Goal: Task Accomplishment & Management: Use online tool/utility

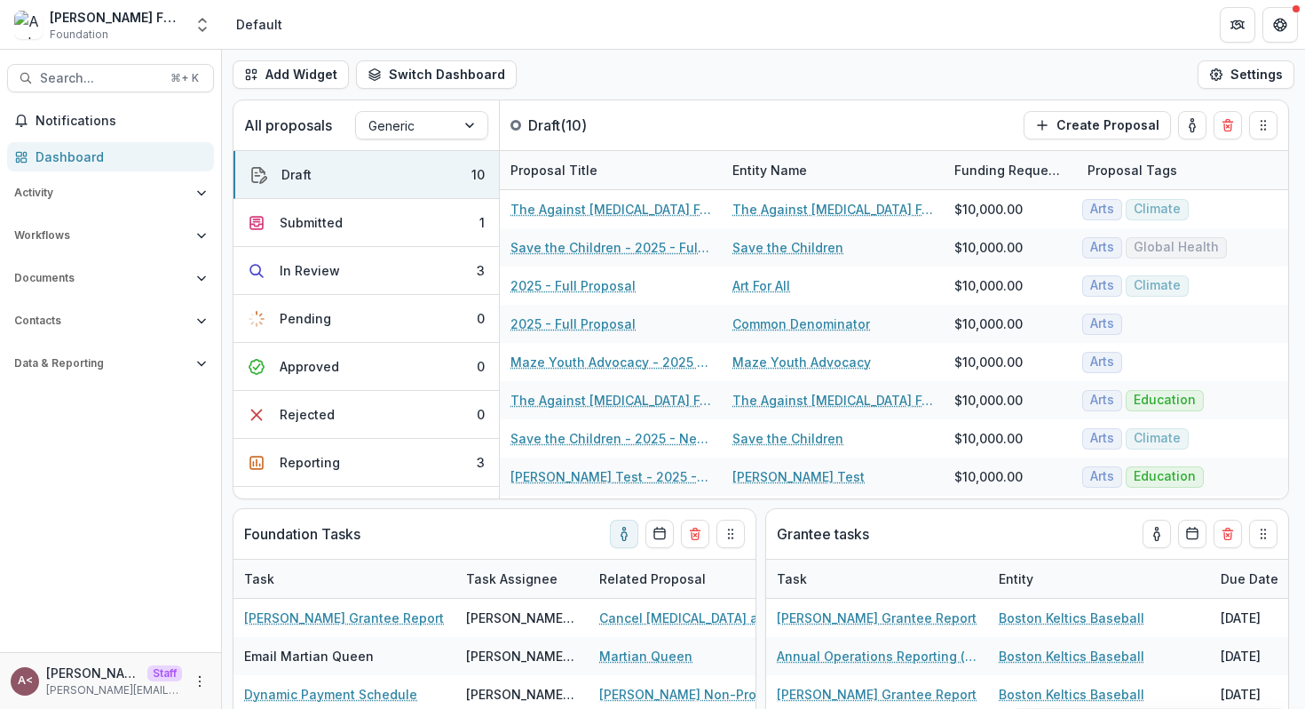
click at [121, 153] on div "Dashboard" at bounding box center [118, 156] width 164 height 19
click at [525, 42] on header "Default" at bounding box center [763, 24] width 1083 height 49
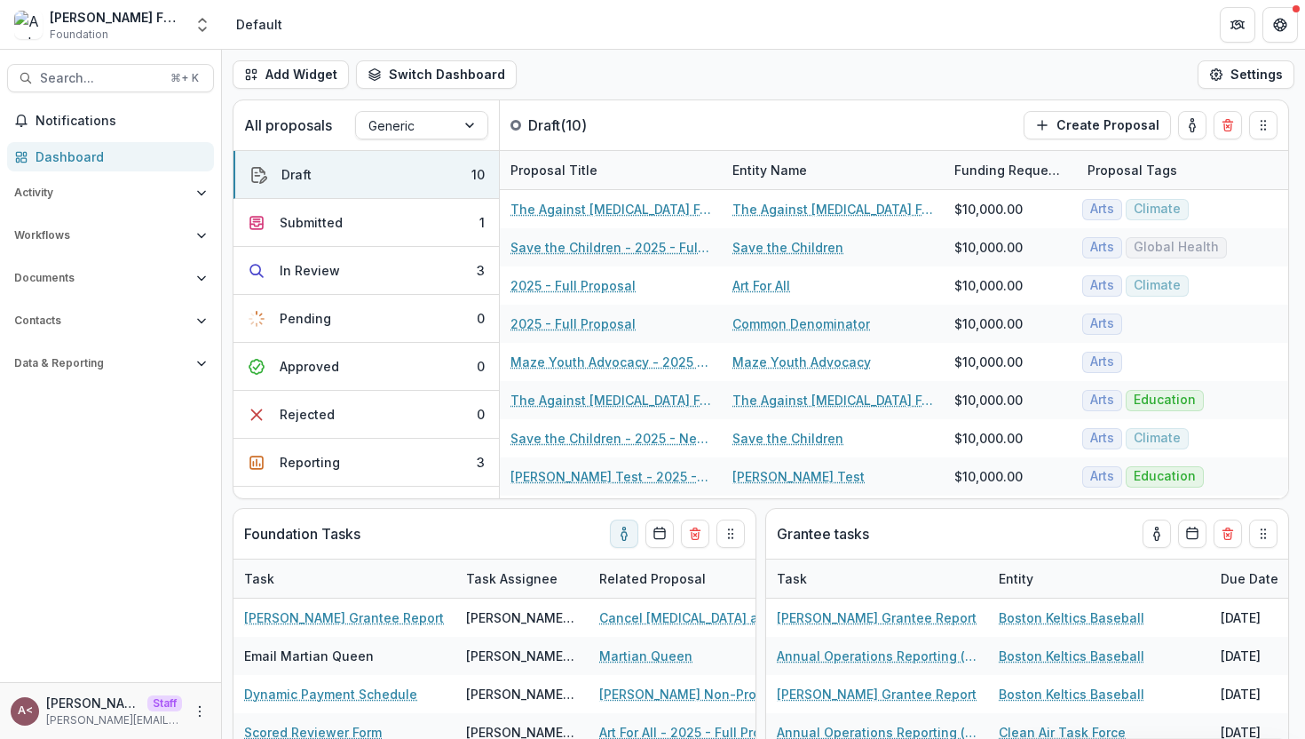
click at [630, 48] on header "Default" at bounding box center [763, 24] width 1083 height 49
click at [710, 52] on div "Add Widget Switch Dashboard Standard Dashboard Default New Dashboard Settings" at bounding box center [763, 75] width 1083 height 50
click at [580, 33] on header "Default" at bounding box center [763, 24] width 1083 height 49
click at [369, 26] on header "Default" at bounding box center [763, 24] width 1083 height 49
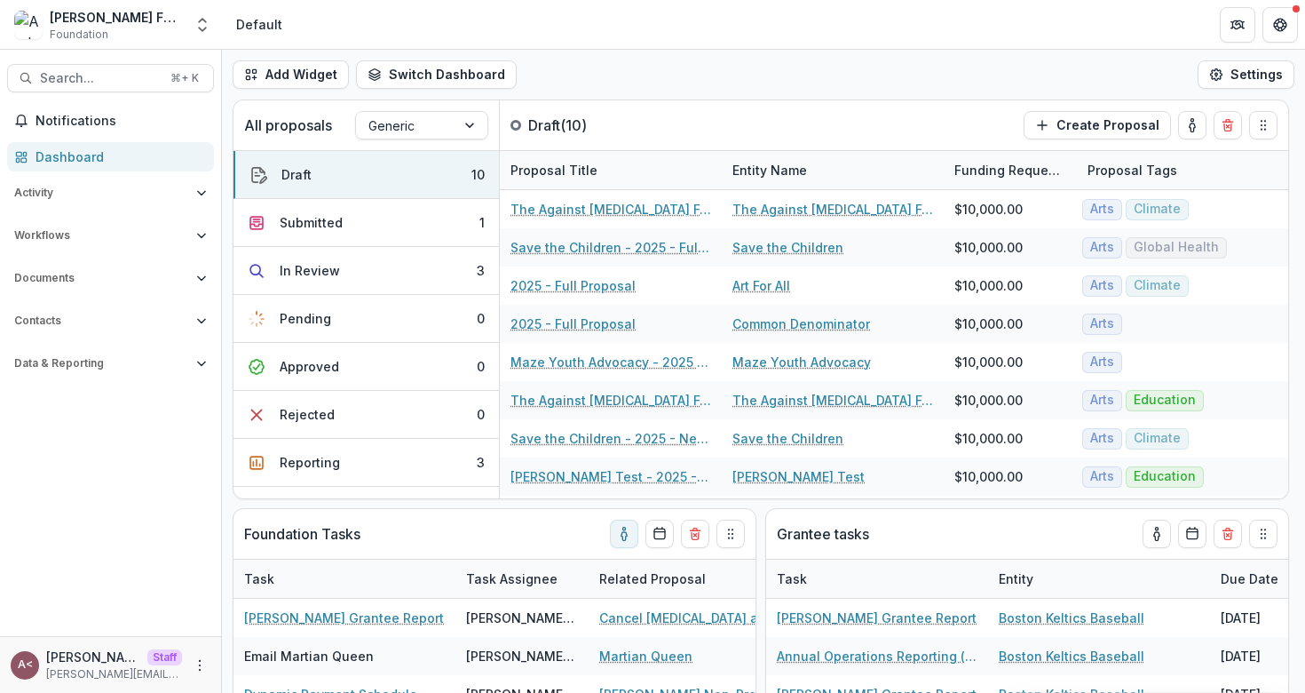
click at [628, 67] on div "Add Widget Switch Dashboard Standard Dashboard Default New Dashboard Settings" at bounding box center [763, 75] width 1083 height 50
click at [932, 93] on div "Add Widget Switch Dashboard Standard Dashboard Default New Dashboard Settings" at bounding box center [763, 75] width 1083 height 50
click at [931, 92] on div "Add Widget Switch Dashboard Standard Dashboard Default New Dashboard Settings" at bounding box center [763, 75] width 1083 height 50
click at [858, 60] on div "Add Widget Switch Dashboard Standard Dashboard Default New Dashboard Settings" at bounding box center [763, 75] width 1083 height 50
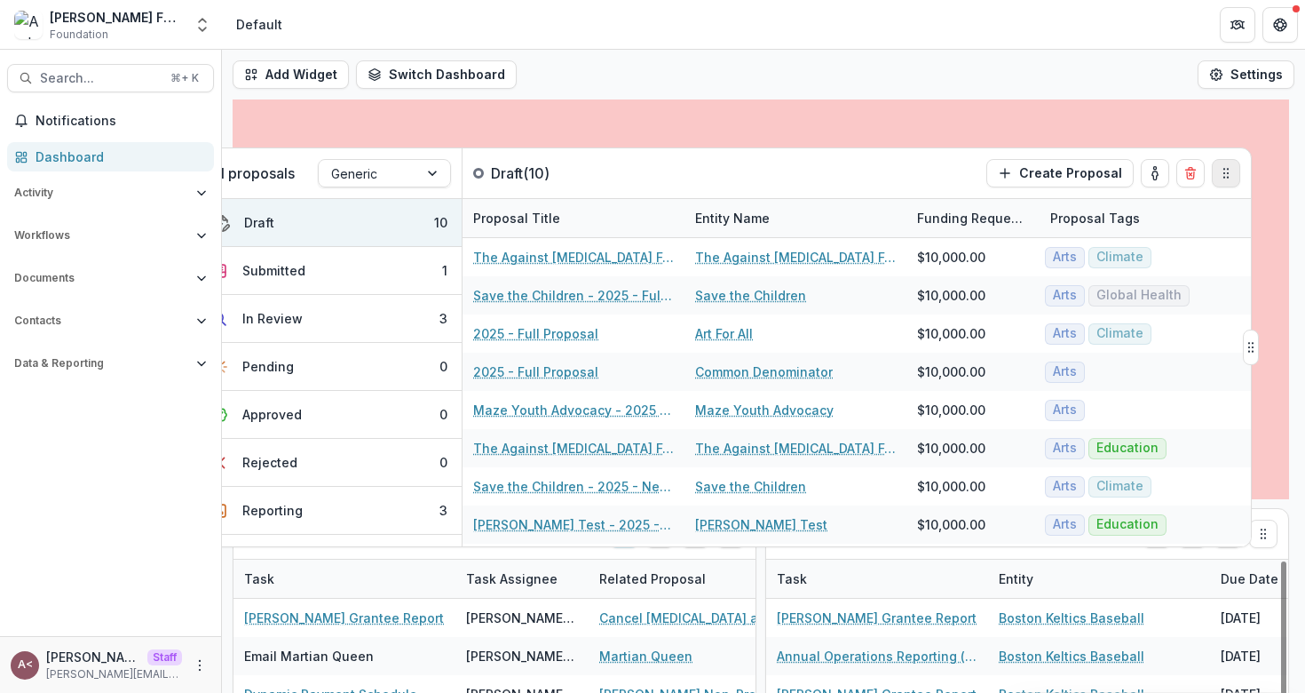
drag, startPoint x: 1263, startPoint y: 127, endPoint x: 1225, endPoint y: 172, distance: 58.7
click at [1225, 172] on icon "Drag" at bounding box center [1226, 173] width 14 height 14
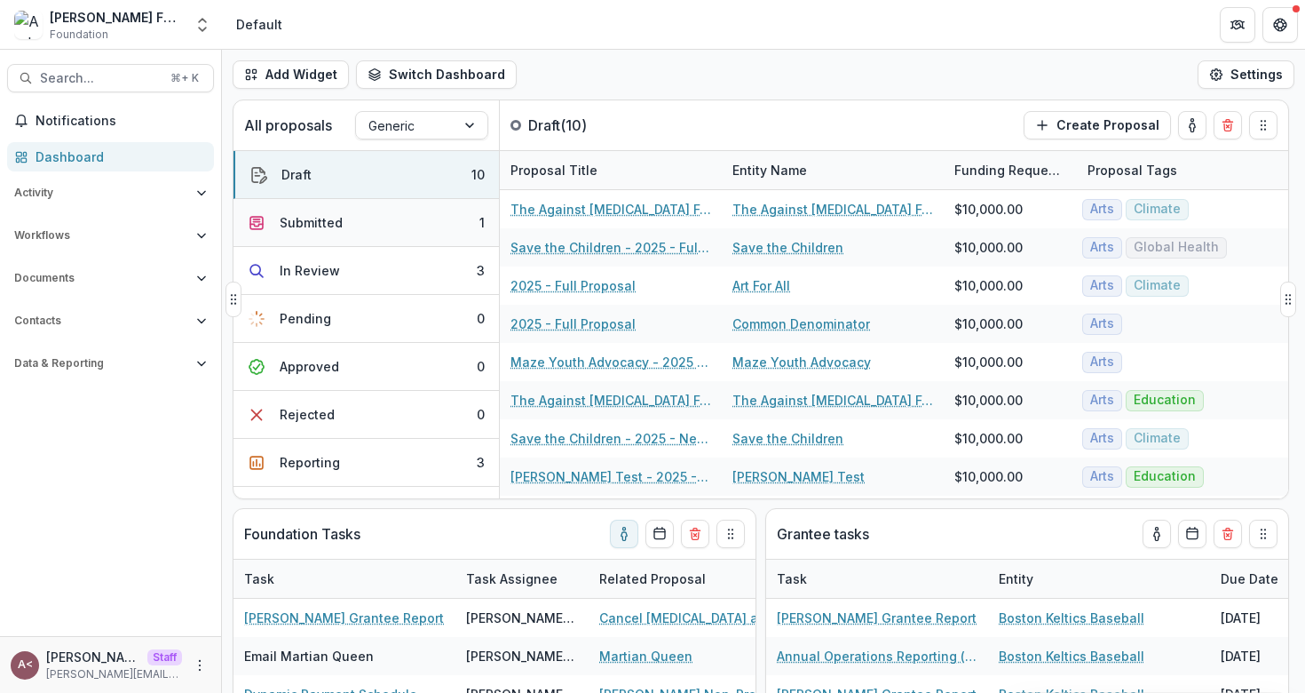
click at [354, 219] on button "Submitted 1" at bounding box center [367, 223] width 266 height 48
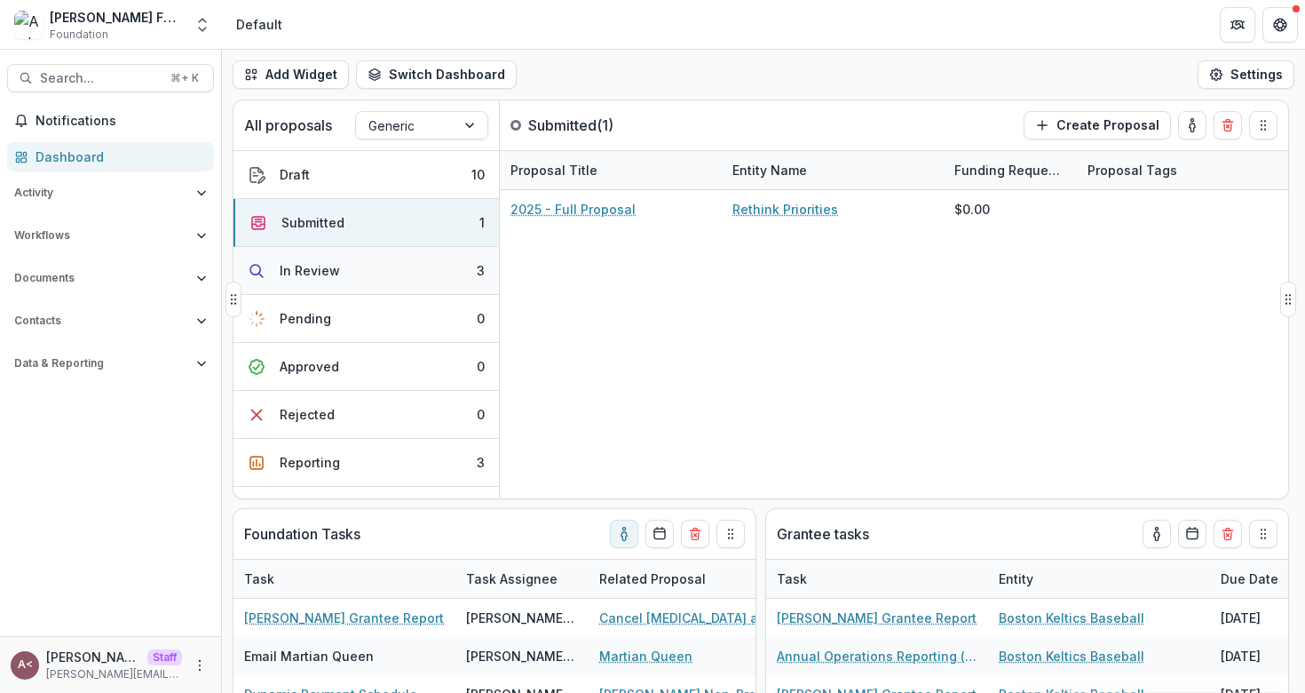
click at [355, 264] on button "In Review 3" at bounding box center [367, 271] width 266 height 48
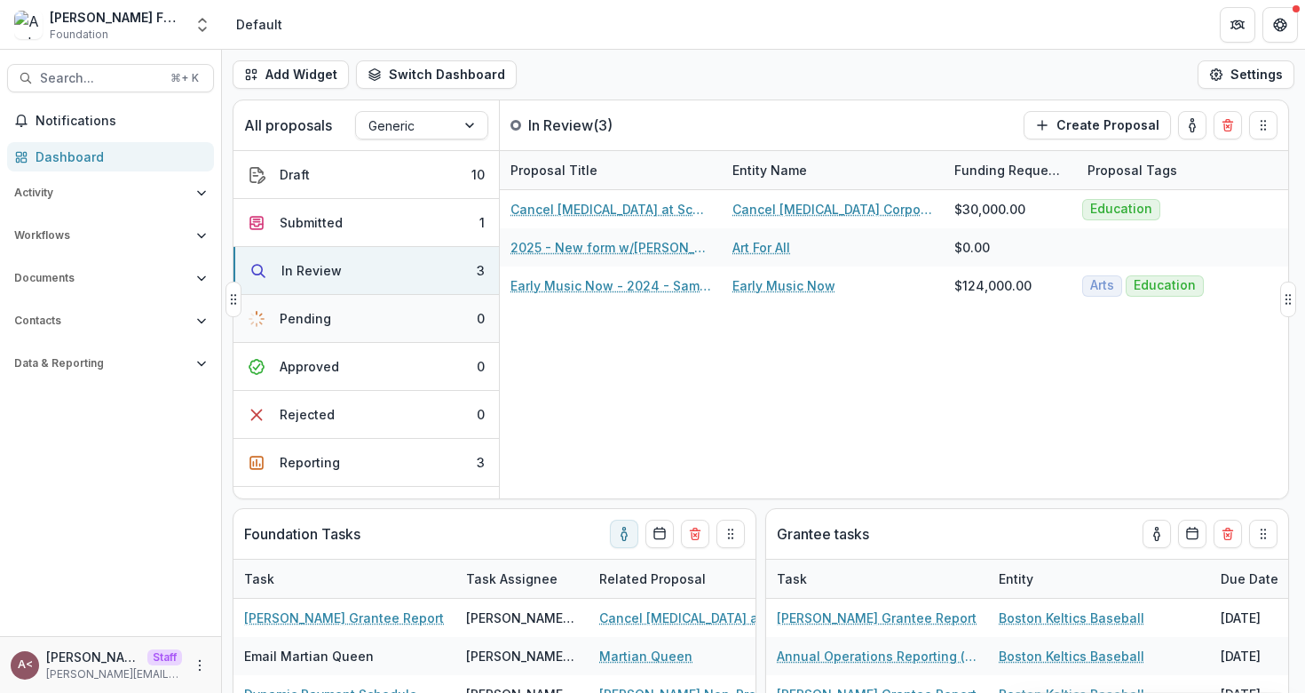
click at [363, 328] on button "Pending 0" at bounding box center [367, 319] width 266 height 48
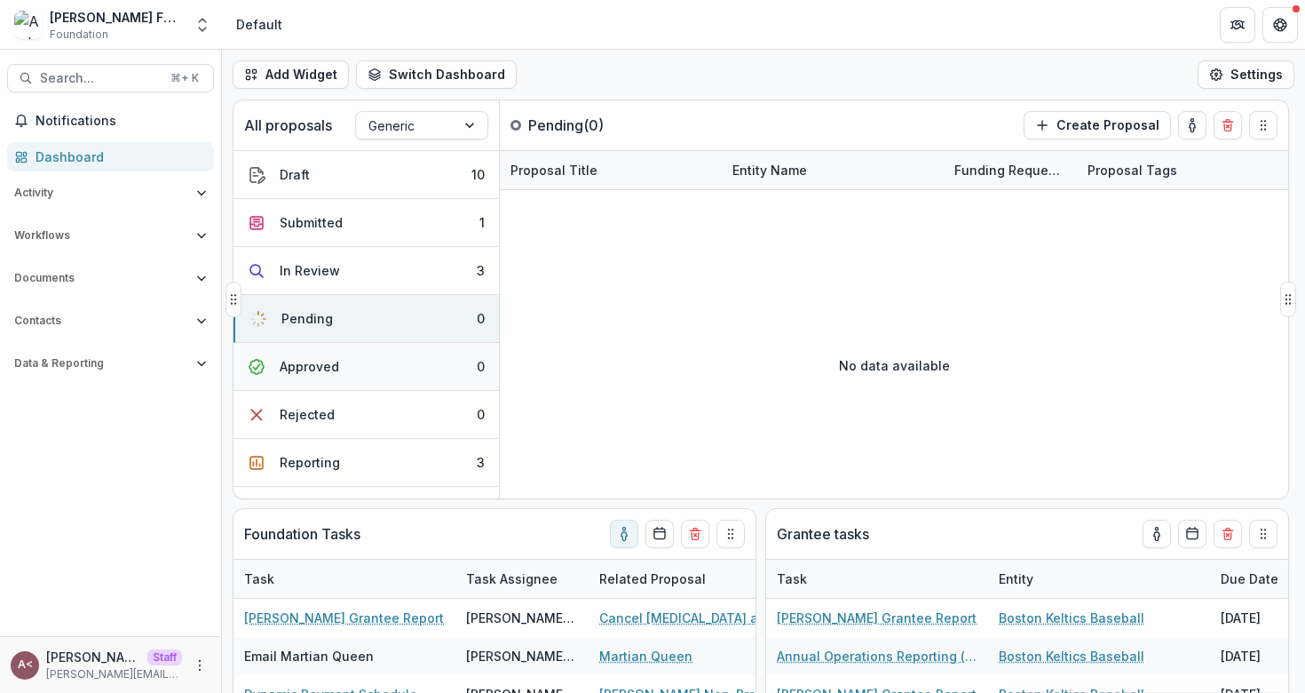
click at [339, 360] on button "Approved 0" at bounding box center [367, 367] width 266 height 48
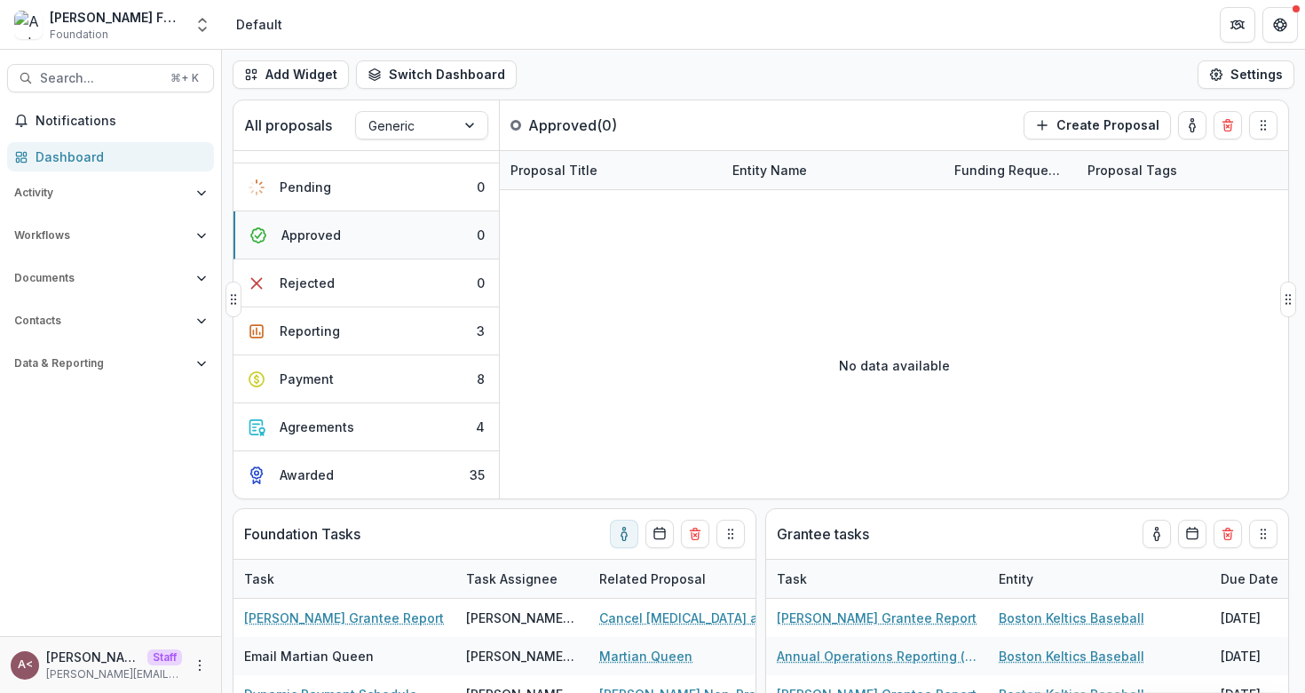
scroll to position [131, 0]
click at [356, 291] on button "Rejected 0" at bounding box center [367, 284] width 266 height 48
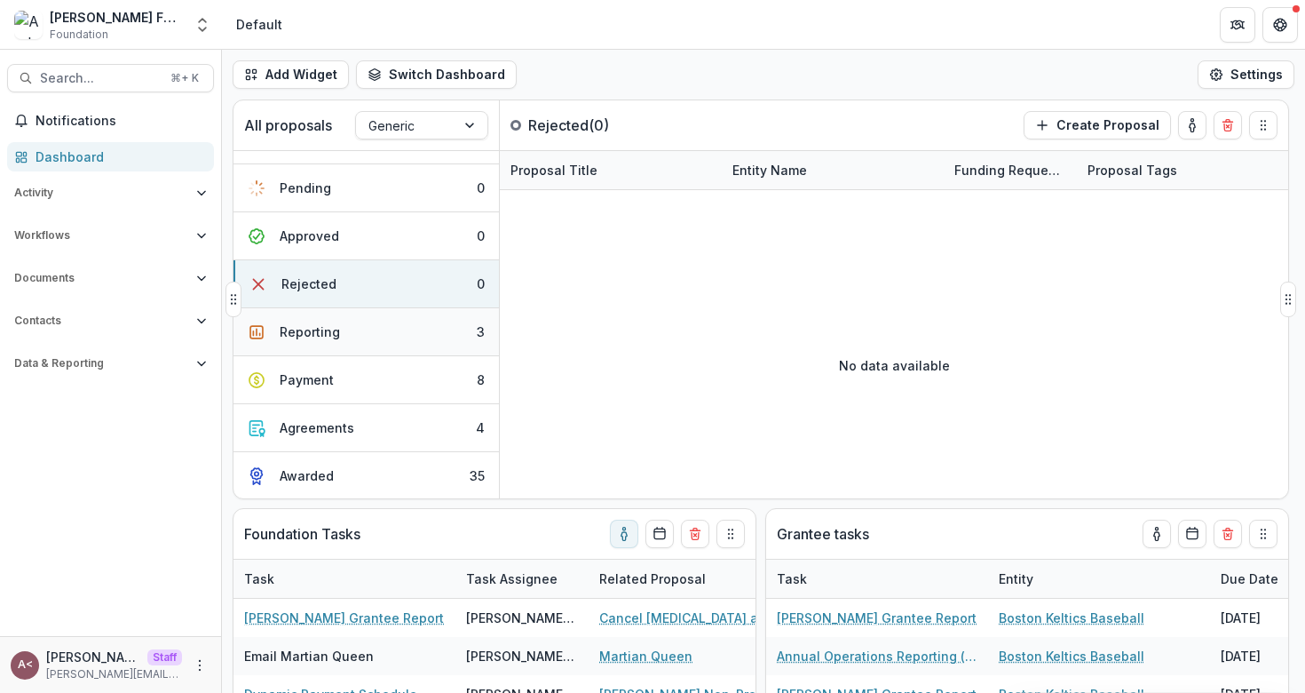
click at [338, 341] on button "Reporting 3" at bounding box center [367, 332] width 266 height 48
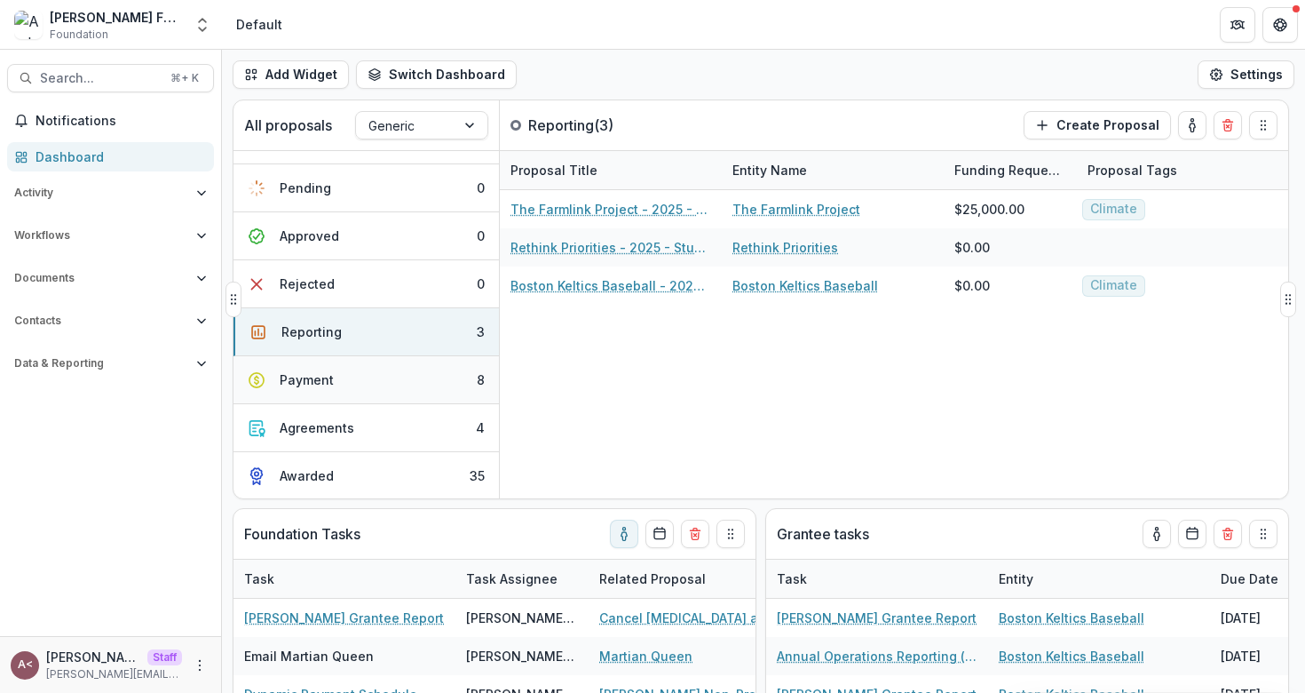
scroll to position [0, 0]
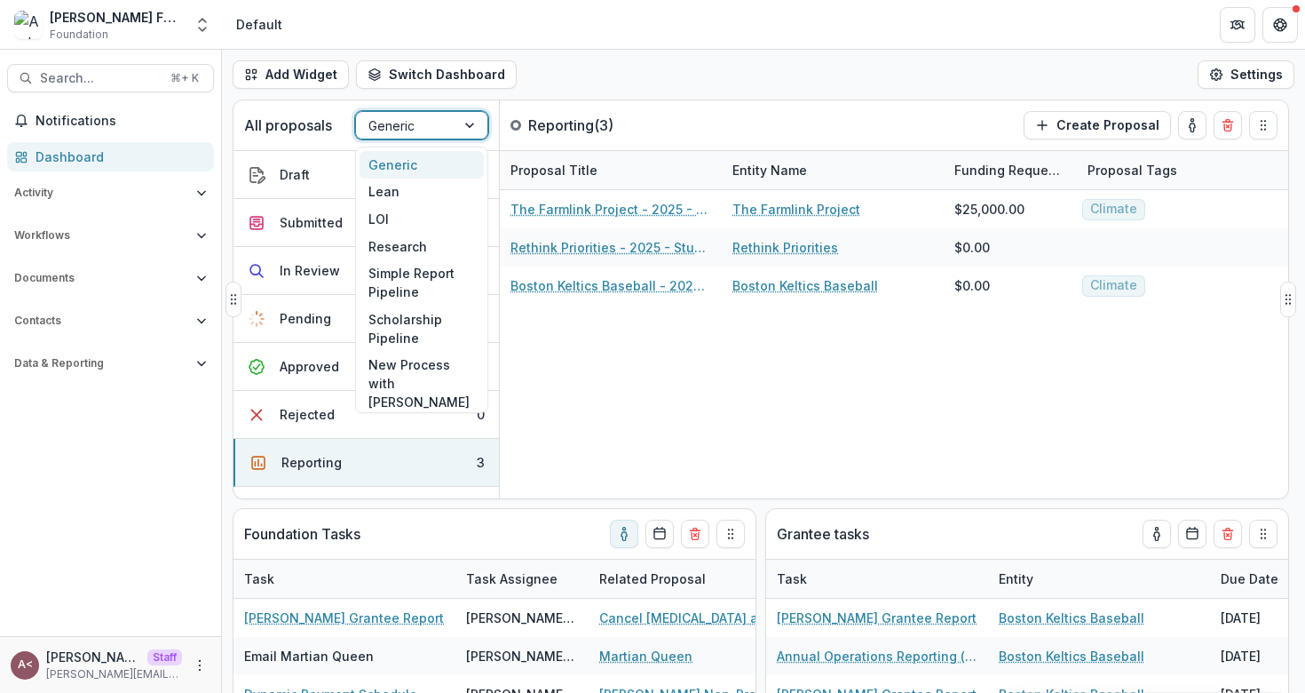
click at [428, 129] on div at bounding box center [406, 126] width 75 height 22
click at [402, 221] on div "LOI" at bounding box center [422, 219] width 124 height 28
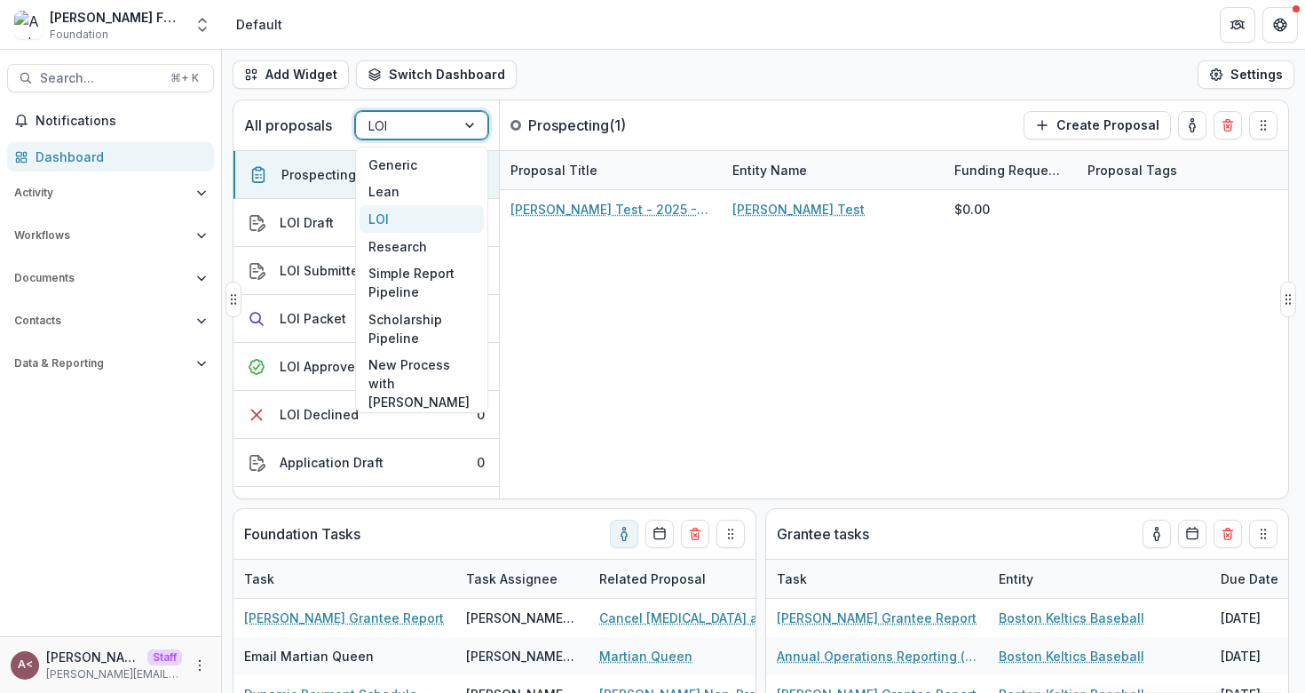
click at [469, 128] on div at bounding box center [472, 125] width 32 height 27
click at [433, 250] on div "Research" at bounding box center [422, 247] width 124 height 28
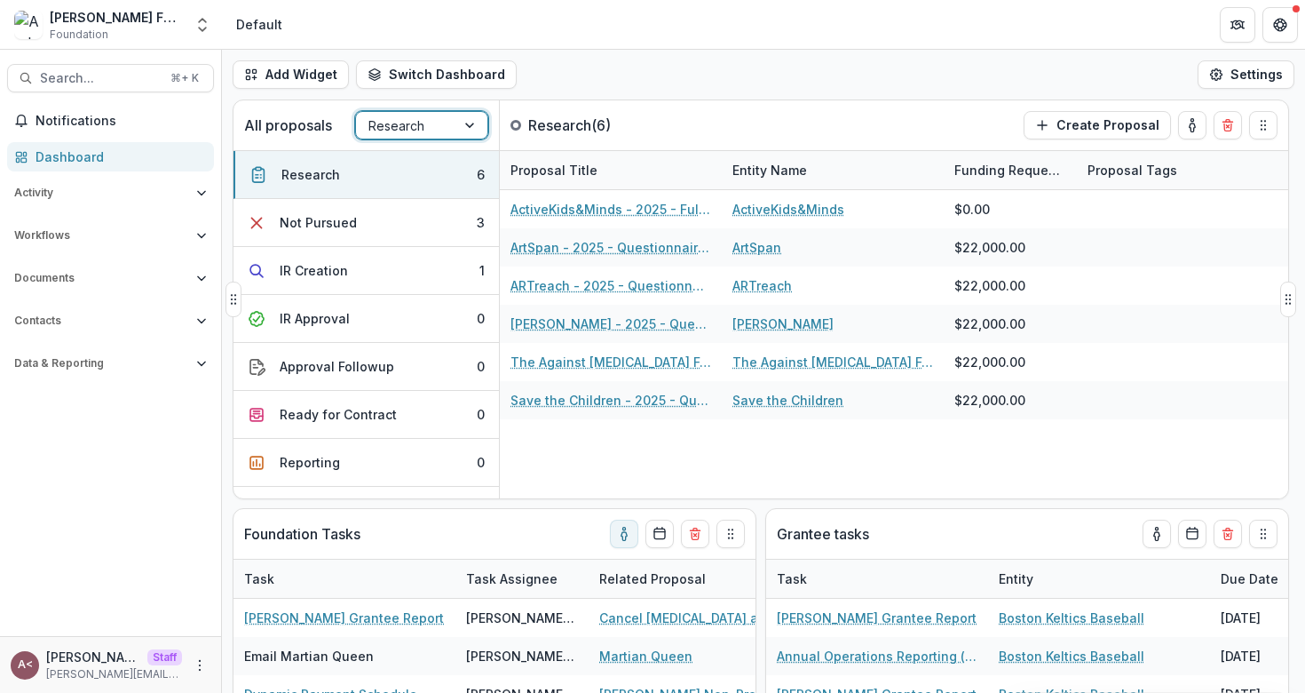
click at [429, 130] on div at bounding box center [406, 126] width 75 height 22
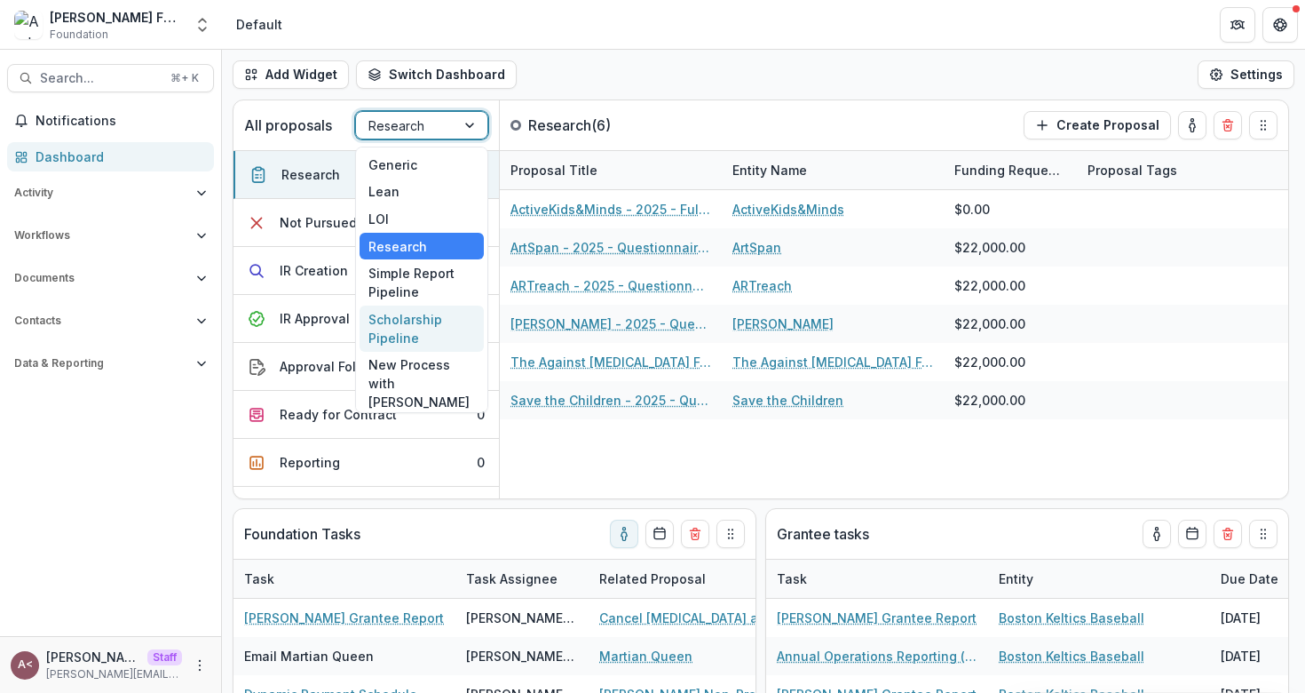
click at [405, 318] on div "Scholarship Pipeline" at bounding box center [422, 328] width 124 height 46
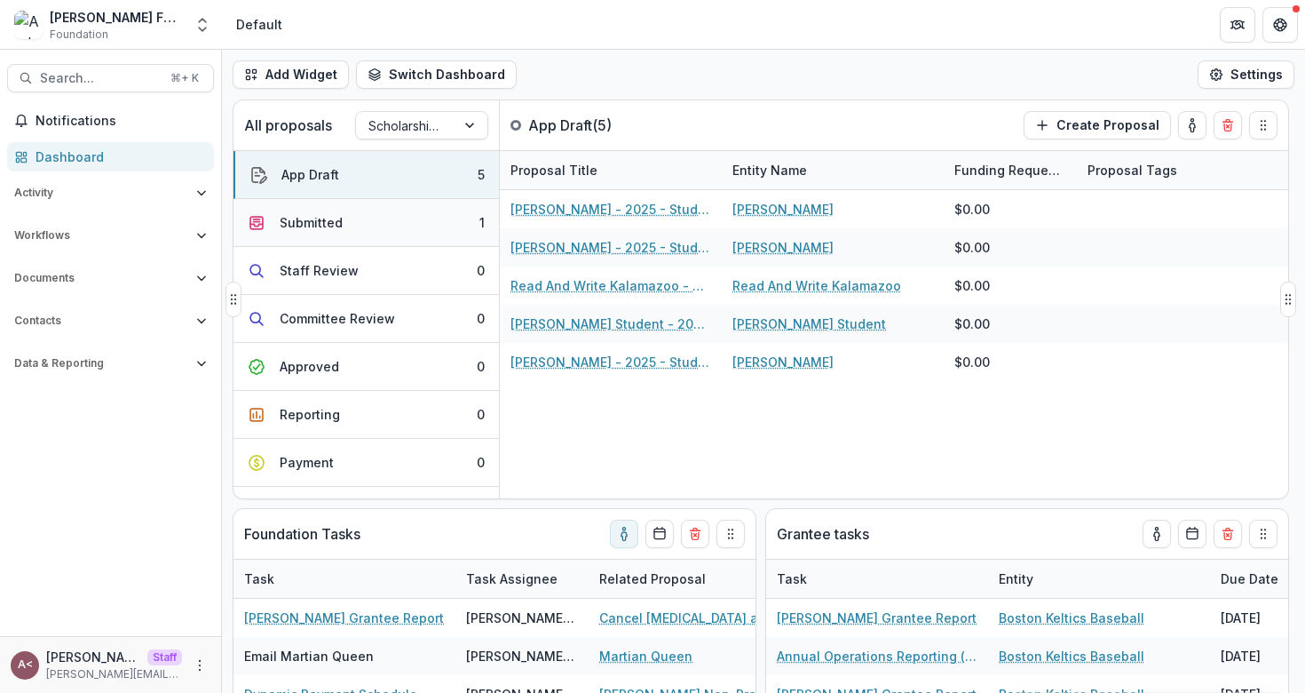
click at [414, 242] on button "Submitted 1" at bounding box center [367, 223] width 266 height 48
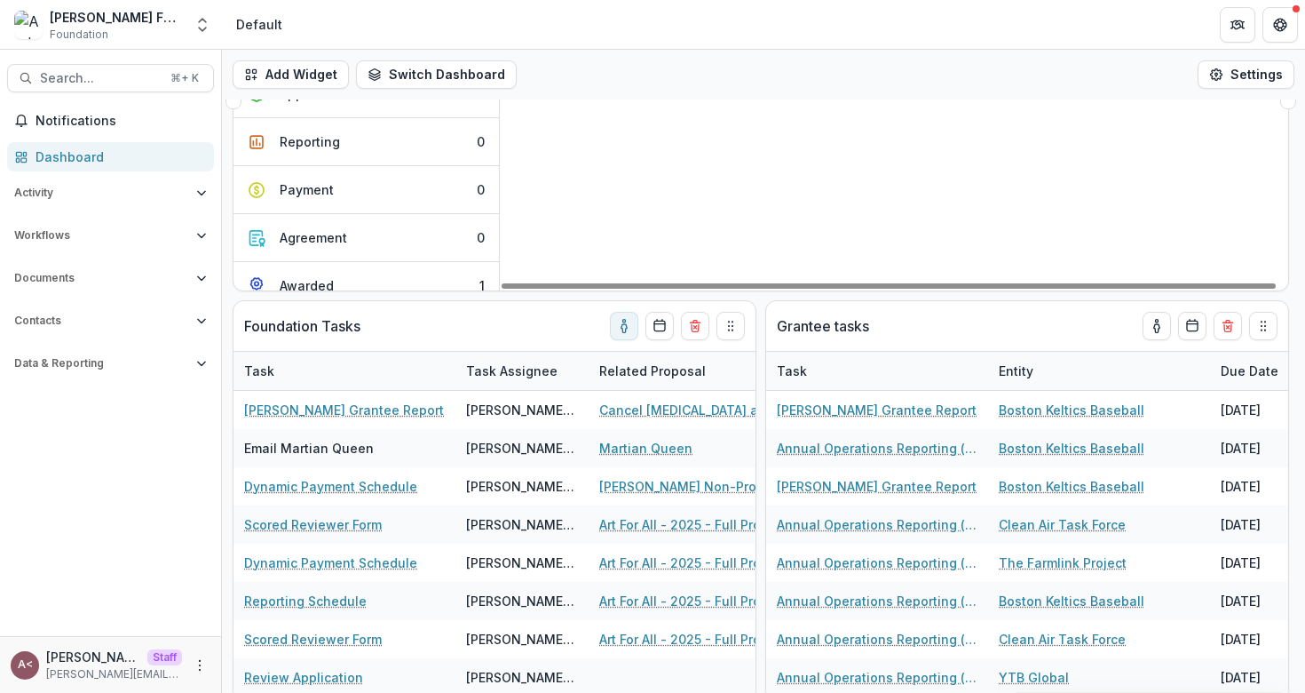
scroll to position [215, 0]
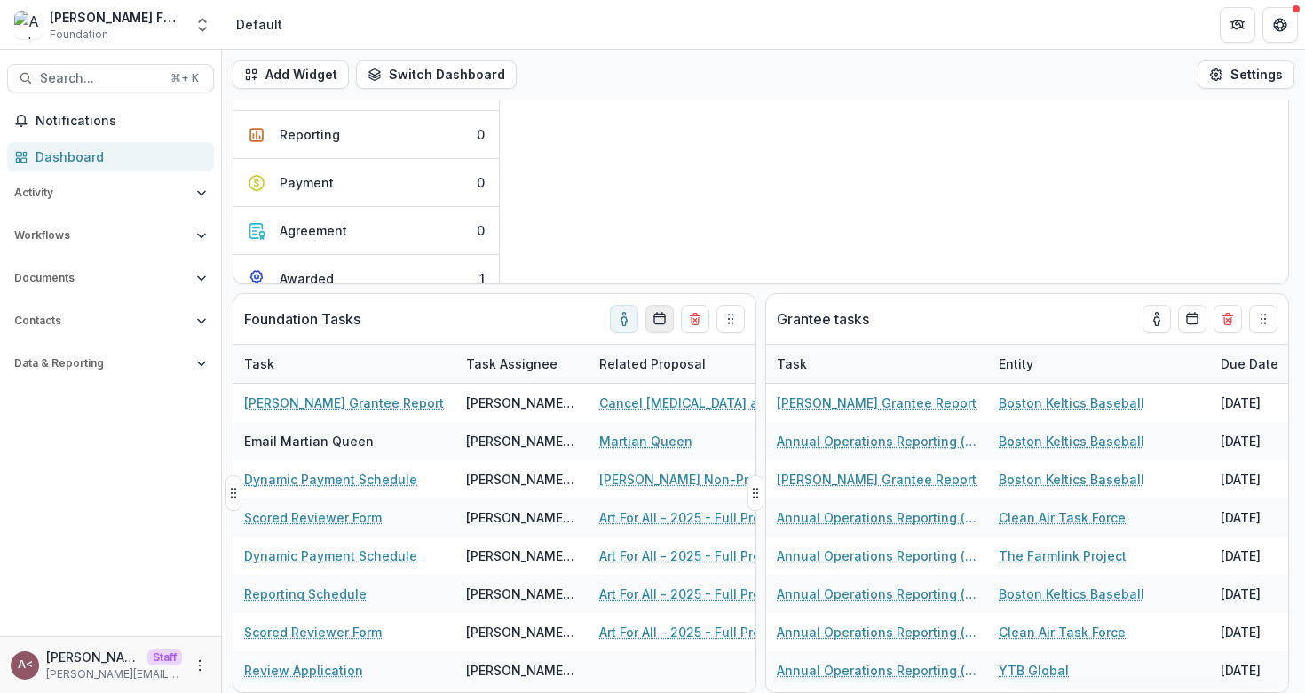
click at [662, 317] on icon "Calendar" at bounding box center [660, 319] width 14 height 14
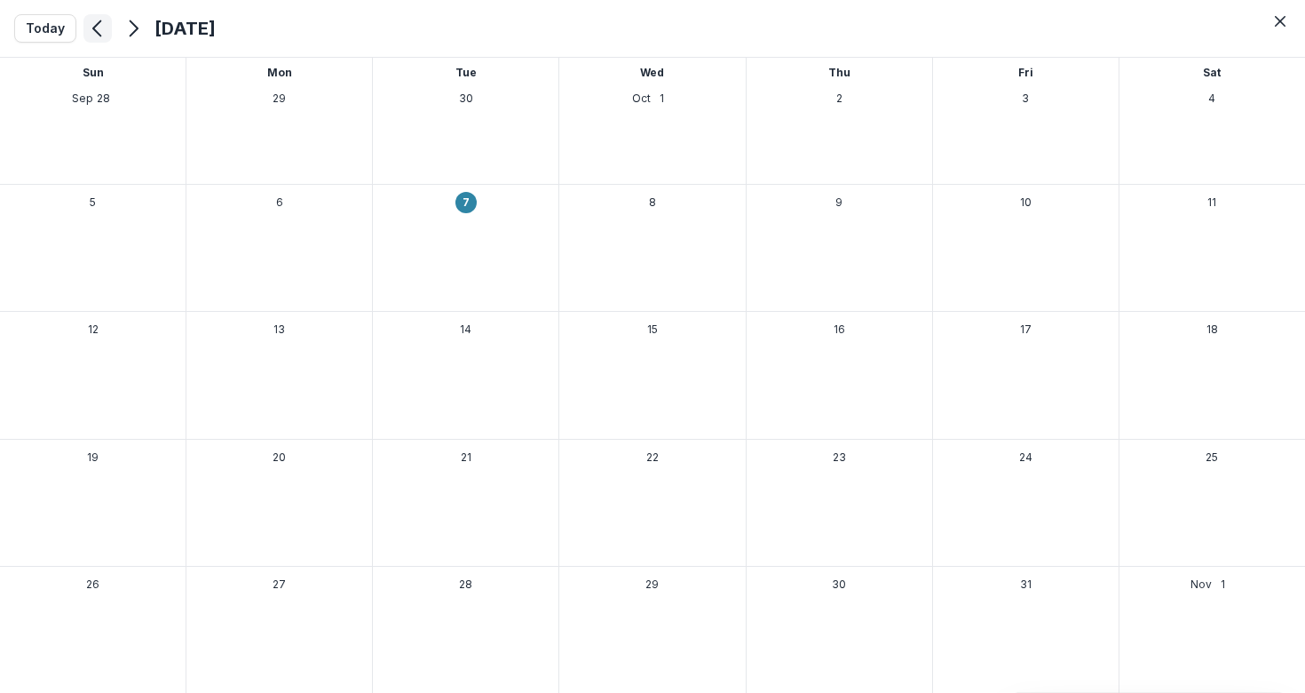
click at [99, 29] on icon "Previous month" at bounding box center [97, 28] width 21 height 21
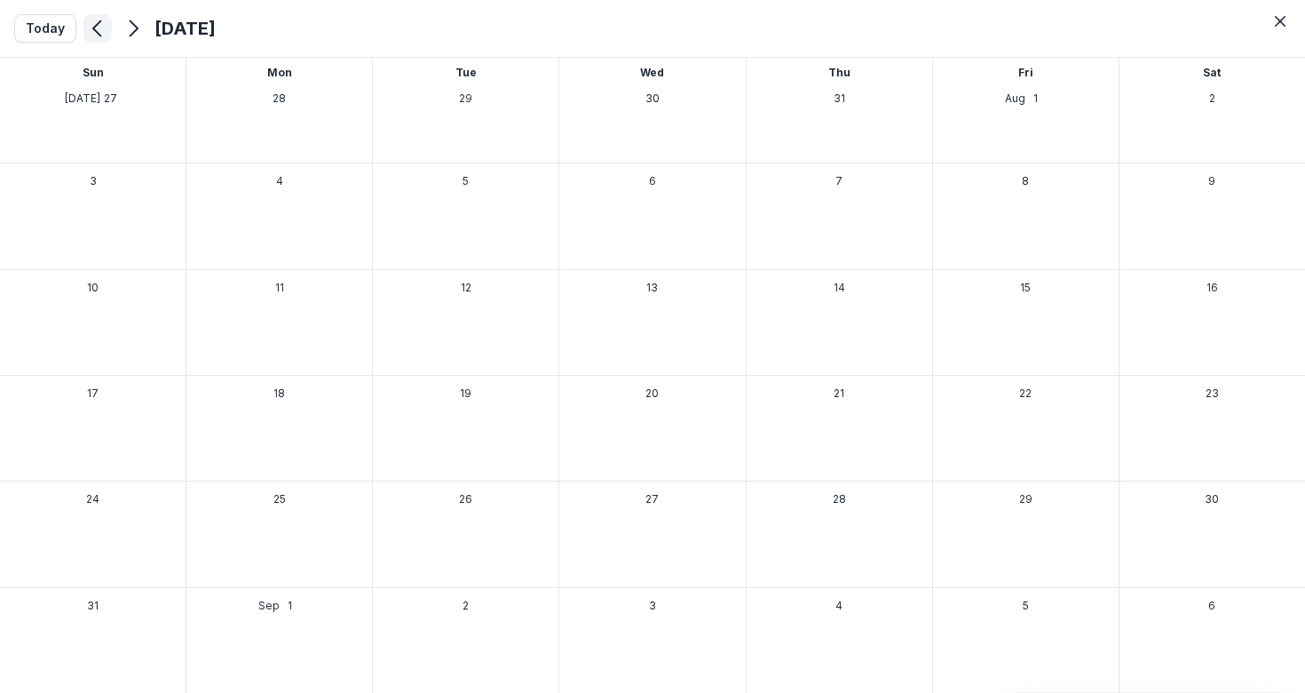
click at [99, 29] on icon "Previous month" at bounding box center [97, 28] width 21 height 21
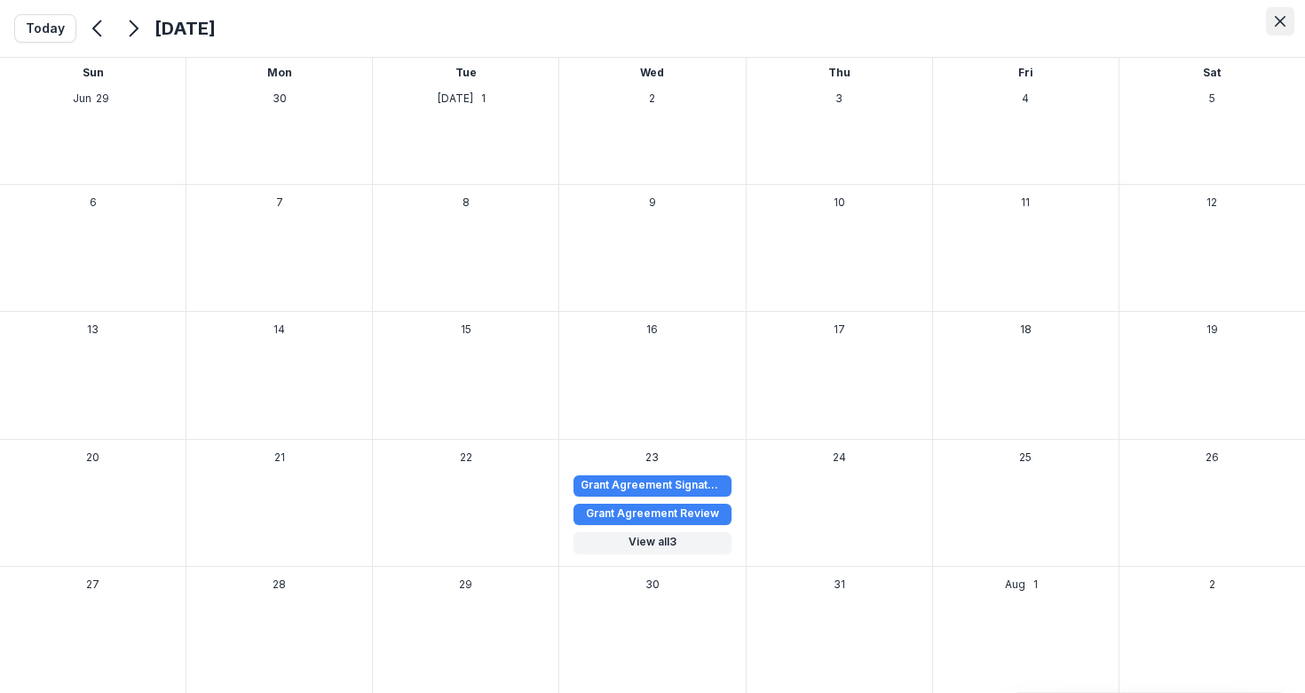
click at [1291, 19] on button "Close" at bounding box center [1280, 21] width 28 height 28
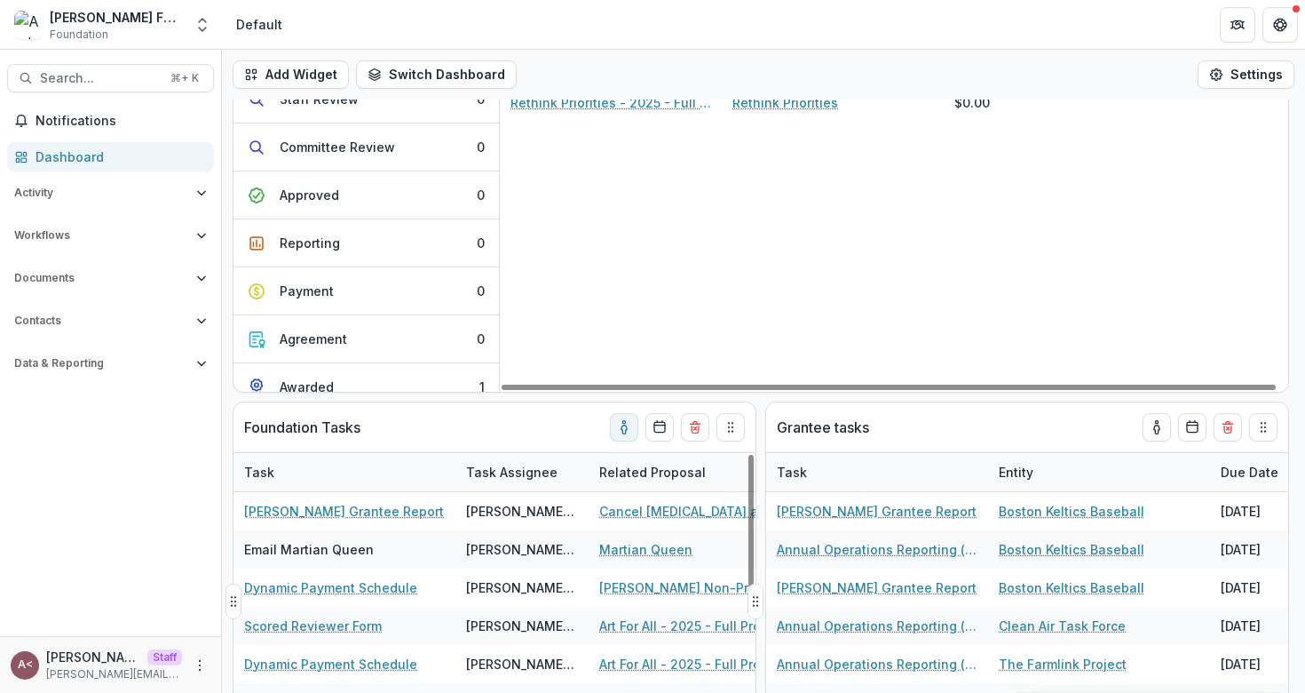
scroll to position [0, 0]
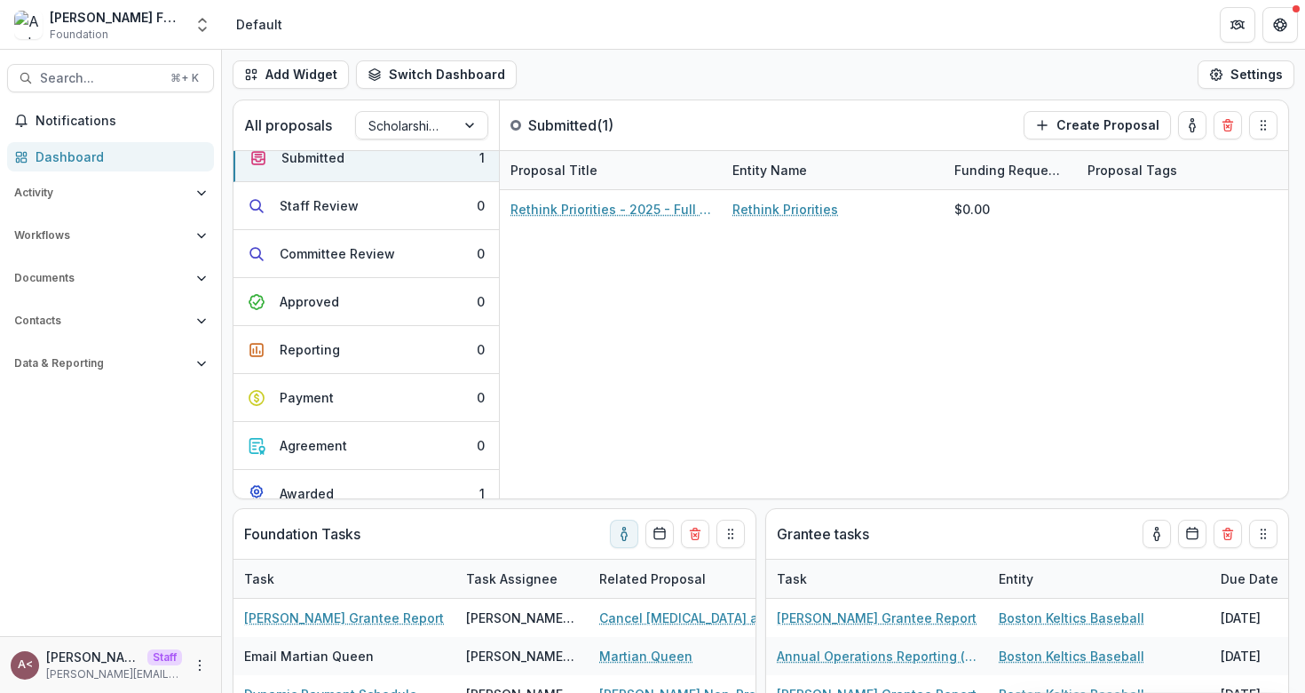
click at [631, 19] on header "Default" at bounding box center [763, 24] width 1083 height 49
click at [605, 53] on div "Add Widget Switch Dashboard Default Standard Dashboard New Dashboard Settings" at bounding box center [763, 75] width 1083 height 50
click at [604, 52] on div "Add Widget Switch Dashboard Default Standard Dashboard New Dashboard Settings" at bounding box center [763, 75] width 1083 height 50
click at [720, 90] on div "Add Widget Switch Dashboard Default Standard Dashboard New Dashboard Settings" at bounding box center [763, 75] width 1083 height 50
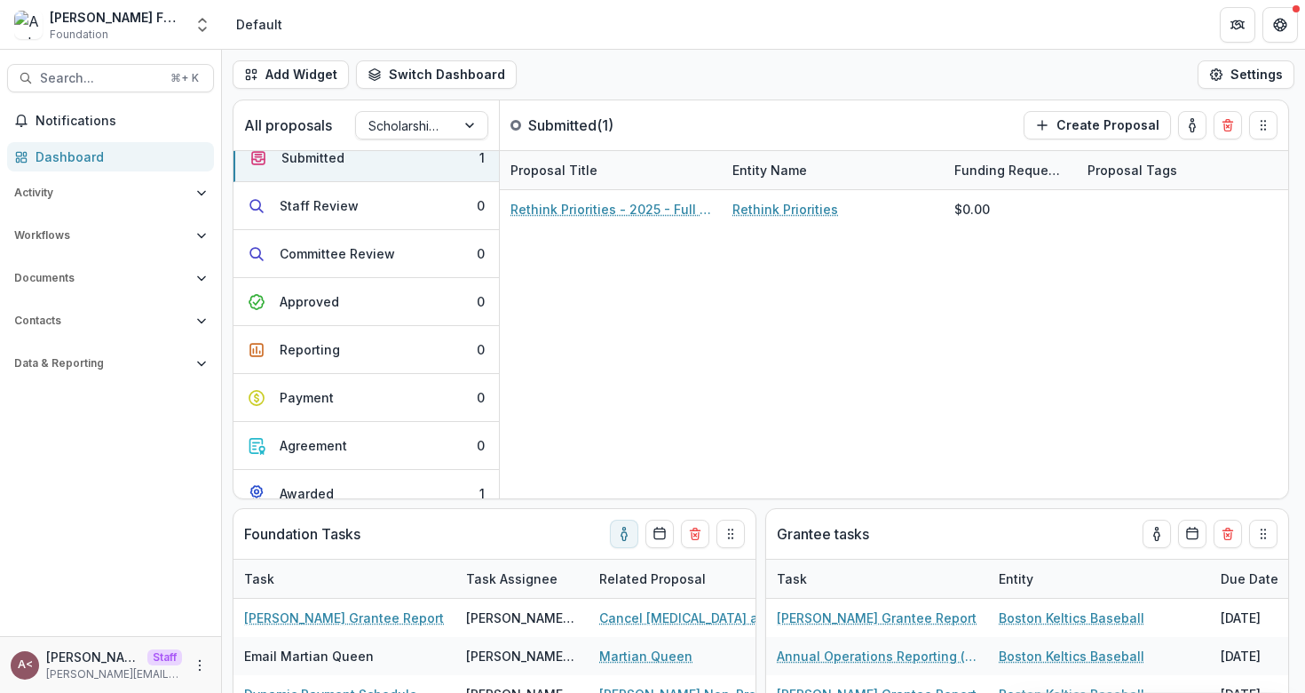
click at [720, 90] on div "Add Widget Switch Dashboard Default Standard Dashboard New Dashboard Settings" at bounding box center [763, 75] width 1083 height 50
click at [720, 89] on div "Add Widget Switch Dashboard Default Standard Dashboard New Dashboard Settings" at bounding box center [763, 75] width 1083 height 50
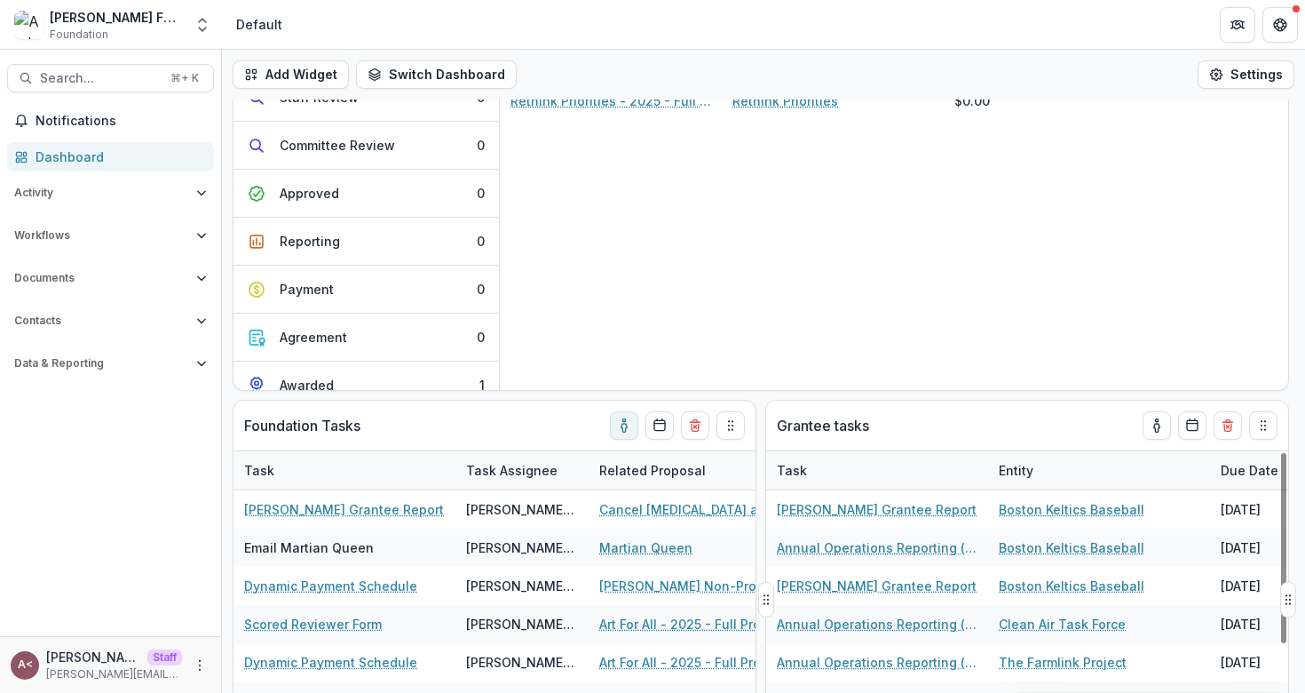
click at [1021, 421] on div "Grantee tasks" at bounding box center [995, 425] width 437 height 50
click at [472, 414] on div "Foundation Tasks" at bounding box center [462, 425] width 437 height 50
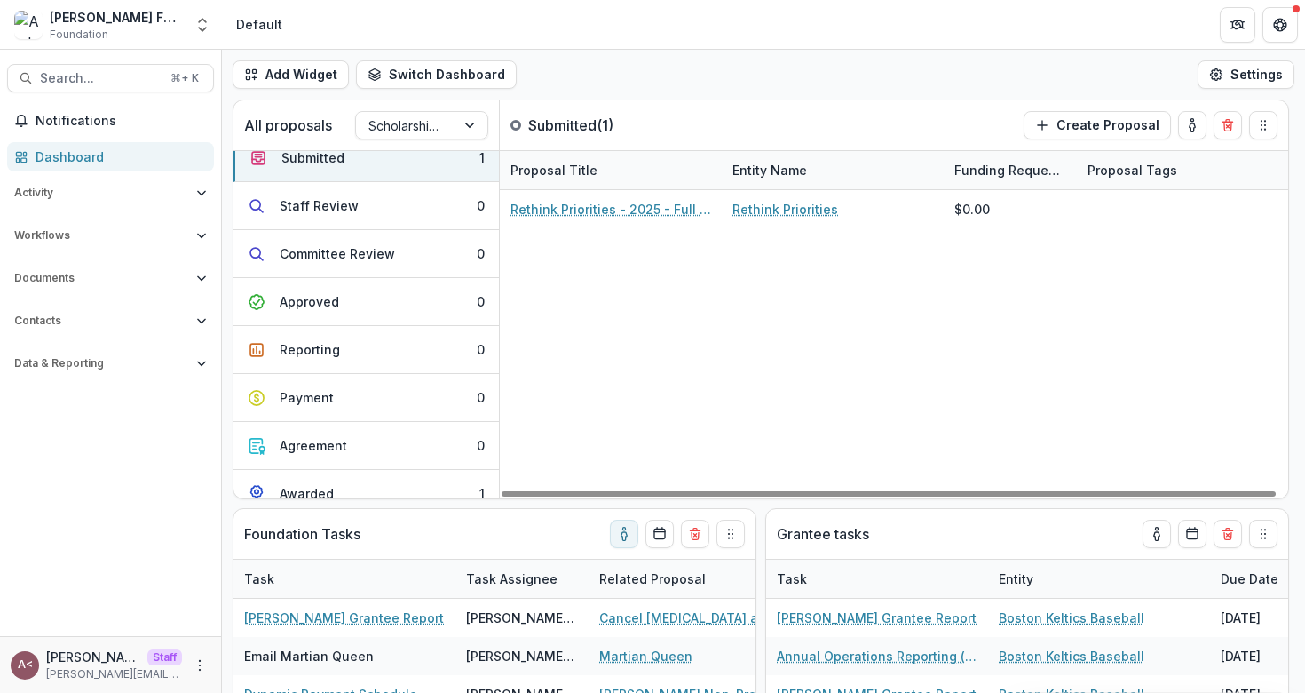
click at [607, 88] on div "Add Widget Switch Dashboard Default Standard Dashboard New Dashboard Settings" at bounding box center [763, 75] width 1083 height 50
click at [550, 74] on div "Add Widget Switch Dashboard Default Standard Dashboard New Dashboard Settings" at bounding box center [763, 75] width 1083 height 50
click at [98, 75] on span "Search..." at bounding box center [100, 78] width 120 height 15
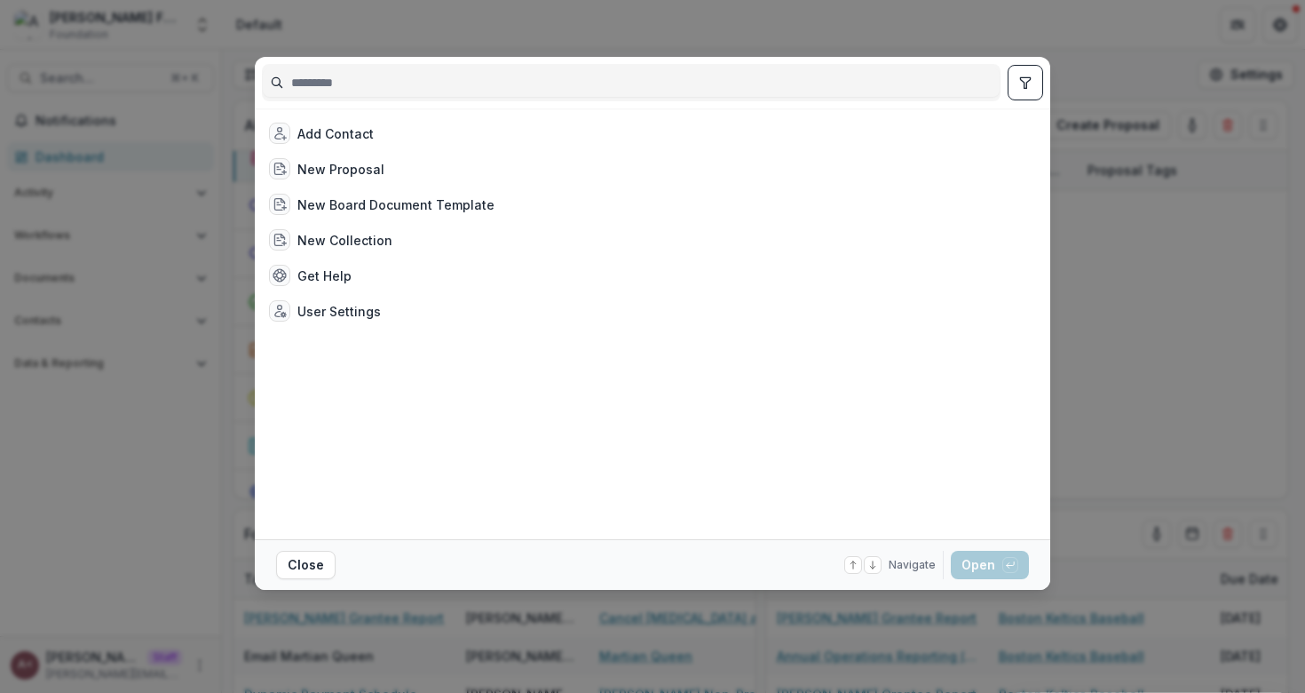
click at [337, 85] on input at bounding box center [631, 82] width 737 height 28
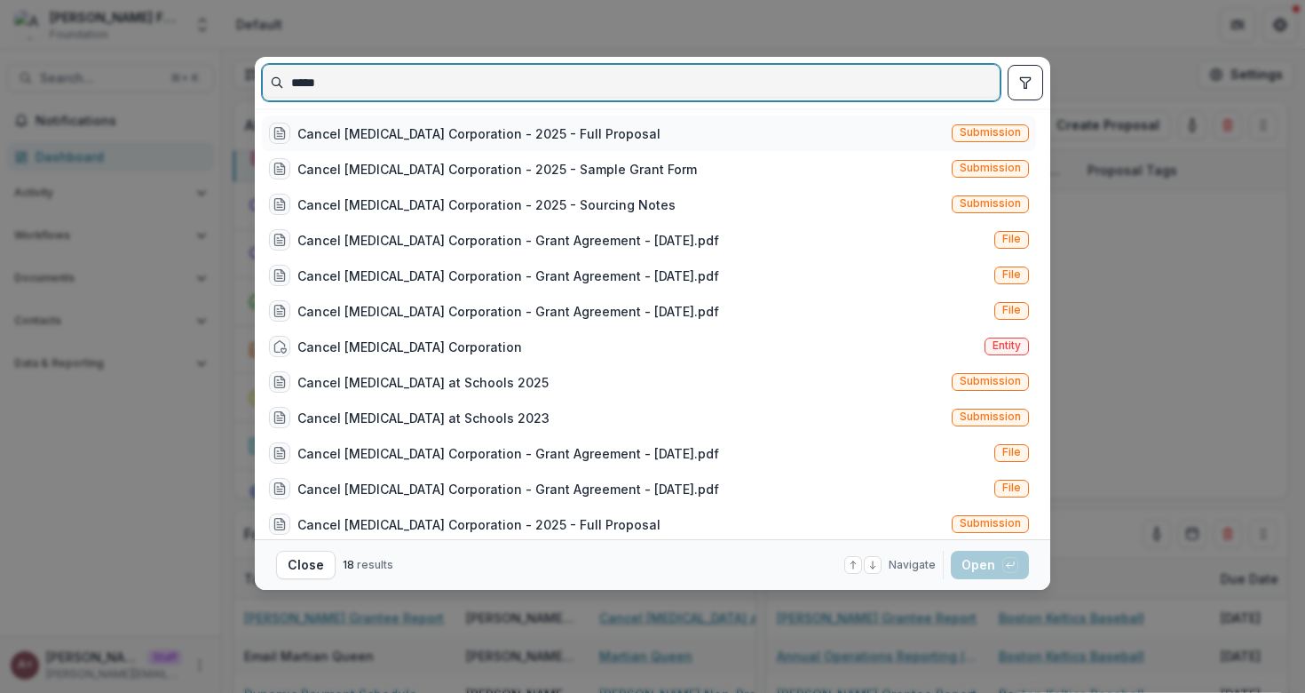
type input "*****"
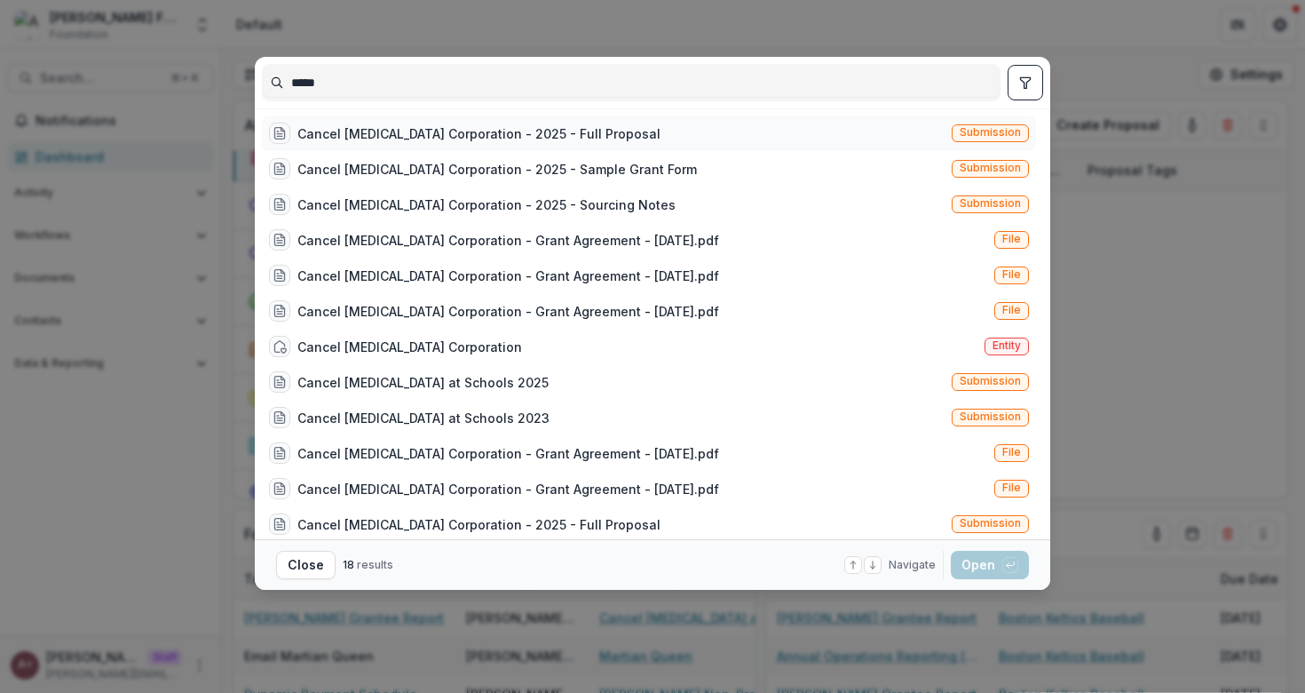
click at [400, 137] on div "Cancel [MEDICAL_DATA] Corporation - 2025 - Full Proposal" at bounding box center [478, 133] width 363 height 19
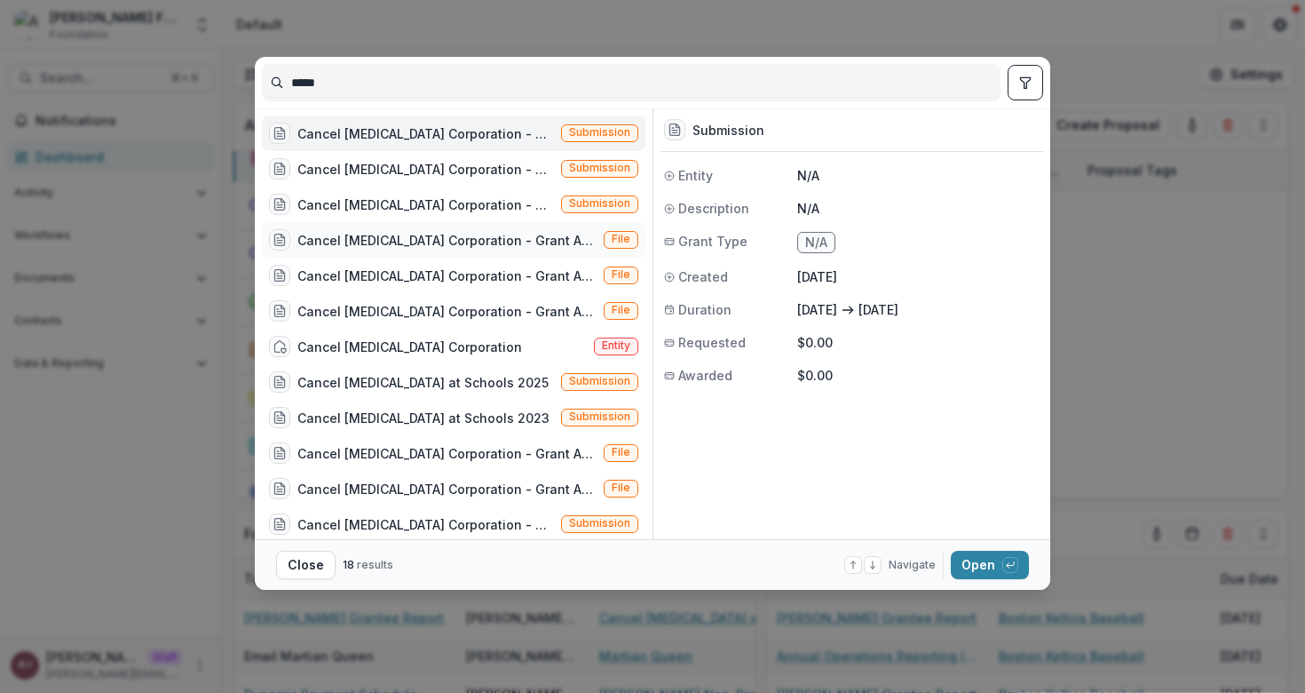
click at [472, 245] on div "Cancel [MEDICAL_DATA] Corporation - Grant Agreement - [DATE].pdf" at bounding box center [446, 240] width 299 height 19
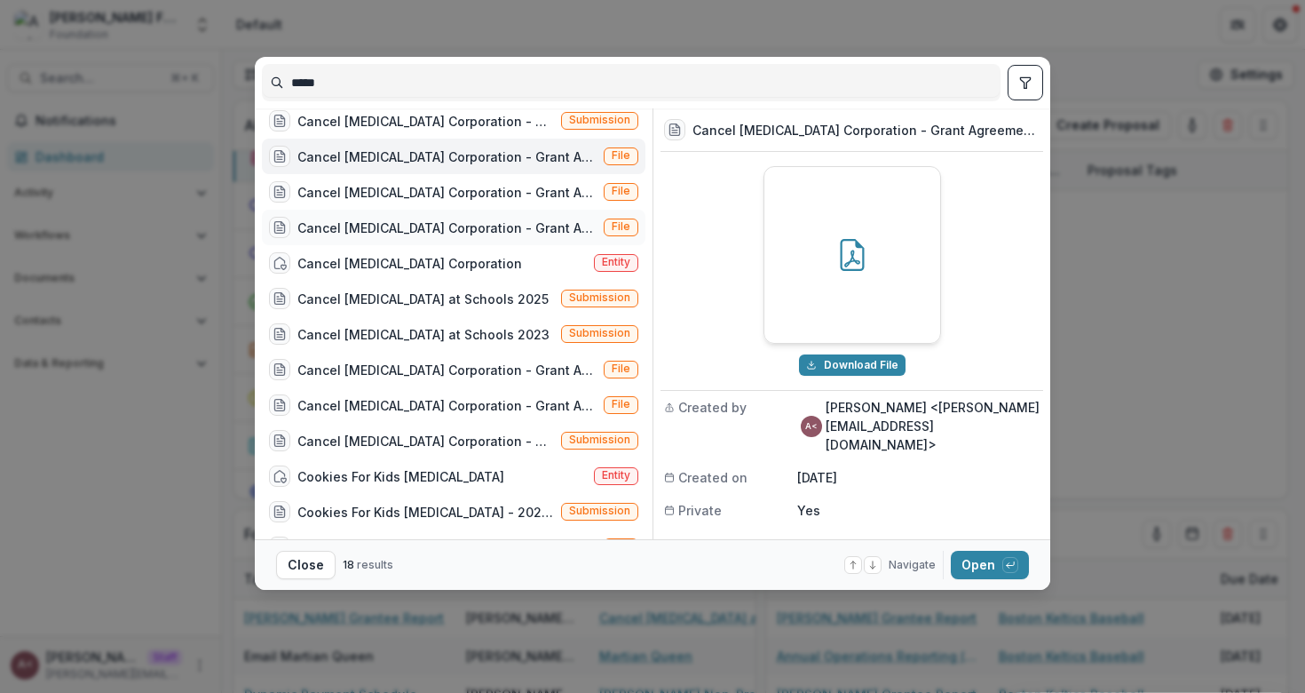
scroll to position [84, 0]
click at [458, 271] on div "Cancel [MEDICAL_DATA] Corporation" at bounding box center [409, 262] width 225 height 19
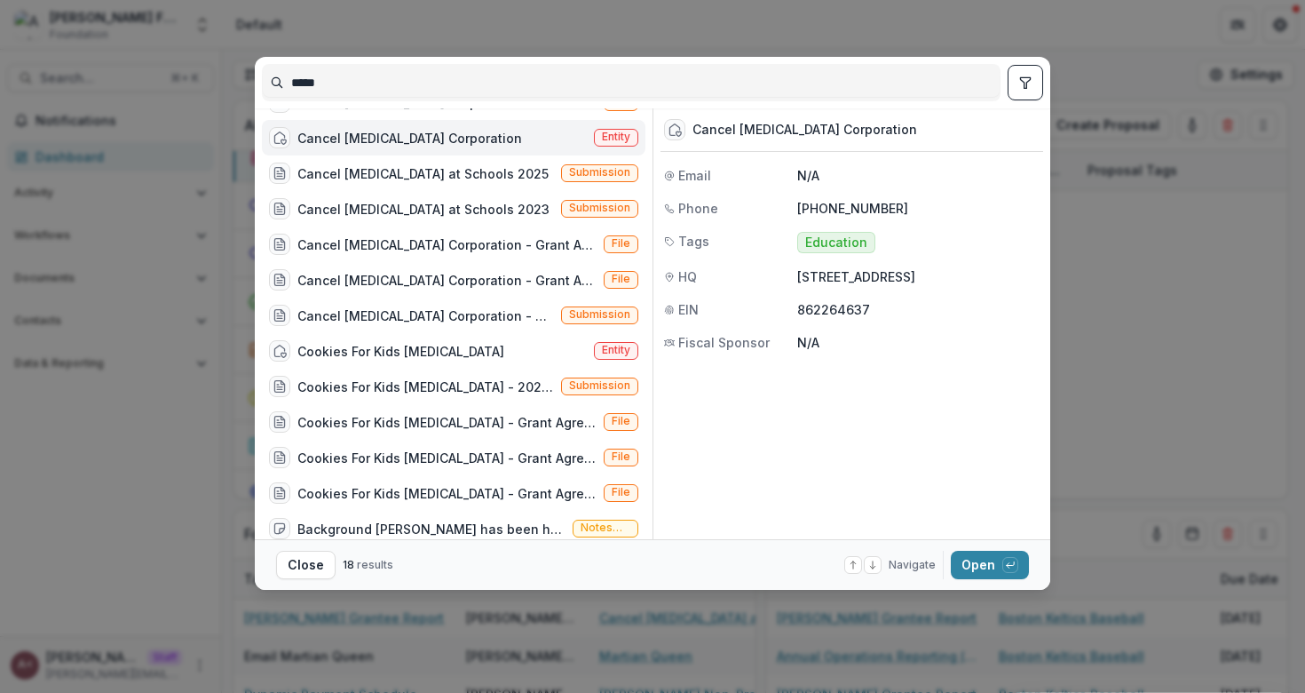
scroll to position [223, 0]
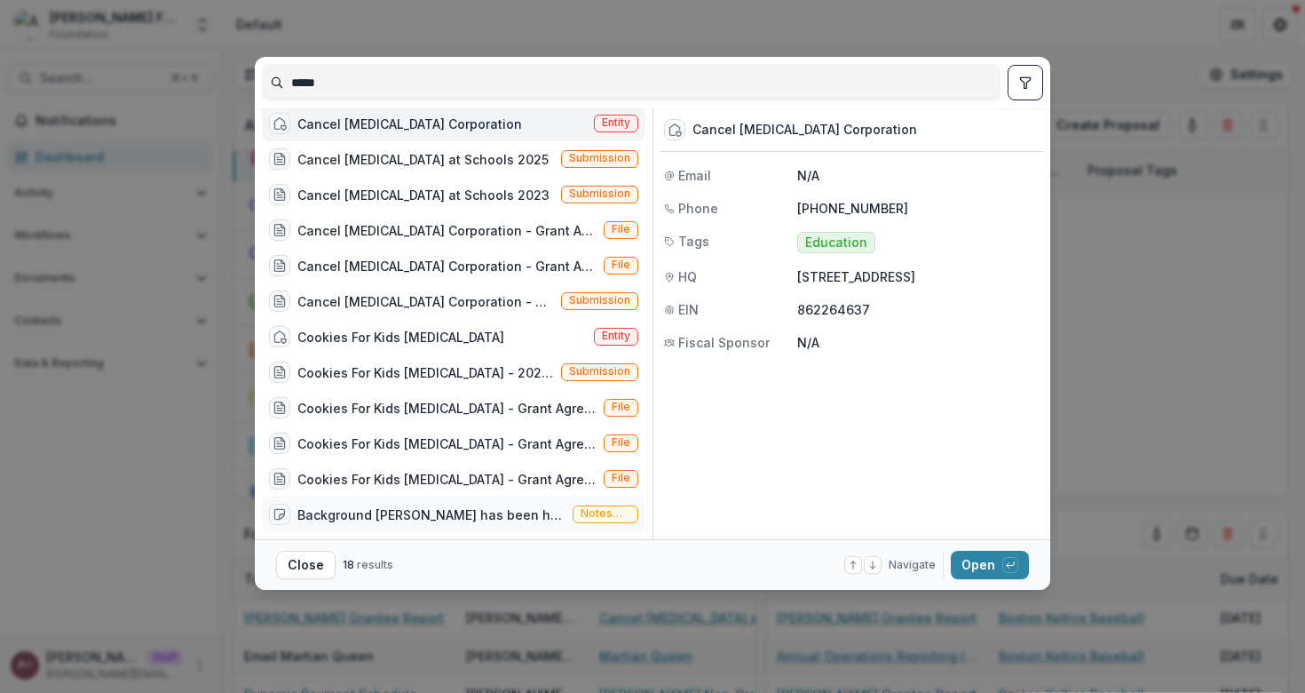
click at [416, 512] on div "Background [PERSON_NAME] has been helping us help non-profits so they can bette…" at bounding box center [431, 514] width 268 height 19
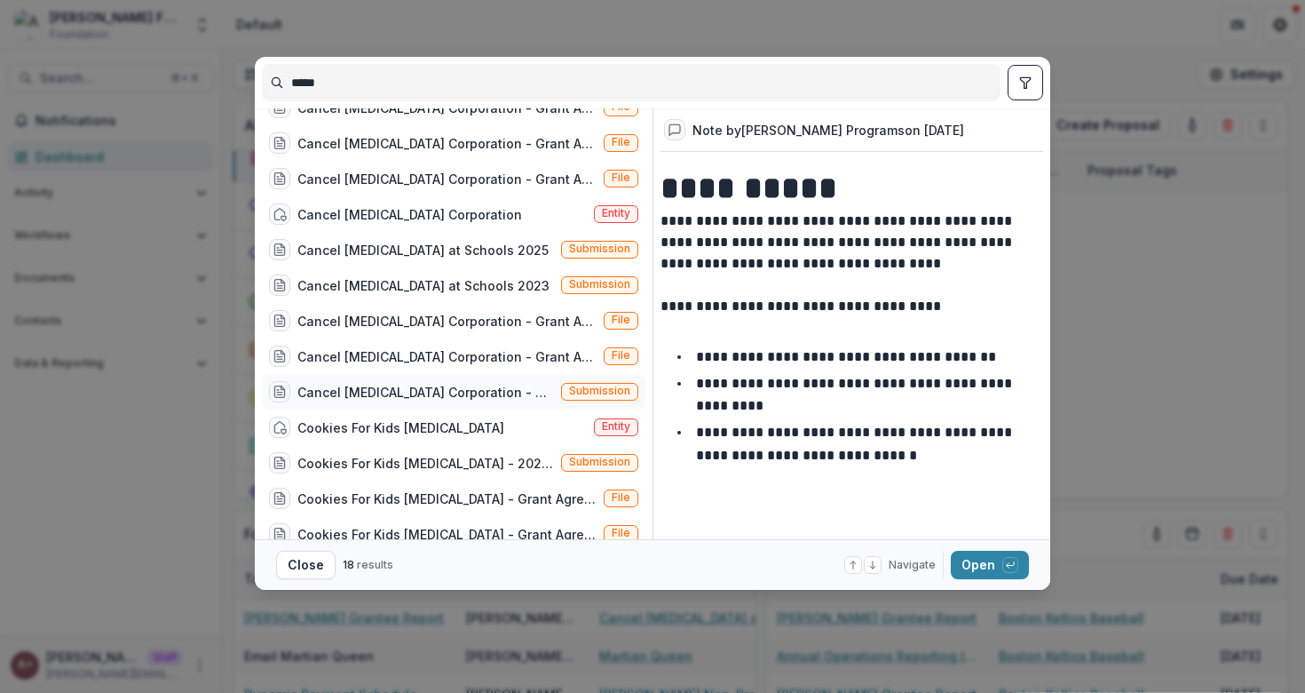
scroll to position [0, 0]
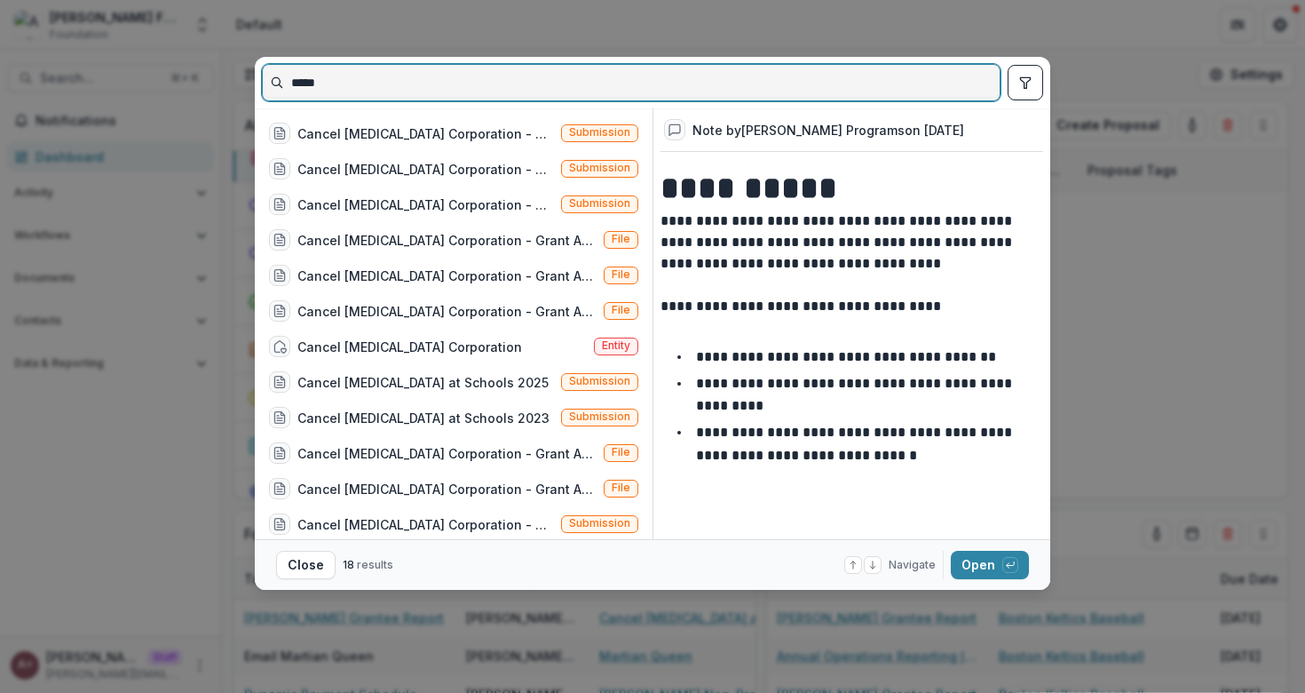
click at [392, 83] on input "*****" at bounding box center [631, 82] width 737 height 28
click at [420, 86] on input "******" at bounding box center [631, 82] width 737 height 28
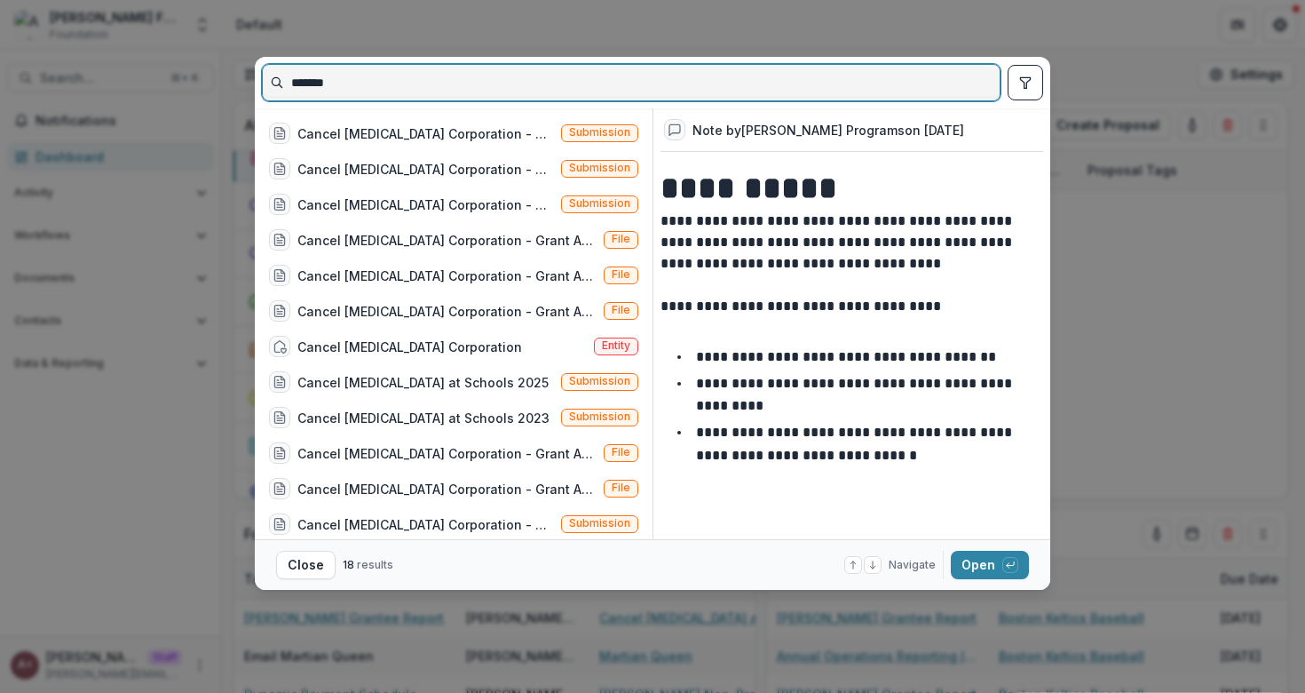
click at [420, 86] on input "******" at bounding box center [631, 82] width 737 height 28
click at [505, 83] on input "******" at bounding box center [631, 82] width 737 height 28
click at [525, 83] on input "******" at bounding box center [631, 82] width 737 height 28
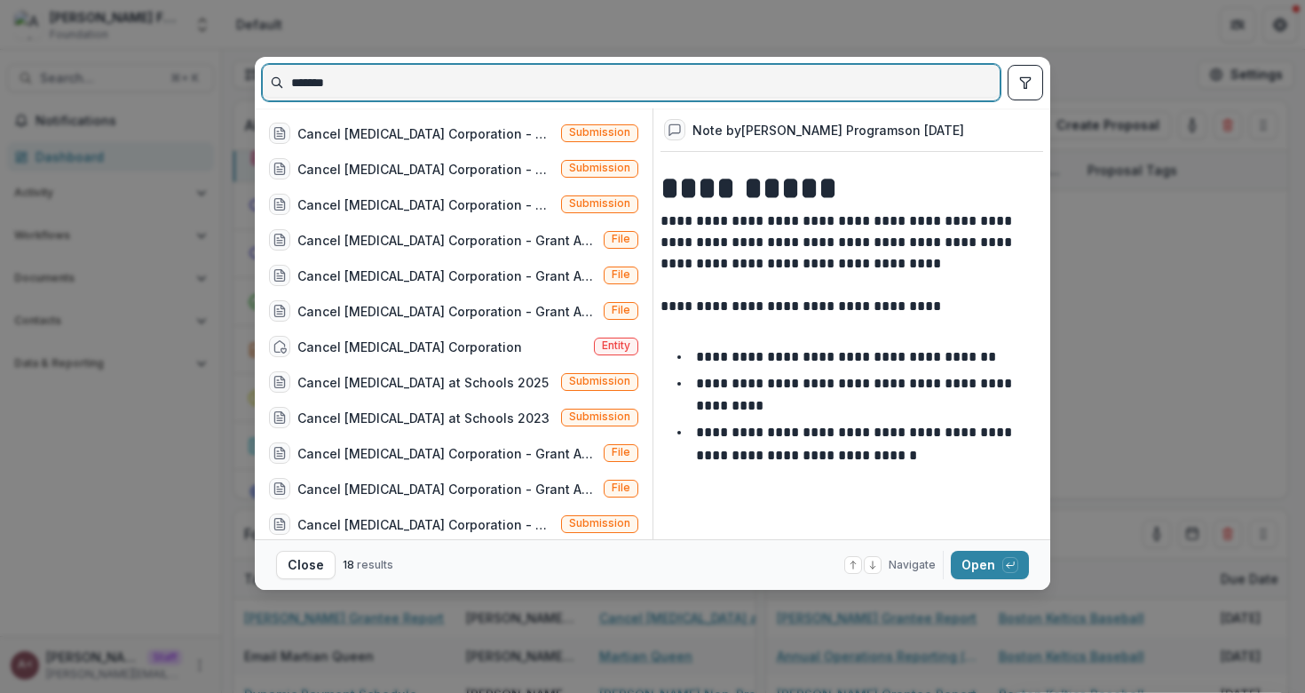
type input "******"
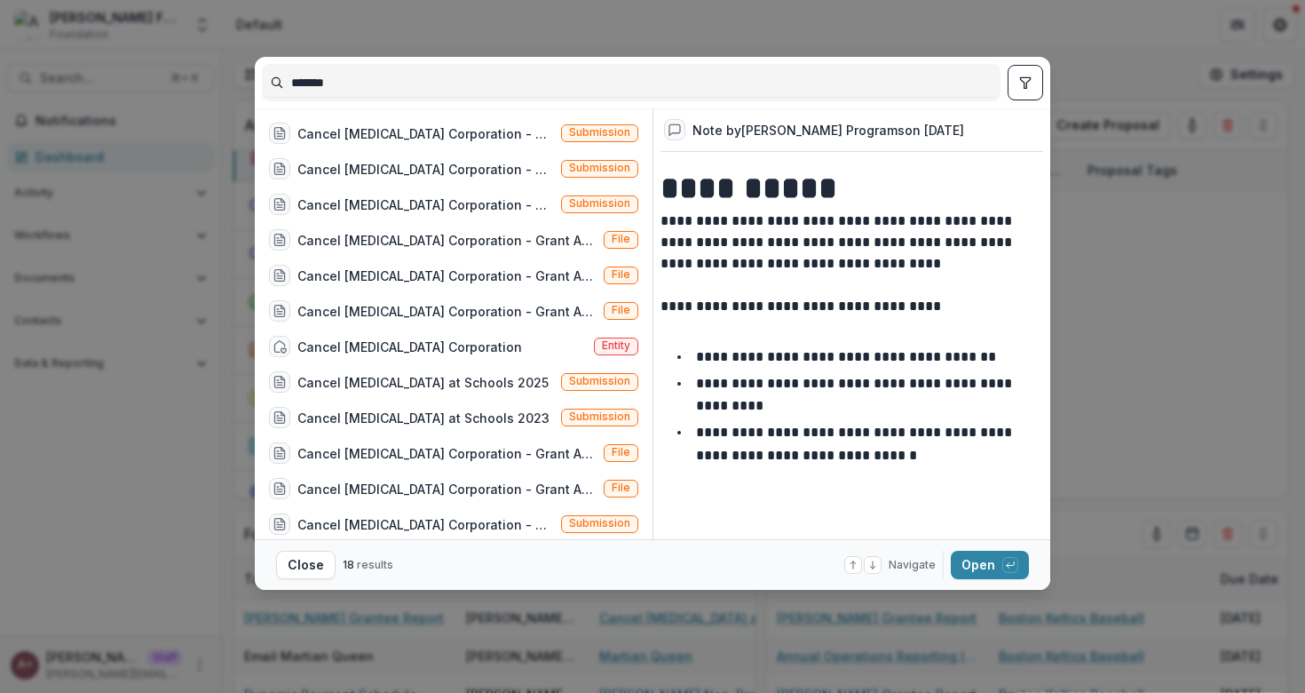
click at [725, 31] on div "****** Cancel [MEDICAL_DATA] Corporation - 2025 - Full Proposal Submission Canc…" at bounding box center [652, 346] width 1305 height 693
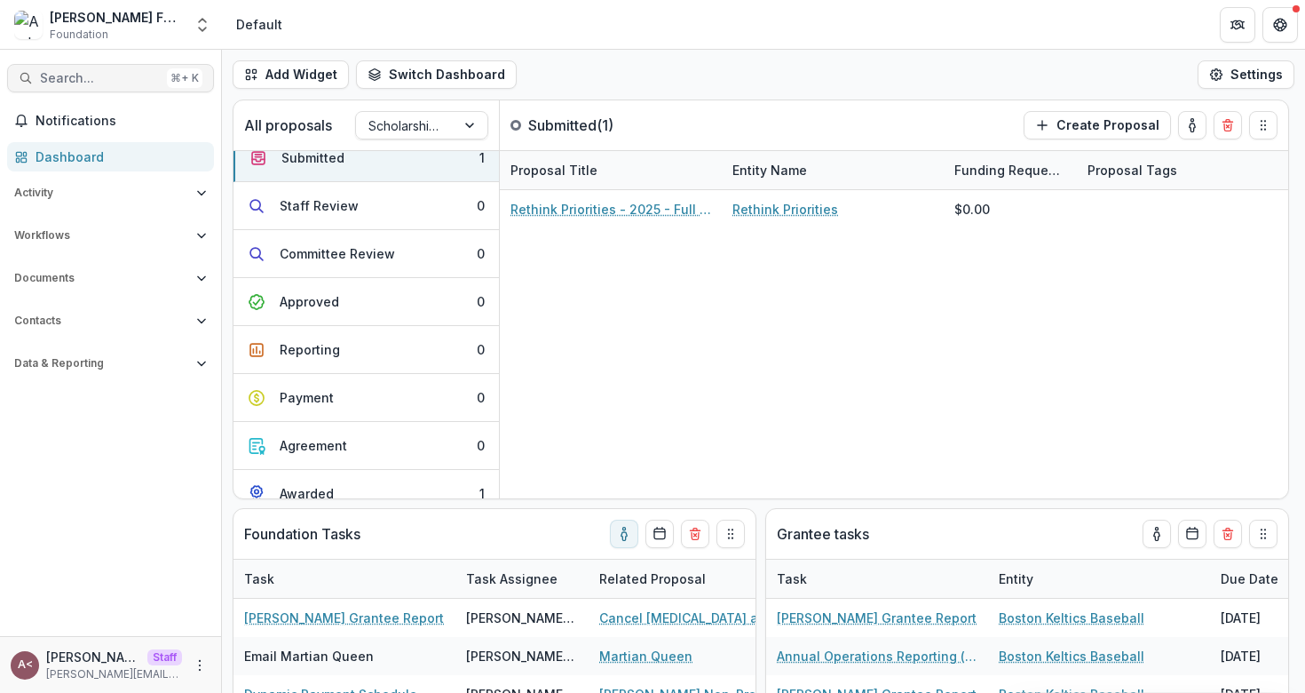
click at [108, 81] on span "Search..." at bounding box center [100, 78] width 120 height 15
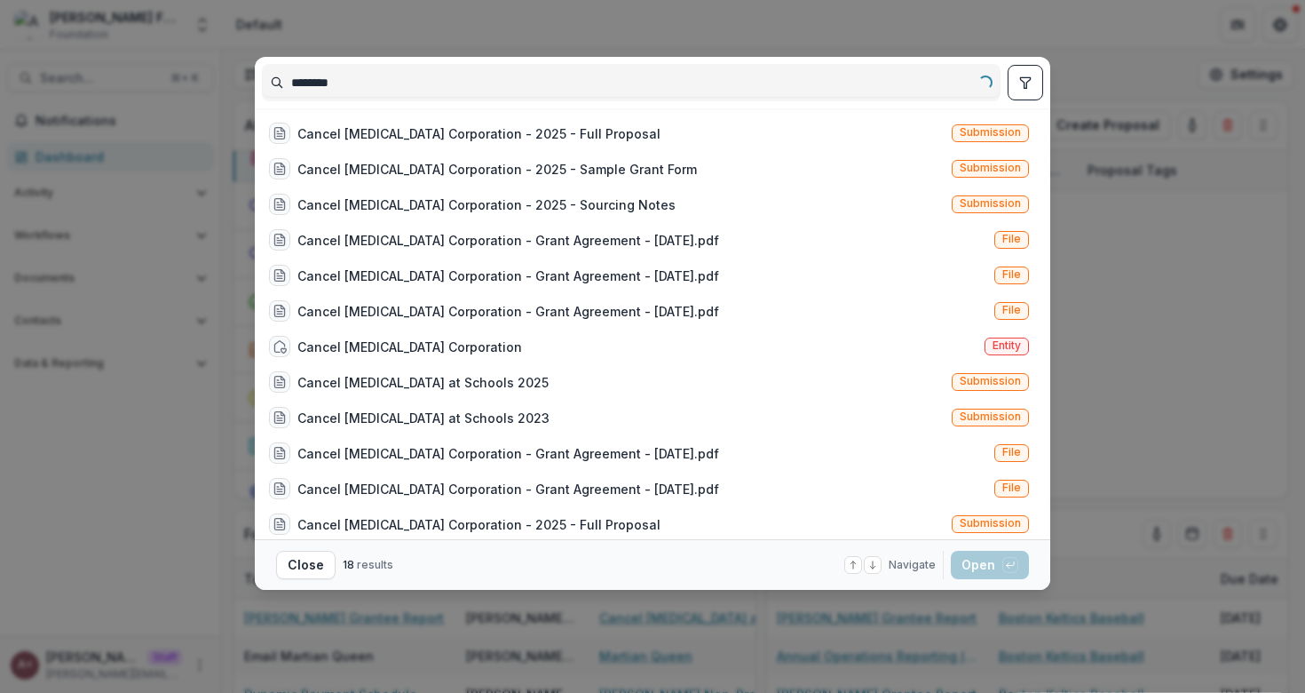
type input "******"
click at [1037, 94] on button "toggle filters" at bounding box center [1026, 83] width 36 height 36
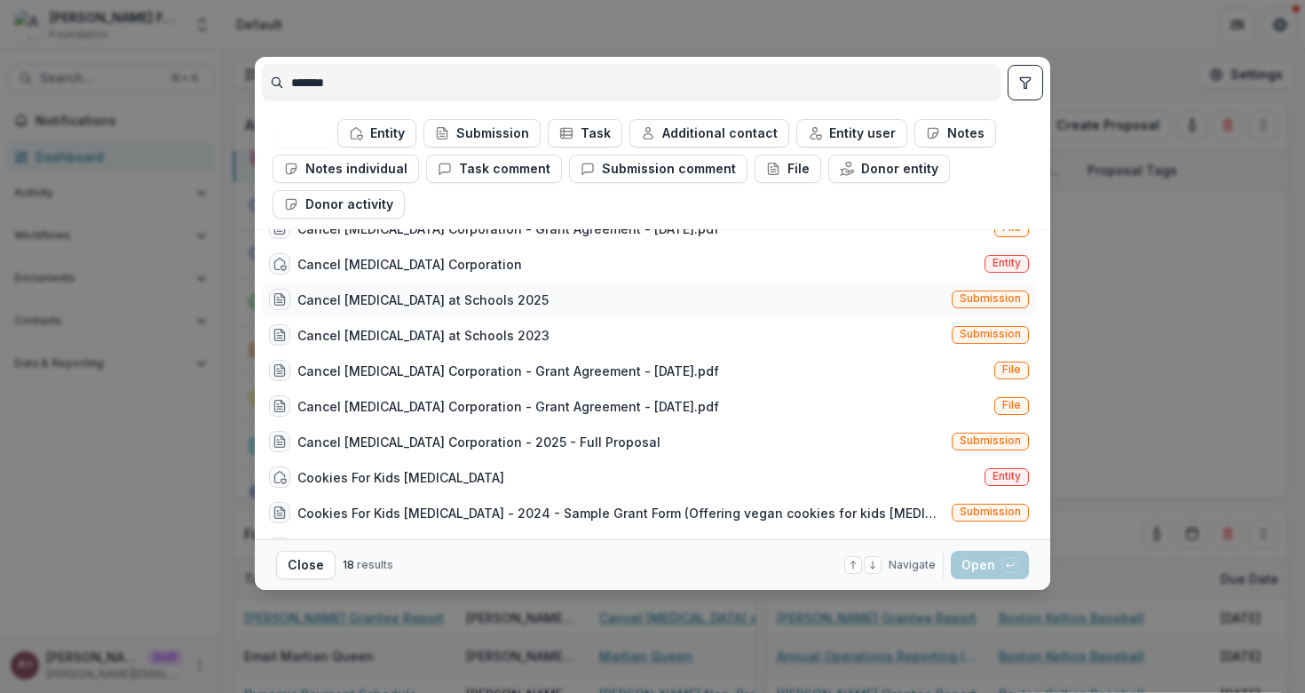
scroll to position [202, 0]
click at [474, 268] on div "Cancel [MEDICAL_DATA] Corporation Entity" at bounding box center [649, 265] width 774 height 36
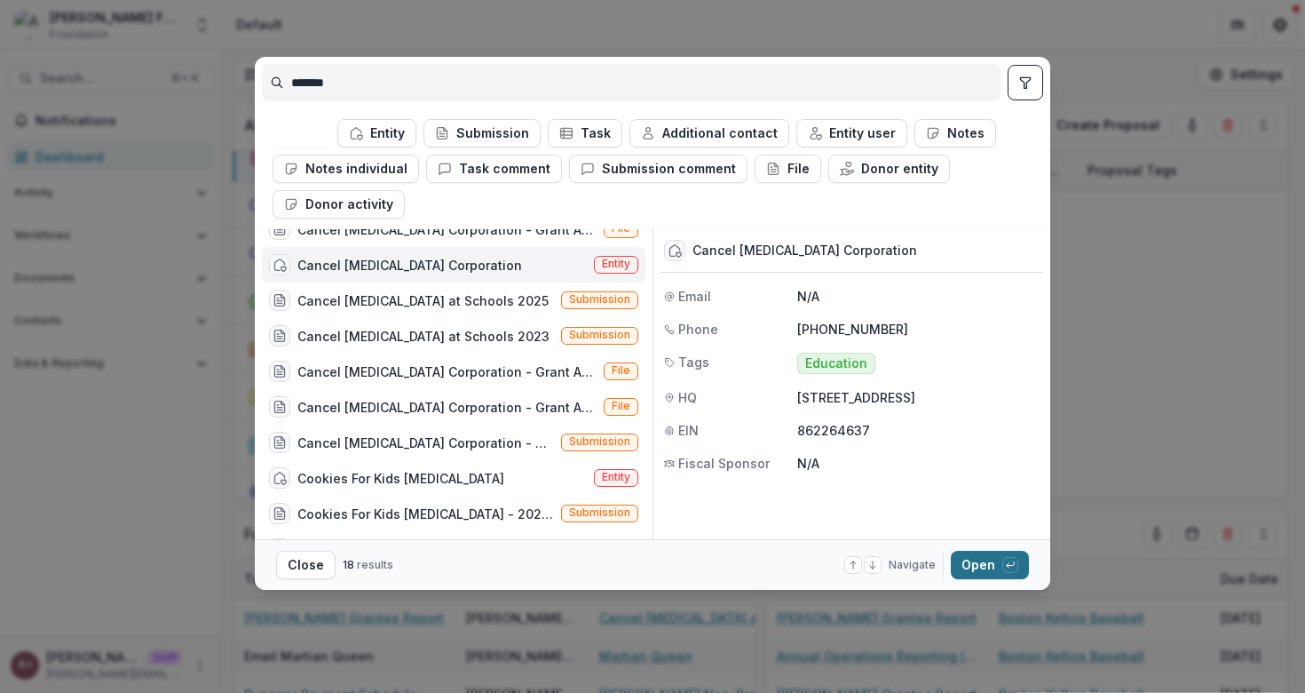
click at [1006, 561] on icon "button" at bounding box center [1010, 564] width 11 height 11
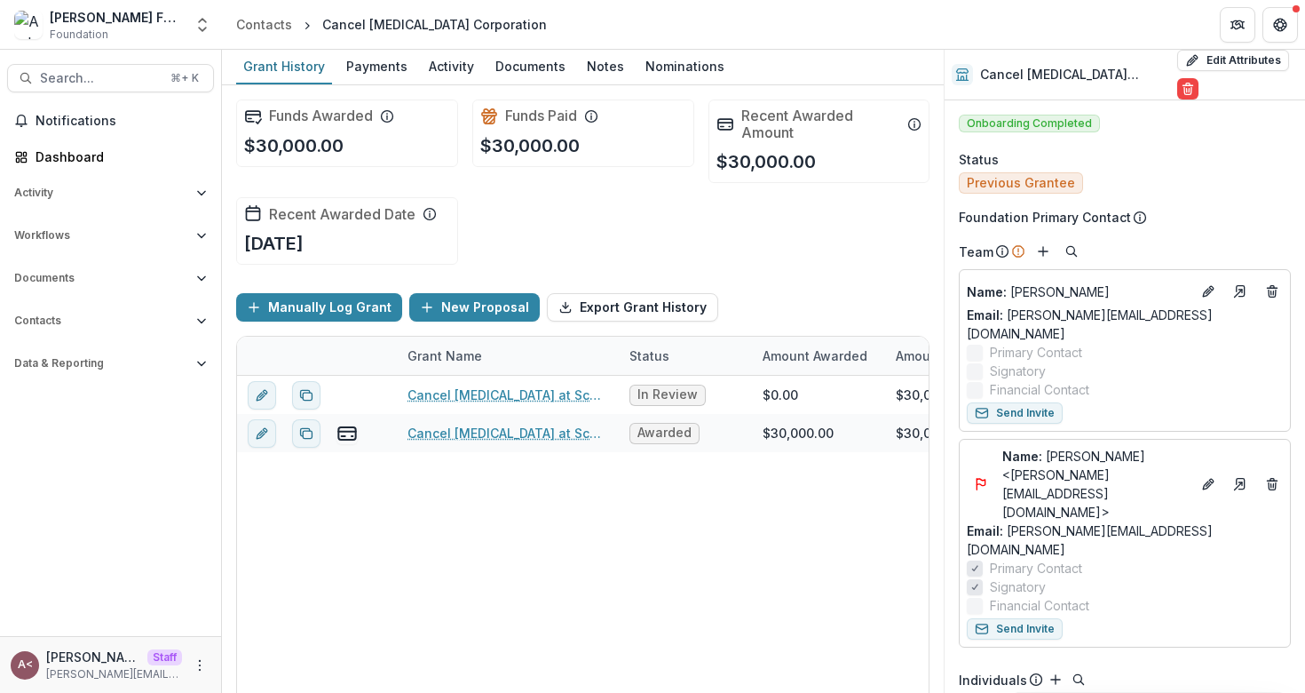
click at [798, 250] on div "Funds Awarded $30,000.00 Funds Paid $30,000.00 Recent Awarded Amount $30,000.00…" at bounding box center [583, 182] width 694 height 194
click at [665, 232] on div "Funds Awarded $30,000.00 Funds Paid $30,000.00 Recent Awarded Amount $30,000.00…" at bounding box center [583, 182] width 694 height 194
click at [665, 231] on div "Funds Awarded $30,000.00 Funds Paid $30,000.00 Recent Awarded Amount $30,000.00…" at bounding box center [583, 182] width 694 height 194
click at [709, 224] on div "Funds Awarded $30,000.00 Funds Paid $30,000.00 Recent Awarded Amount $30,000.00…" at bounding box center [583, 182] width 694 height 194
click at [759, 253] on div "Funds Awarded $30,000.00 Funds Paid $30,000.00 Recent Awarded Amount $30,000.00…" at bounding box center [583, 182] width 694 height 194
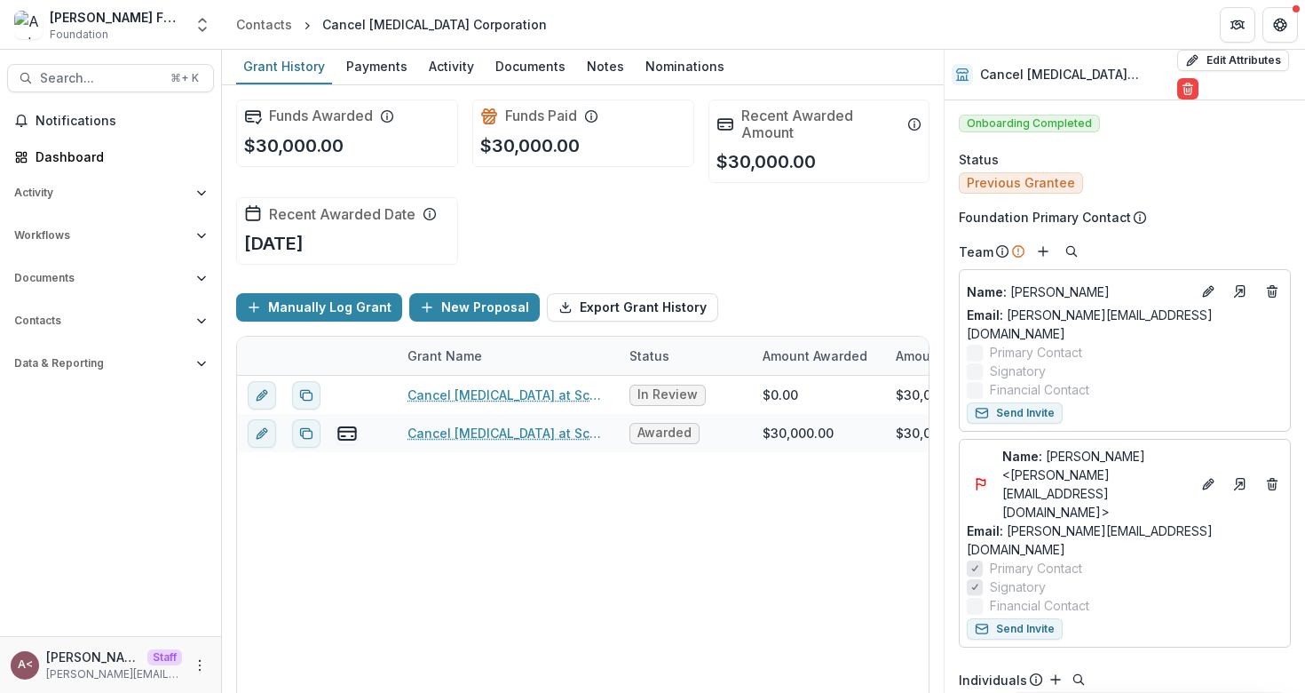
click at [1126, 169] on div "Previous Grantee" at bounding box center [1125, 181] width 332 height 25
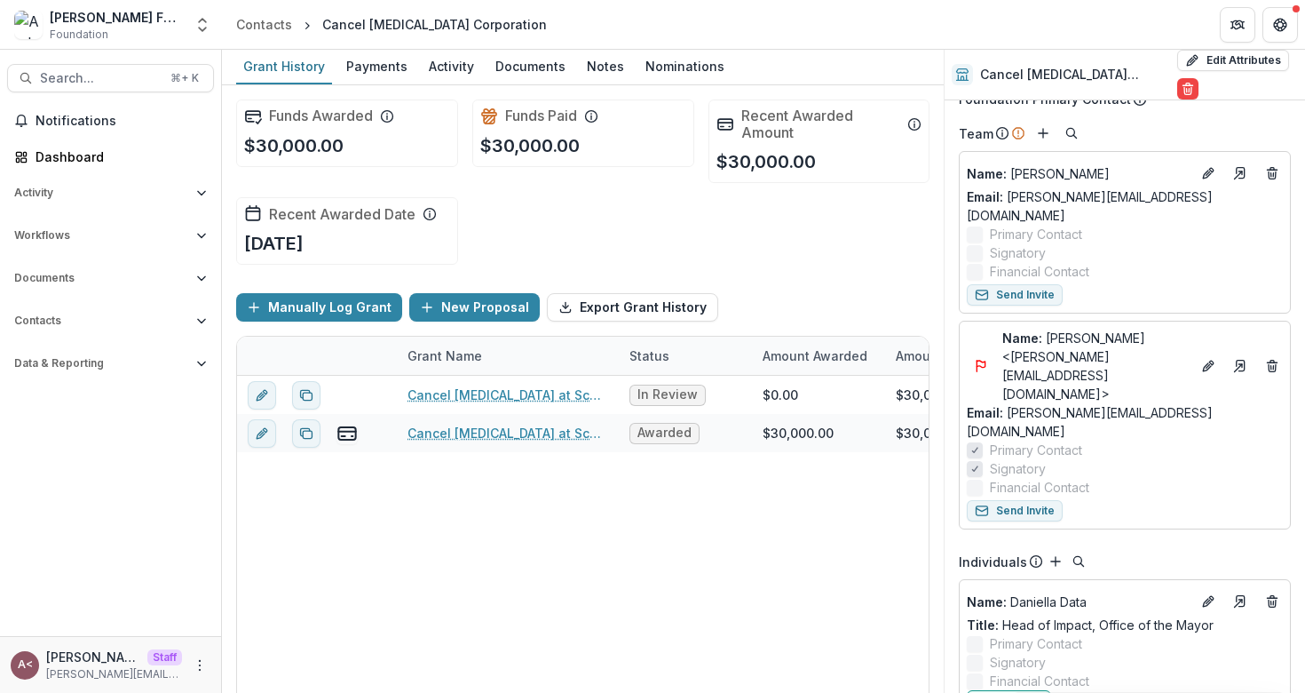
scroll to position [71, 0]
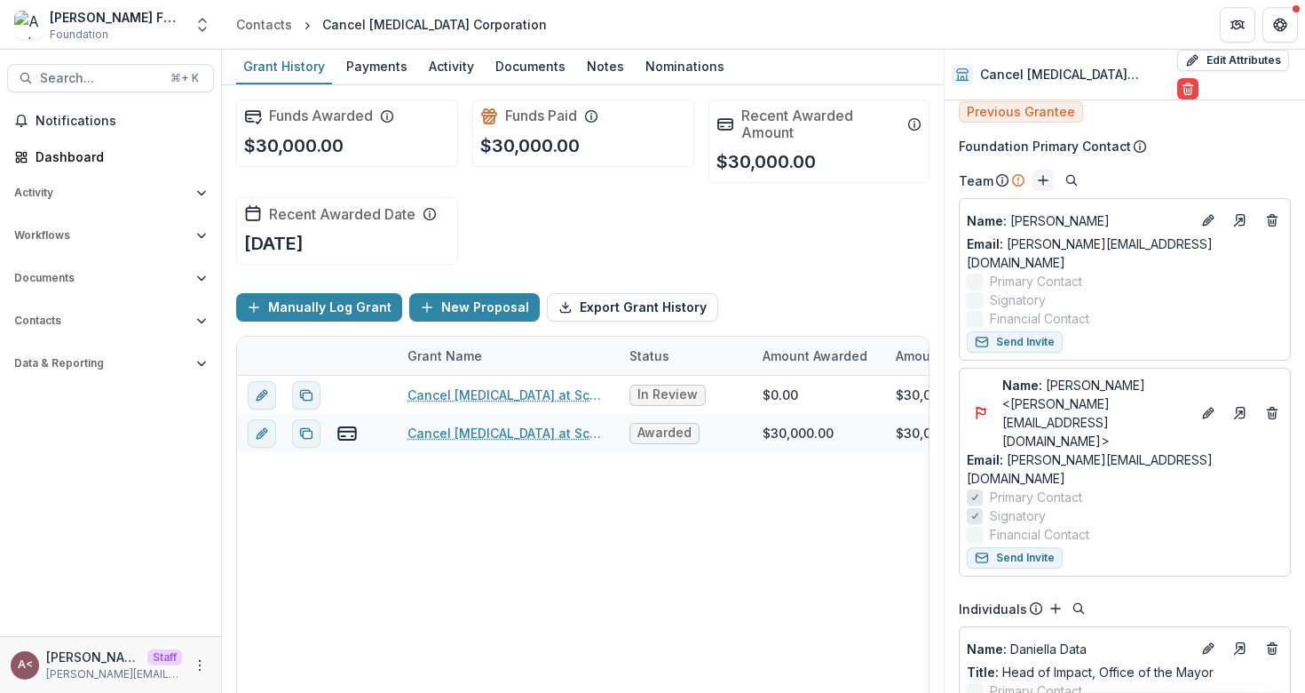
click at [1043, 176] on line "Add" at bounding box center [1043, 180] width 0 height 9
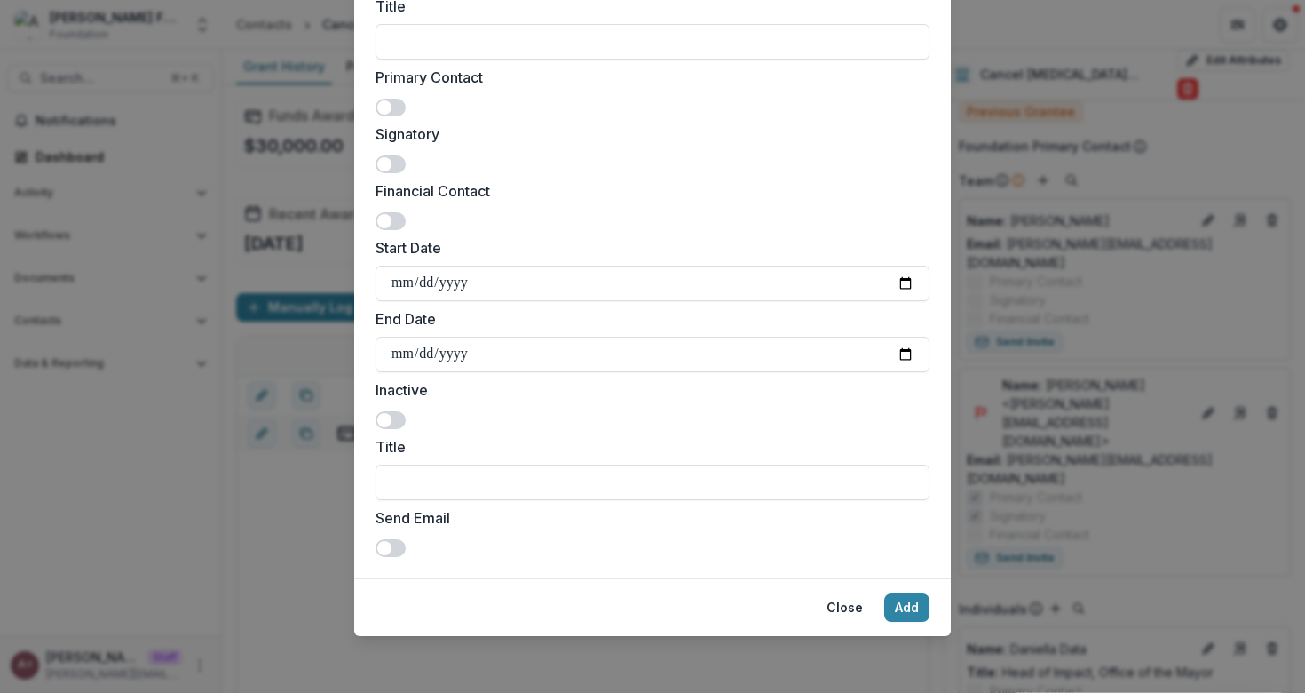
scroll to position [0, 0]
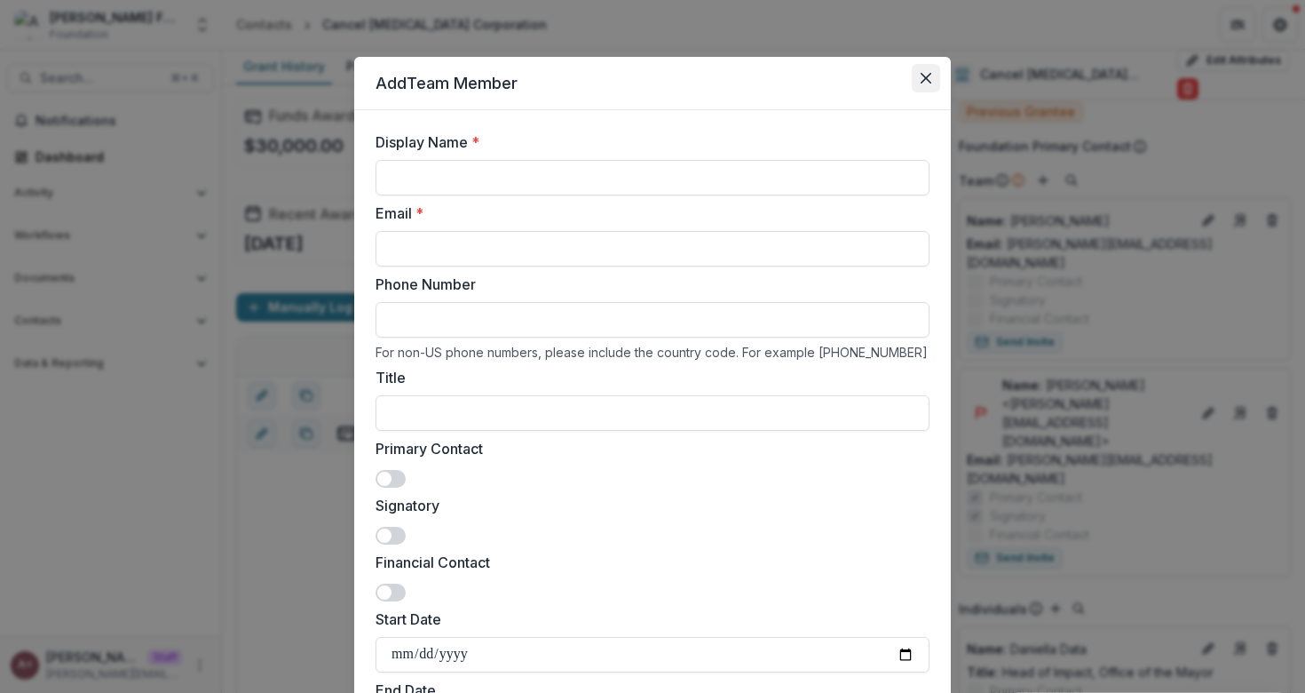
click at [921, 80] on icon "Close" at bounding box center [926, 78] width 11 height 11
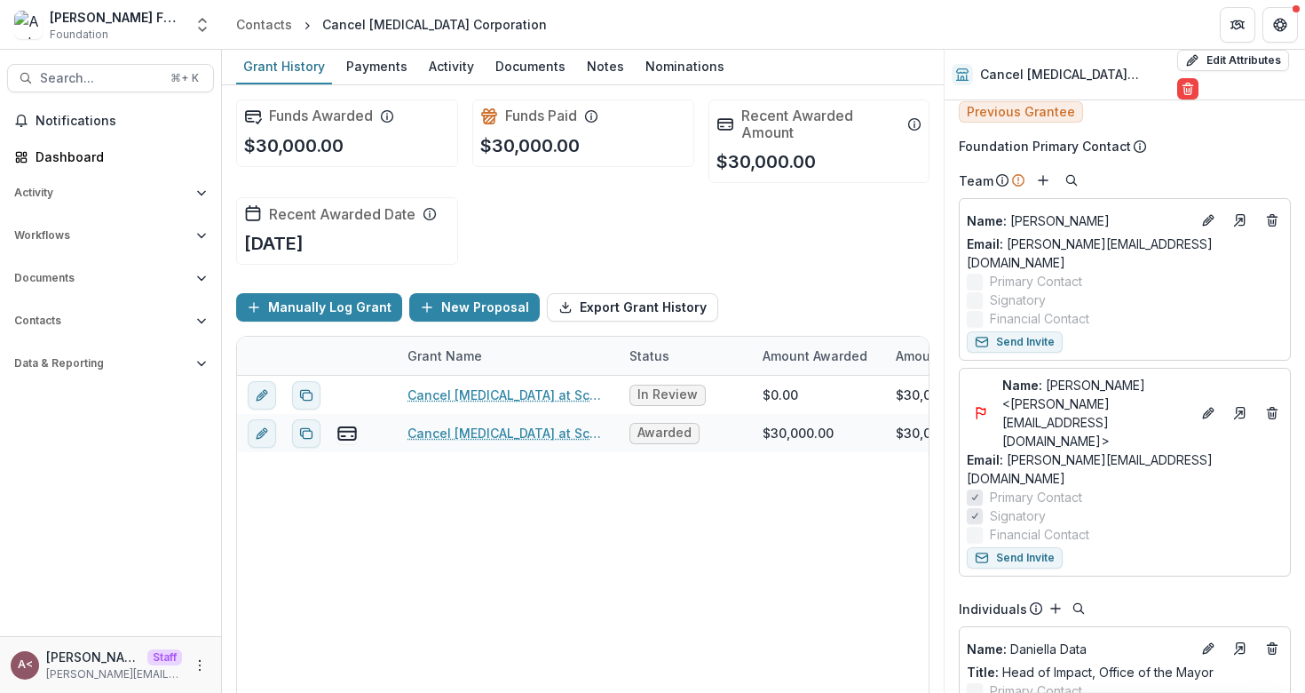
click at [1141, 172] on div "Team" at bounding box center [1125, 180] width 332 height 21
click at [786, 231] on div "Funds Awarded $30,000.00 Funds Paid $30,000.00 Recent Awarded Amount $30,000.00…" at bounding box center [583, 182] width 694 height 194
click at [1133, 170] on div "Team" at bounding box center [1125, 180] width 332 height 21
click at [806, 264] on div "Funds Awarded $30,000.00 Funds Paid $30,000.00 Recent Awarded Amount $30,000.00…" at bounding box center [583, 182] width 694 height 194
click at [827, 282] on div "Manually Log Grant New Proposal Export Grant History" at bounding box center [583, 307] width 694 height 57
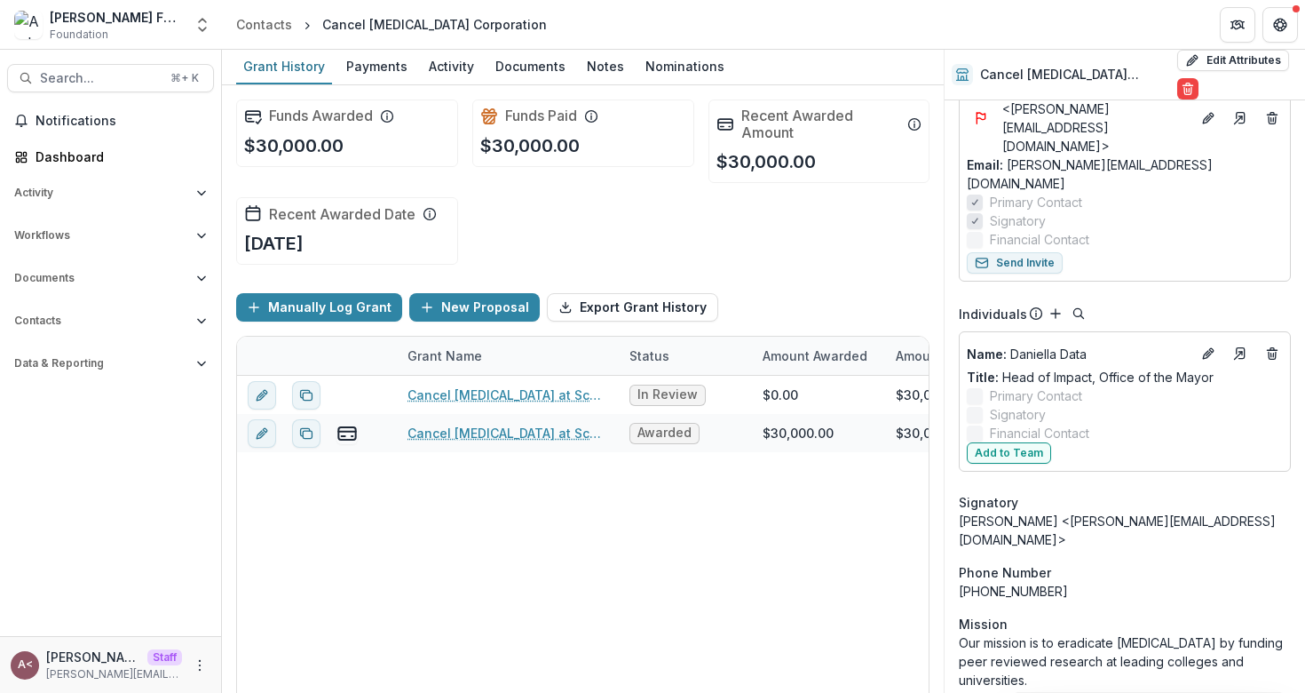
scroll to position [416, 0]
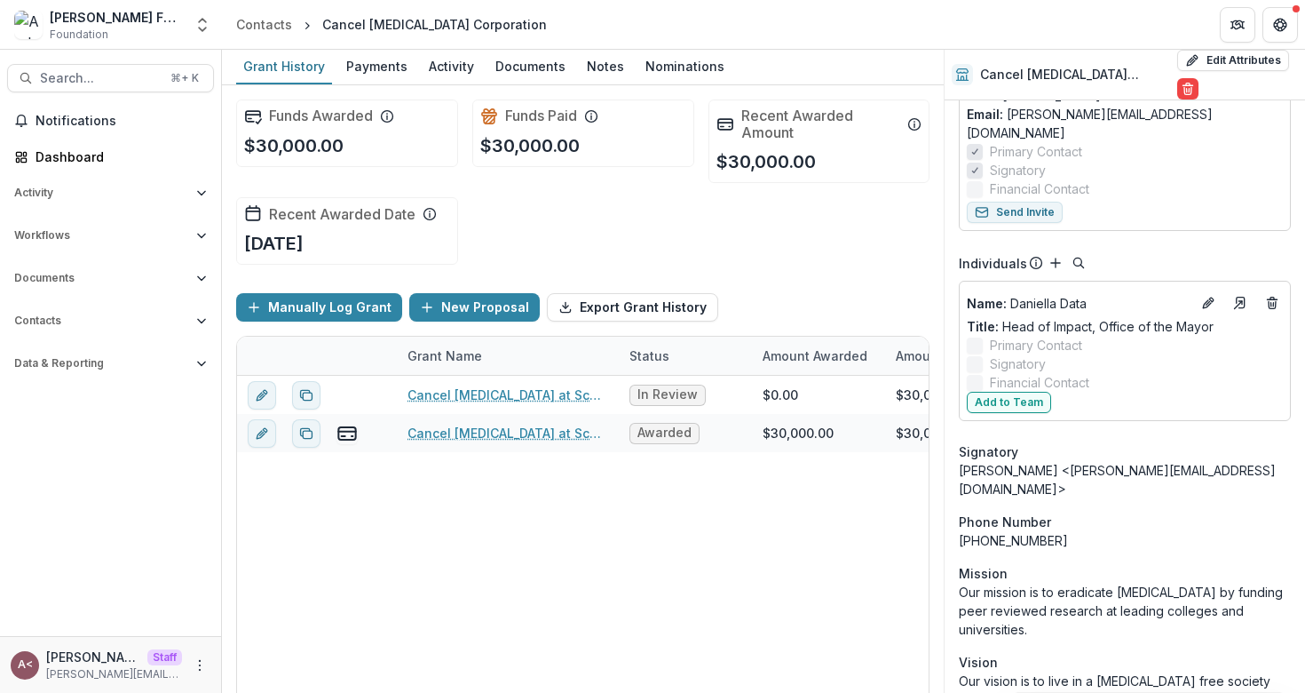
click at [1135, 252] on div "Individuals" at bounding box center [1125, 262] width 332 height 21
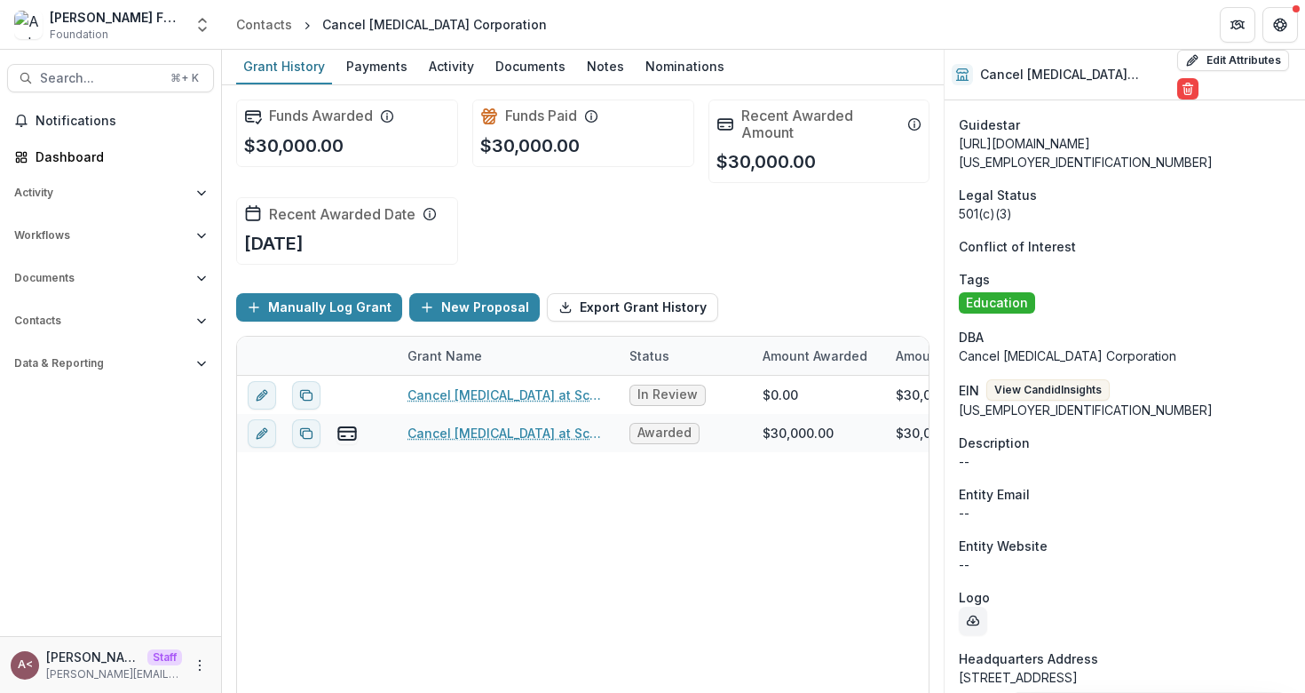
scroll to position [1076, 0]
click at [1067, 378] on button "View Candid Insights" at bounding box center [1048, 388] width 123 height 21
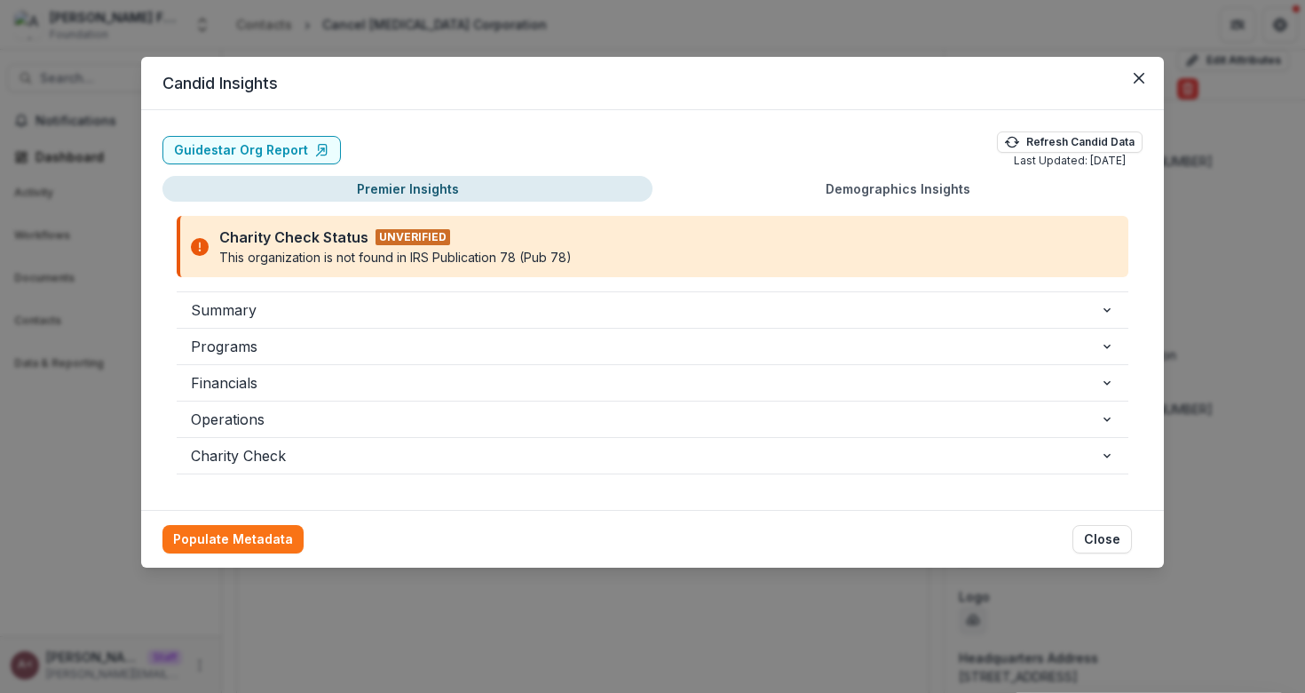
click at [798, 126] on div "Guidestar Org Report Refresh Candid Data Last Updated: [DATE] Premier Insights …" at bounding box center [652, 310] width 1023 height 400
click at [1140, 84] on button "Close" at bounding box center [1139, 78] width 28 height 28
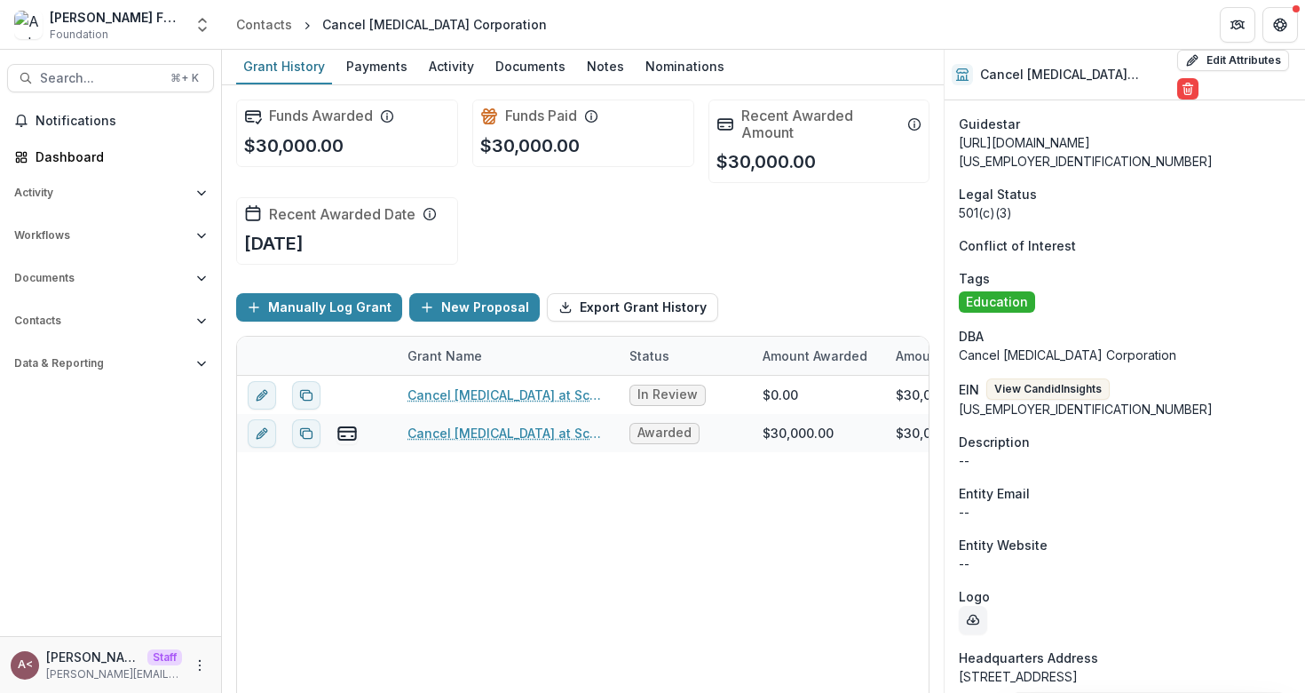
click at [506, 196] on div "Funds Awarded $30,000.00 Funds Paid $30,000.00 Recent Awarded Amount $30,000.00…" at bounding box center [583, 182] width 694 height 194
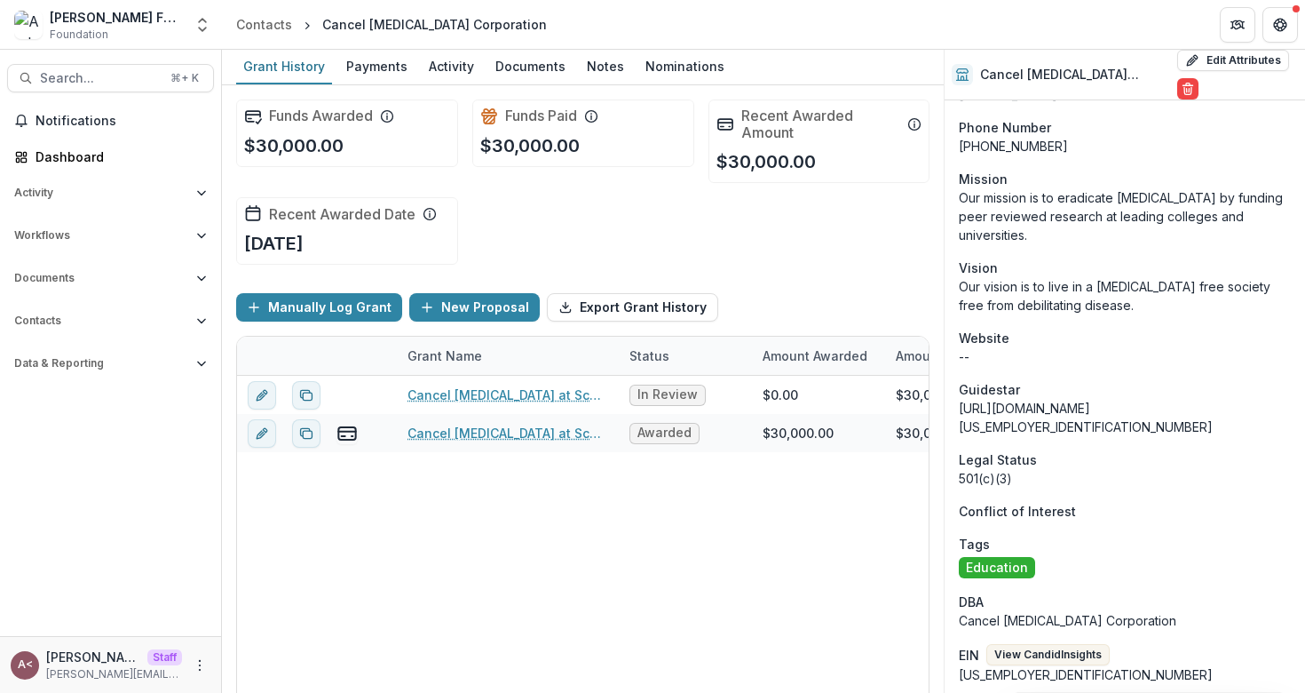
scroll to position [763, 0]
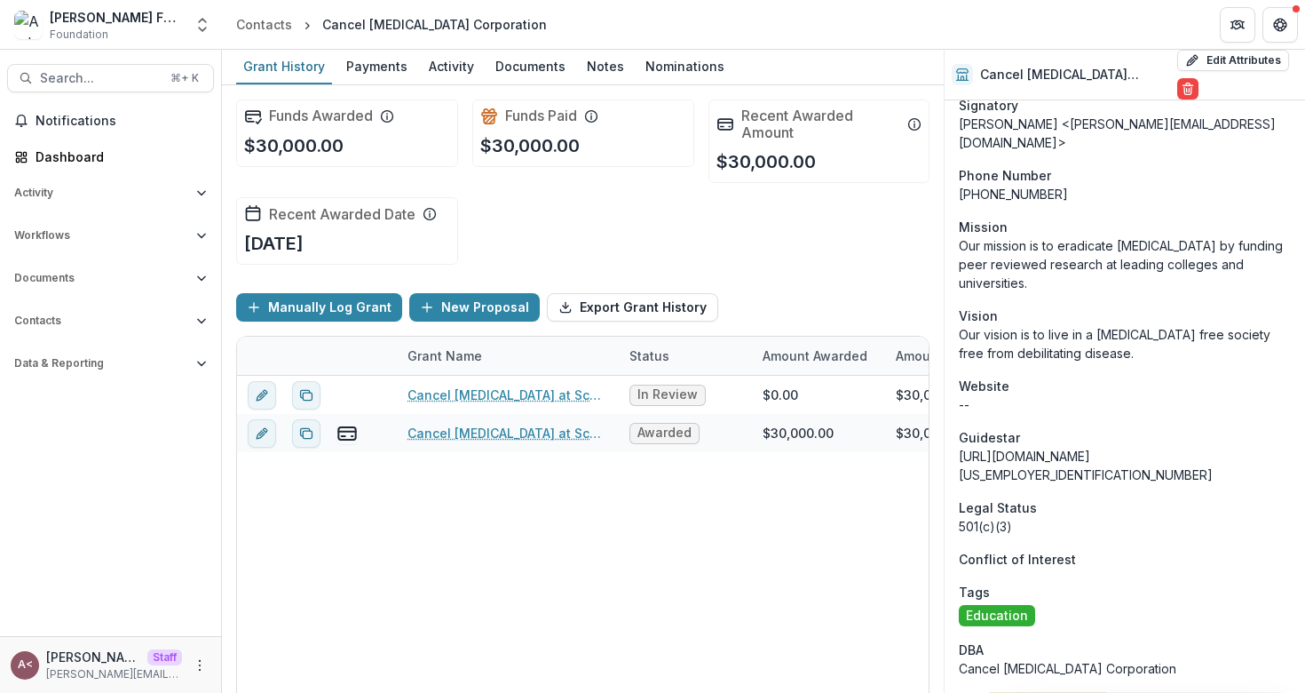
click at [729, 232] on div "Funds Awarded $30,000.00 Funds Paid $30,000.00 Recent Awarded Amount $30,000.00…" at bounding box center [583, 182] width 694 height 194
click at [730, 231] on div "Funds Awarded $30,000.00 Funds Paid $30,000.00 Recent Awarded Amount $30,000.00…" at bounding box center [583, 182] width 694 height 194
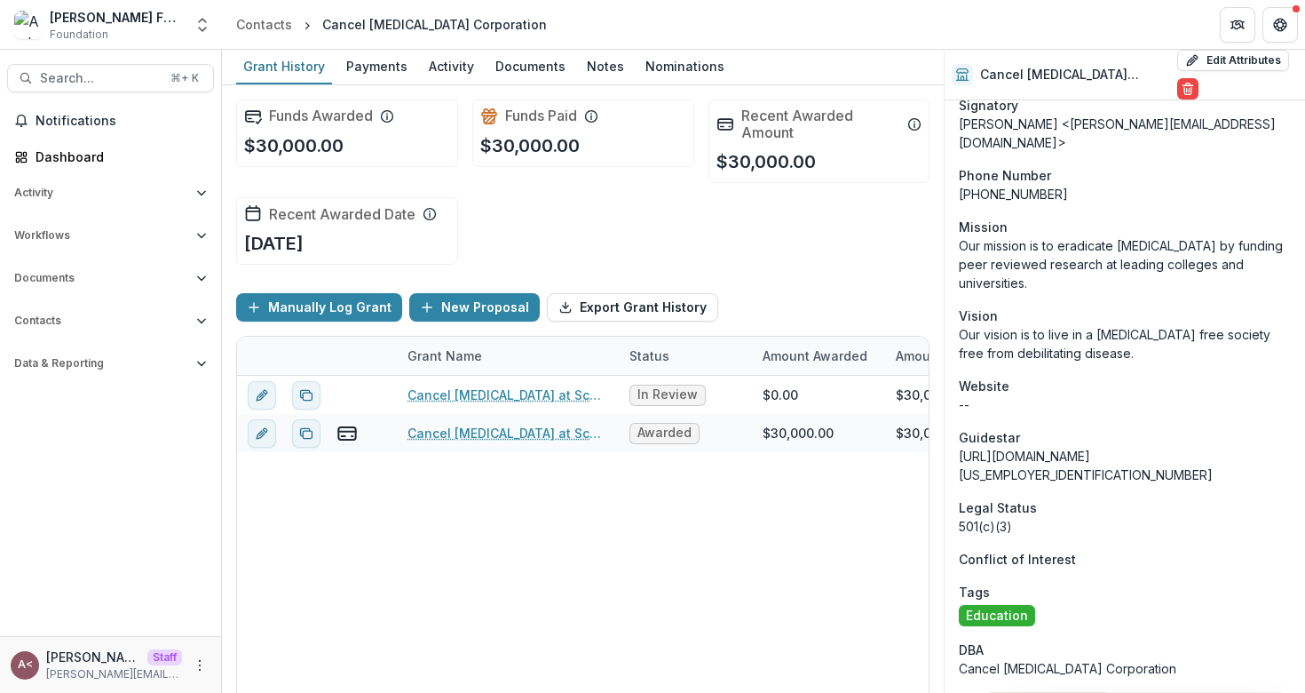
click at [673, 218] on div "Funds Awarded $30,000.00 Funds Paid $30,000.00 Recent Awarded Amount $30,000.00…" at bounding box center [583, 182] width 694 height 194
click at [671, 215] on div "Funds Awarded $30,000.00 Funds Paid $30,000.00 Recent Awarded Amount $30,000.00…" at bounding box center [583, 182] width 694 height 194
click at [654, 208] on div "Funds Awarded $30,000.00 Funds Paid $30,000.00 Recent Awarded Amount $30,000.00…" at bounding box center [583, 182] width 694 height 194
click at [549, 145] on p "$30,000.00" at bounding box center [529, 145] width 99 height 27
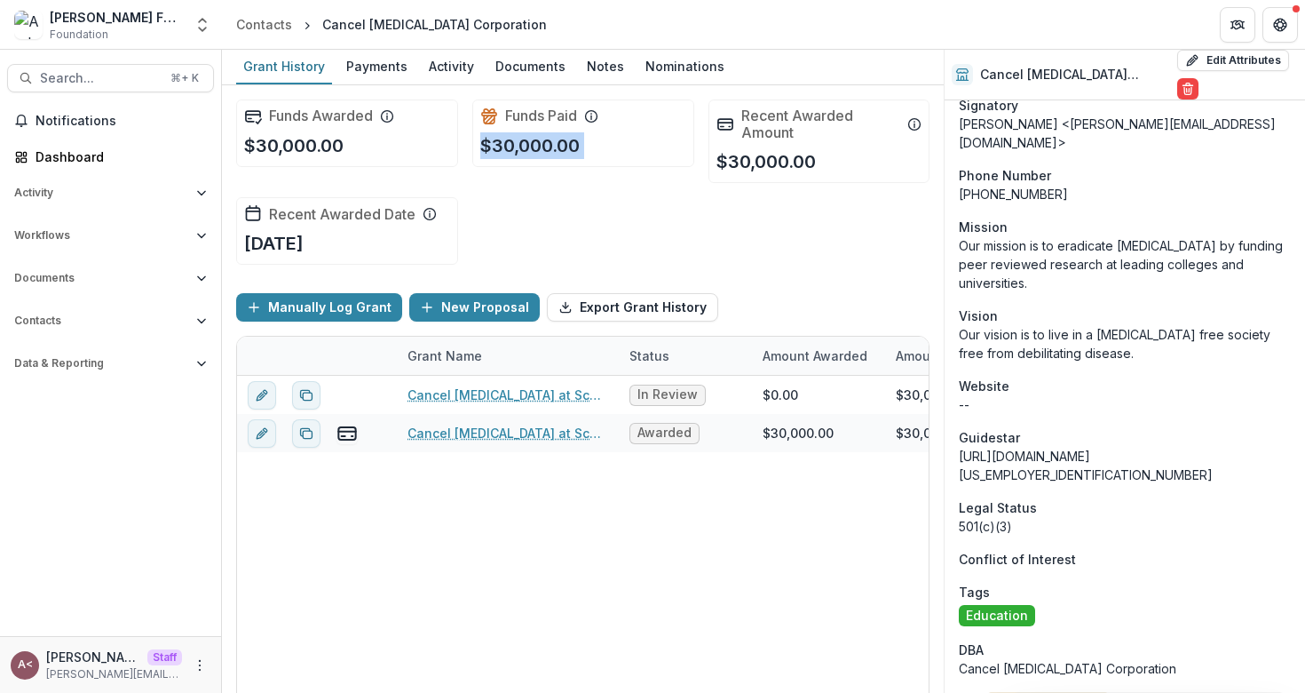
click at [549, 145] on p "$30,000.00" at bounding box center [529, 145] width 99 height 27
click at [580, 145] on p "$30,000.00" at bounding box center [529, 145] width 99 height 27
click at [551, 142] on p "$30,000.00" at bounding box center [529, 145] width 99 height 27
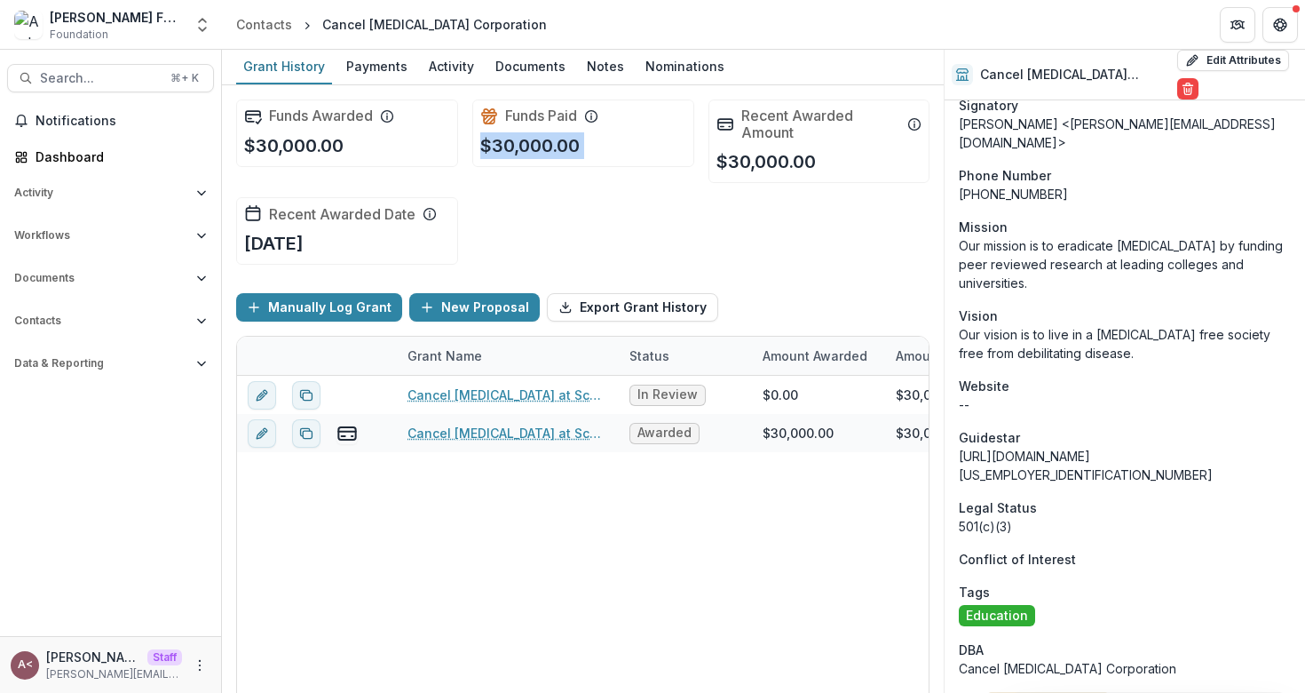
click at [591, 142] on div "Funds Paid $30,000.00" at bounding box center [583, 132] width 222 height 67
click at [576, 147] on p "$30,000.00" at bounding box center [529, 145] width 99 height 27
click at [646, 147] on div "Funds Paid $30,000.00" at bounding box center [583, 132] width 222 height 67
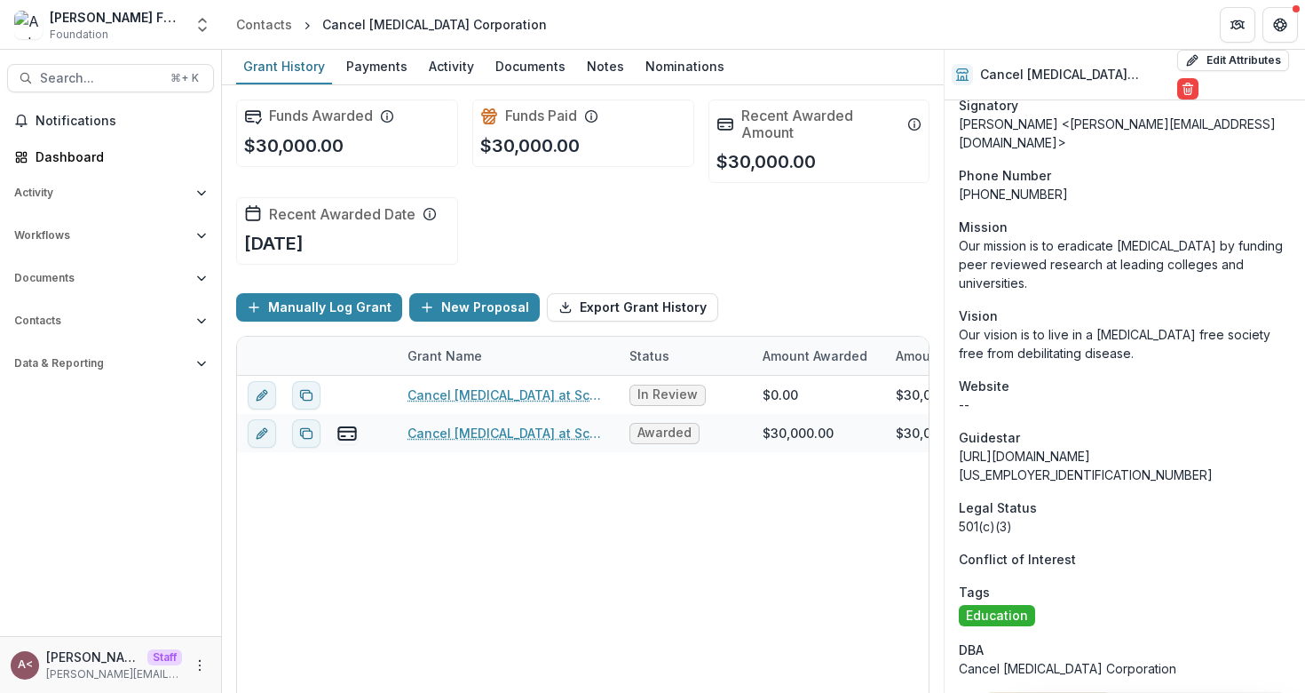
click at [476, 143] on div "Funds Paid $30,000.00" at bounding box center [583, 132] width 222 height 67
click at [507, 143] on p "$30,000.00" at bounding box center [529, 145] width 99 height 27
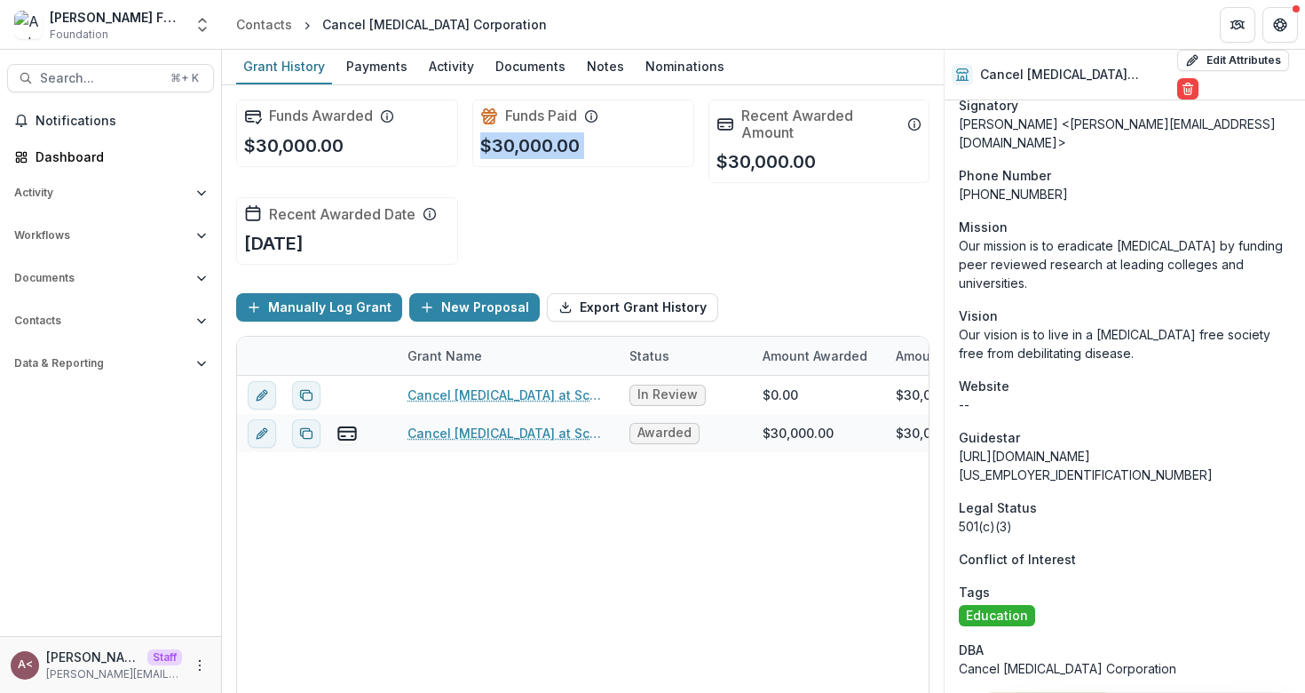
click at [507, 143] on p "$30,000.00" at bounding box center [529, 145] width 99 height 27
click at [585, 153] on div "Funds Paid $30,000.00" at bounding box center [583, 132] width 222 height 67
click at [558, 143] on p "$30,000.00" at bounding box center [529, 145] width 99 height 27
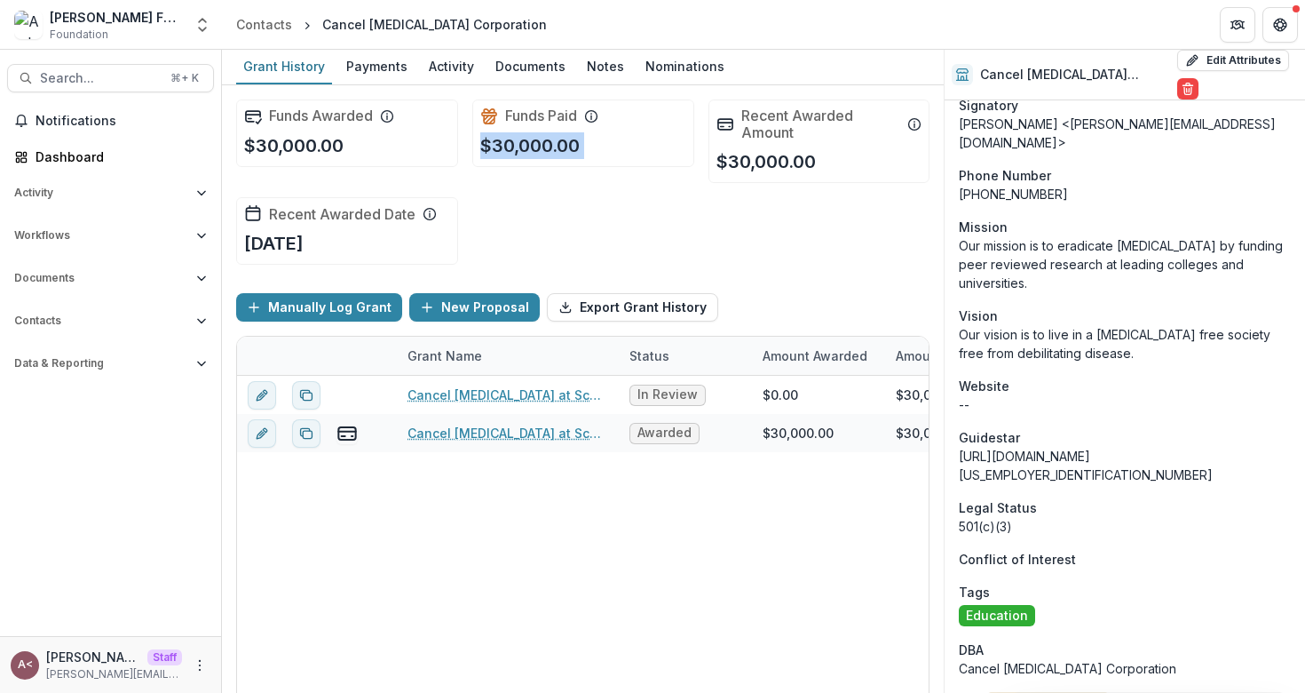
click at [710, 143] on div "Recent Awarded Amount $30,000.00" at bounding box center [820, 140] width 222 height 83
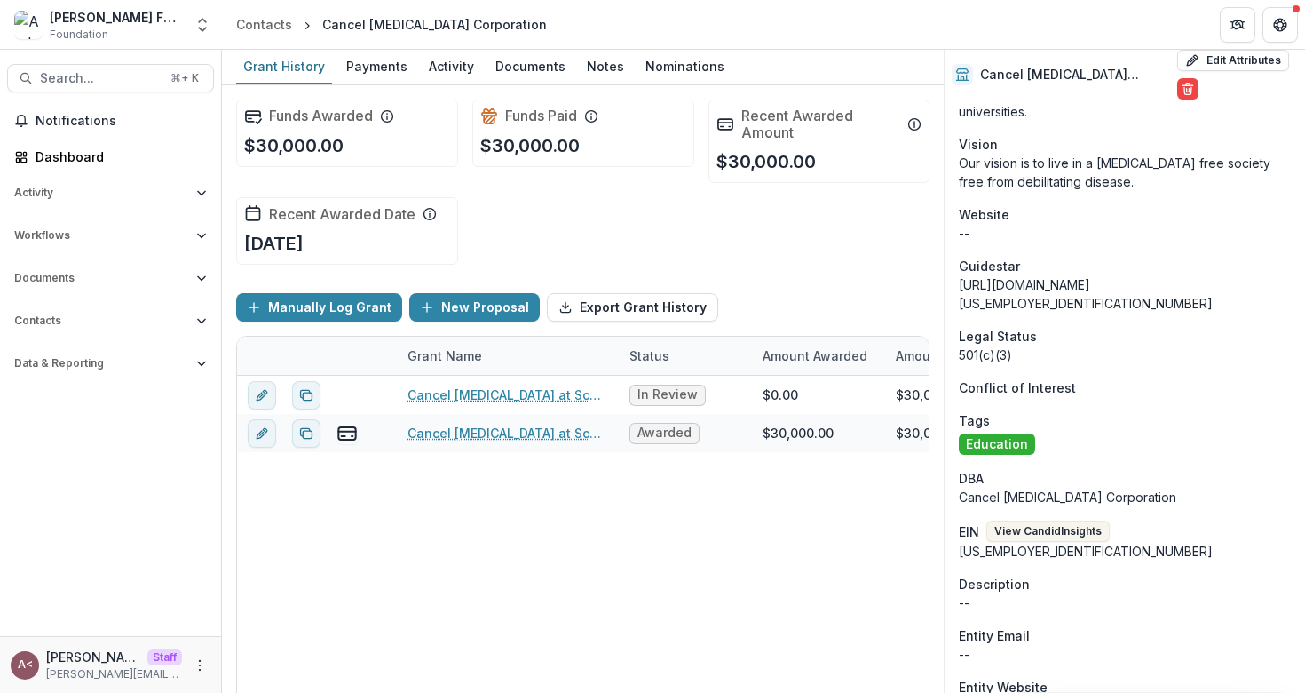
scroll to position [1034, 0]
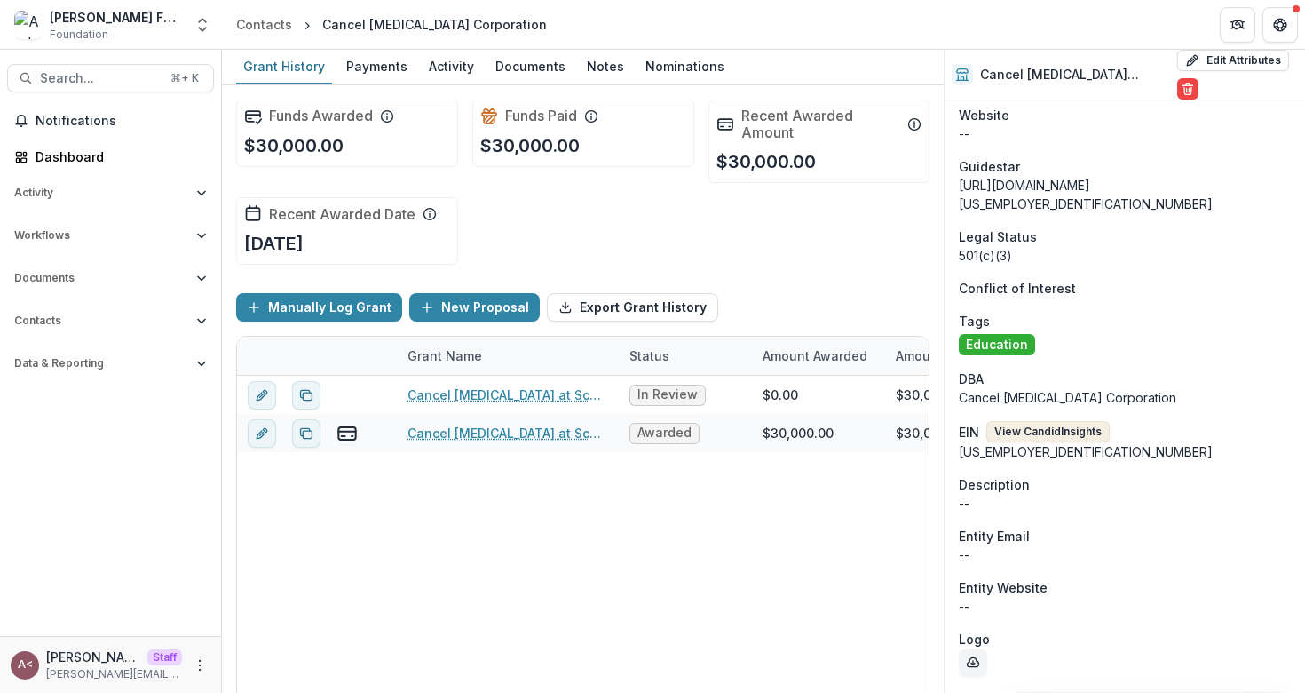
click at [1080, 421] on button "View Candid Insights" at bounding box center [1048, 431] width 123 height 21
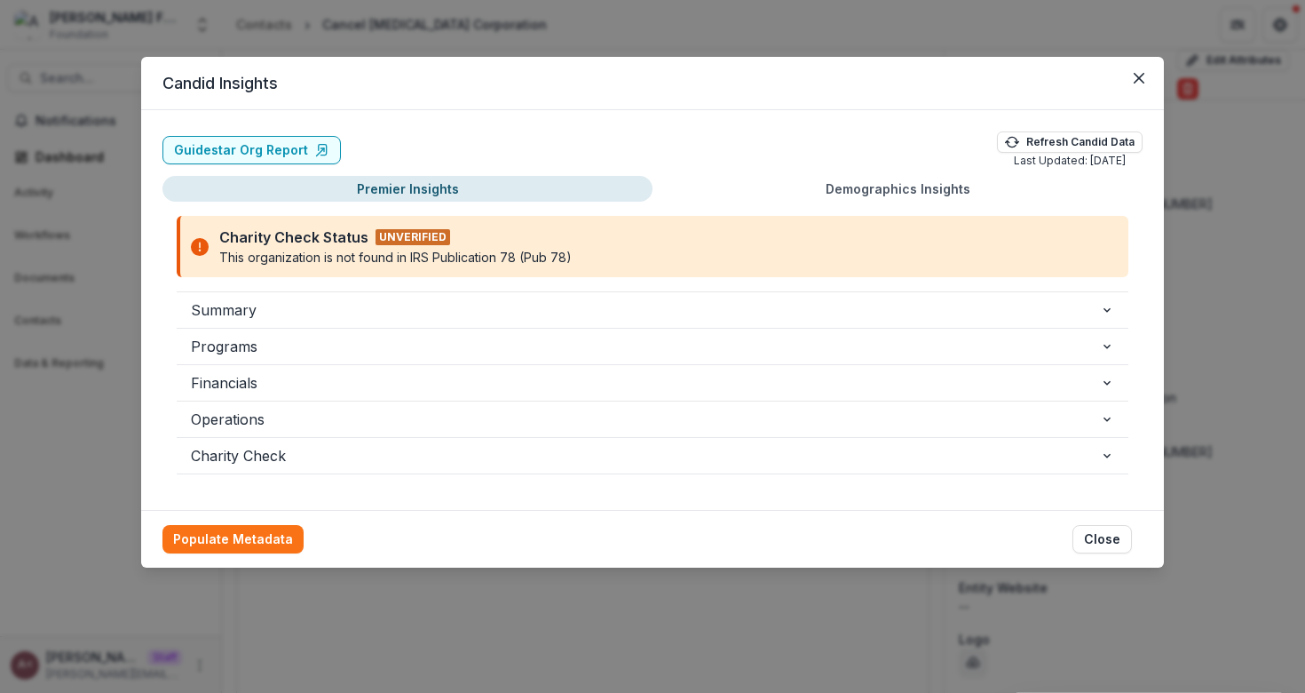
click at [463, 112] on div "Guidestar Org Report Refresh Candid Data Last Updated: [DATE] Premier Insights …" at bounding box center [652, 310] width 1023 height 400
click at [1141, 74] on icon "Close" at bounding box center [1139, 78] width 11 height 11
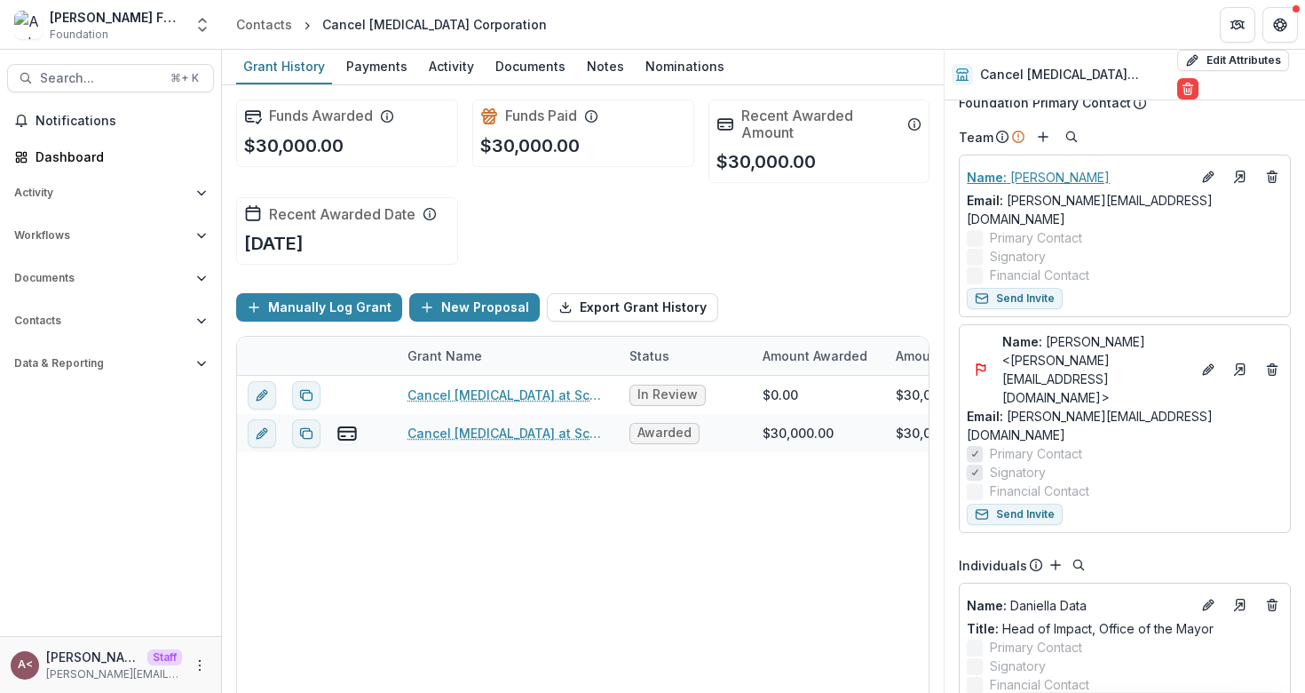
scroll to position [0, 0]
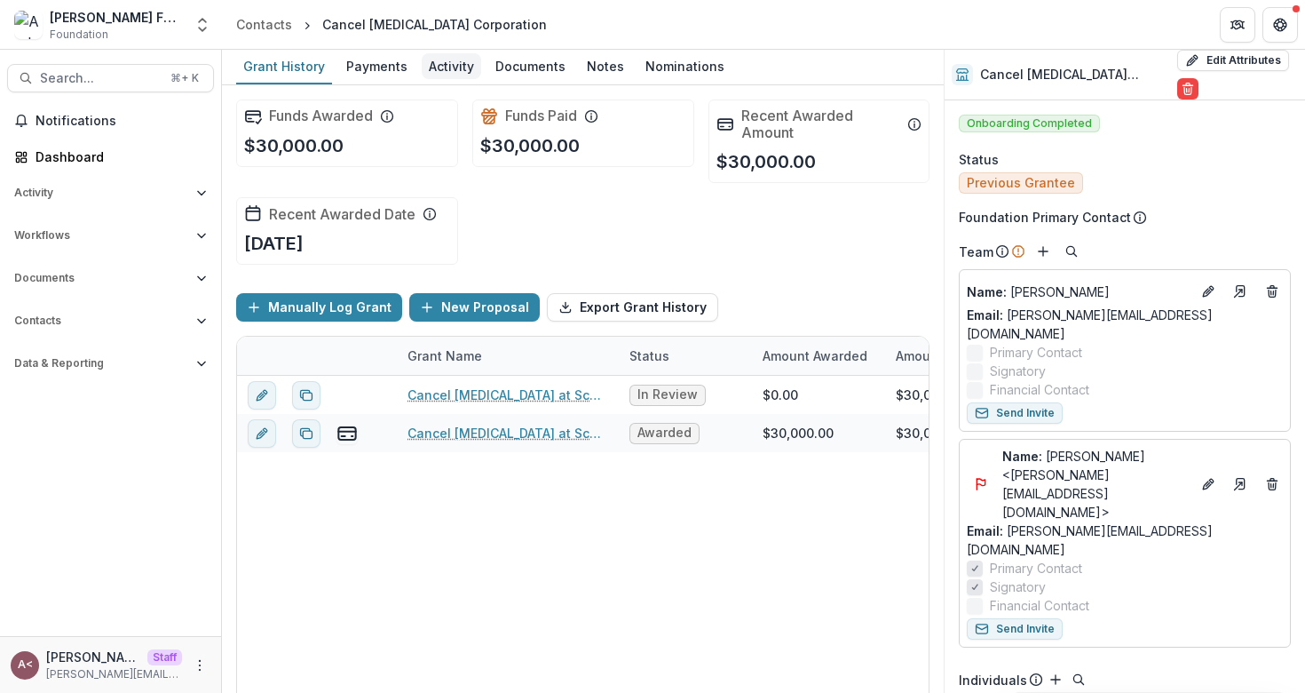
click at [447, 59] on div "Activity" at bounding box center [451, 66] width 59 height 26
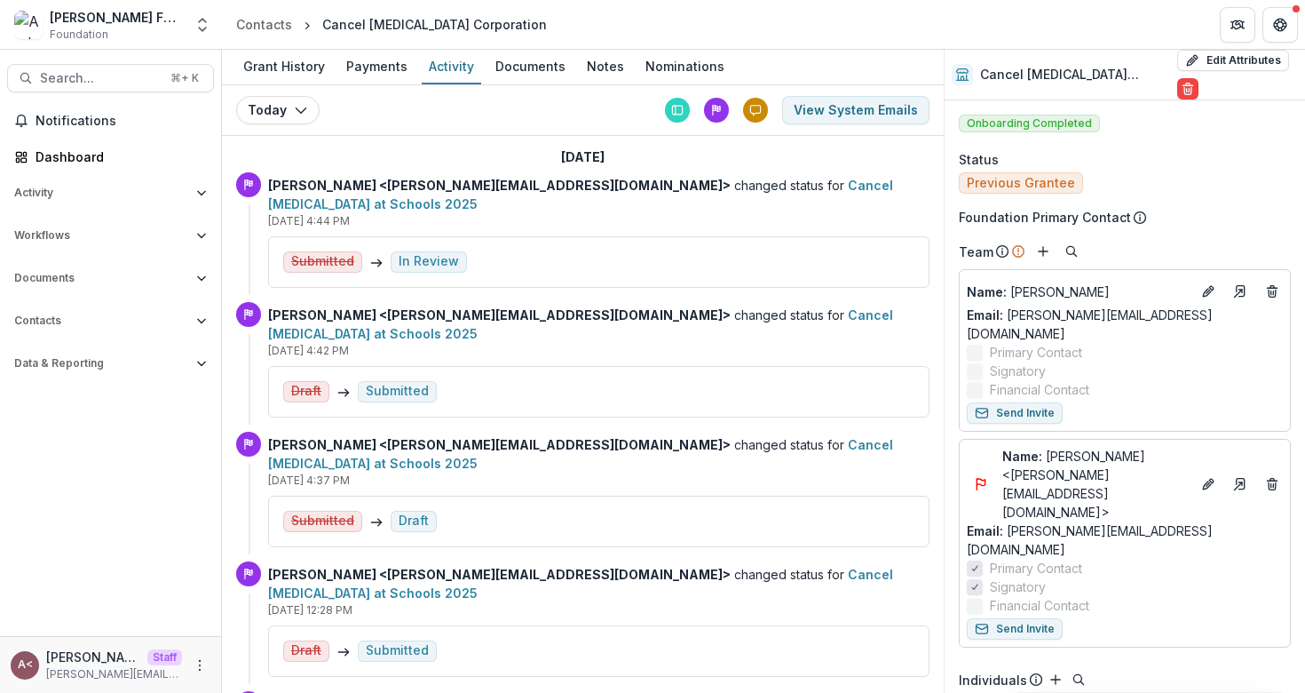
click at [408, 131] on div "[DATE] [DATE] [DATE] [DATE] View System Emails" at bounding box center [583, 110] width 722 height 51
click at [710, 112] on icon at bounding box center [716, 110] width 12 height 12
click at [673, 109] on icon at bounding box center [677, 110] width 12 height 12
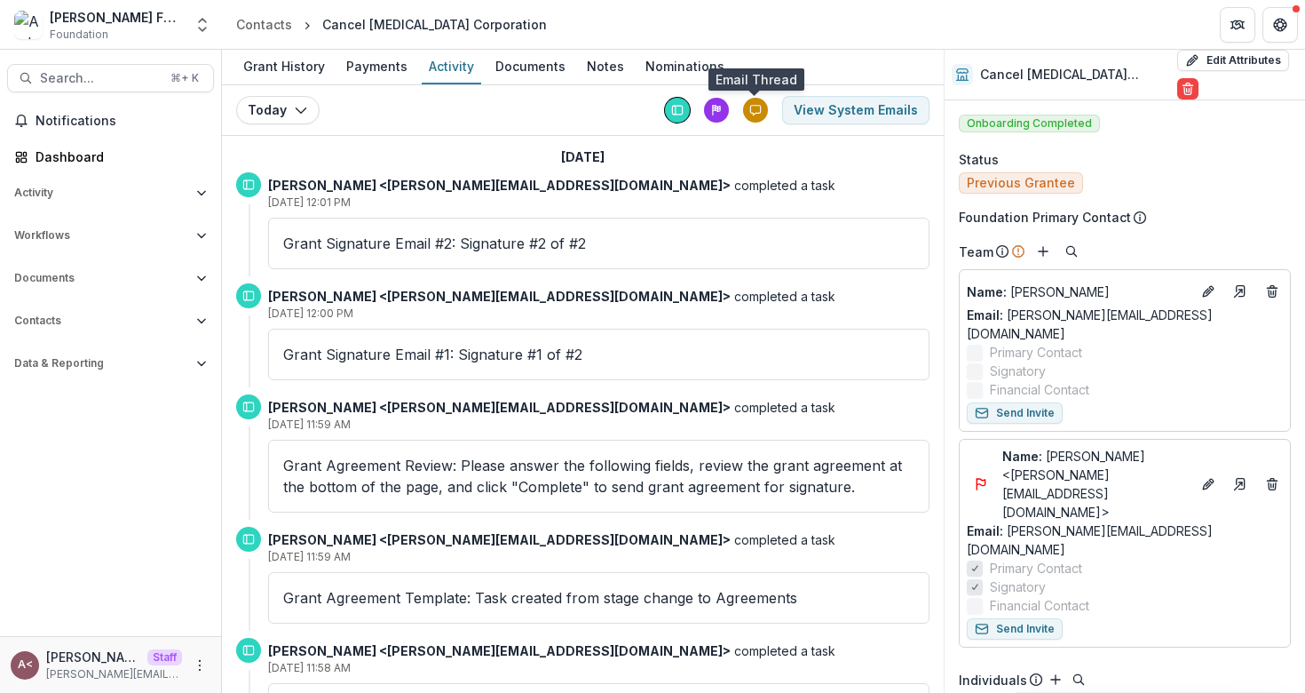
click at [755, 108] on icon at bounding box center [755, 110] width 12 height 12
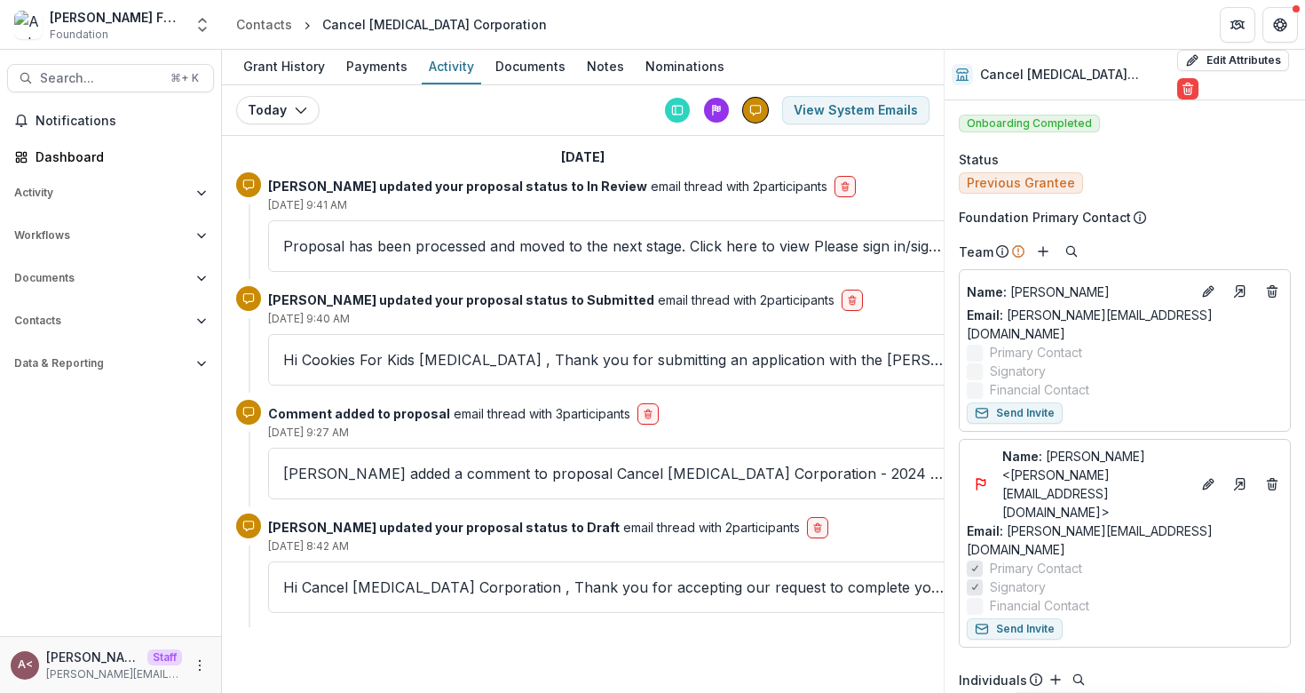
scroll to position [11, 0]
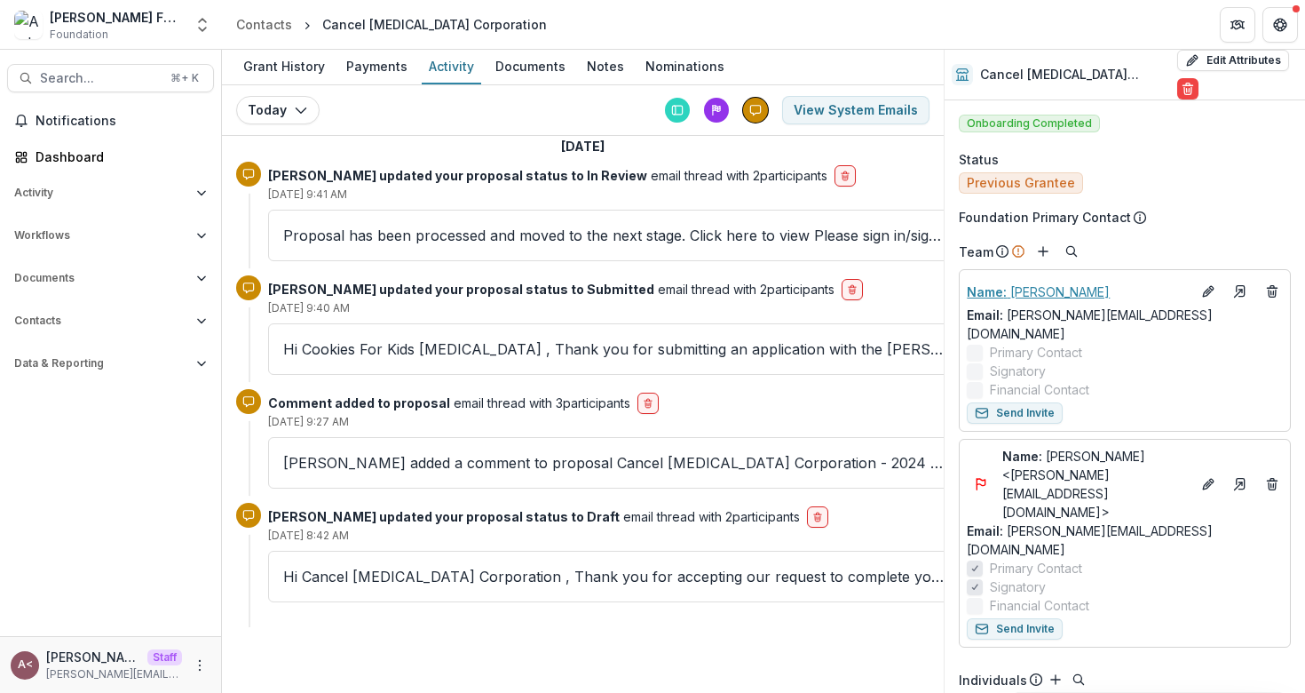
click at [1035, 282] on p "Name : [PERSON_NAME]" at bounding box center [1079, 291] width 224 height 19
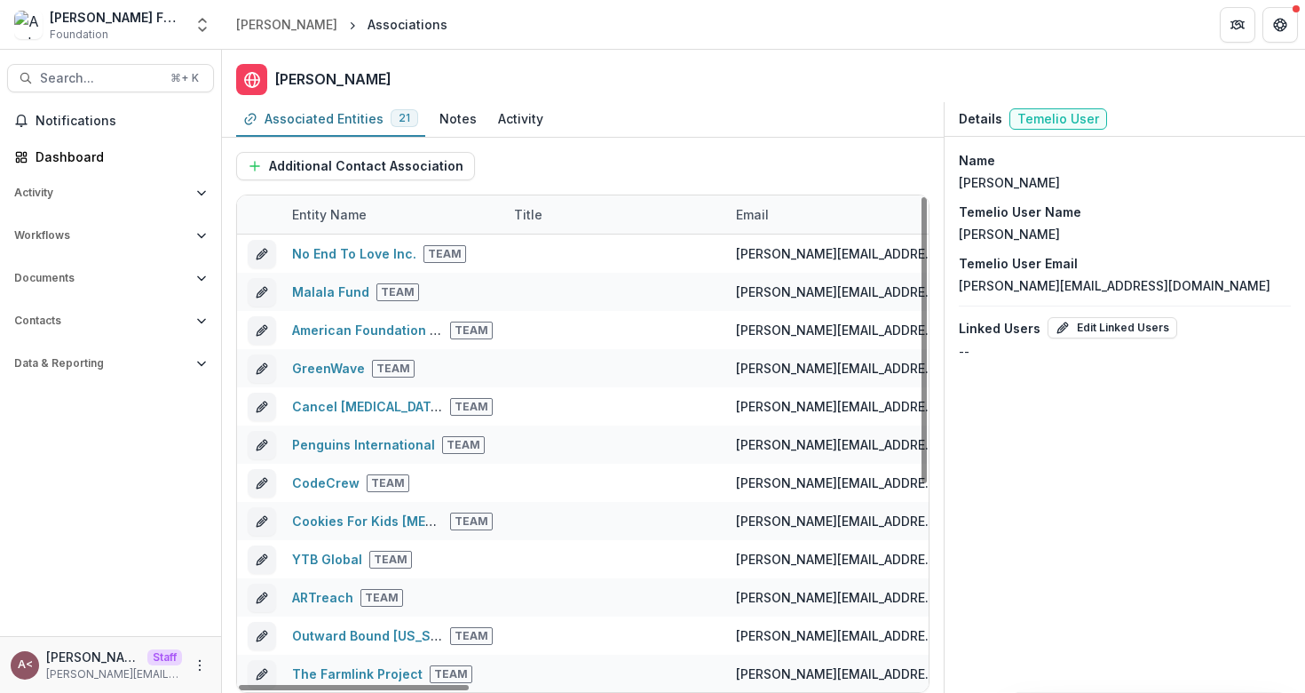
click at [845, 147] on div "Additional Contact Association" at bounding box center [583, 166] width 694 height 57
click at [572, 166] on div "Additional Contact Association" at bounding box center [583, 166] width 694 height 57
click at [647, 170] on div "Additional Contact Association" at bounding box center [583, 166] width 694 height 57
click at [565, 136] on div "Associated Entities 21 Notes Activity" at bounding box center [583, 120] width 722 height 36
click at [522, 169] on div "Additional Contact Association" at bounding box center [583, 166] width 694 height 57
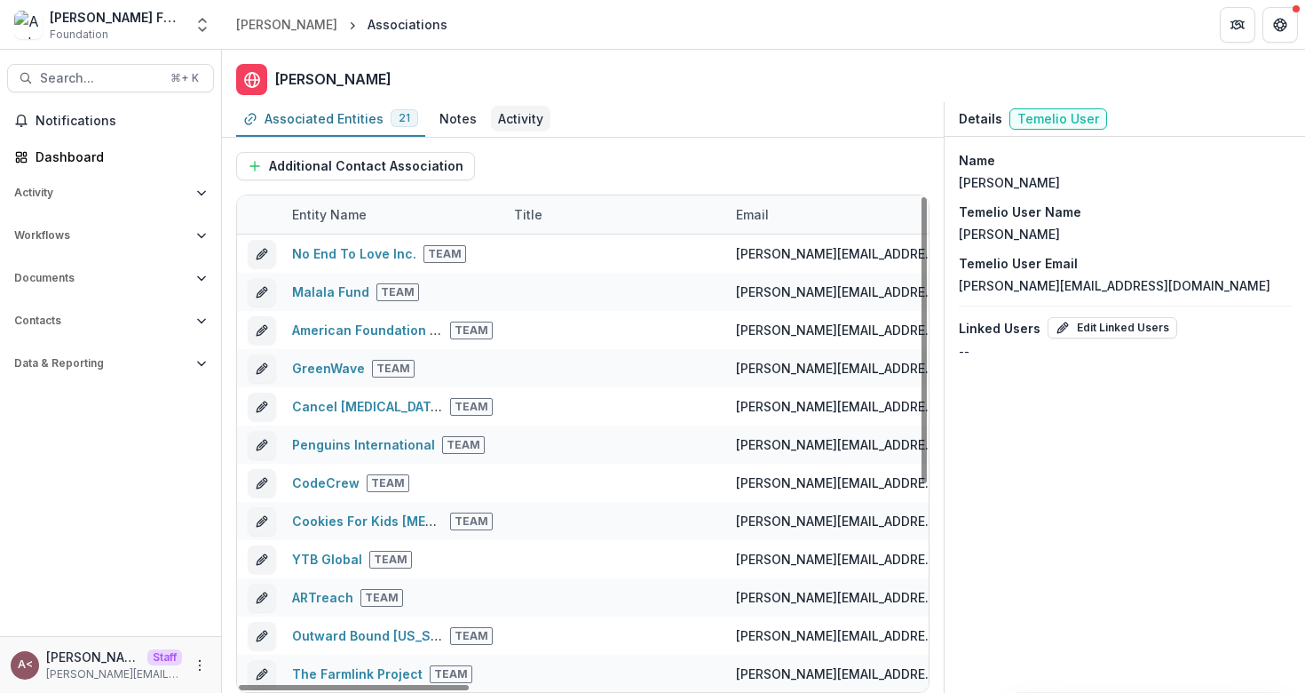
click at [510, 107] on div "Activity" at bounding box center [520, 119] width 59 height 26
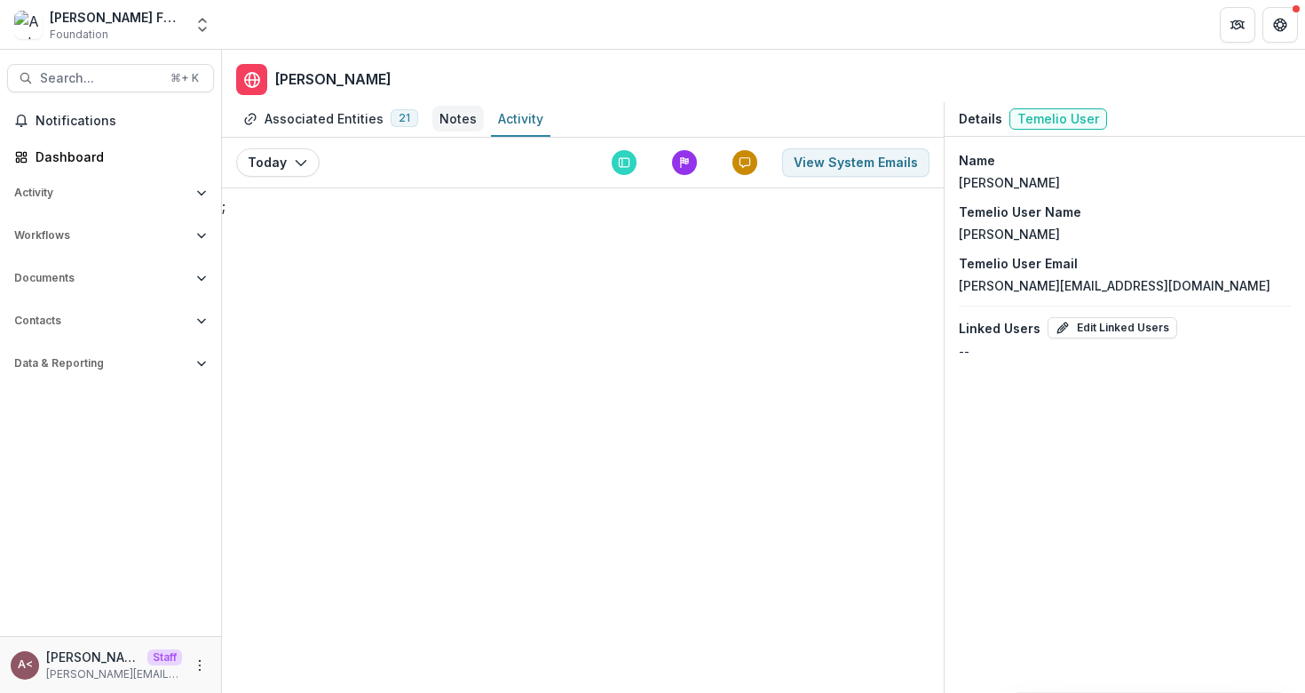
click at [455, 118] on div "Notes" at bounding box center [458, 118] width 37 height 19
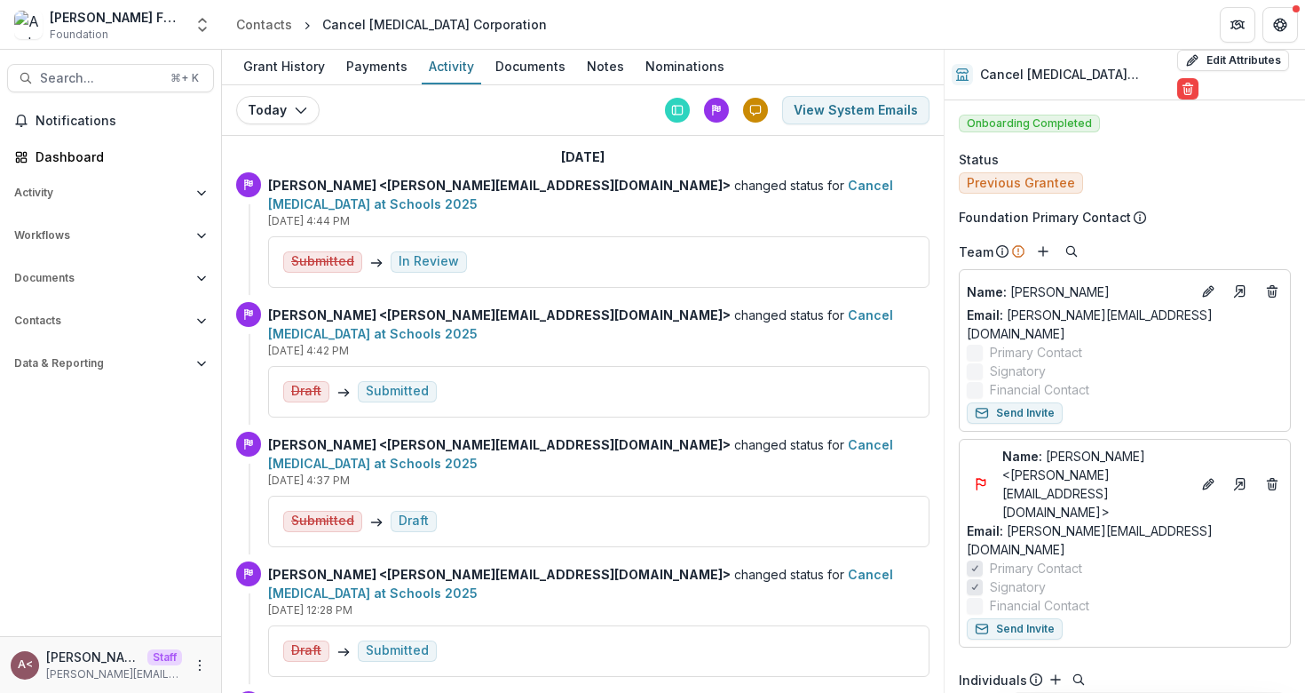
click at [480, 139] on div "[DATE] [DATE] [DATE] [DATE] View System Emails [DATE] [PERSON_NAME] <[PERSON_NA…" at bounding box center [583, 388] width 722 height 607
click at [480, 136] on div "[DATE] [DATE] [DATE] [DATE] View System Emails [DATE] [PERSON_NAME] <[PERSON_NA…" at bounding box center [583, 388] width 722 height 607
click at [520, 59] on div "Documents" at bounding box center [530, 66] width 84 height 26
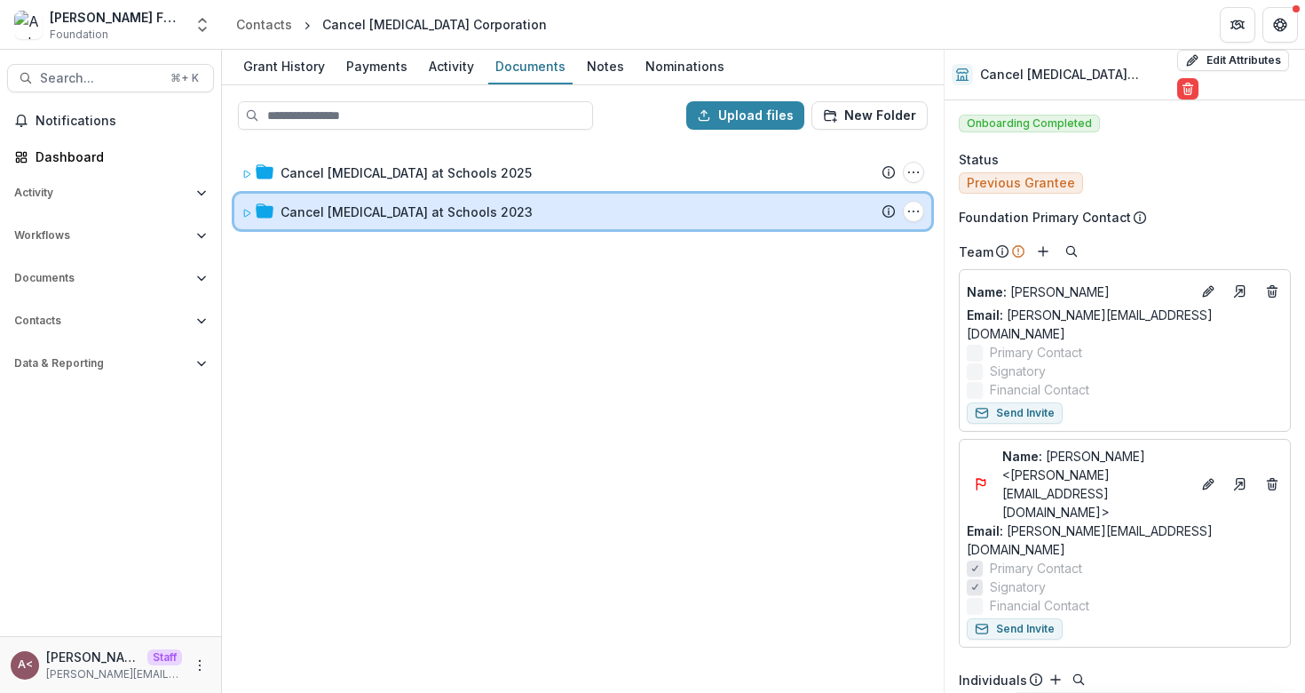
click at [250, 211] on icon at bounding box center [247, 213] width 11 height 11
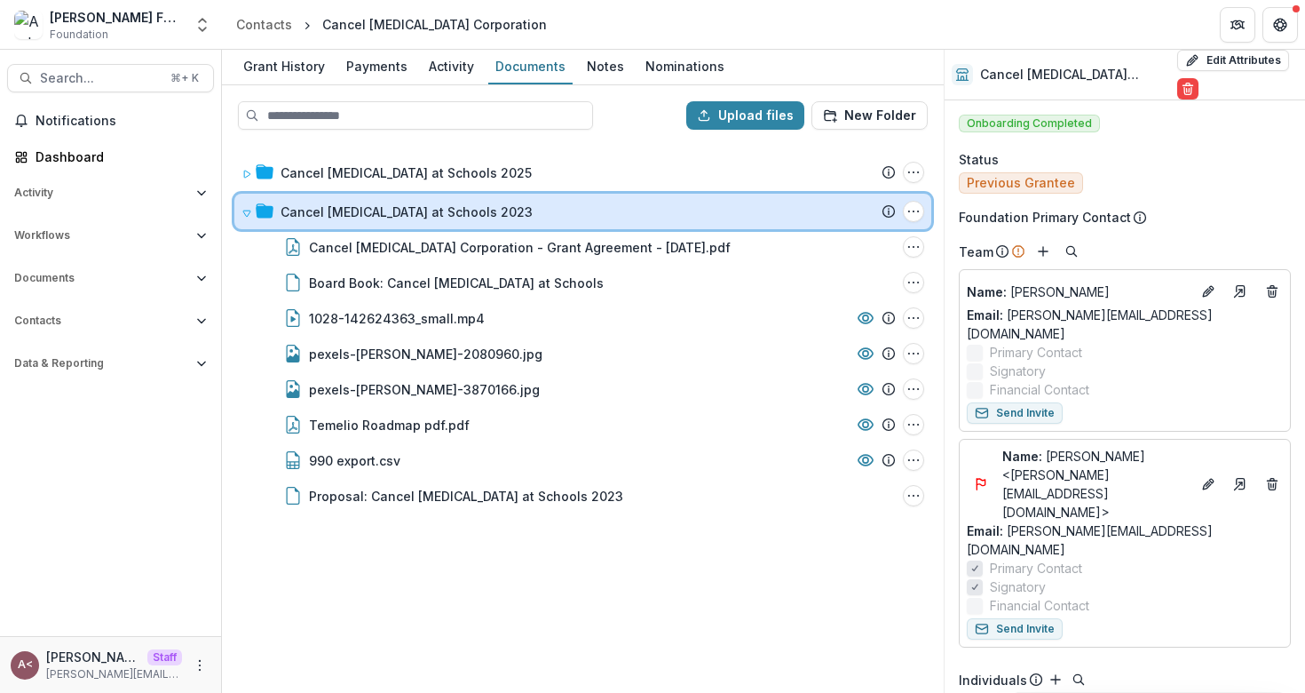
click at [248, 210] on icon at bounding box center [247, 213] width 11 height 11
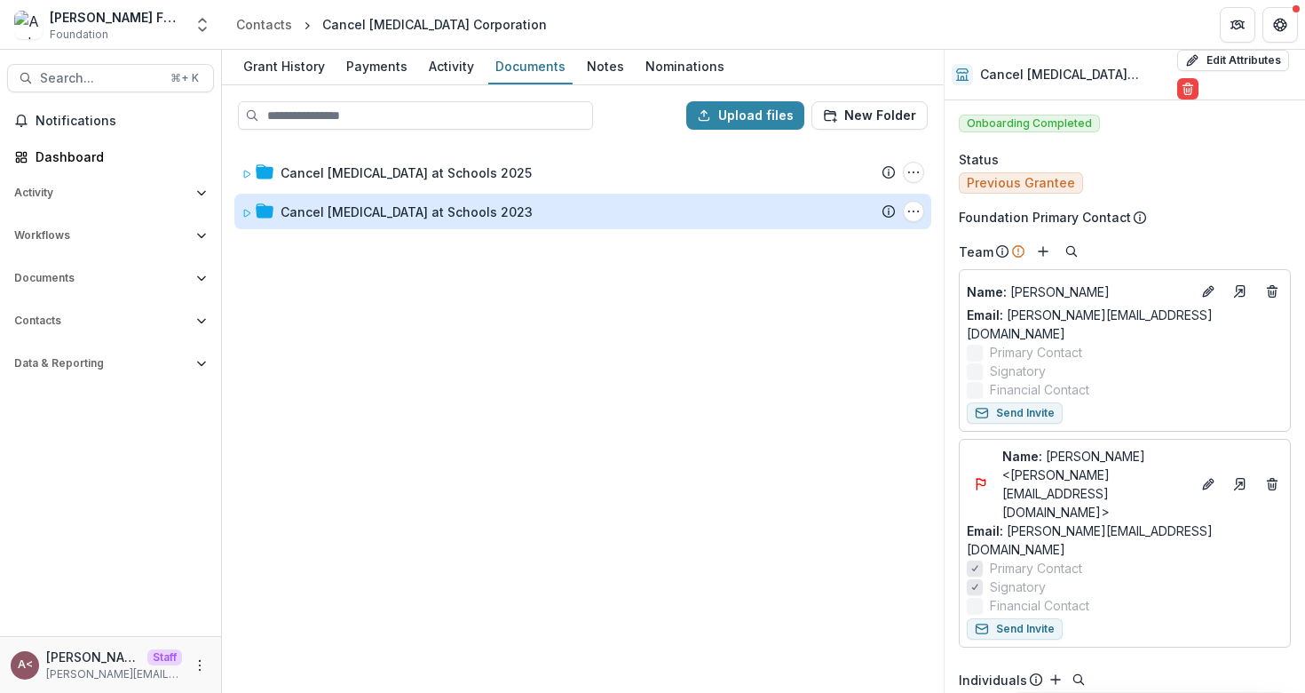
click at [617, 121] on div at bounding box center [458, 115] width 441 height 28
click at [617, 120] on div at bounding box center [458, 115] width 441 height 28
click at [616, 121] on div at bounding box center [458, 115] width 441 height 28
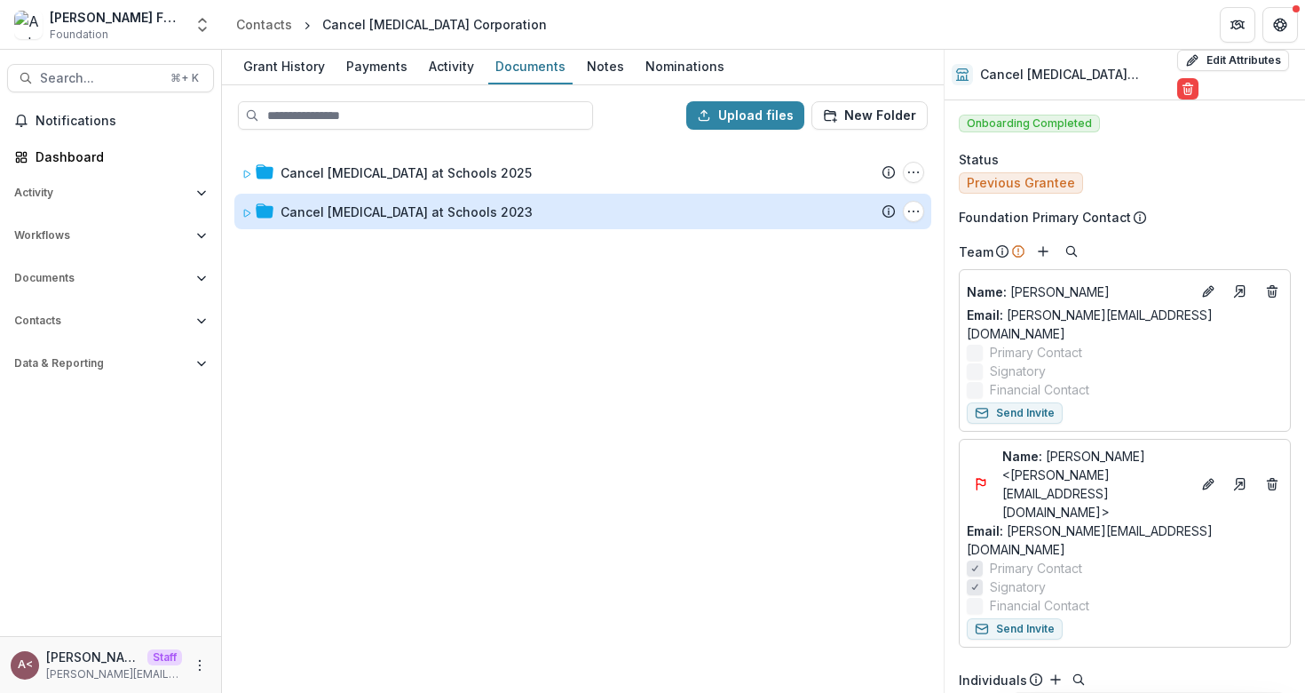
click at [616, 121] on div at bounding box center [458, 115] width 441 height 28
click at [624, 115] on div at bounding box center [458, 115] width 441 height 28
click at [392, 139] on div "Upload files New Folder" at bounding box center [583, 115] width 718 height 57
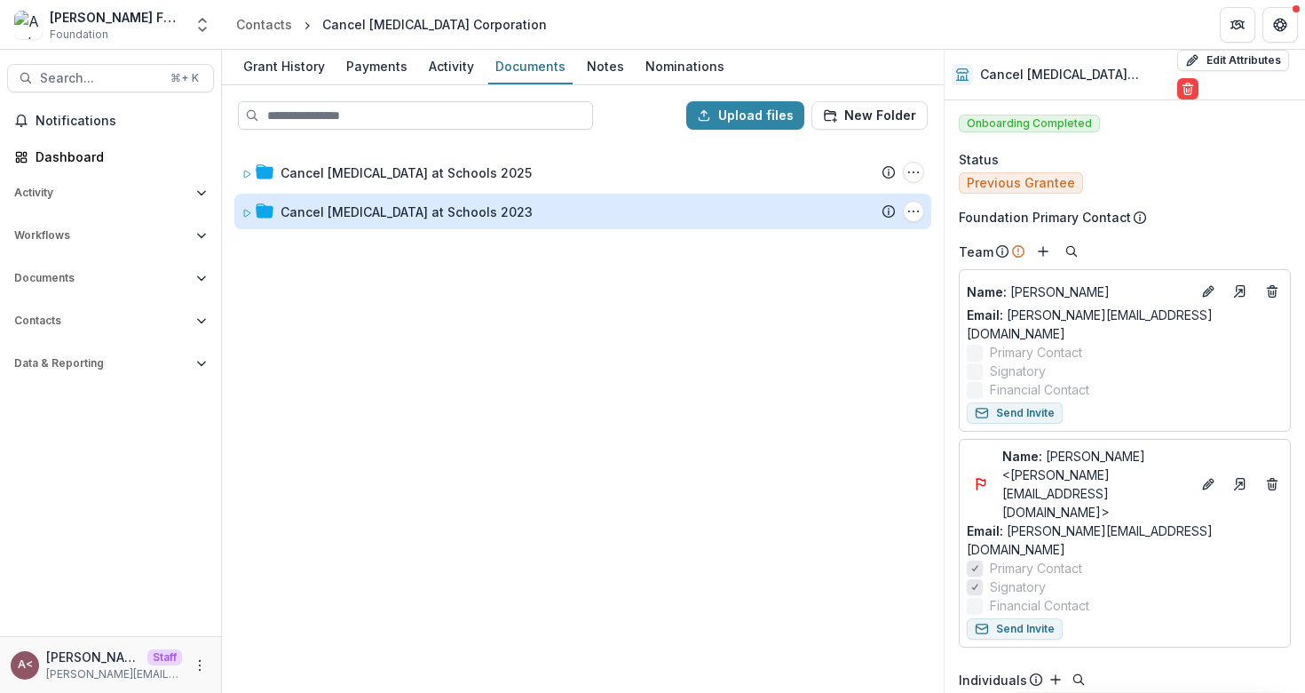
click at [378, 128] on input at bounding box center [415, 115] width 355 height 28
click at [373, 146] on div "Cancel [MEDICAL_DATA] at Schools 2025 Submission Temelio Proposal Attached prop…" at bounding box center [583, 417] width 718 height 547
click at [364, 361] on div "Cancel [MEDICAL_DATA] at Schools 2025 Submission Temelio Proposal Attached prop…" at bounding box center [583, 417] width 718 height 547
click at [472, 135] on div "Upload files New Folder" at bounding box center [583, 115] width 718 height 57
click at [472, 133] on div "Upload files New Folder" at bounding box center [583, 115] width 718 height 57
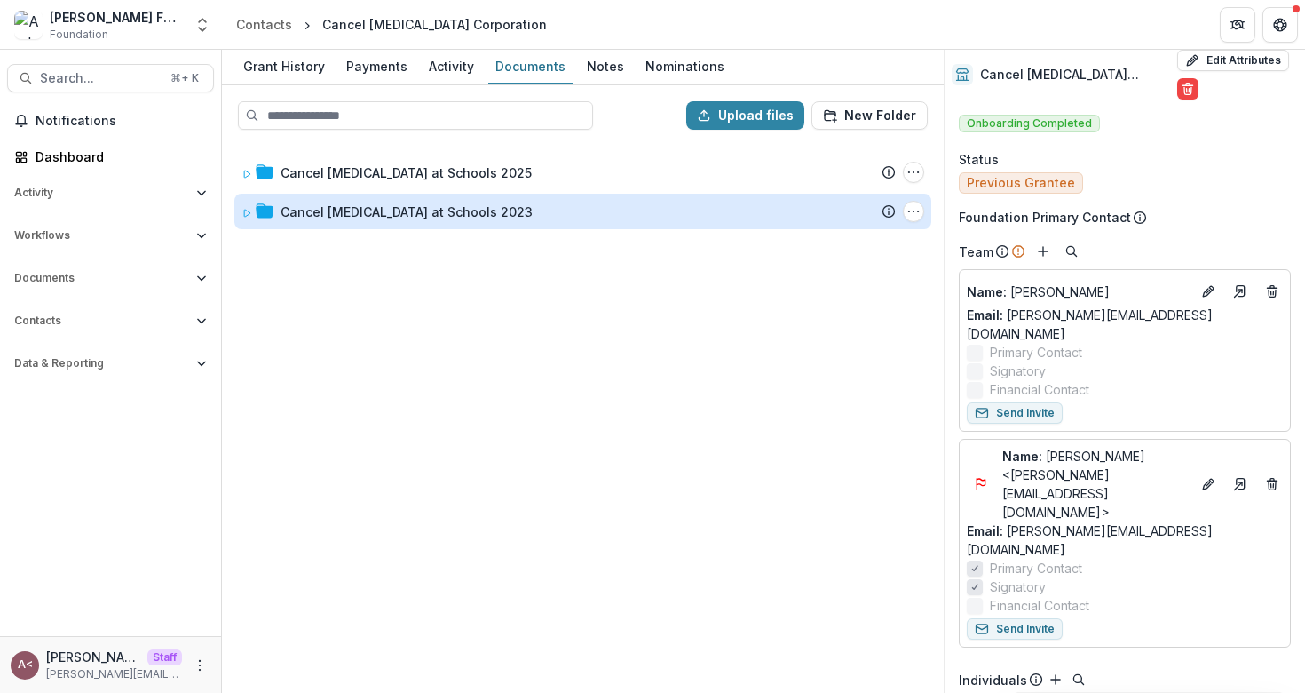
click at [472, 133] on div "Upload files New Folder" at bounding box center [583, 115] width 718 height 57
click at [471, 132] on div "Upload files New Folder" at bounding box center [583, 115] width 718 height 57
click at [475, 113] on input at bounding box center [415, 115] width 355 height 28
click at [454, 297] on div "Cancel [MEDICAL_DATA] at Schools 2025 Submission Temelio Proposal Attached prop…" at bounding box center [583, 417] width 718 height 547
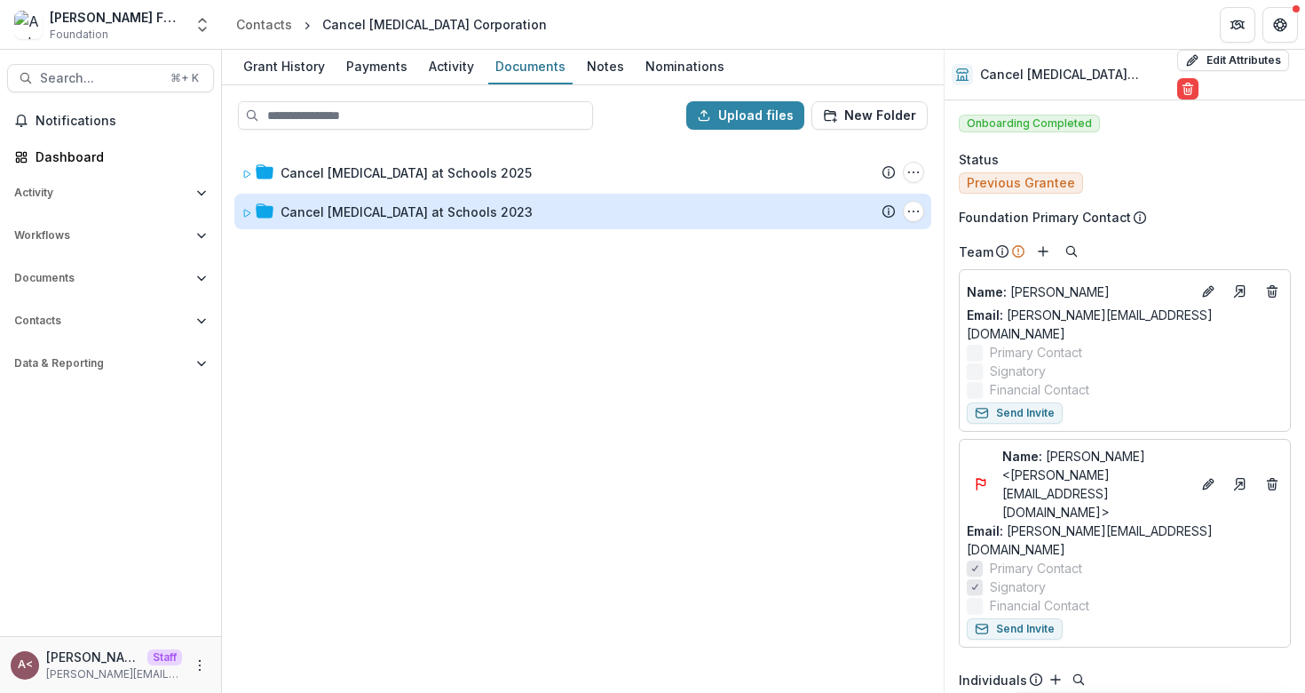
click at [616, 97] on div "Upload files New Folder" at bounding box center [583, 115] width 718 height 57
click at [597, 65] on div "Notes" at bounding box center [606, 66] width 52 height 26
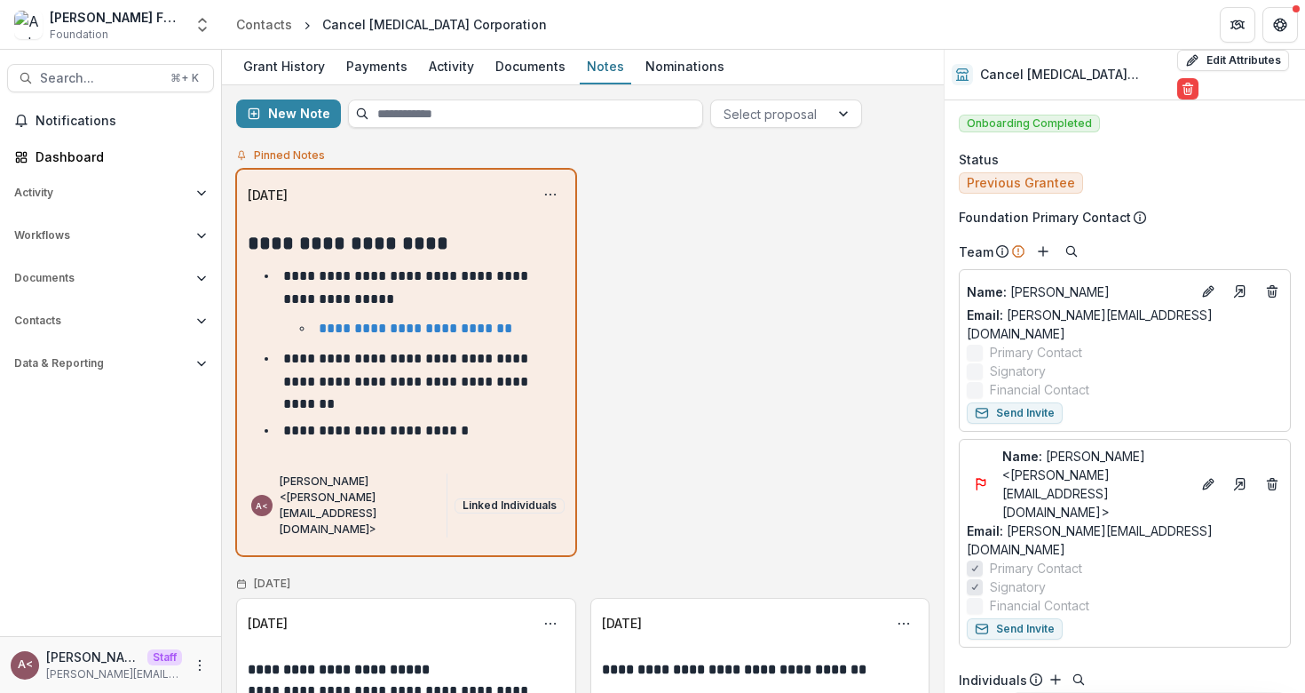
click at [601, 151] on div "Pinned Notes" at bounding box center [583, 155] width 694 height 27
click at [553, 148] on div "Pinned Notes" at bounding box center [583, 155] width 694 height 27
click at [447, 154] on div "Pinned Notes" at bounding box center [583, 155] width 694 height 27
click at [244, 22] on div "Contacts" at bounding box center [264, 24] width 56 height 19
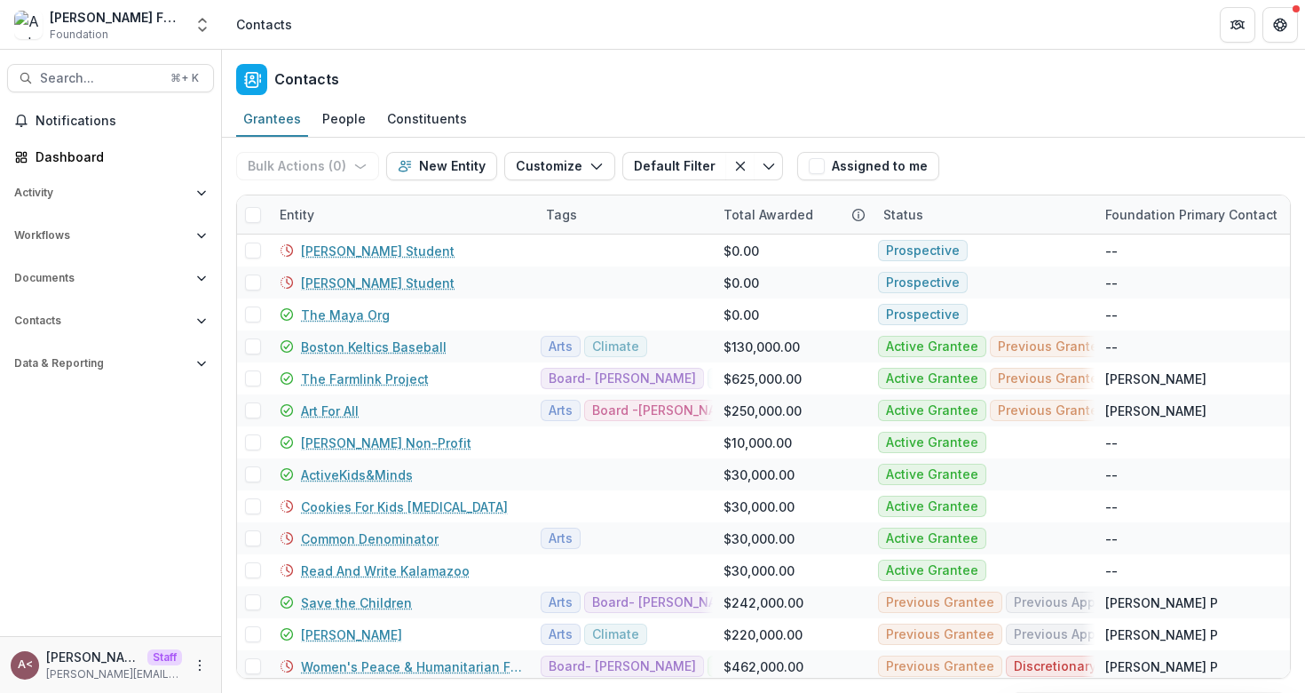
click at [638, 74] on div "Contacts" at bounding box center [763, 76] width 1083 height 52
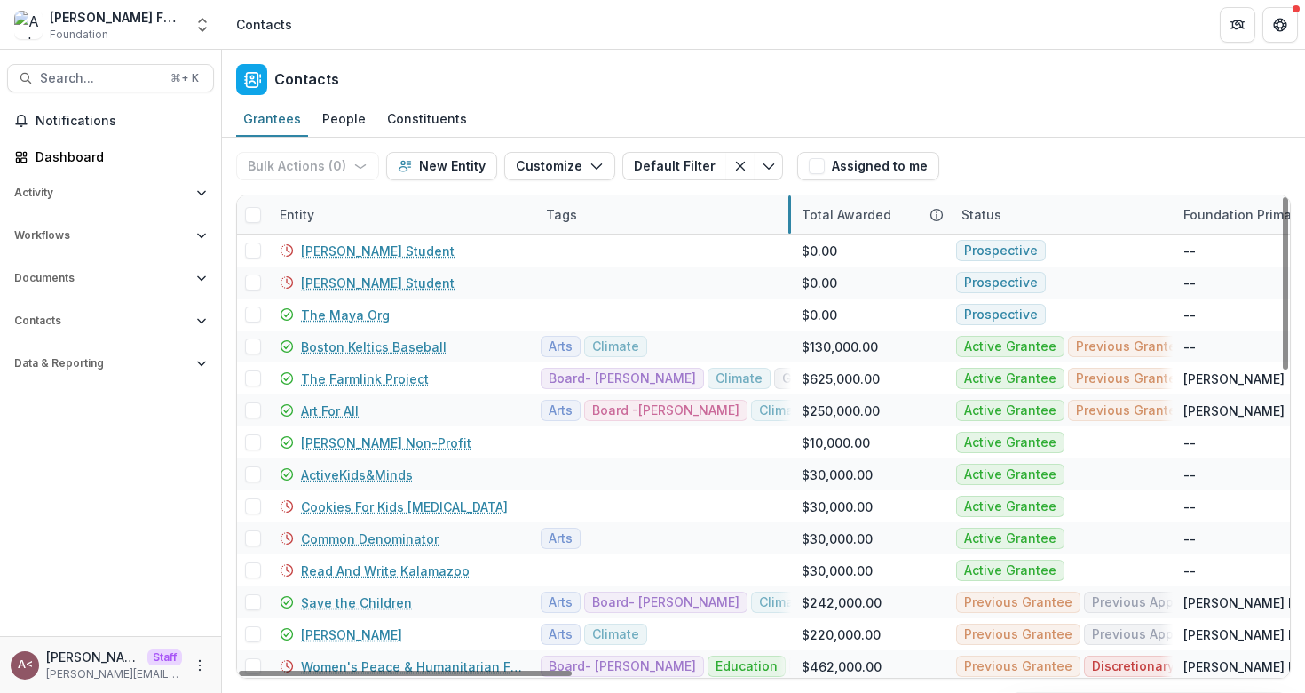
drag, startPoint x: 712, startPoint y: 210, endPoint x: 791, endPoint y: 211, distance: 79.0
click at [740, 67] on div "Contacts" at bounding box center [763, 76] width 1083 height 52
click at [566, 206] on div "Tags" at bounding box center [561, 214] width 52 height 19
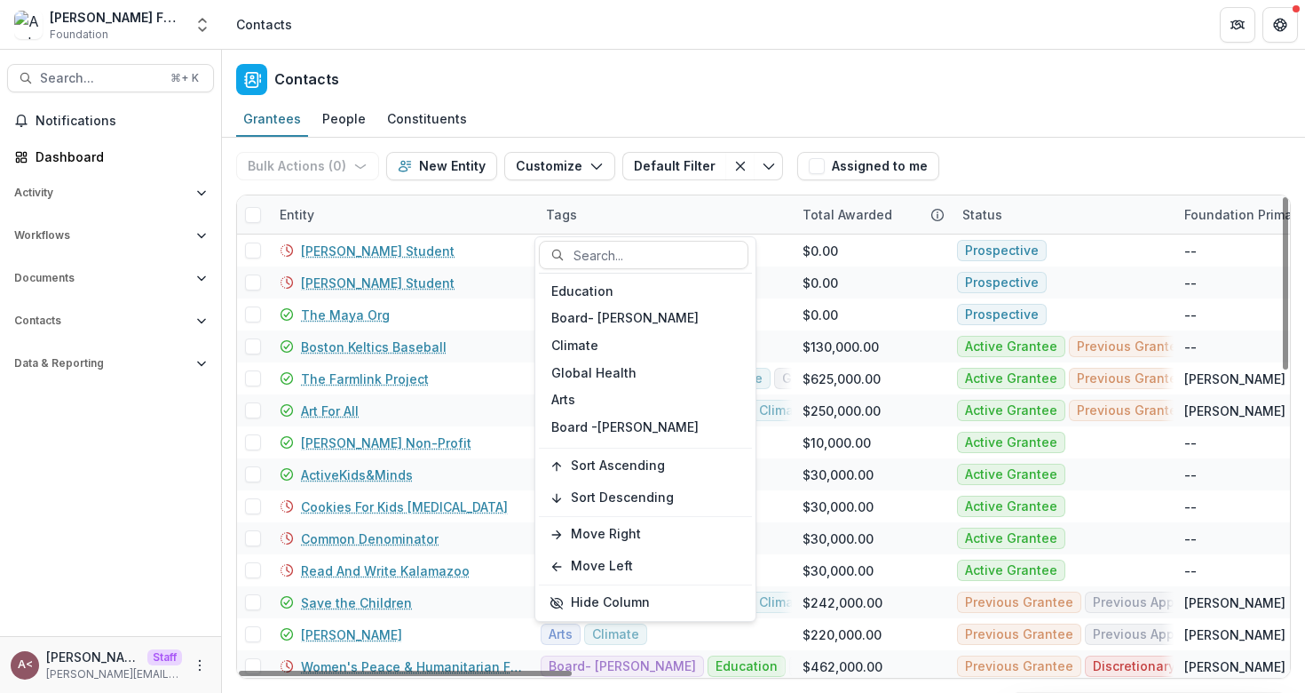
click at [566, 205] on div "Tags" at bounding box center [561, 214] width 52 height 19
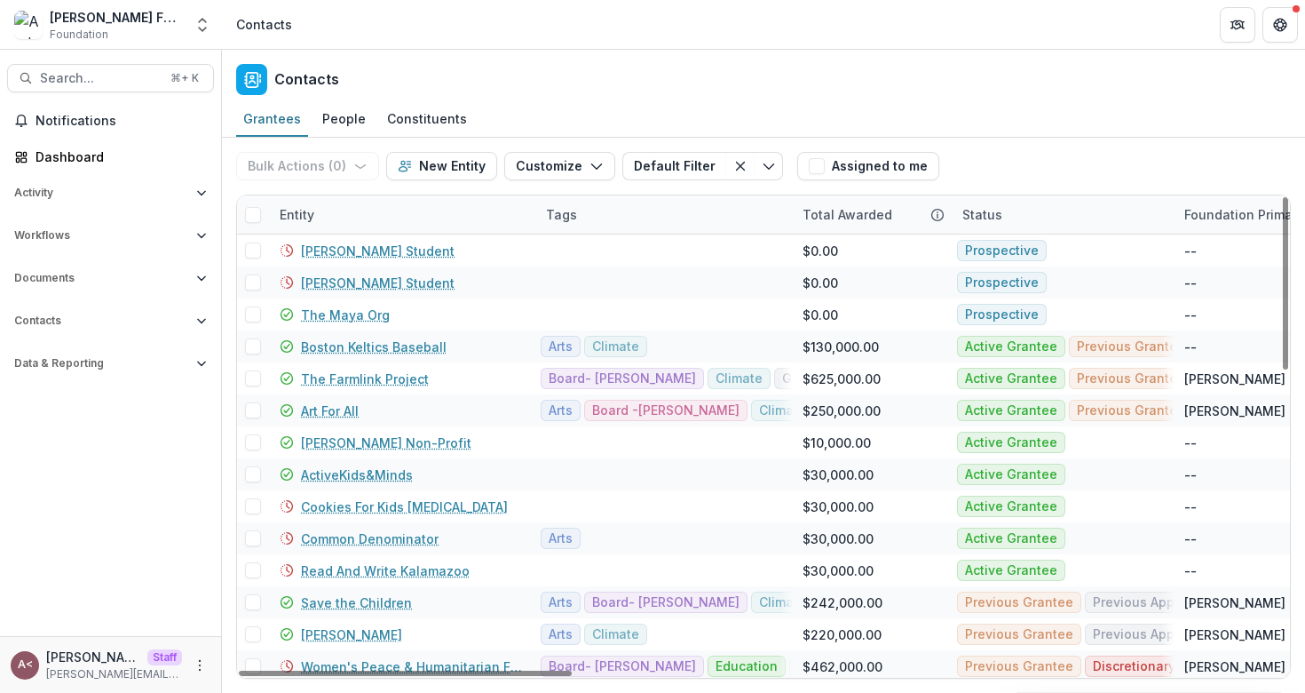
click at [645, 72] on div "Contacts" at bounding box center [763, 76] width 1083 height 52
click at [560, 213] on div "Tags" at bounding box center [561, 214] width 52 height 19
click at [638, 89] on div "Contacts" at bounding box center [763, 76] width 1083 height 52
click at [568, 218] on div "Tags" at bounding box center [561, 214] width 52 height 19
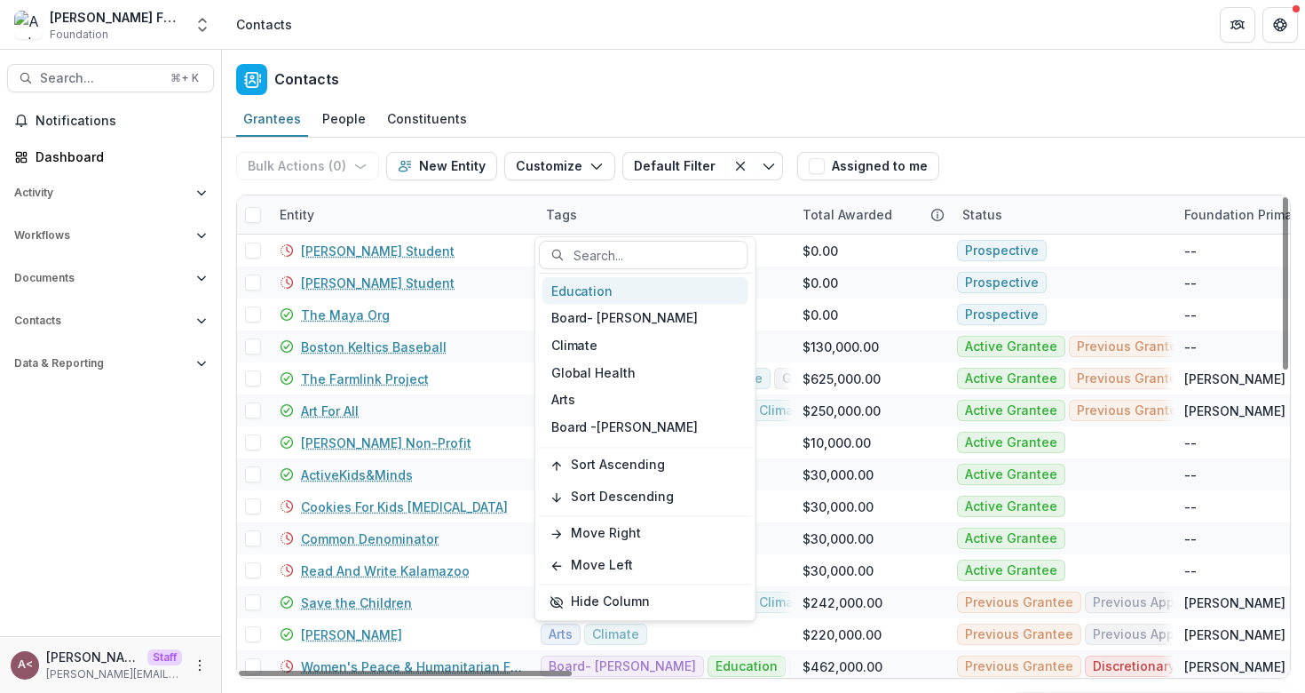
click at [619, 96] on div "Contacts" at bounding box center [763, 76] width 1083 height 52
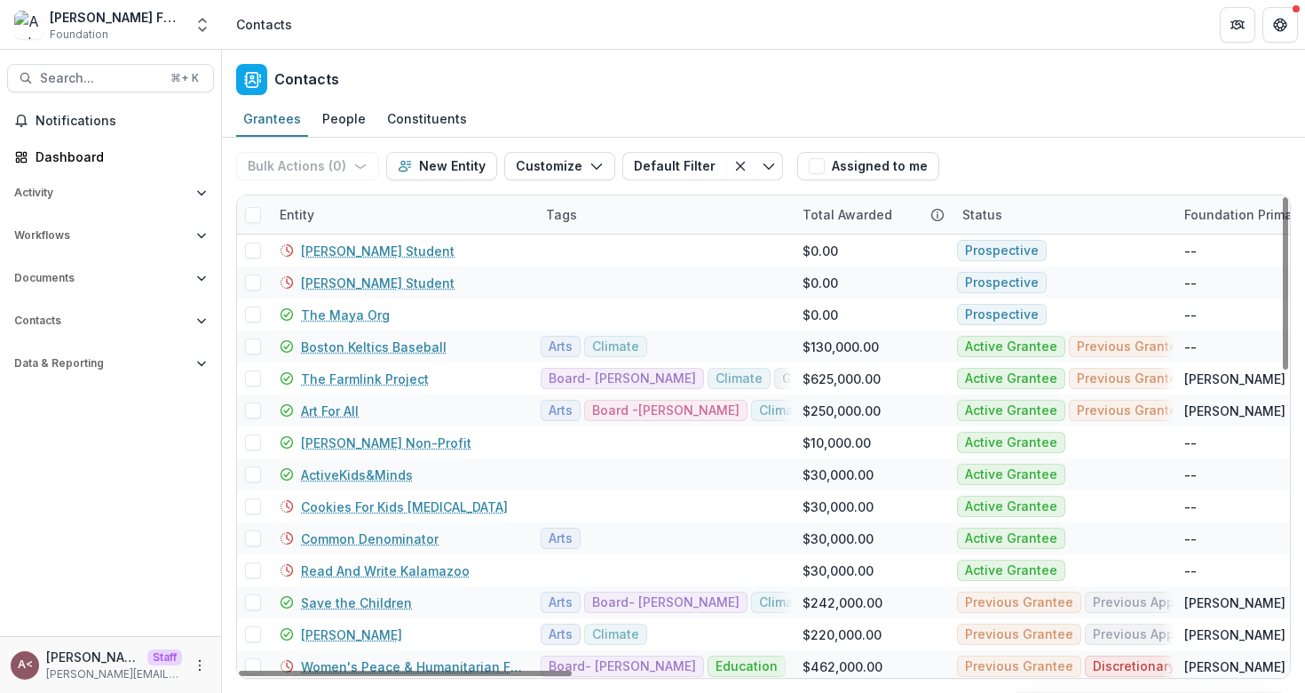
click at [581, 215] on div "Tags" at bounding box center [561, 214] width 52 height 19
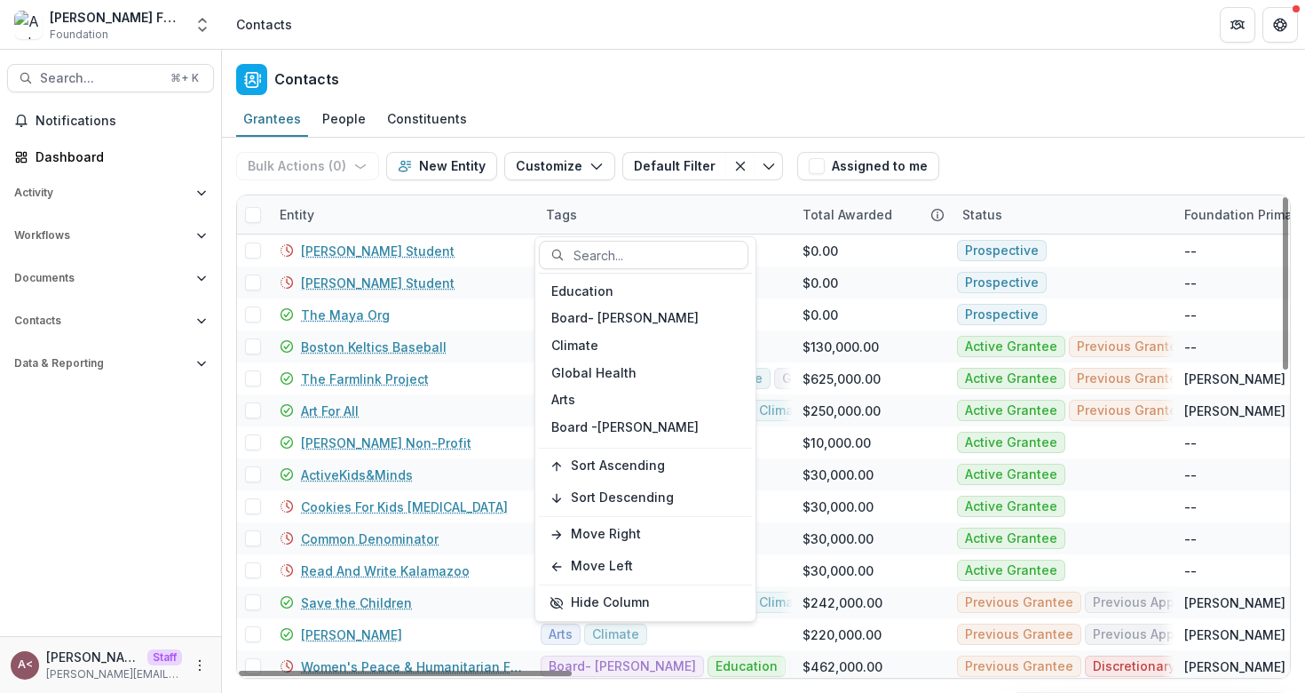
click at [638, 100] on div "Contacts" at bounding box center [763, 76] width 1083 height 52
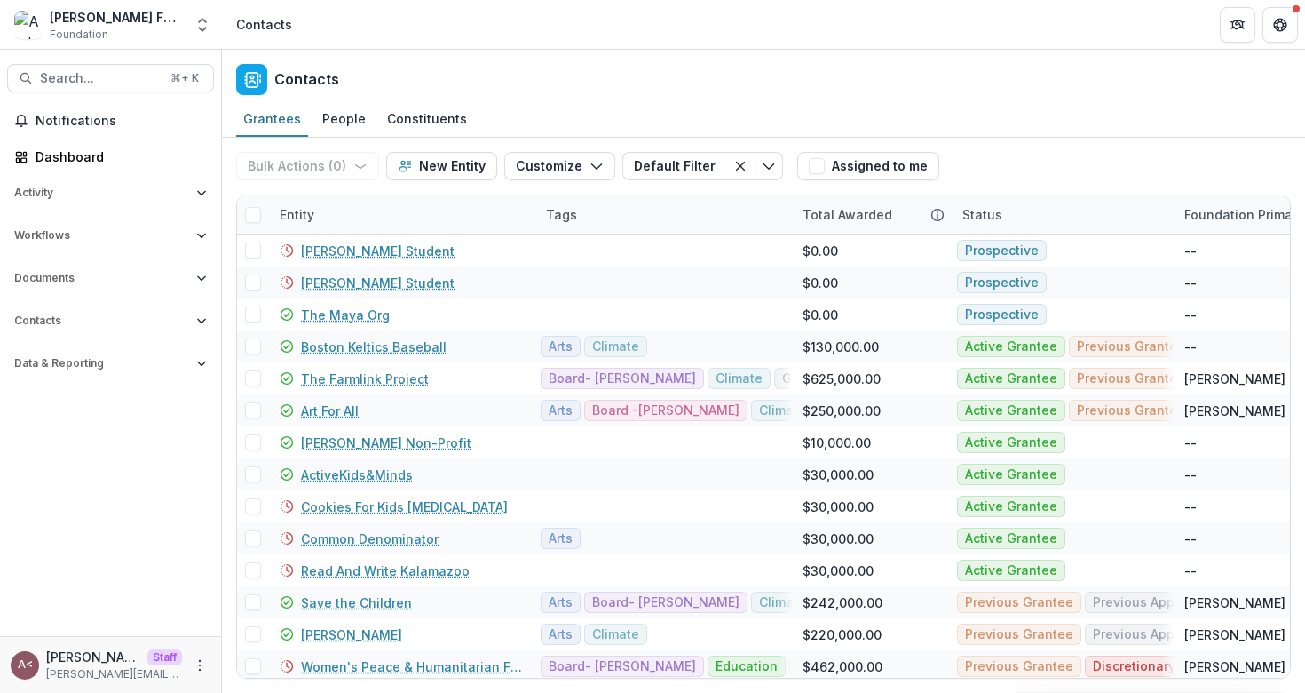
click at [637, 99] on div "Contacts" at bounding box center [763, 76] width 1083 height 52
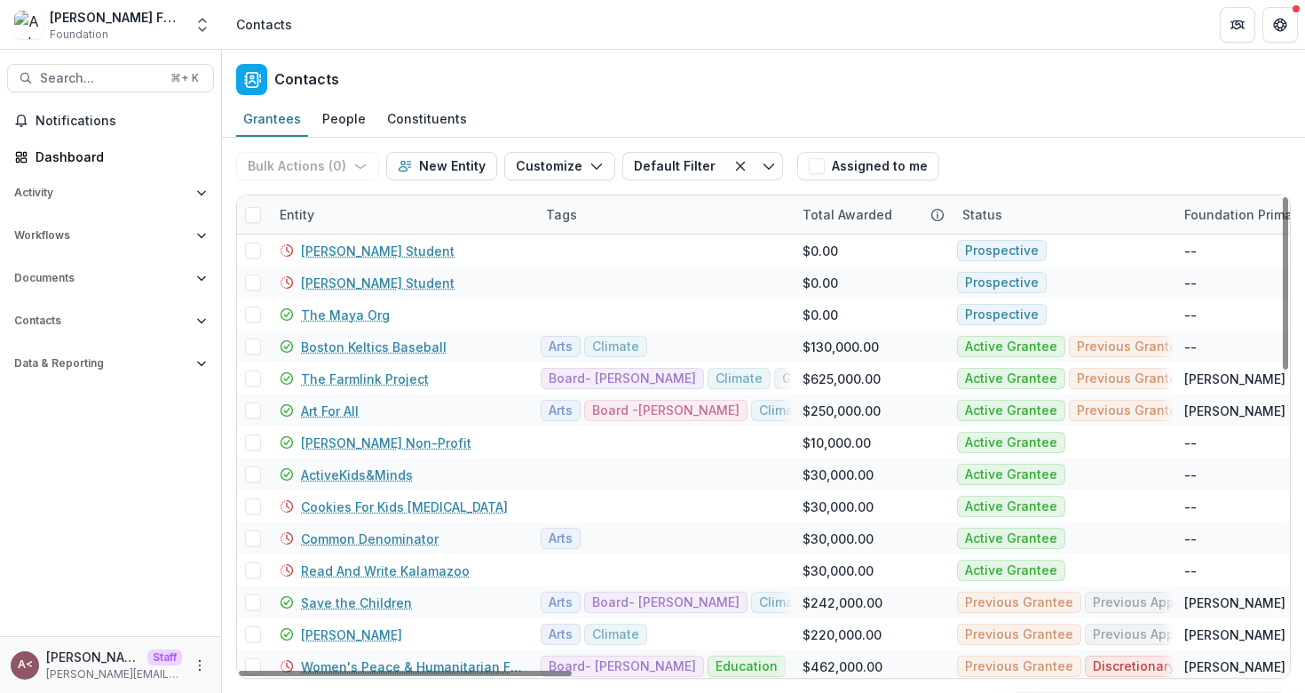
click at [560, 213] on div "Tags" at bounding box center [561, 214] width 52 height 19
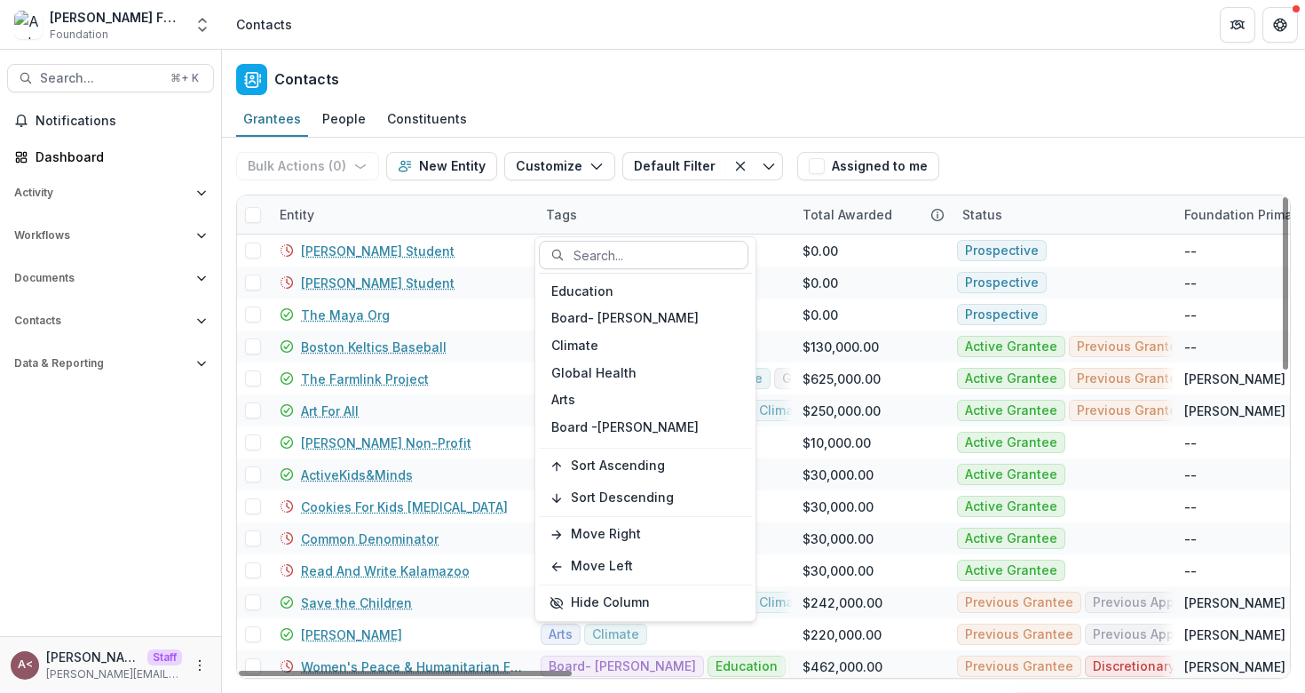
click at [594, 251] on div at bounding box center [655, 255] width 162 height 22
click at [593, 210] on div "Tags" at bounding box center [663, 214] width 257 height 38
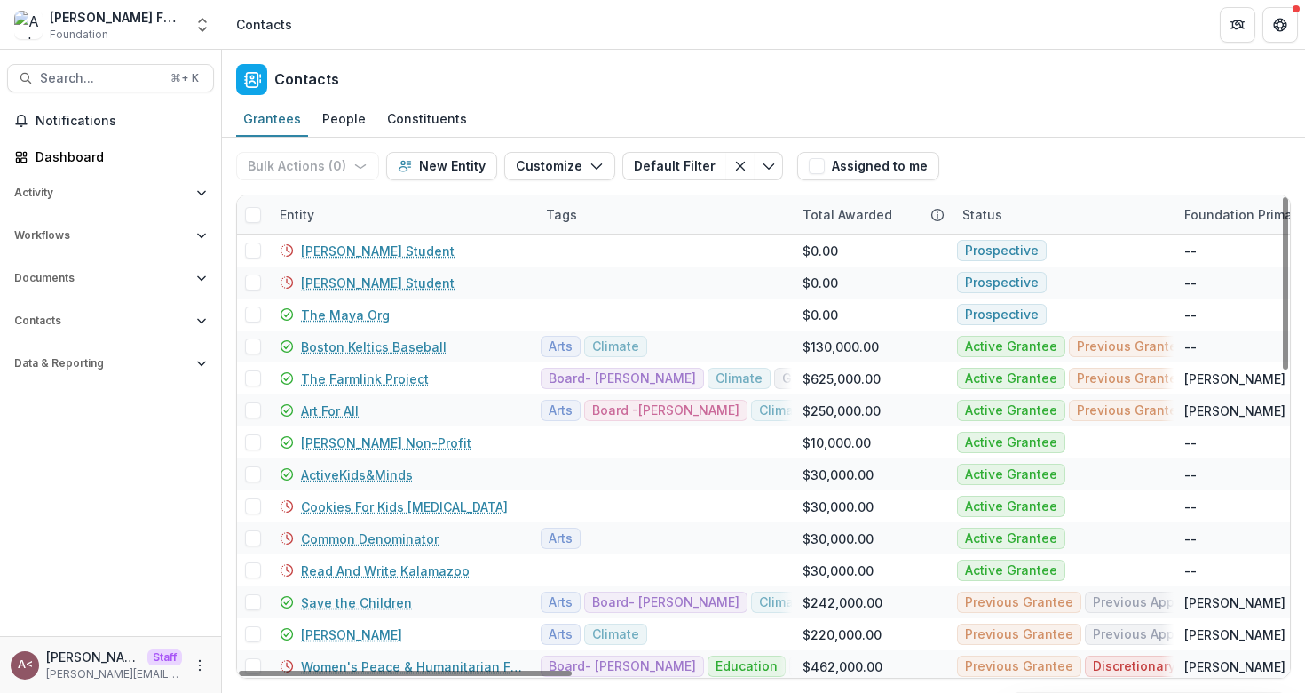
click at [593, 210] on div "Tags" at bounding box center [663, 214] width 257 height 38
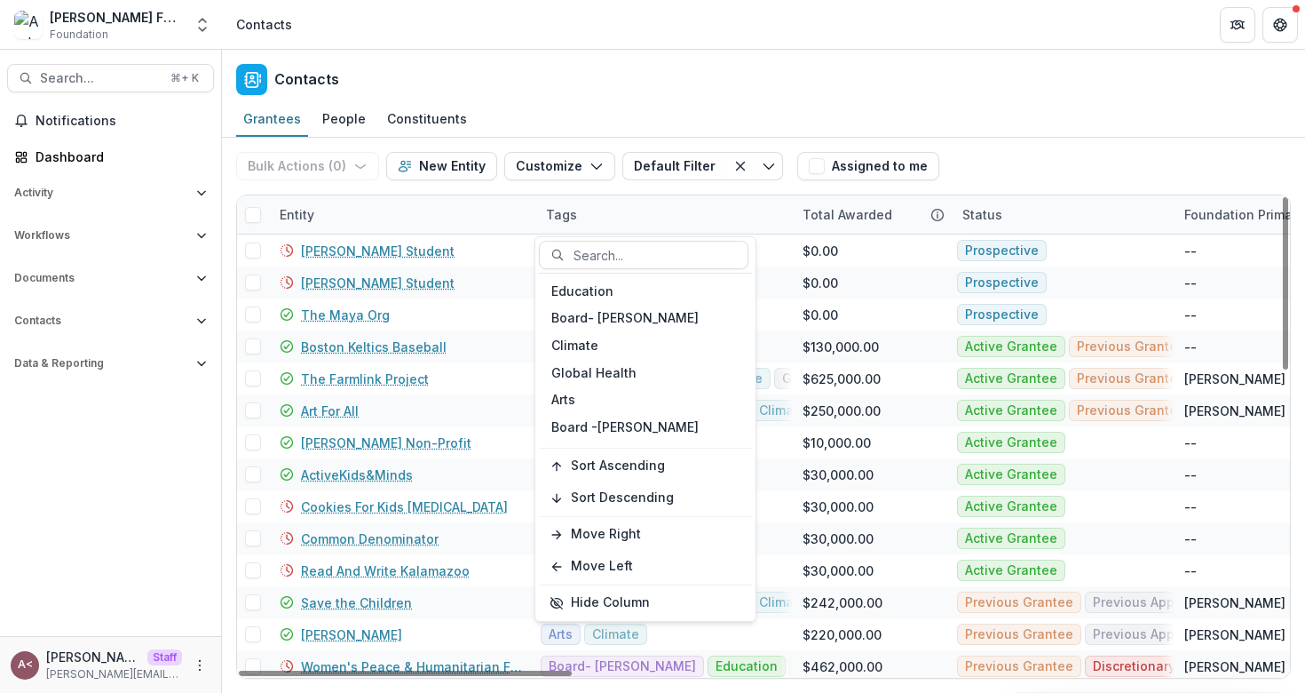
click at [593, 210] on div "Tags" at bounding box center [663, 214] width 257 height 38
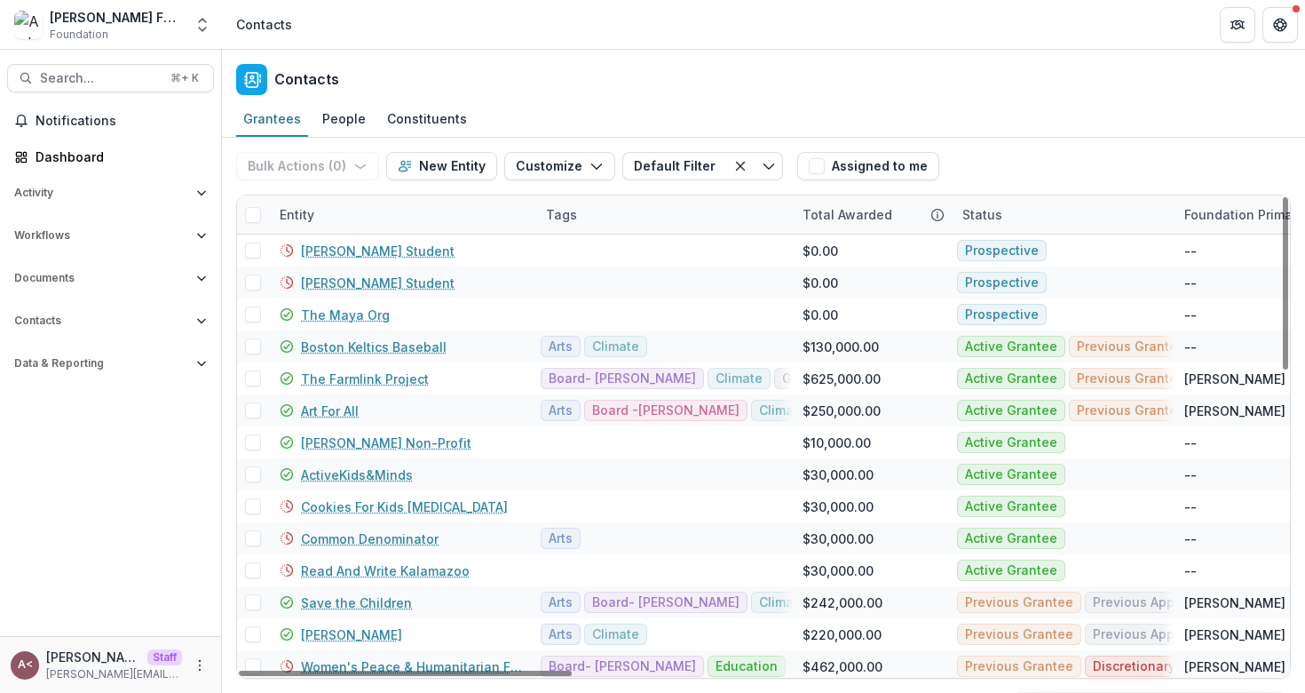
click at [650, 66] on div "Contacts" at bounding box center [763, 76] width 1083 height 52
click at [576, 210] on div "Tags" at bounding box center [561, 214] width 52 height 19
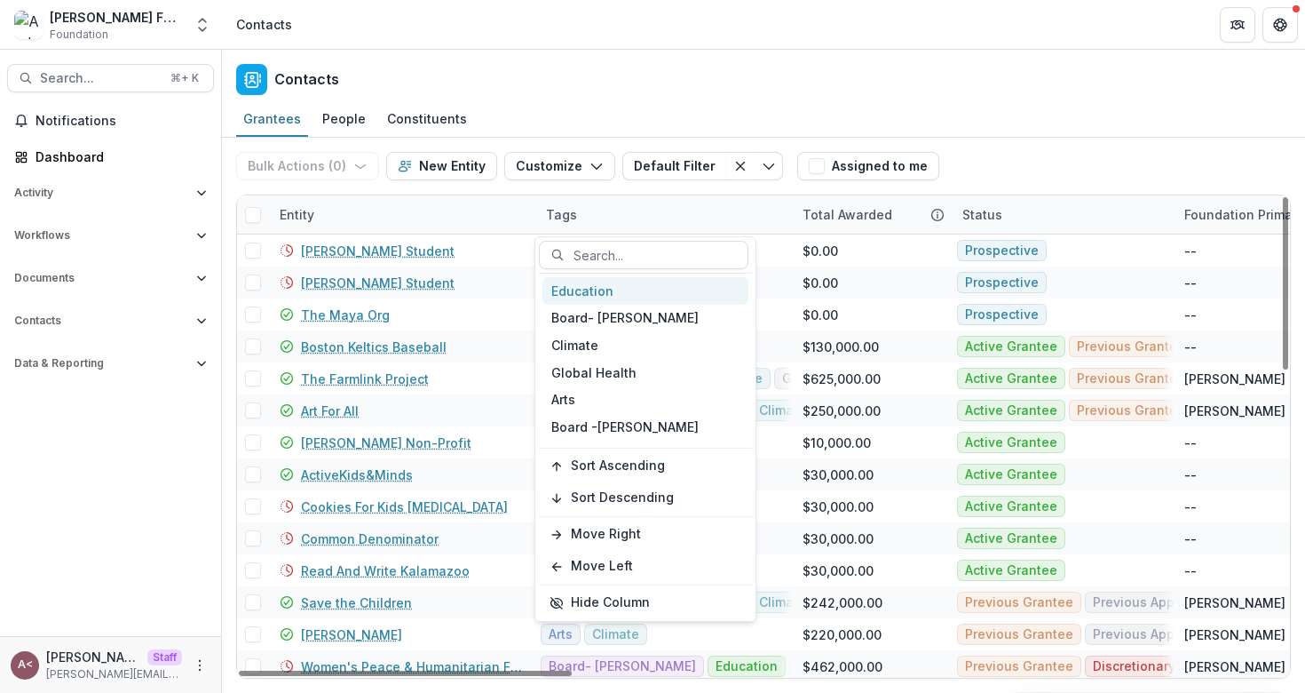
click at [595, 290] on div "Education" at bounding box center [646, 291] width 206 height 28
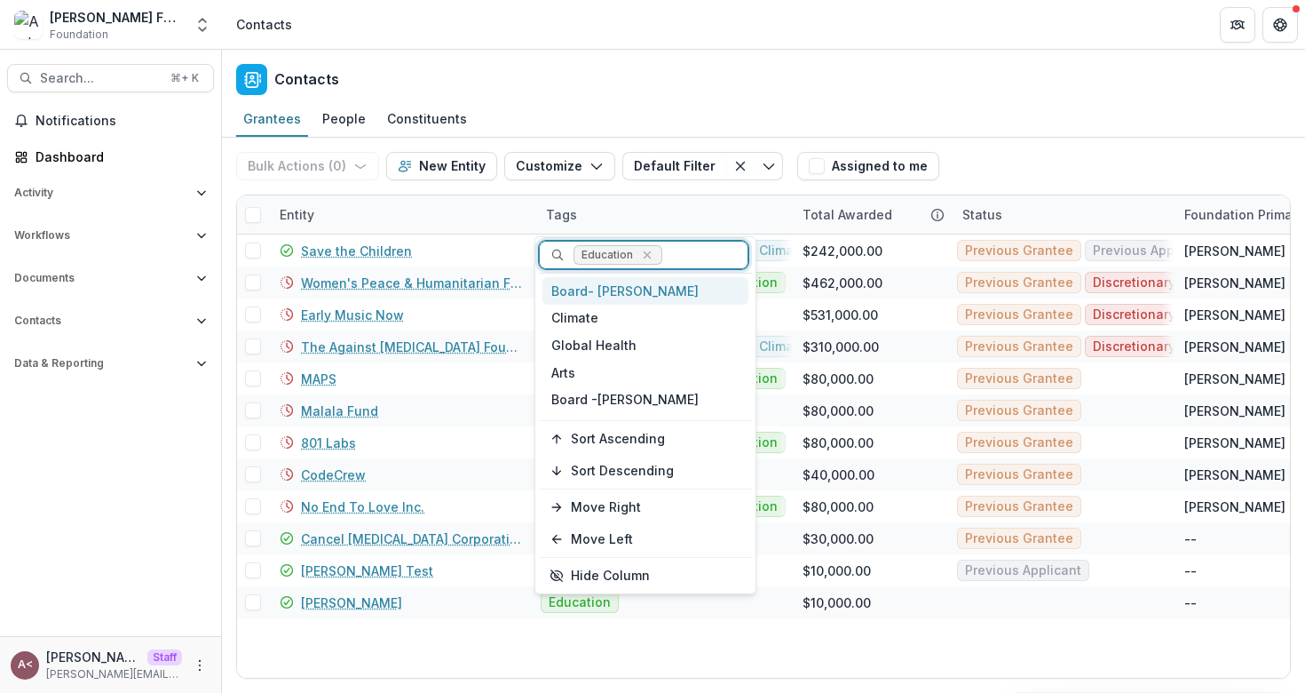
click at [697, 89] on div "Contacts" at bounding box center [763, 76] width 1083 height 52
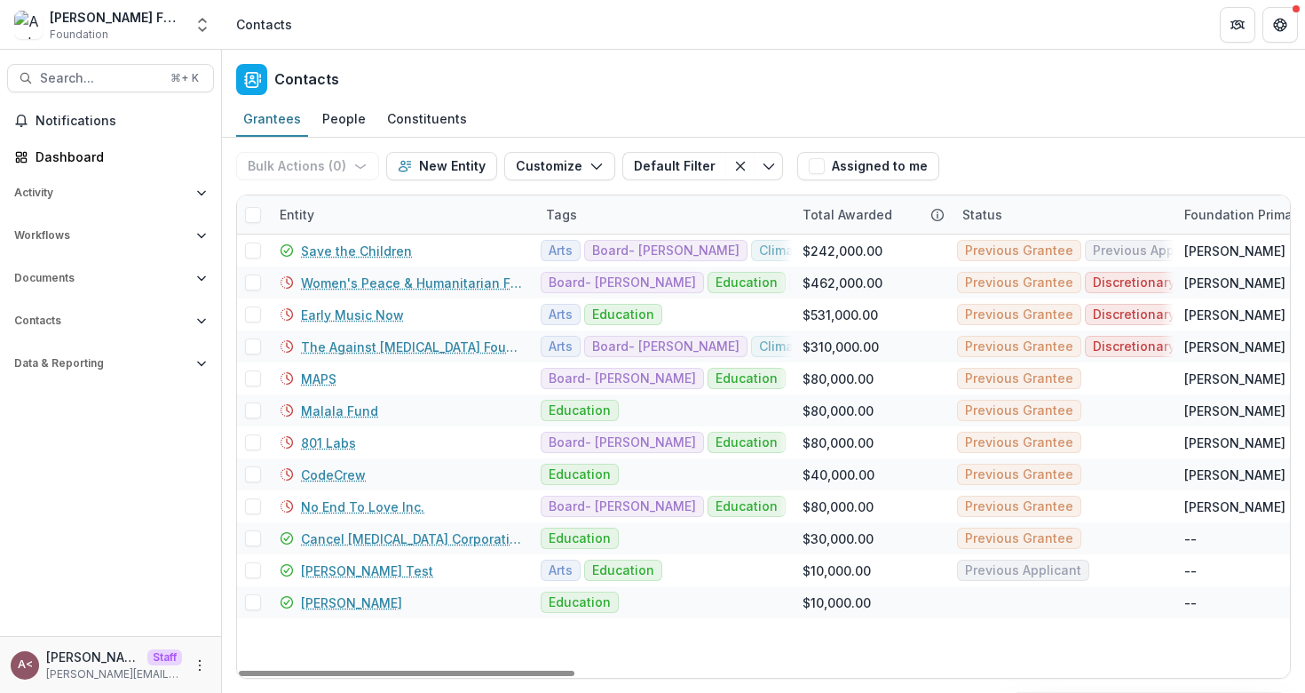
click at [589, 221] on div "Tags" at bounding box center [663, 214] width 257 height 38
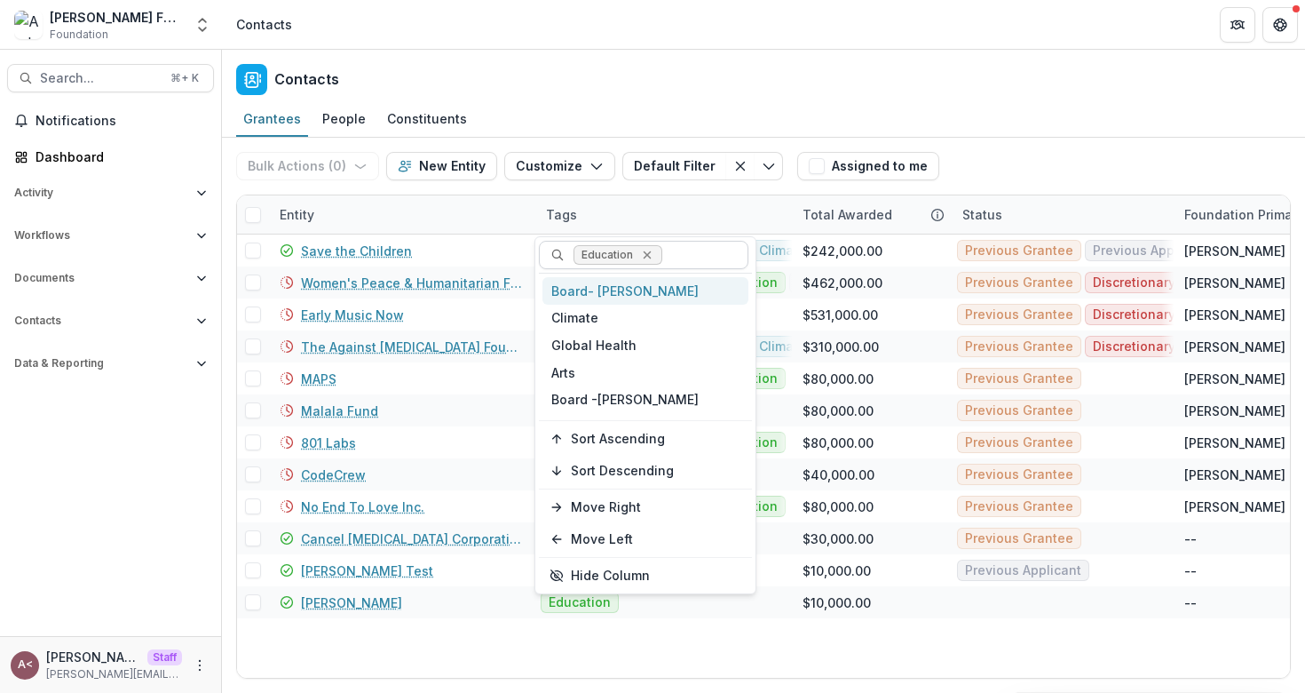
click at [646, 254] on icon "Remove Education" at bounding box center [647, 255] width 8 height 8
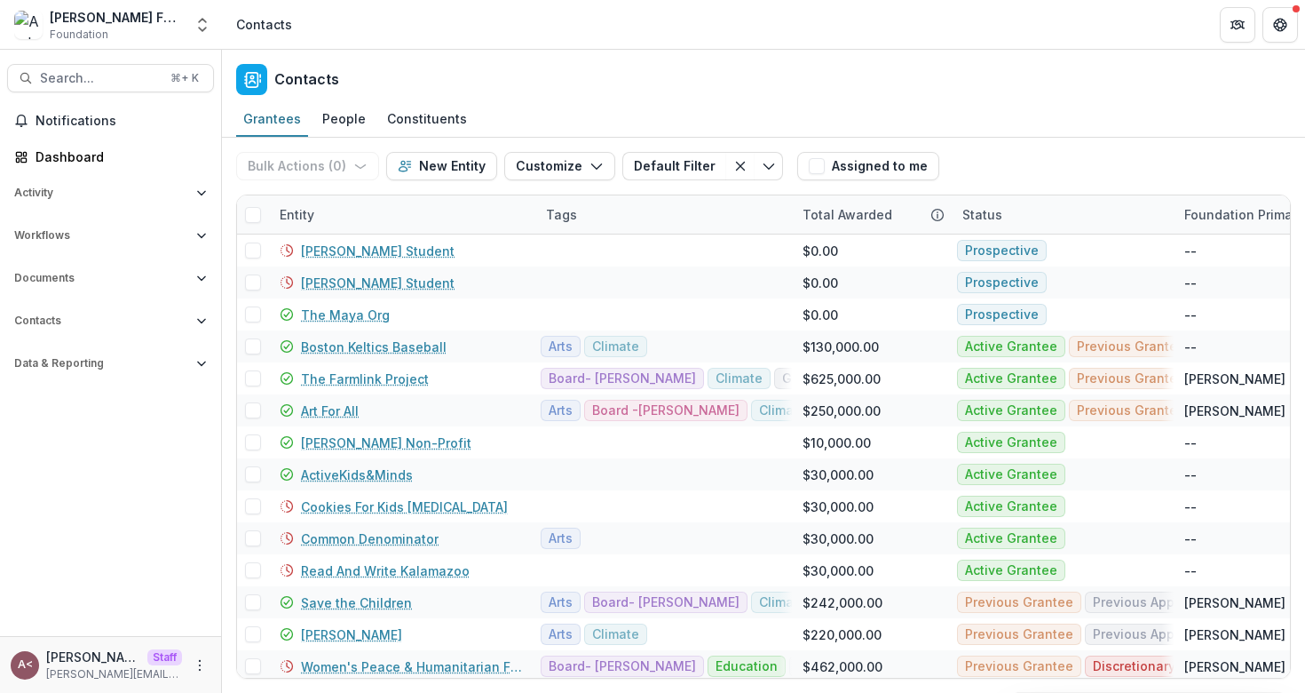
click at [686, 92] on div "Contacts" at bounding box center [763, 76] width 1083 height 52
click at [1035, 213] on div "Status" at bounding box center [1063, 214] width 222 height 38
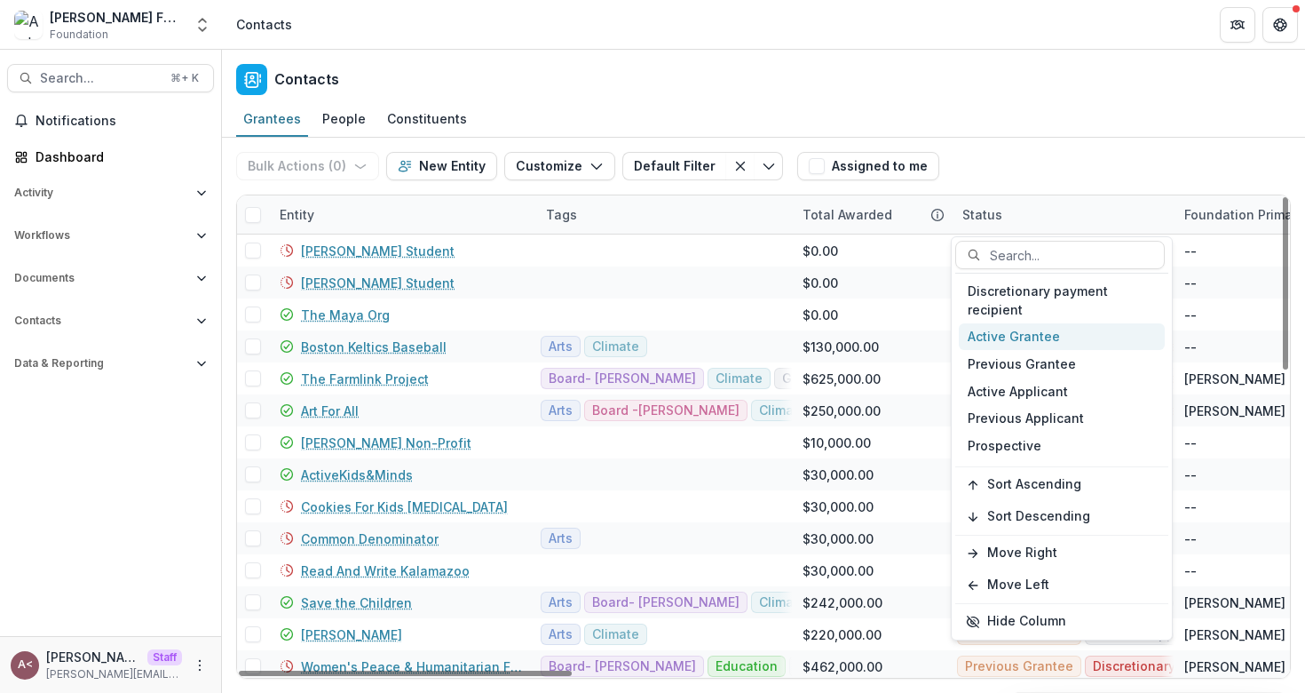
click at [1034, 337] on div "Active Grantee" at bounding box center [1062, 337] width 206 height 28
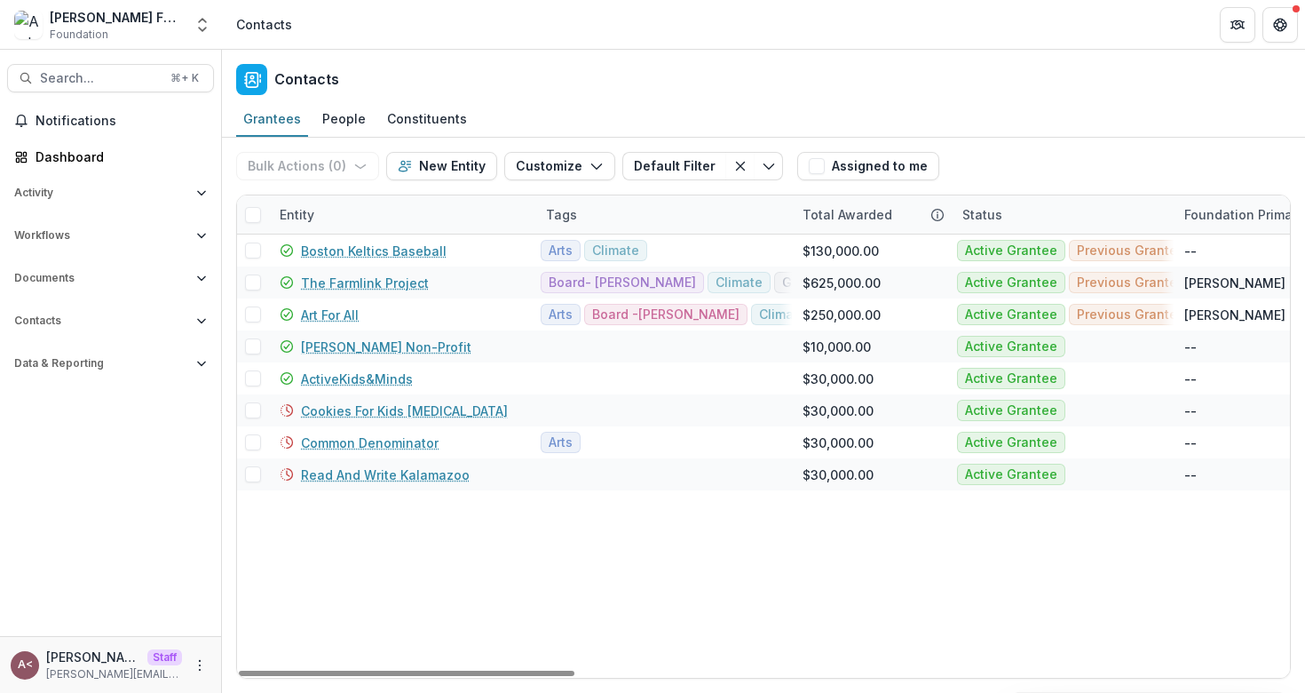
click at [1019, 127] on div "Grantees People Constituents" at bounding box center [763, 120] width 1083 height 36
click at [252, 213] on span at bounding box center [253, 215] width 16 height 16
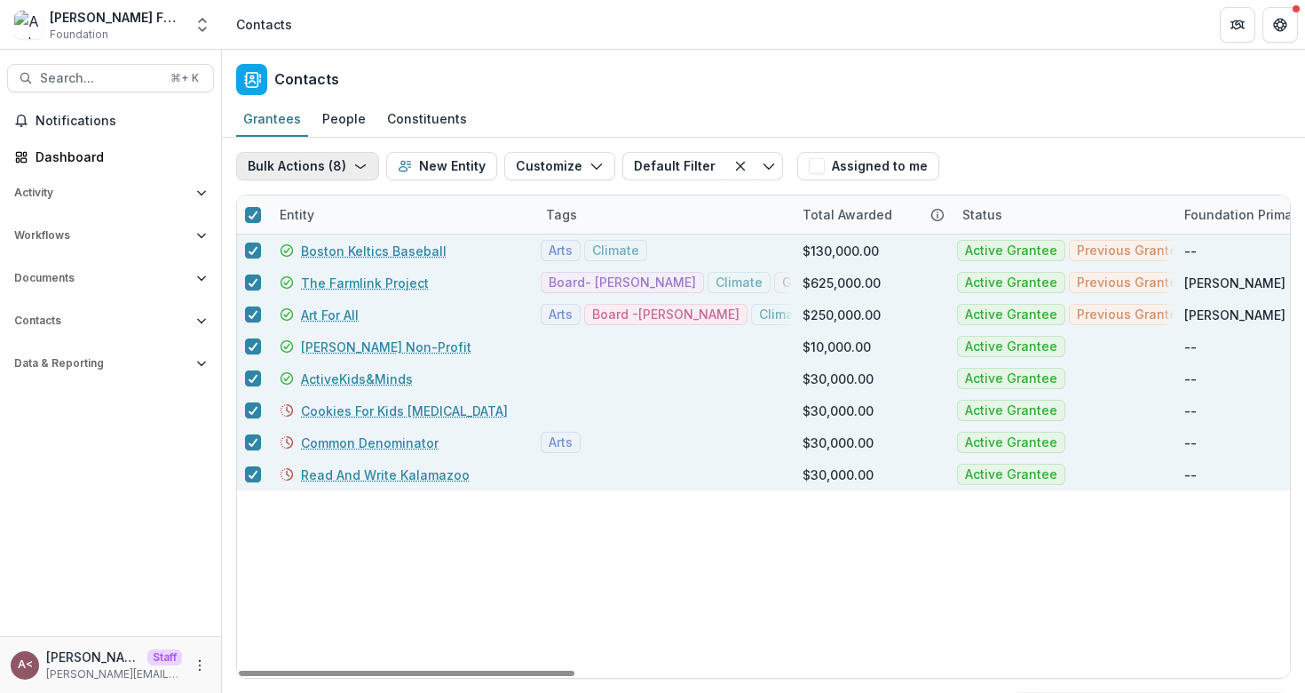
click at [362, 160] on icon "button" at bounding box center [360, 166] width 14 height 14
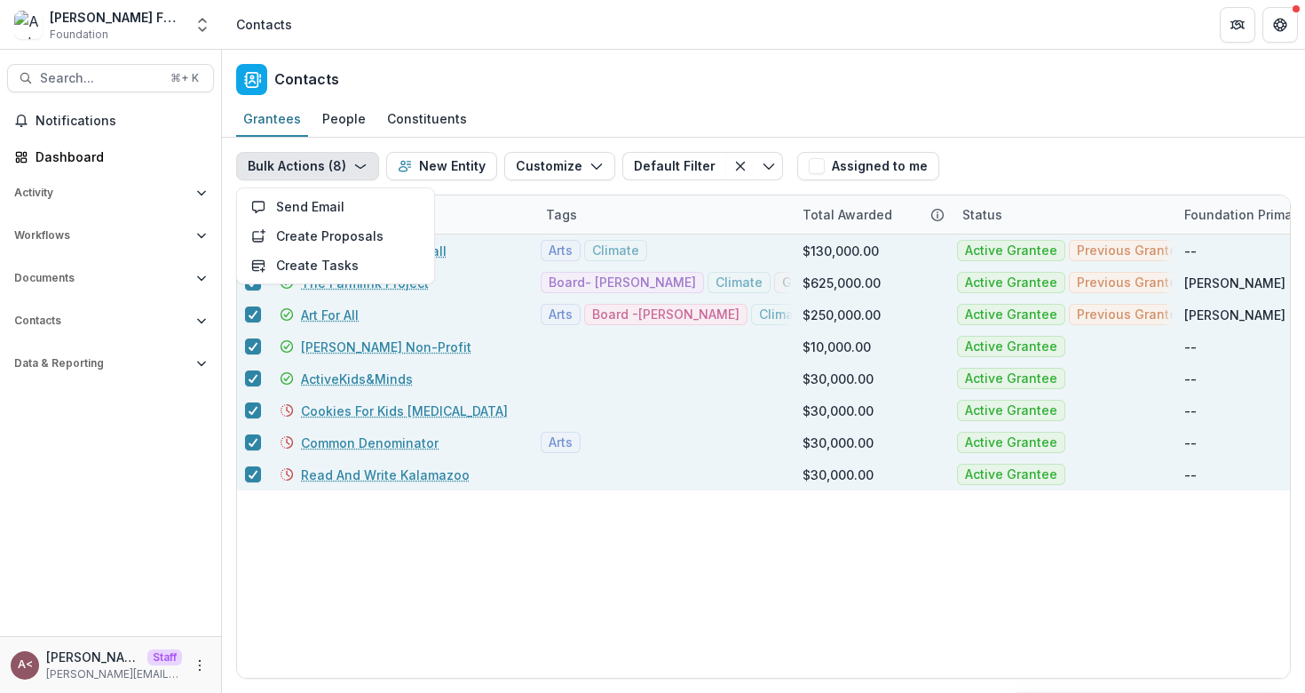
click at [532, 59] on div "Contacts" at bounding box center [763, 76] width 1083 height 52
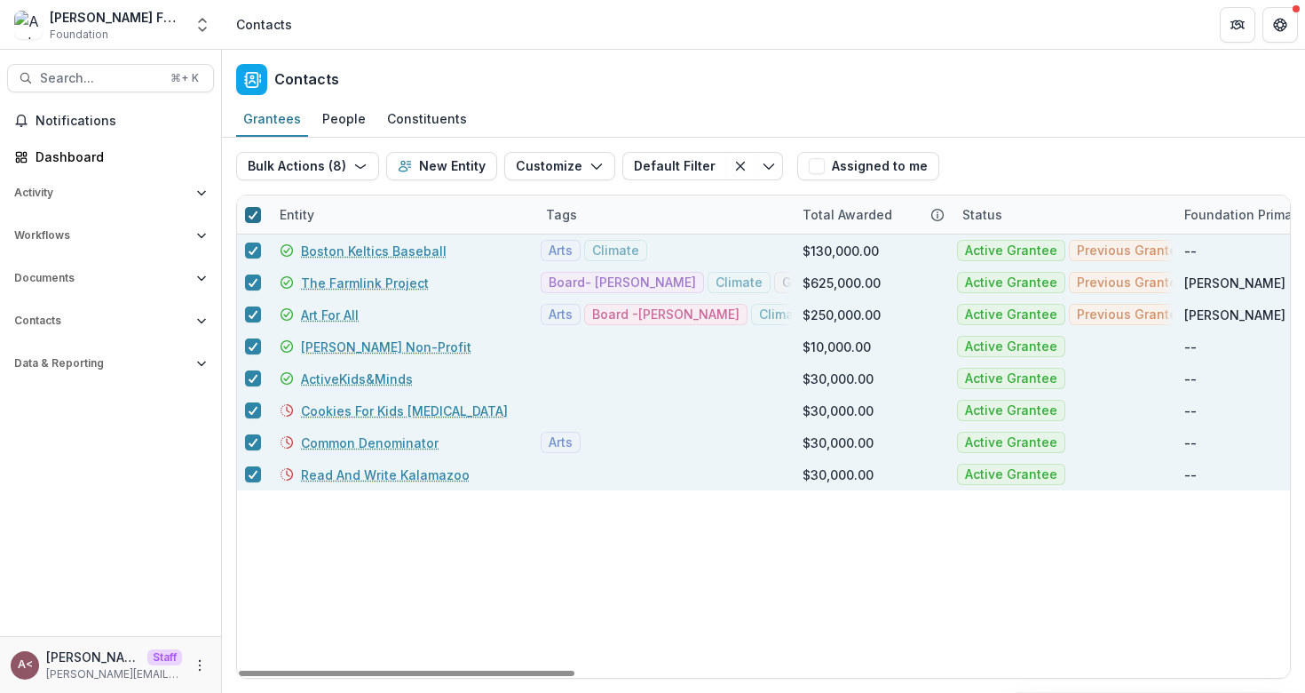
click at [250, 212] on icon at bounding box center [253, 214] width 11 height 9
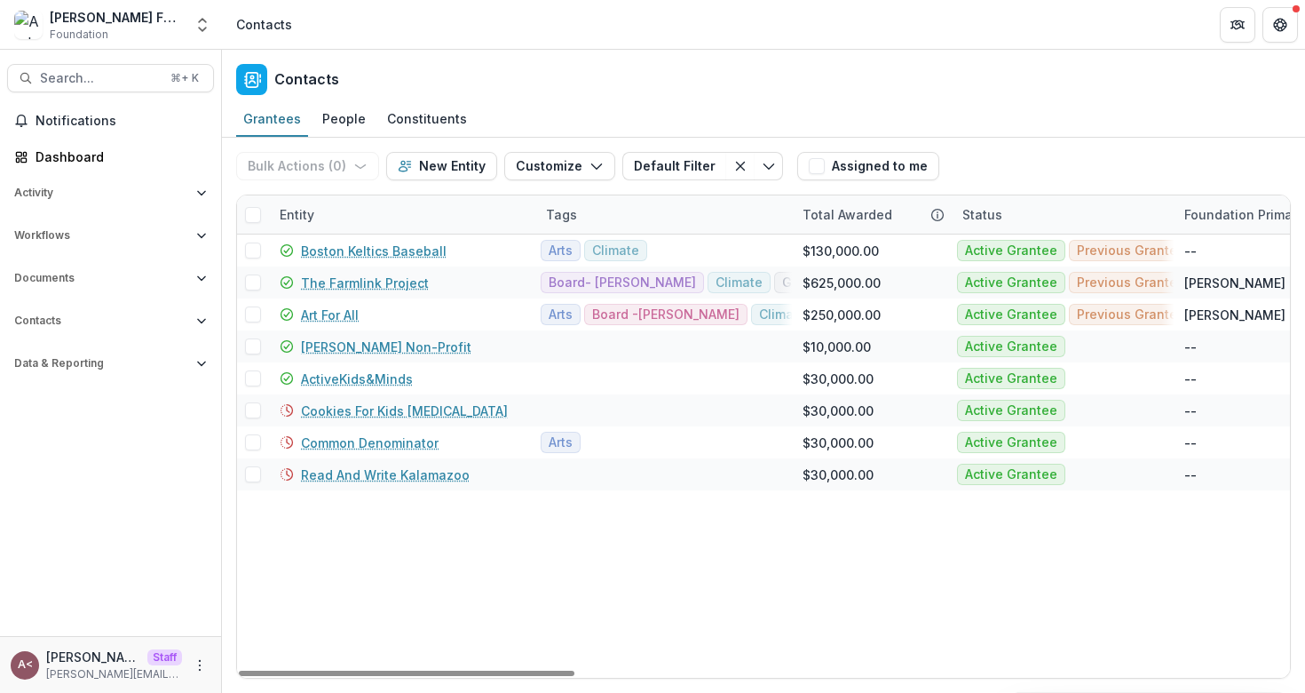
click at [520, 83] on div "Contacts" at bounding box center [763, 76] width 1083 height 52
click at [495, 76] on div "Contacts" at bounding box center [763, 76] width 1083 height 52
click at [488, 77] on div "Contacts" at bounding box center [763, 76] width 1083 height 52
click at [525, 105] on div "Grantees People Constituents" at bounding box center [763, 120] width 1083 height 36
click at [525, 103] on div "Grantees People Constituents" at bounding box center [763, 120] width 1083 height 36
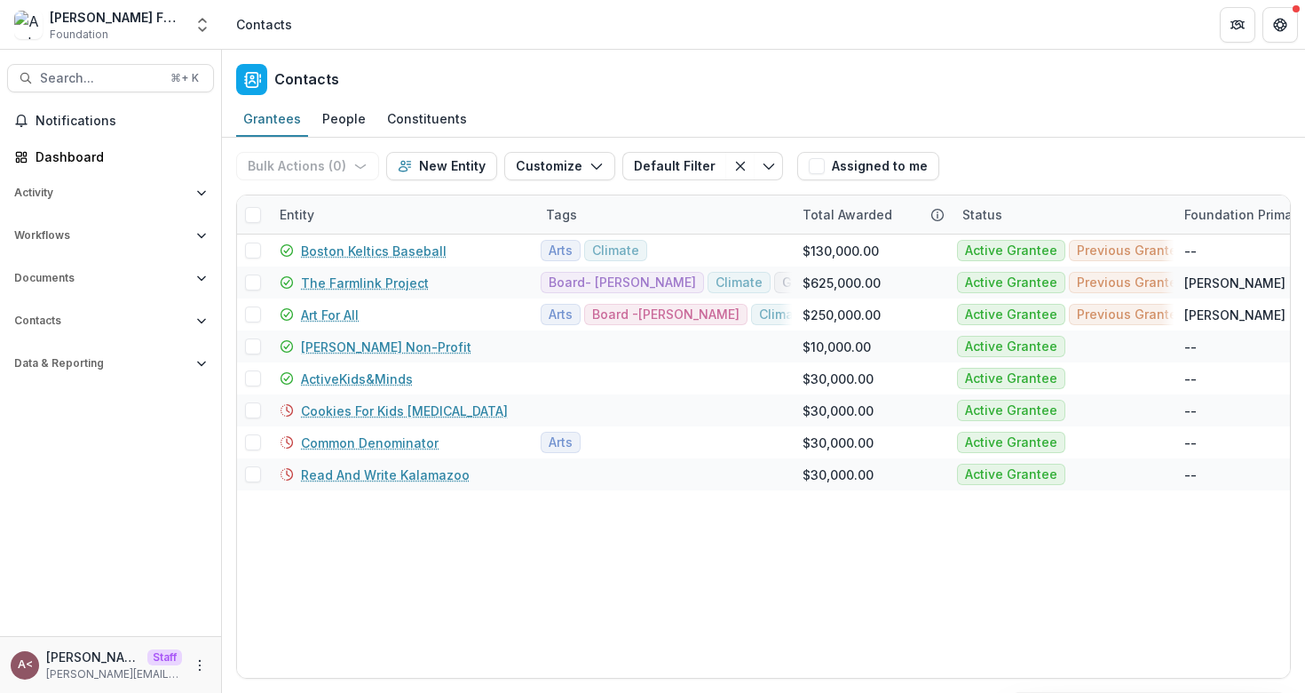
click at [532, 91] on div "Contacts" at bounding box center [763, 76] width 1083 height 52
click at [151, 242] on button "Workflows" at bounding box center [110, 235] width 207 height 28
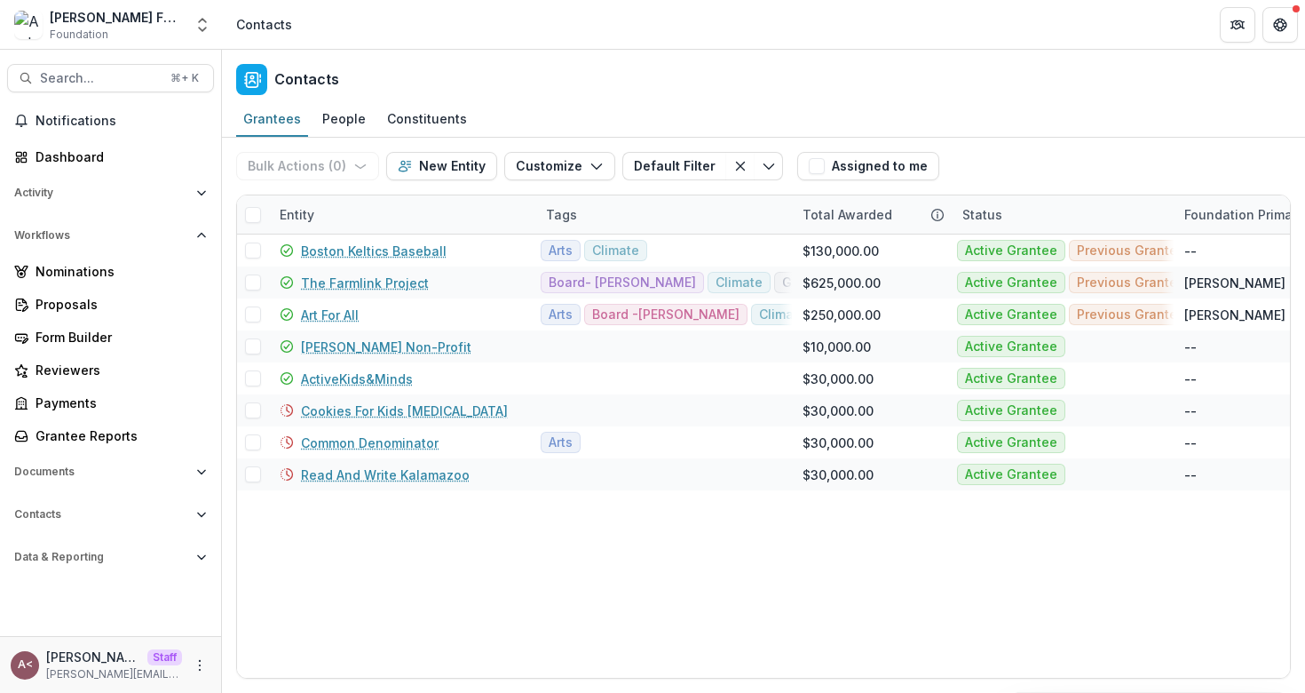
click at [543, 86] on div "Contacts" at bounding box center [763, 76] width 1083 height 52
click at [143, 239] on span "Workflows" at bounding box center [101, 235] width 175 height 12
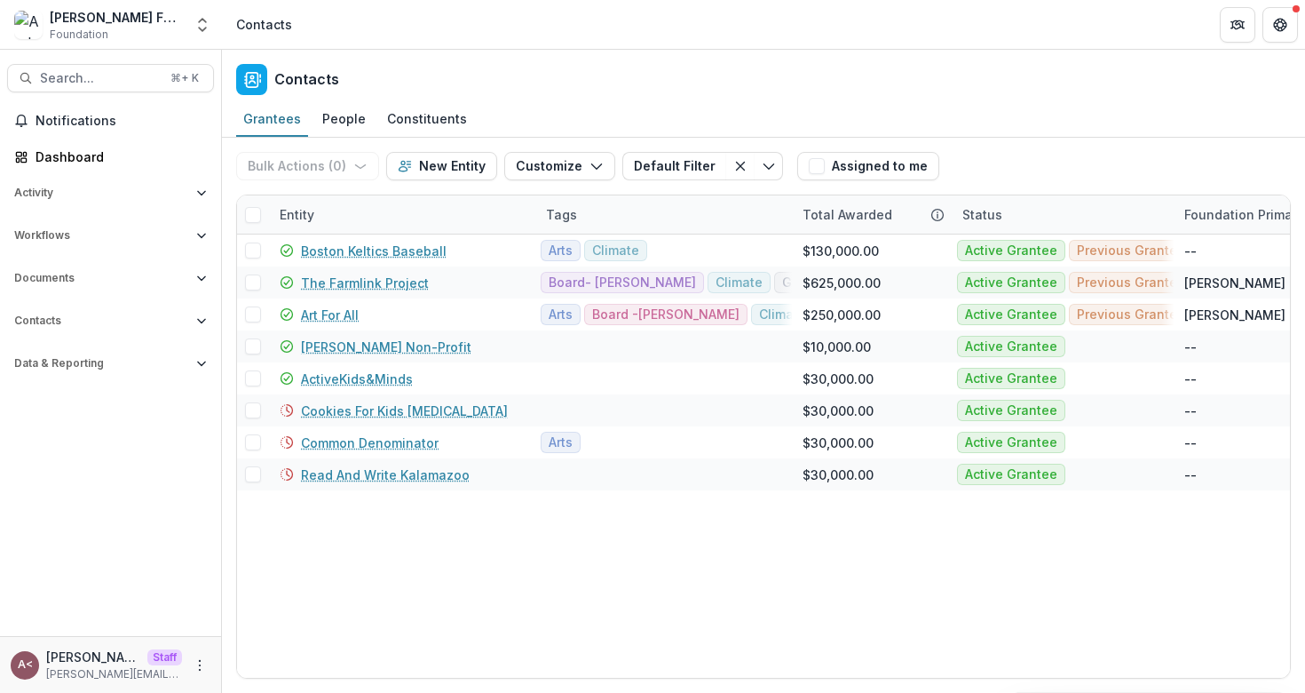
click at [591, 58] on div "Contacts" at bounding box center [763, 76] width 1083 height 52
click at [185, 224] on button "Workflows" at bounding box center [110, 235] width 207 height 28
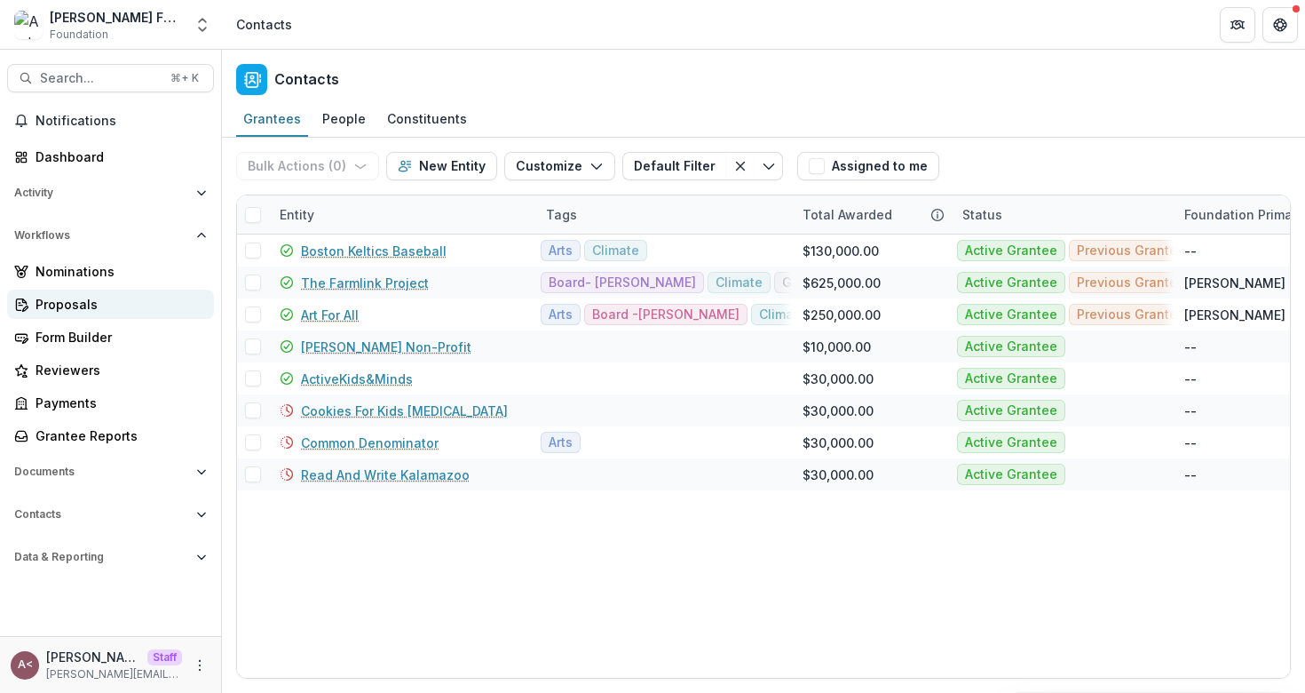
click at [141, 299] on div "Proposals" at bounding box center [118, 304] width 164 height 19
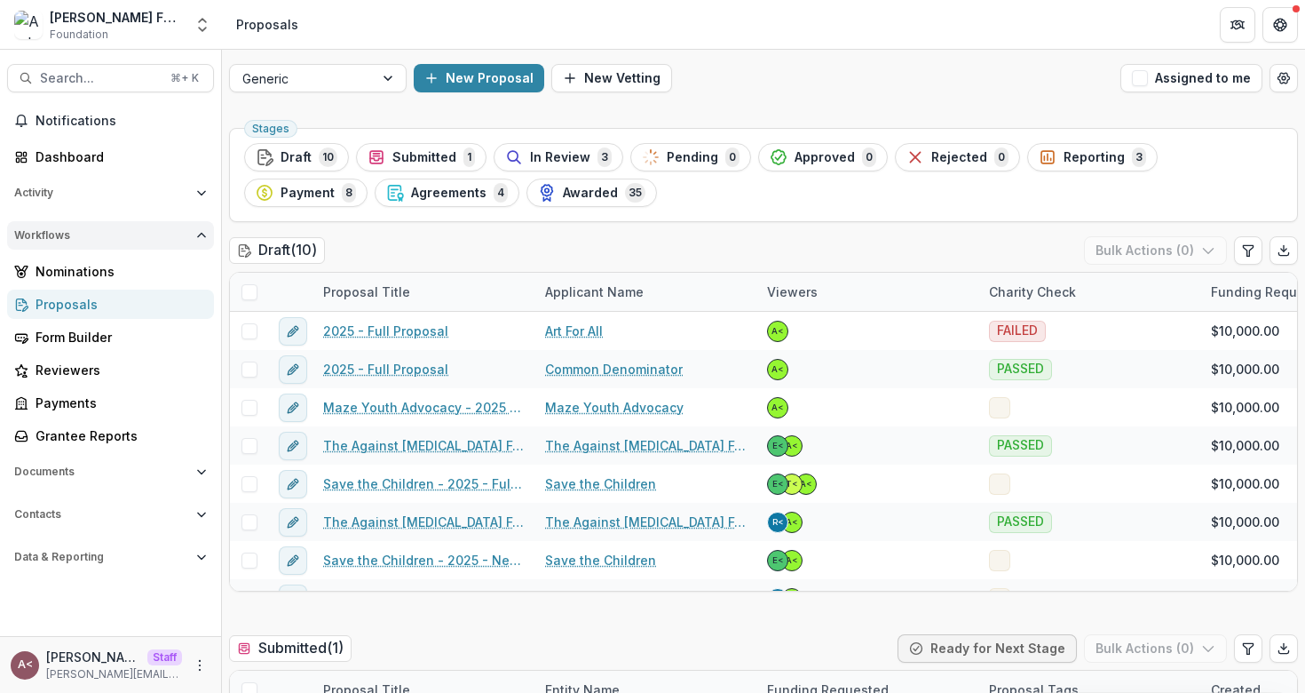
click at [142, 236] on span "Workflows" at bounding box center [101, 235] width 175 height 12
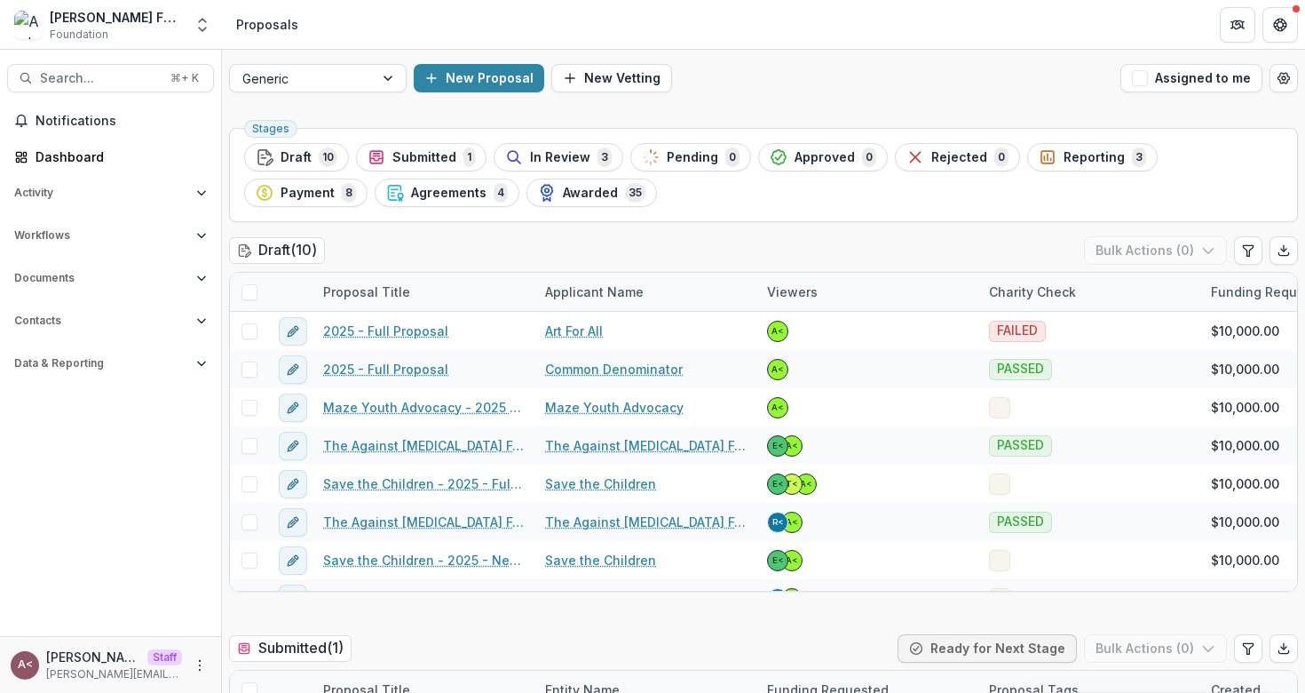
click at [472, 246] on div "Draft ( 10 ) Bulk Actions ( 0 )" at bounding box center [763, 254] width 1069 height 36
click at [471, 246] on div "Draft ( 10 ) Bulk Actions ( 0 )" at bounding box center [763, 254] width 1069 height 36
click at [314, 153] on div "Draft 10" at bounding box center [297, 157] width 82 height 20
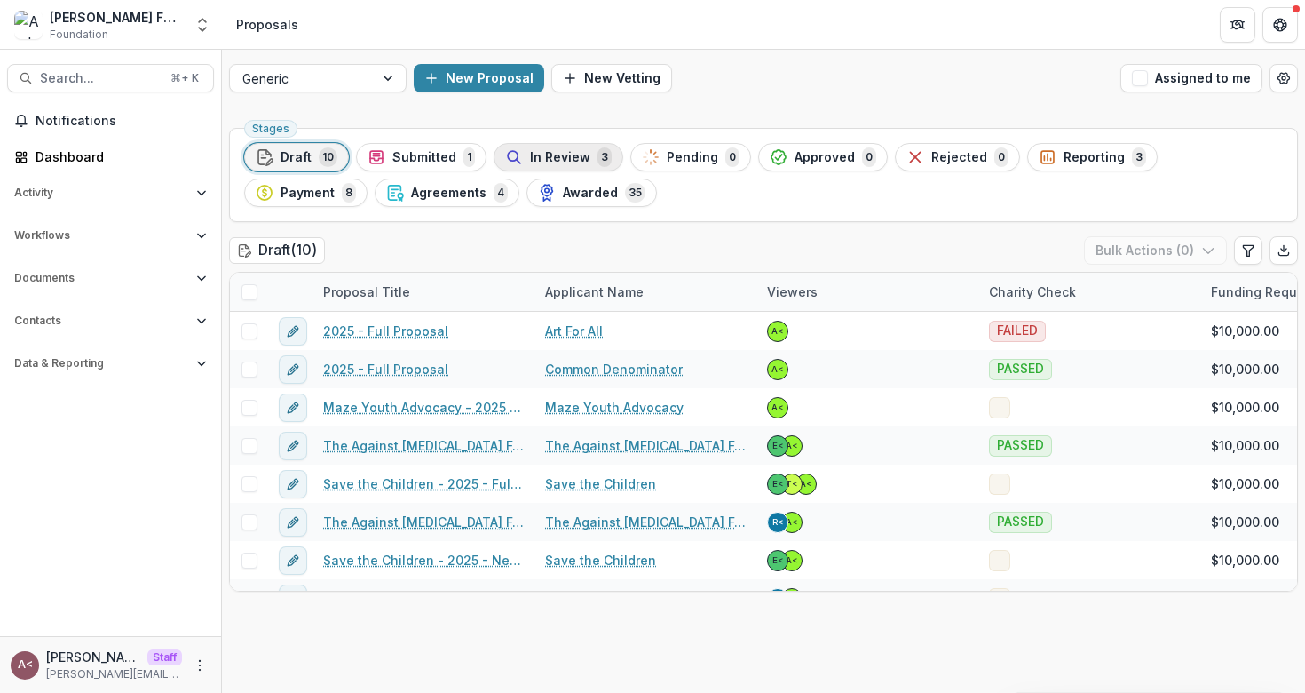
click at [562, 155] on span "In Review" at bounding box center [560, 157] width 60 height 15
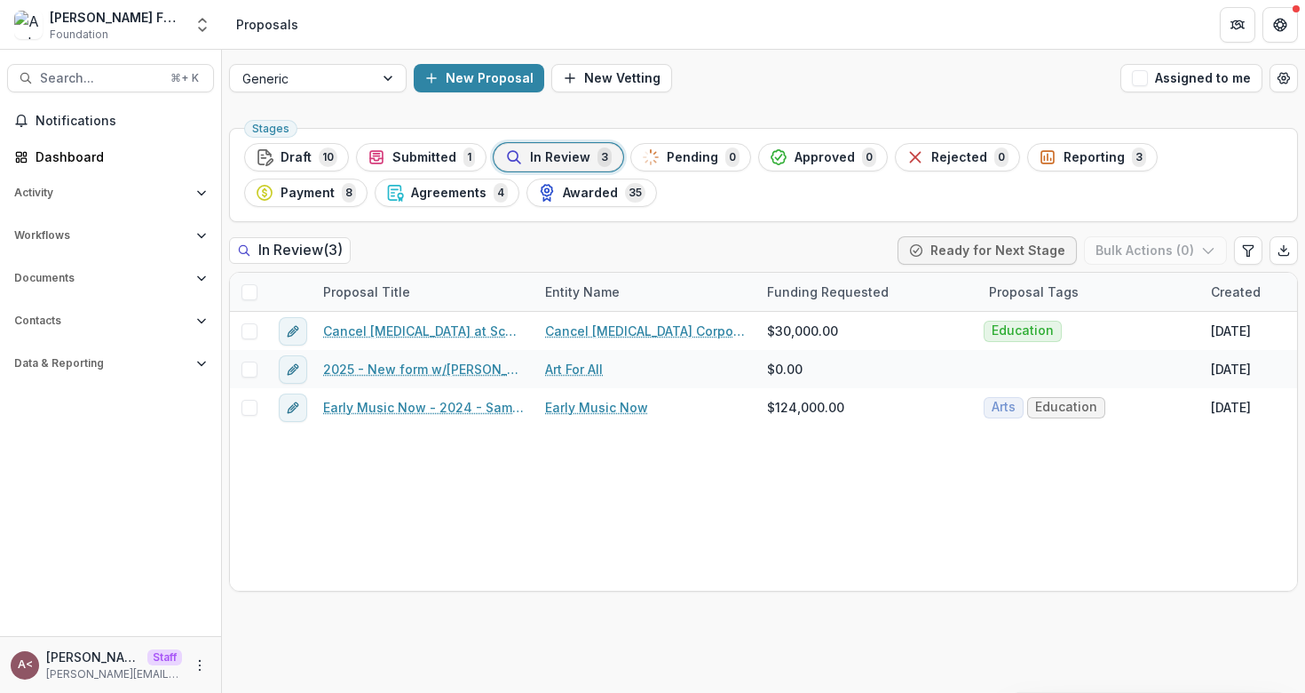
click at [541, 150] on span "In Review" at bounding box center [560, 157] width 60 height 15
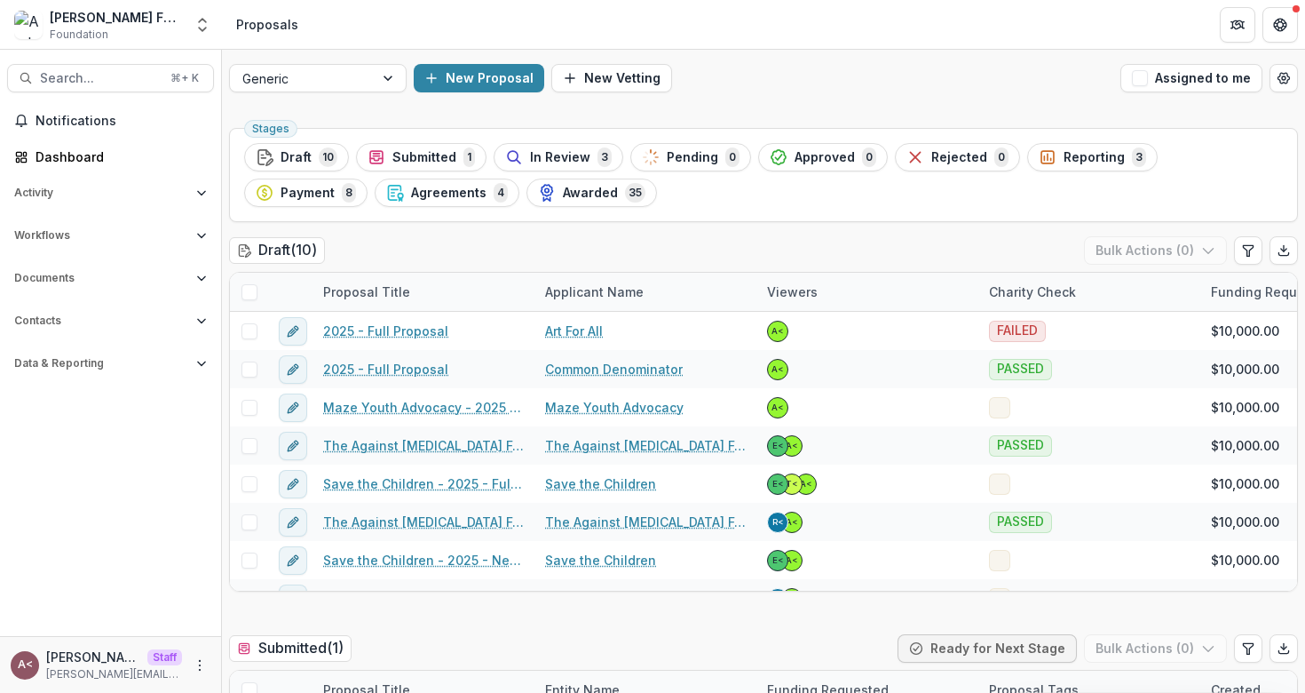
click at [774, 94] on div "Generic New Proposal New Vetting Assigned to me" at bounding box center [763, 78] width 1083 height 57
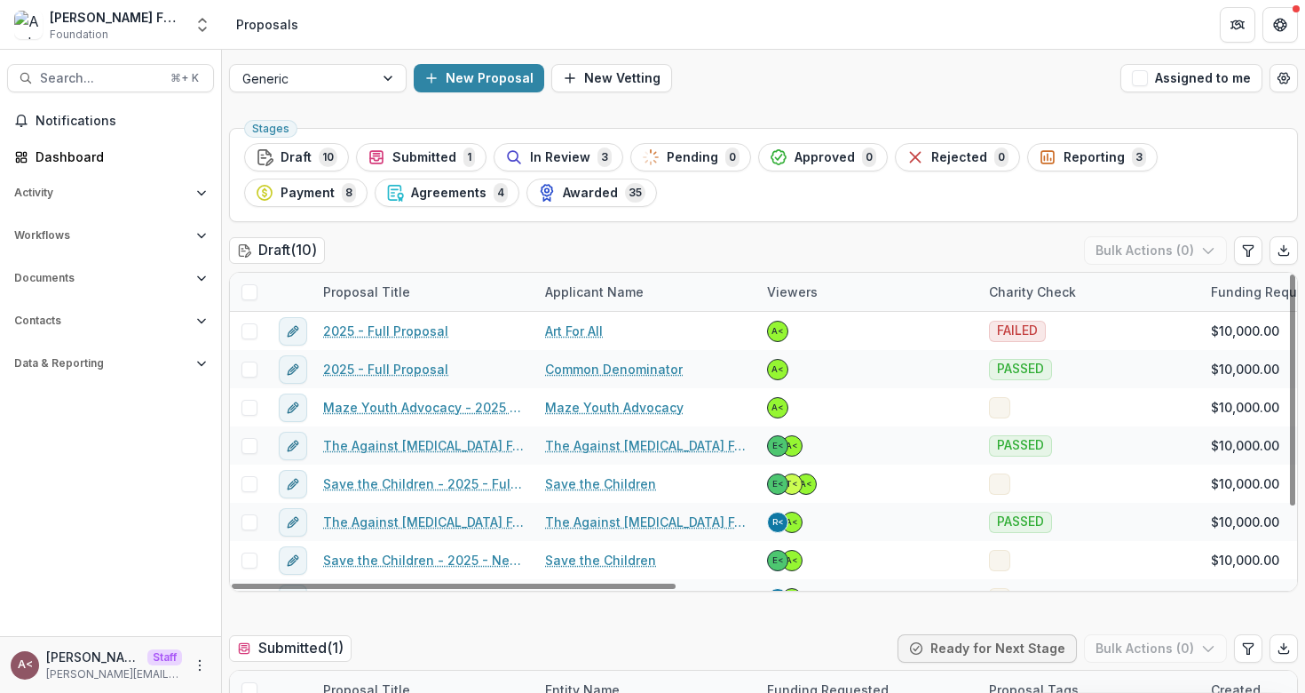
click at [250, 287] on span at bounding box center [250, 292] width 16 height 16
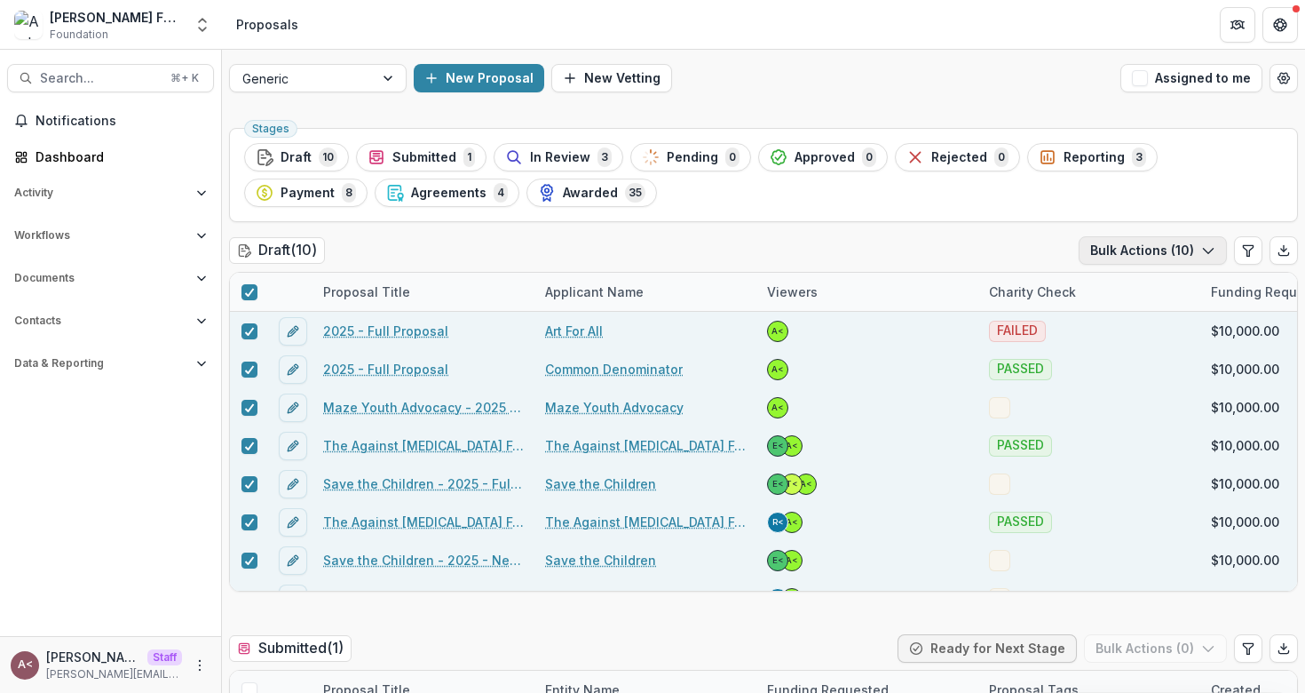
click at [1146, 249] on button "Bulk Actions ( 10 )" at bounding box center [1153, 250] width 148 height 28
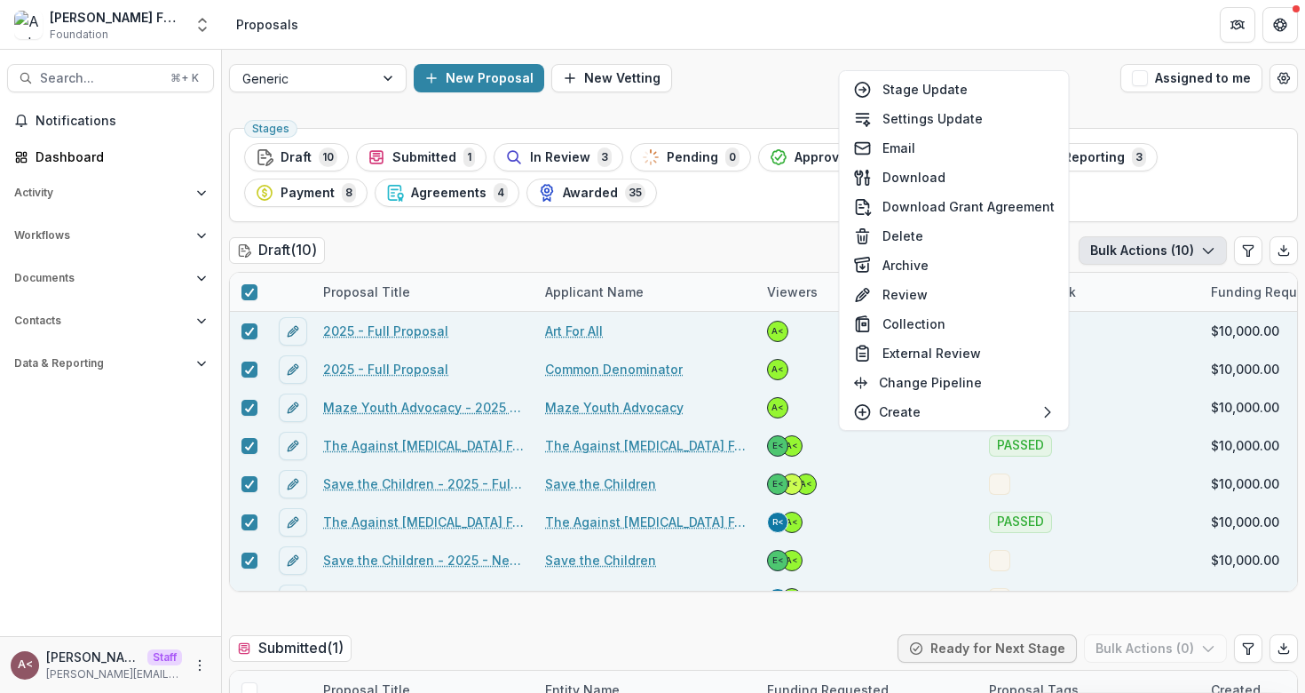
click at [741, 236] on div "Draft ( 10 ) Bulk Actions ( 10 )" at bounding box center [763, 254] width 1069 height 36
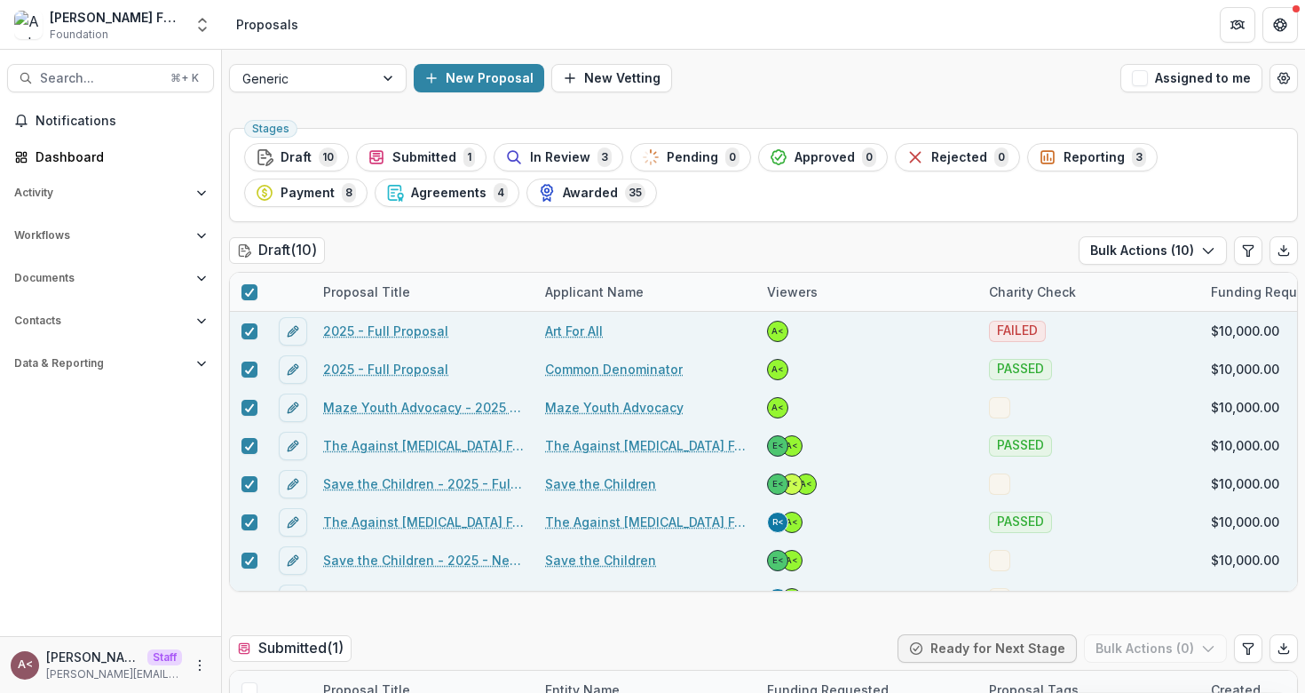
click at [741, 236] on div "Draft ( 10 ) Bulk Actions ( 10 )" at bounding box center [763, 254] width 1069 height 36
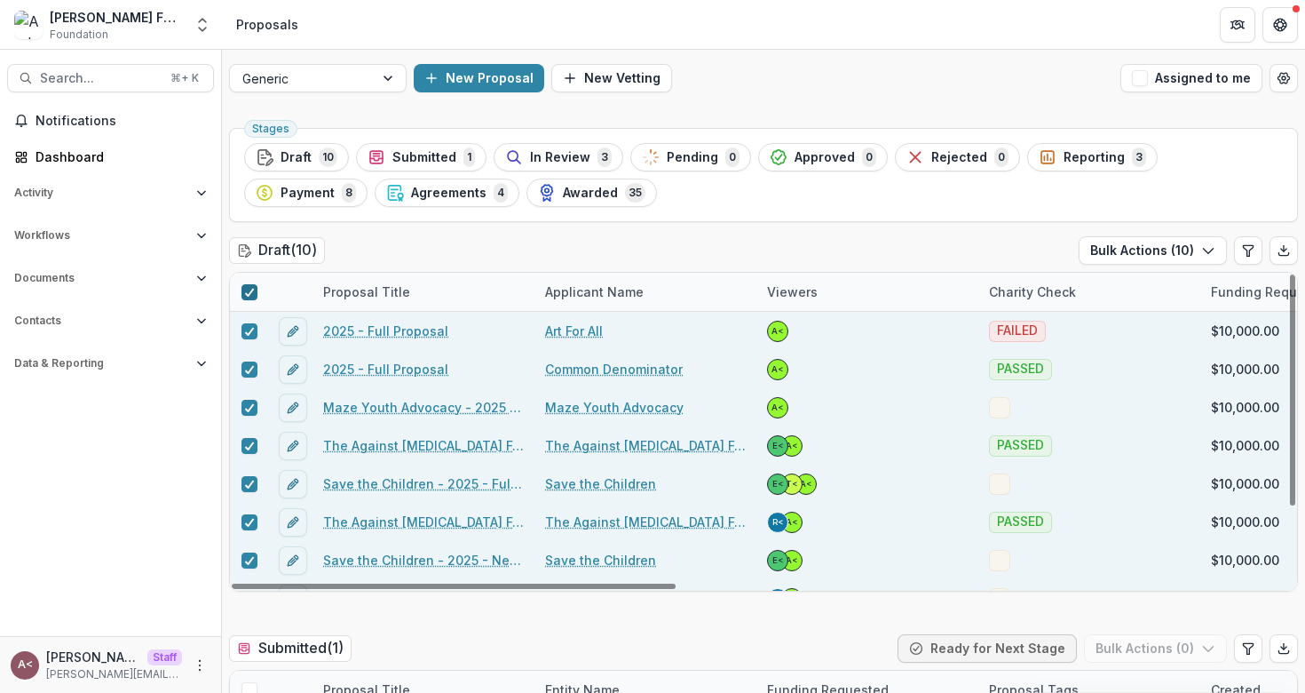
click at [250, 288] on icon at bounding box center [249, 292] width 11 height 9
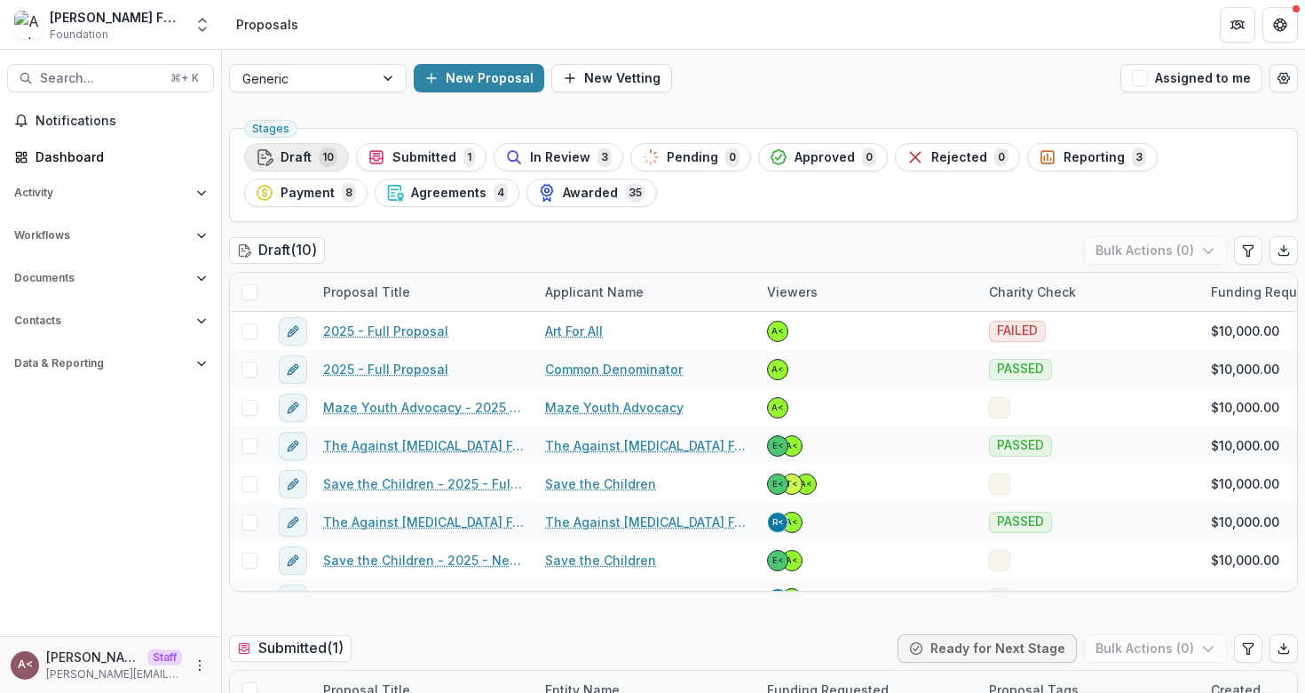
click at [321, 154] on span "10" at bounding box center [328, 157] width 19 height 20
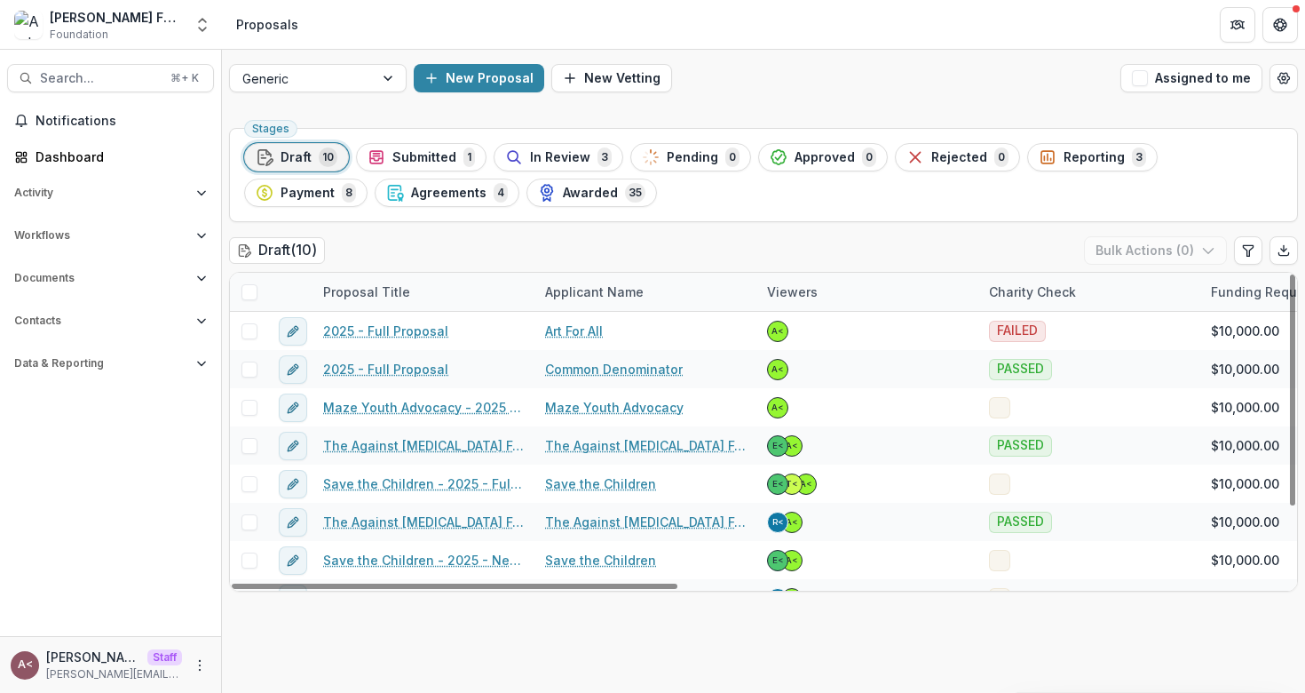
click at [599, 226] on div "Stages Draft 10 Submitted 1 In Review 3 Pending 0 Approved 0 Rejected 0 Reporti…" at bounding box center [763, 407] width 1083 height 572
click at [566, 159] on span "In Review" at bounding box center [560, 157] width 60 height 15
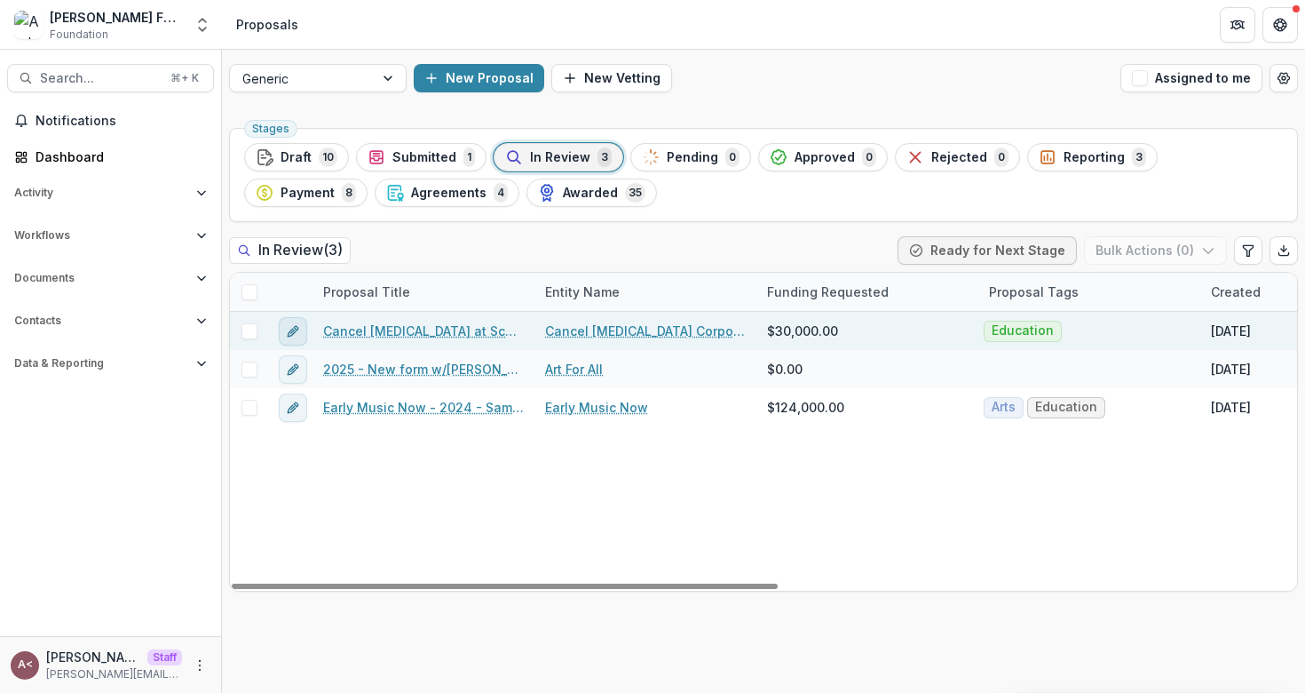
click at [289, 334] on icon "edit" at bounding box center [293, 331] width 14 height 14
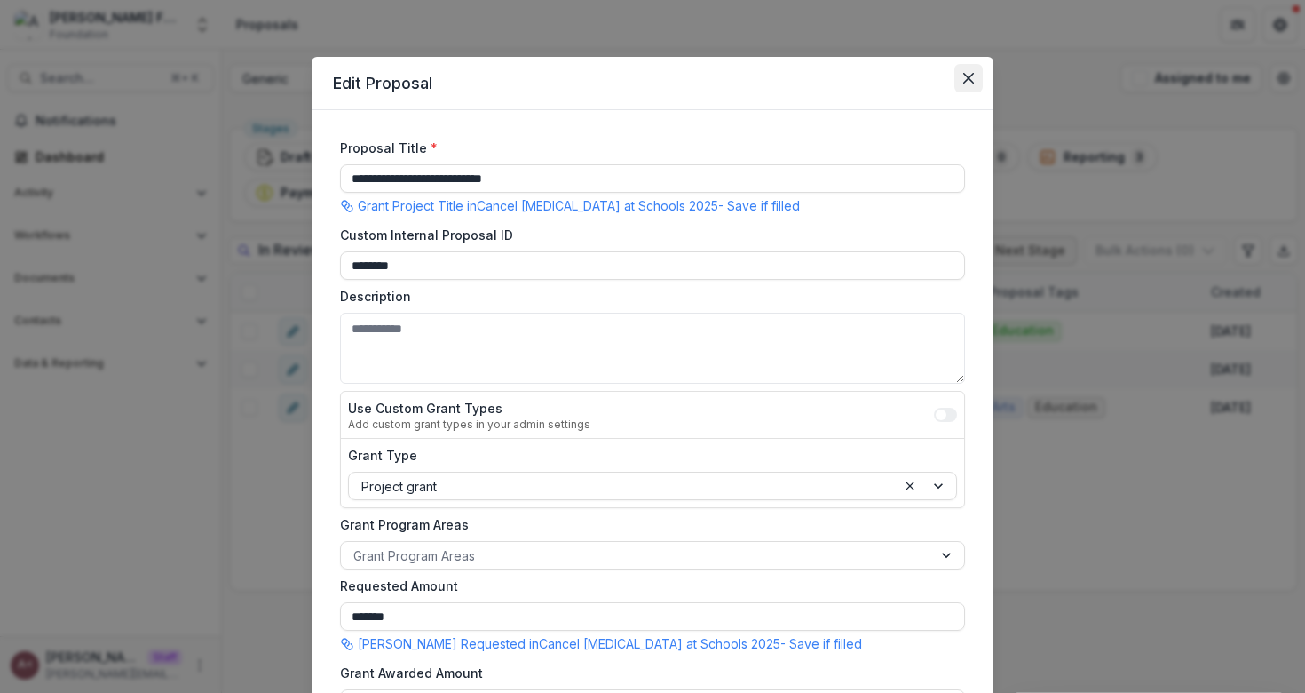
click at [968, 76] on icon "Close" at bounding box center [969, 78] width 11 height 11
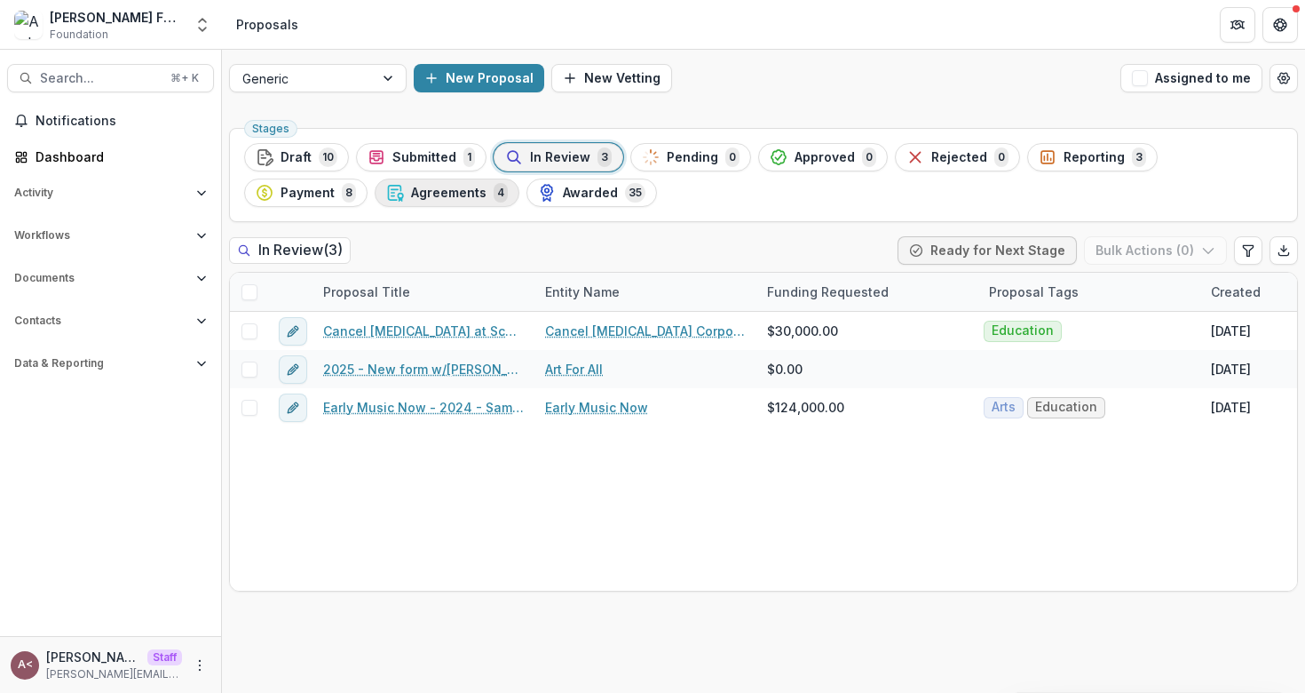
click at [411, 191] on span "Agreements" at bounding box center [448, 193] width 75 height 15
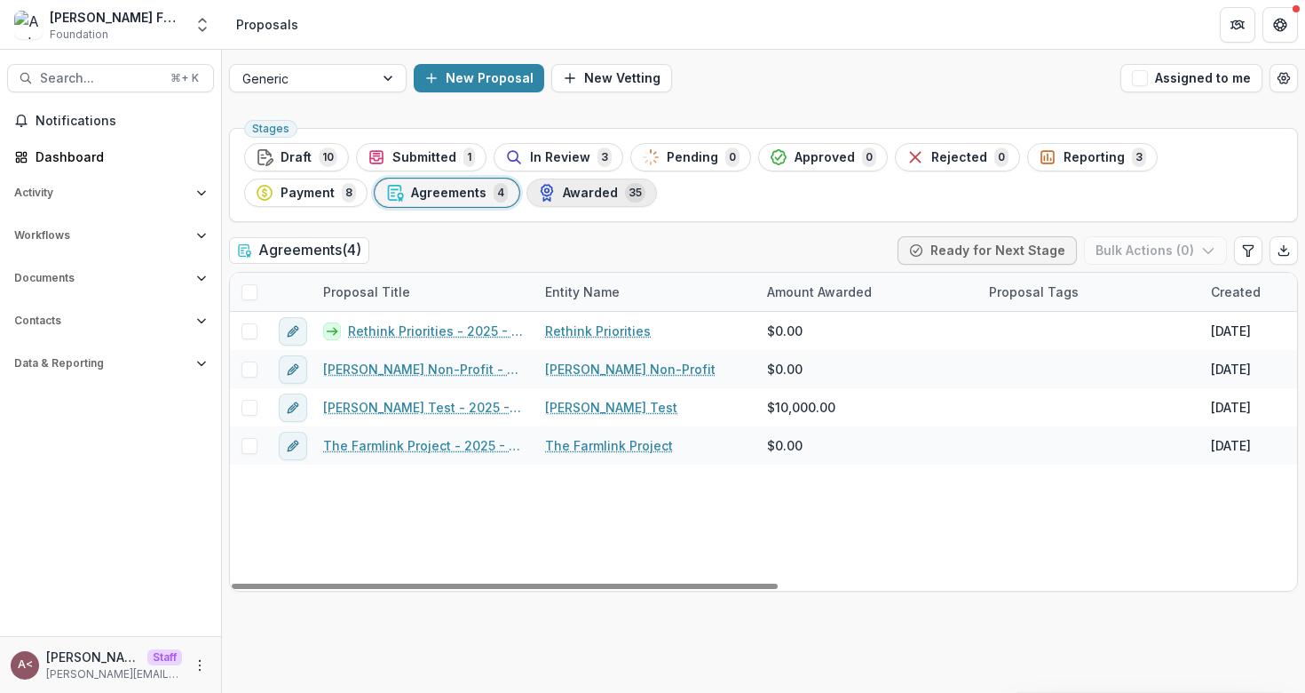
click at [563, 199] on span "Awarded" at bounding box center [590, 193] width 55 height 15
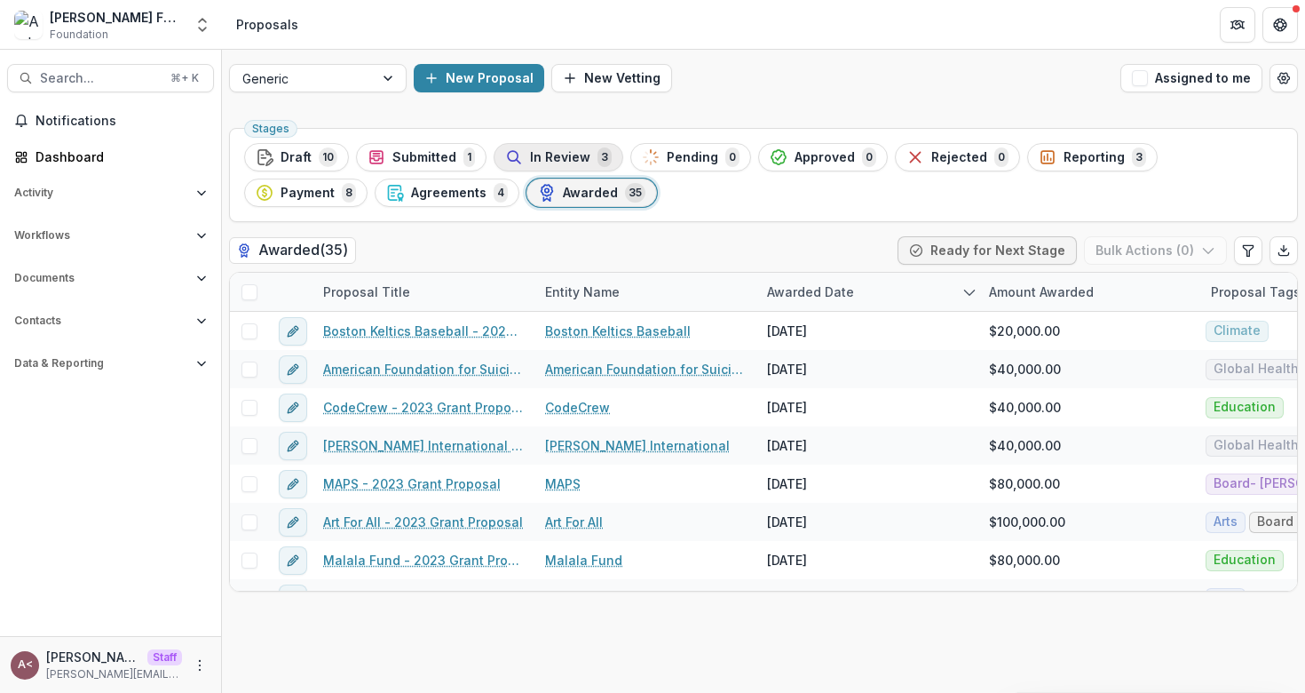
click at [570, 163] on span "In Review" at bounding box center [560, 157] width 60 height 15
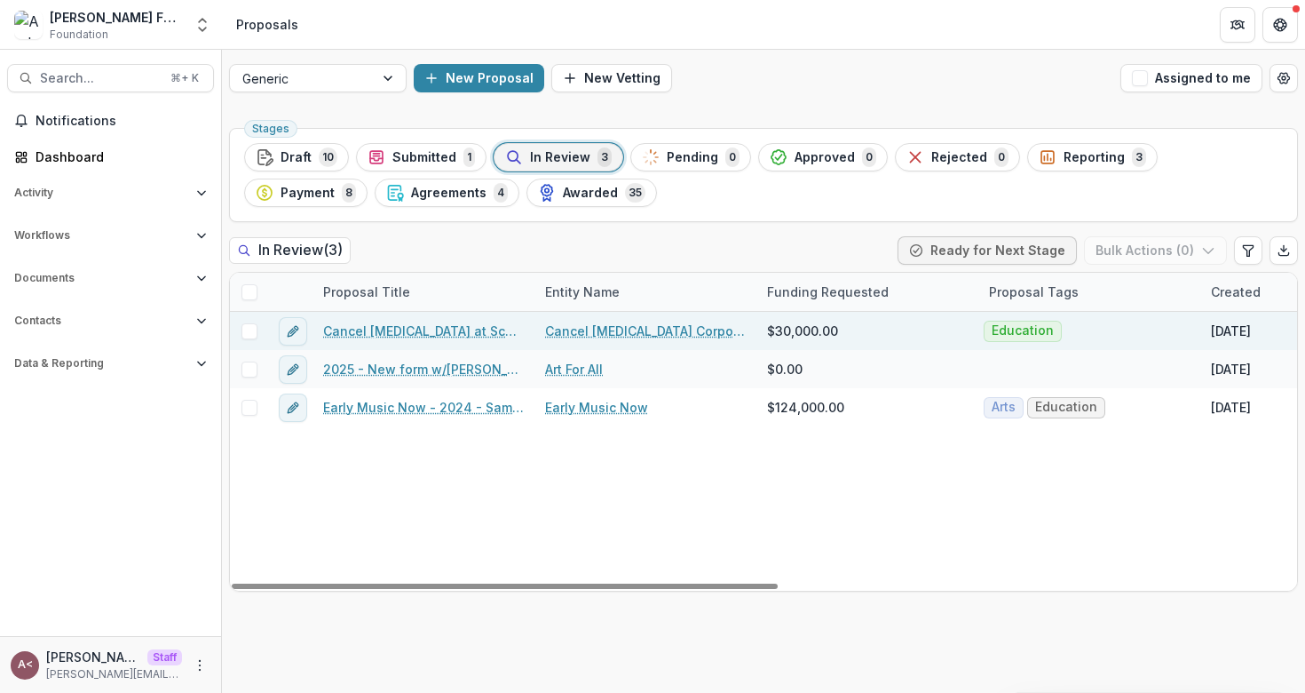
click at [452, 332] on link "Cancel [MEDICAL_DATA] at Schools 2025" at bounding box center [423, 330] width 201 height 19
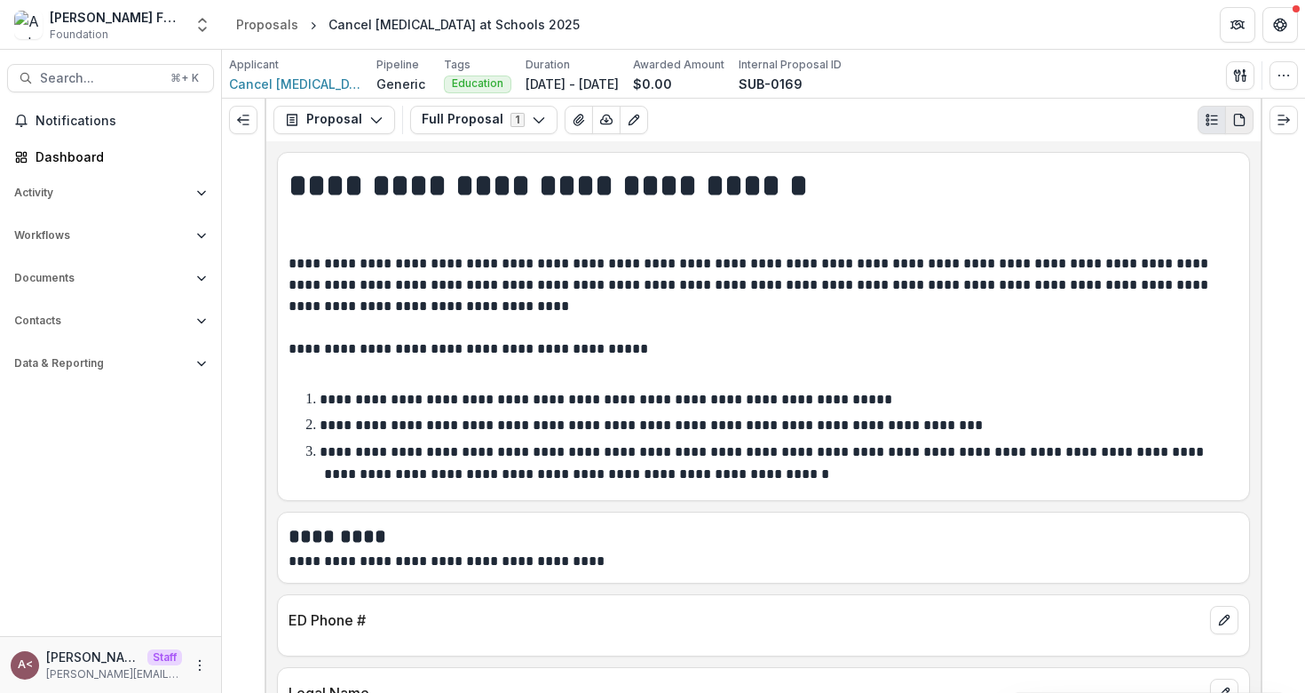
click at [1234, 120] on icon "PDF view" at bounding box center [1239, 120] width 10 height 12
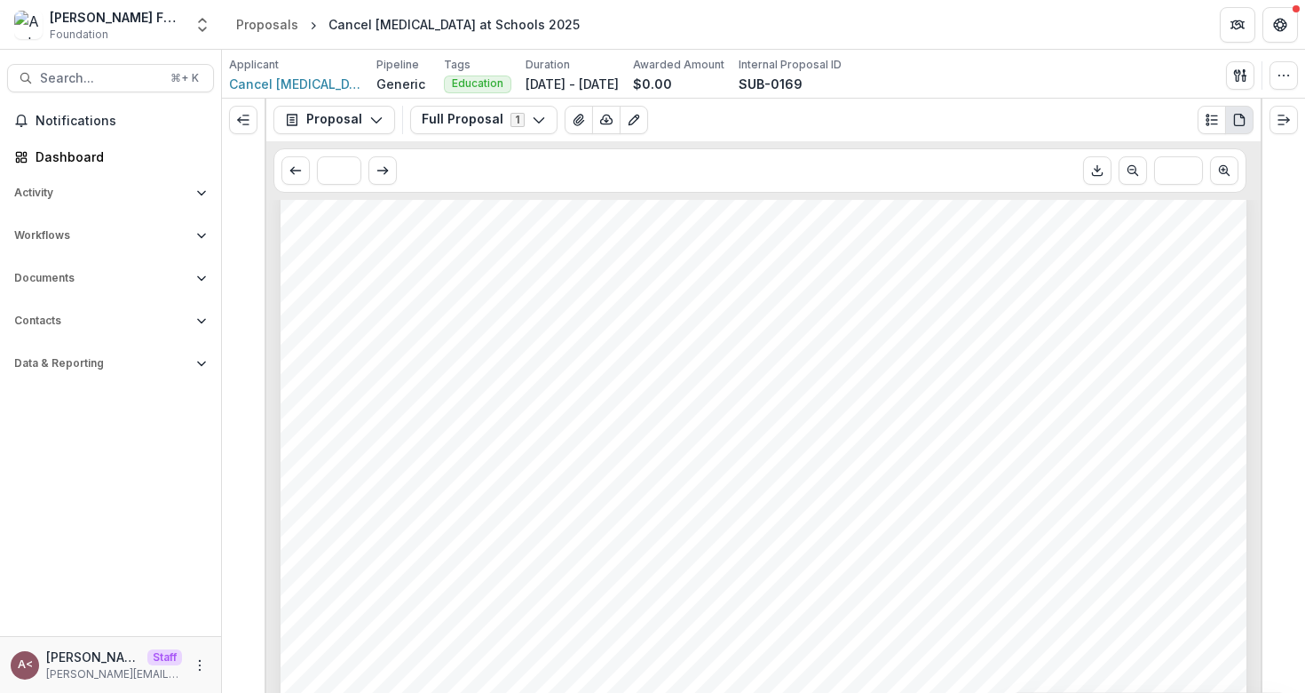
scroll to position [707, 0]
click at [1216, 115] on line "Plaintext view" at bounding box center [1214, 115] width 6 height 0
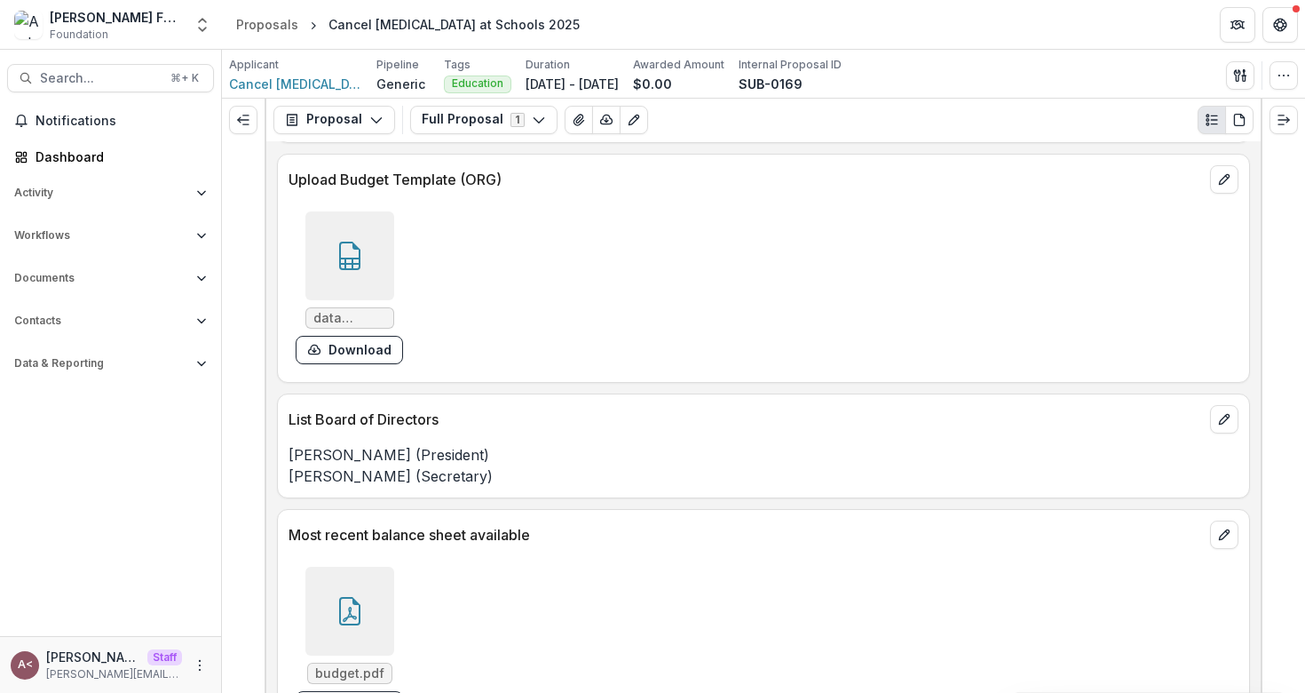
scroll to position [1989, 0]
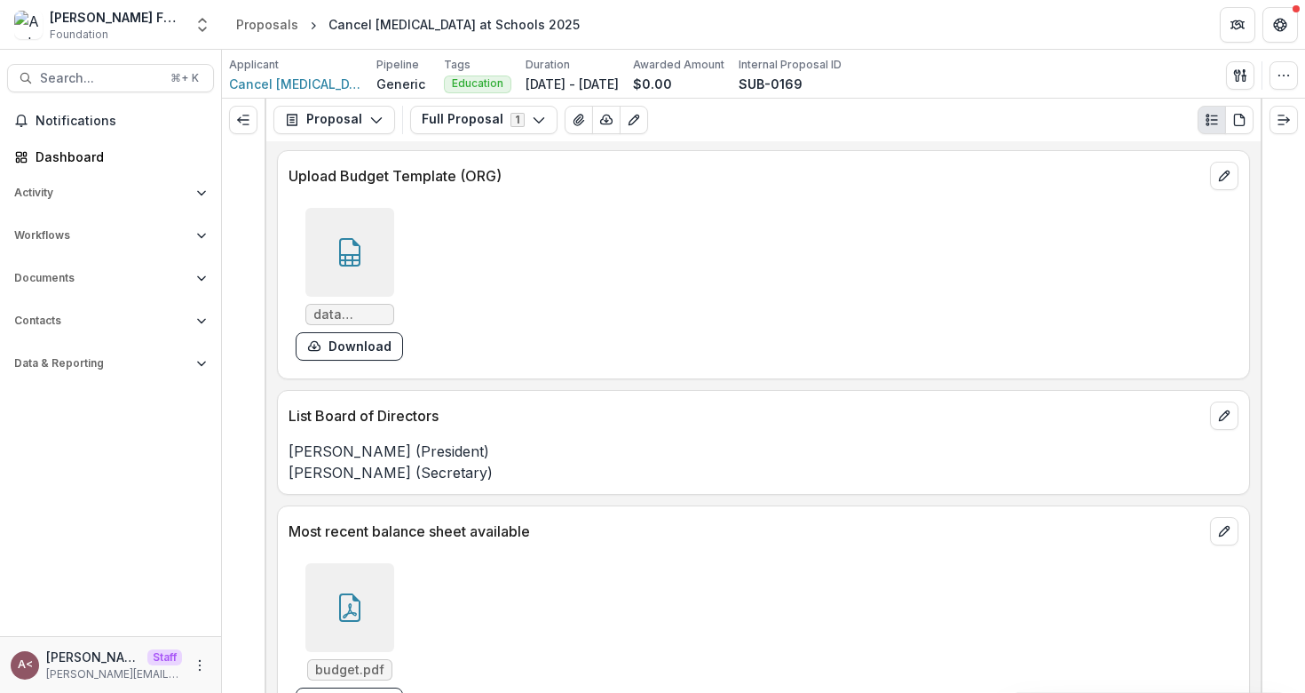
click at [349, 253] on icon at bounding box center [350, 252] width 28 height 28
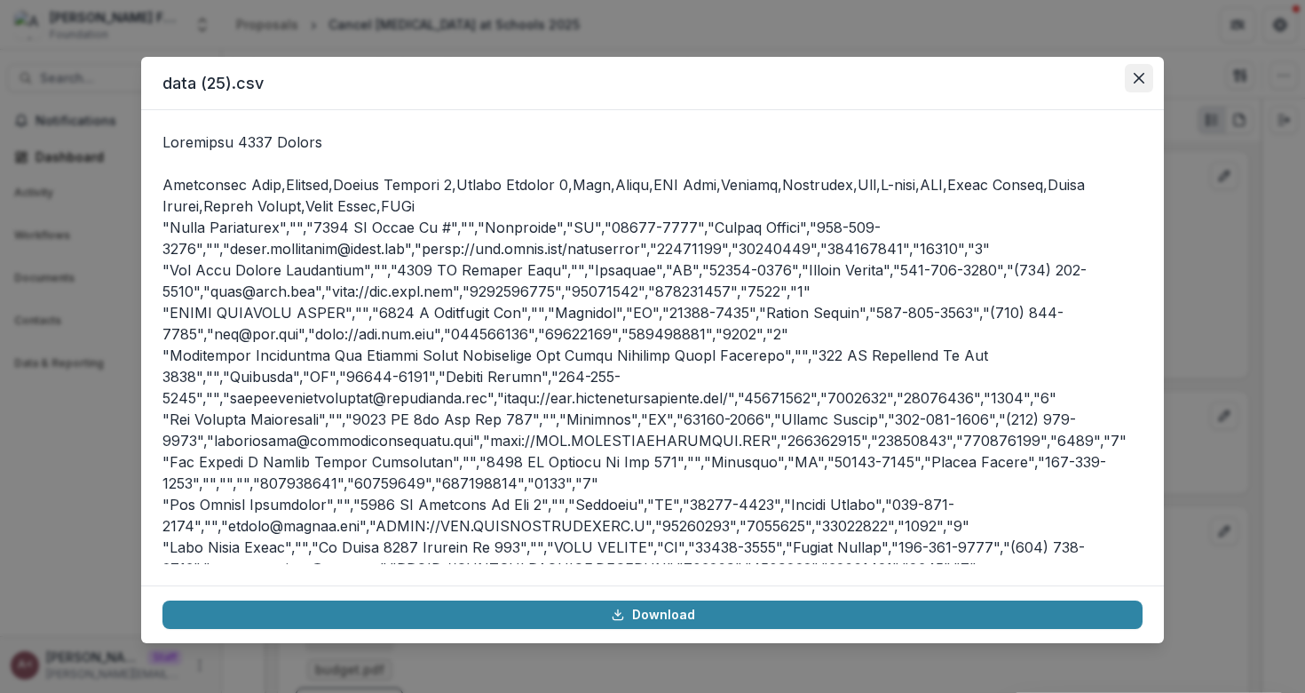
click at [1143, 78] on icon "Close" at bounding box center [1139, 78] width 11 height 11
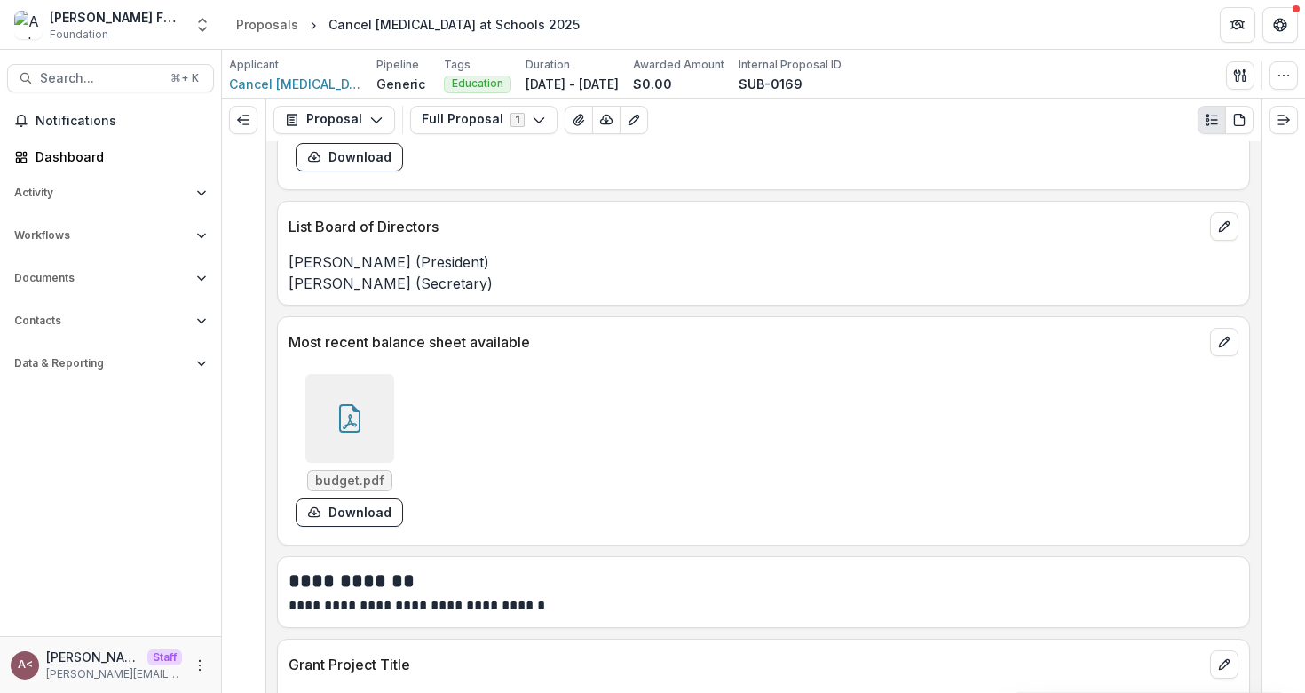
scroll to position [2177, 0]
click at [350, 433] on icon at bounding box center [349, 419] width 21 height 28
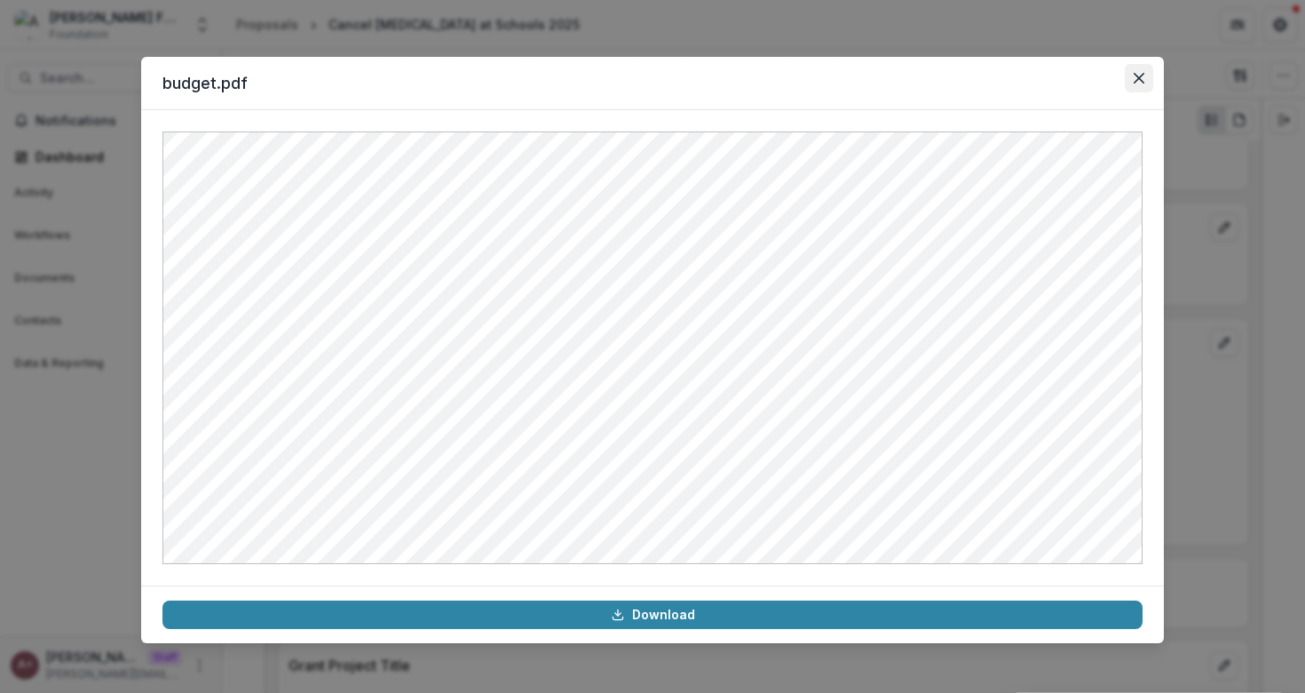
click at [1140, 82] on icon "Close" at bounding box center [1139, 78] width 11 height 11
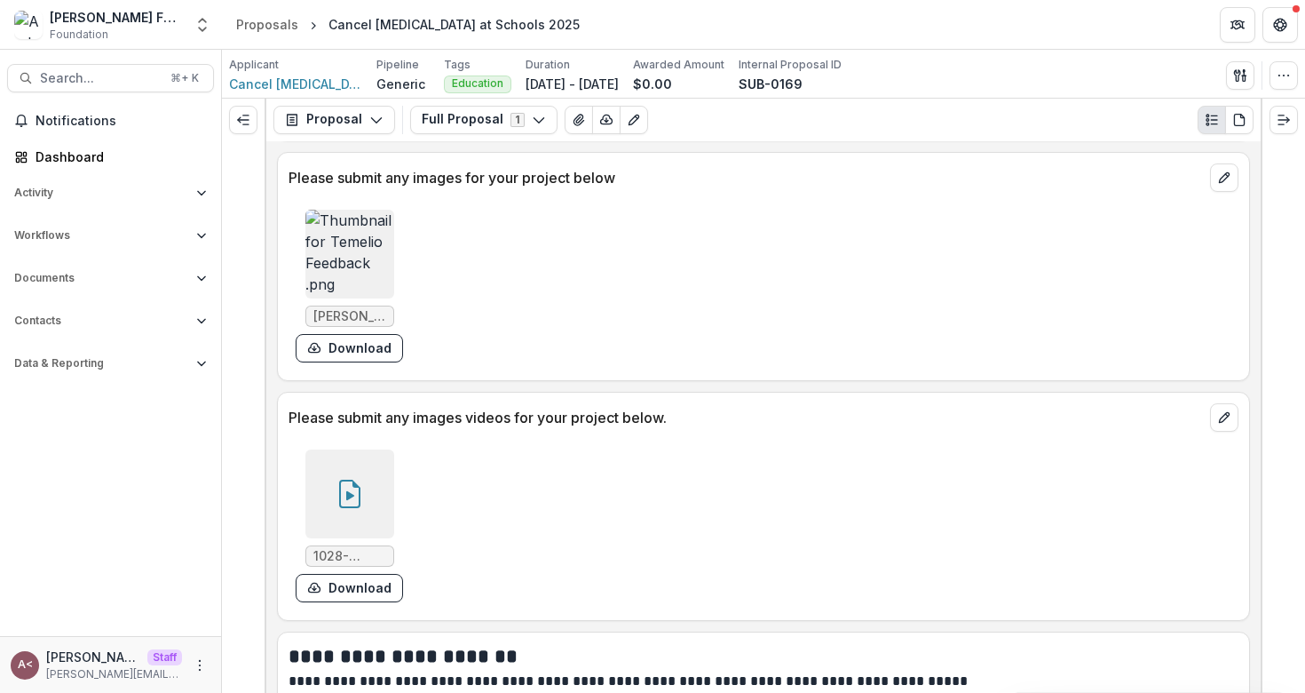
scroll to position [4561, 0]
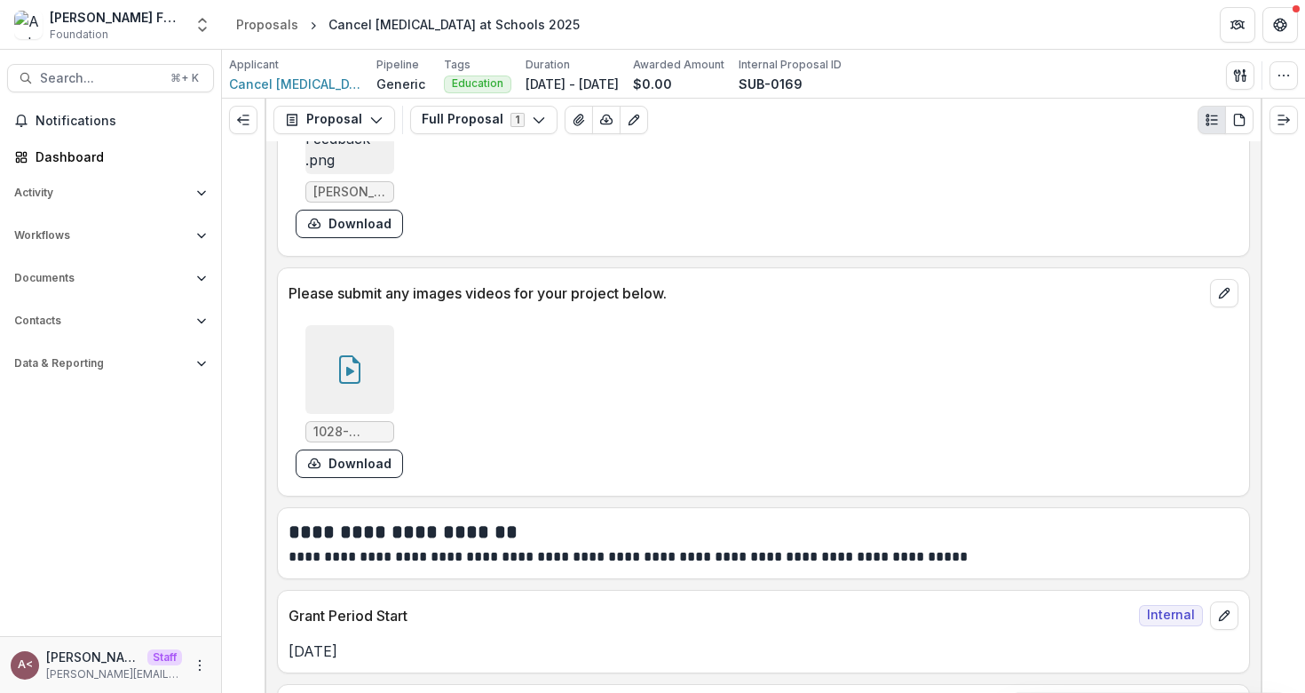
click at [337, 363] on icon at bounding box center [350, 369] width 28 height 28
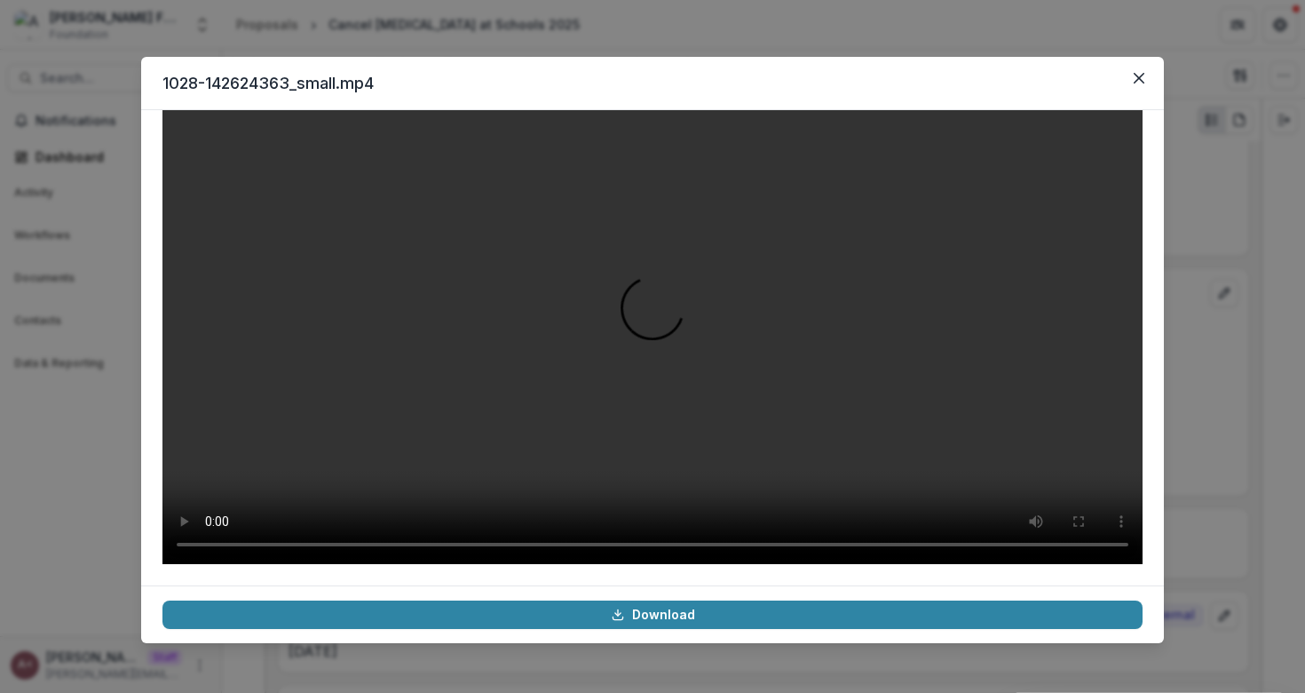
scroll to position [115, 0]
click at [83, 377] on div "1028-142624363_small.mp4 Download" at bounding box center [652, 346] width 1305 height 693
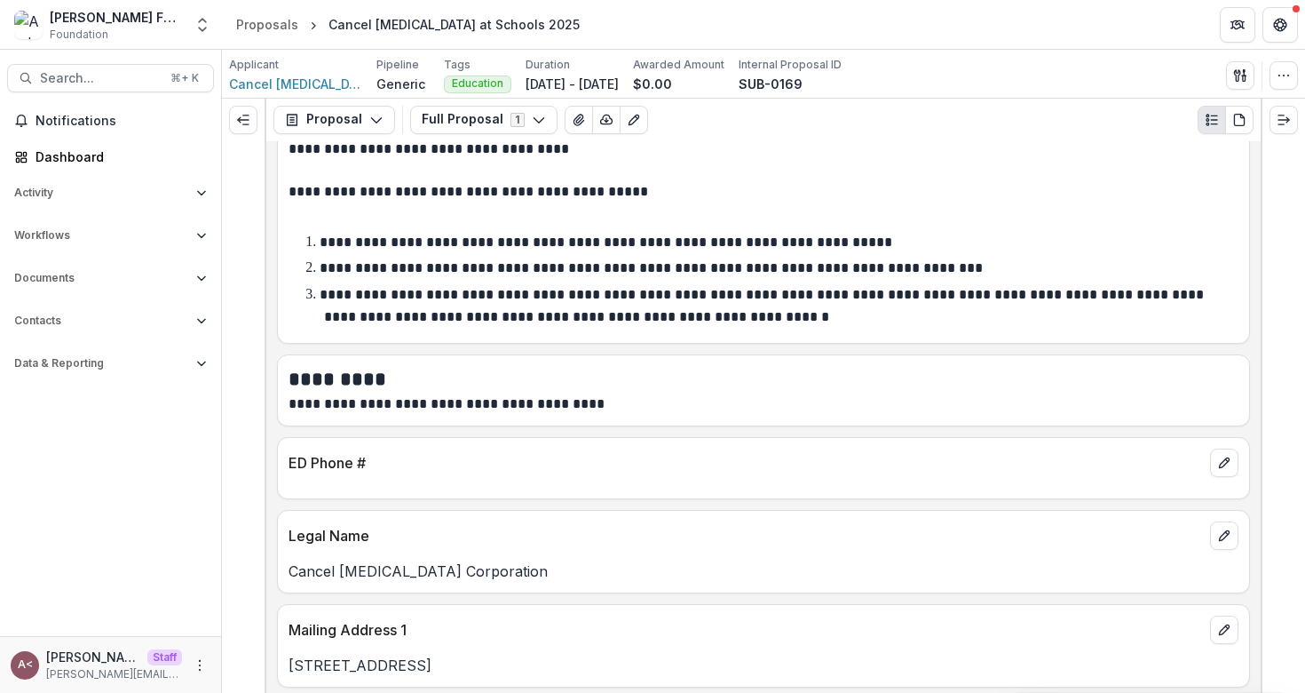
scroll to position [0, 0]
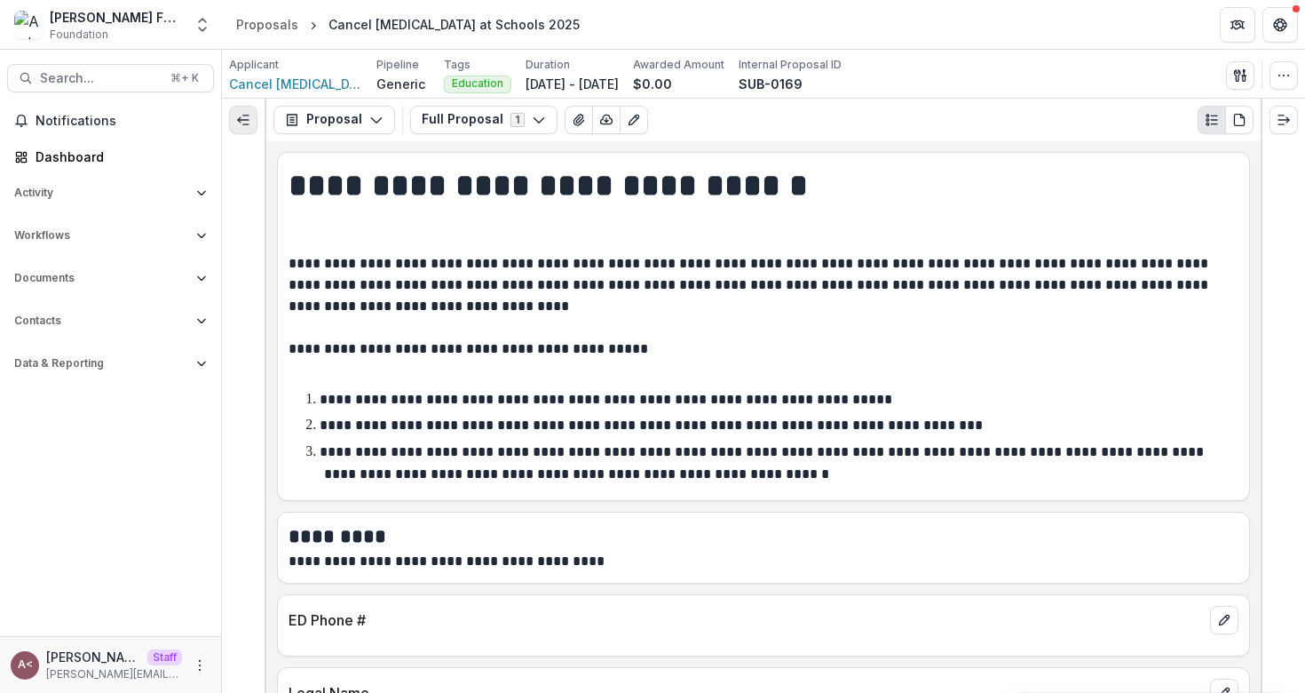
click at [237, 120] on icon "Expand left" at bounding box center [243, 120] width 14 height 14
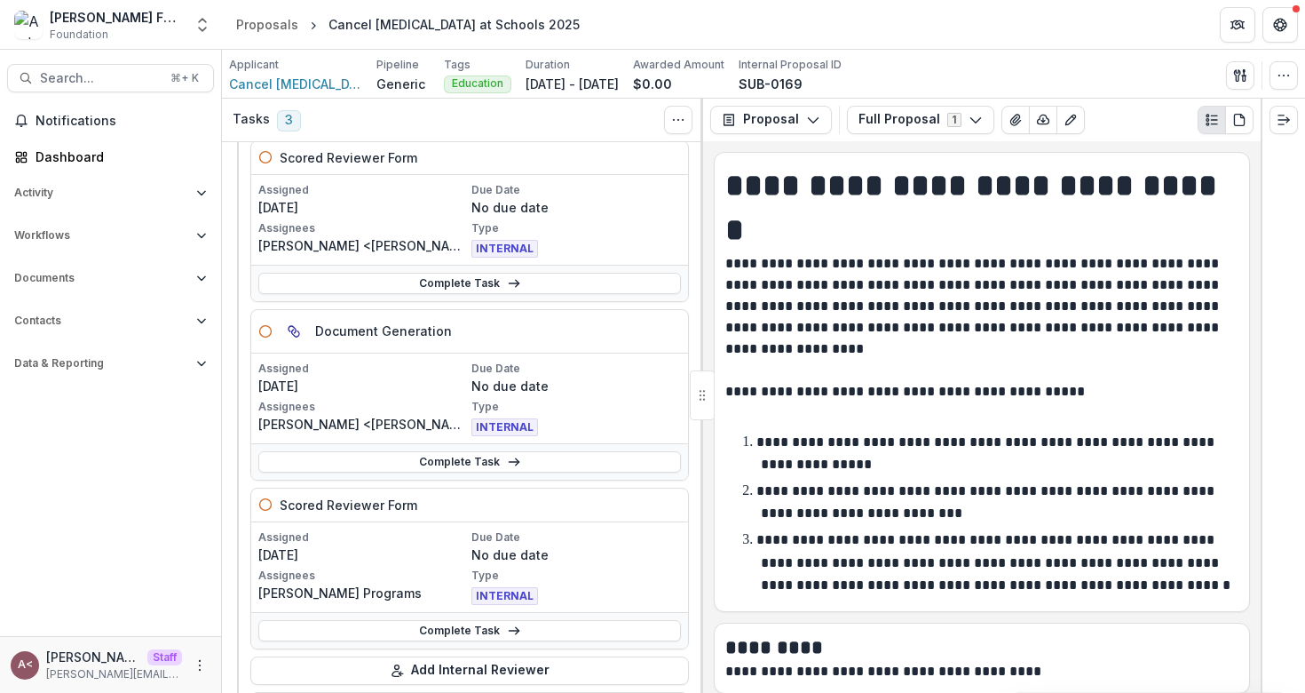
scroll to position [12, 0]
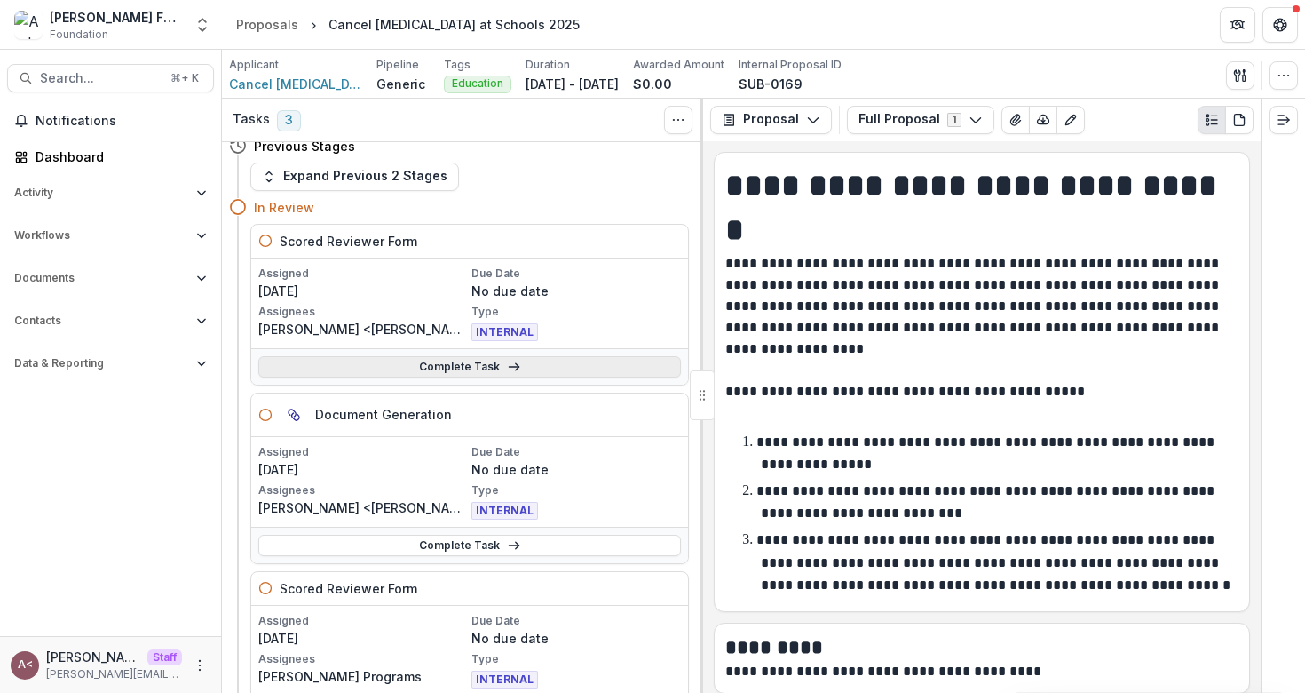
click at [449, 372] on link "Complete Task" at bounding box center [469, 366] width 423 height 21
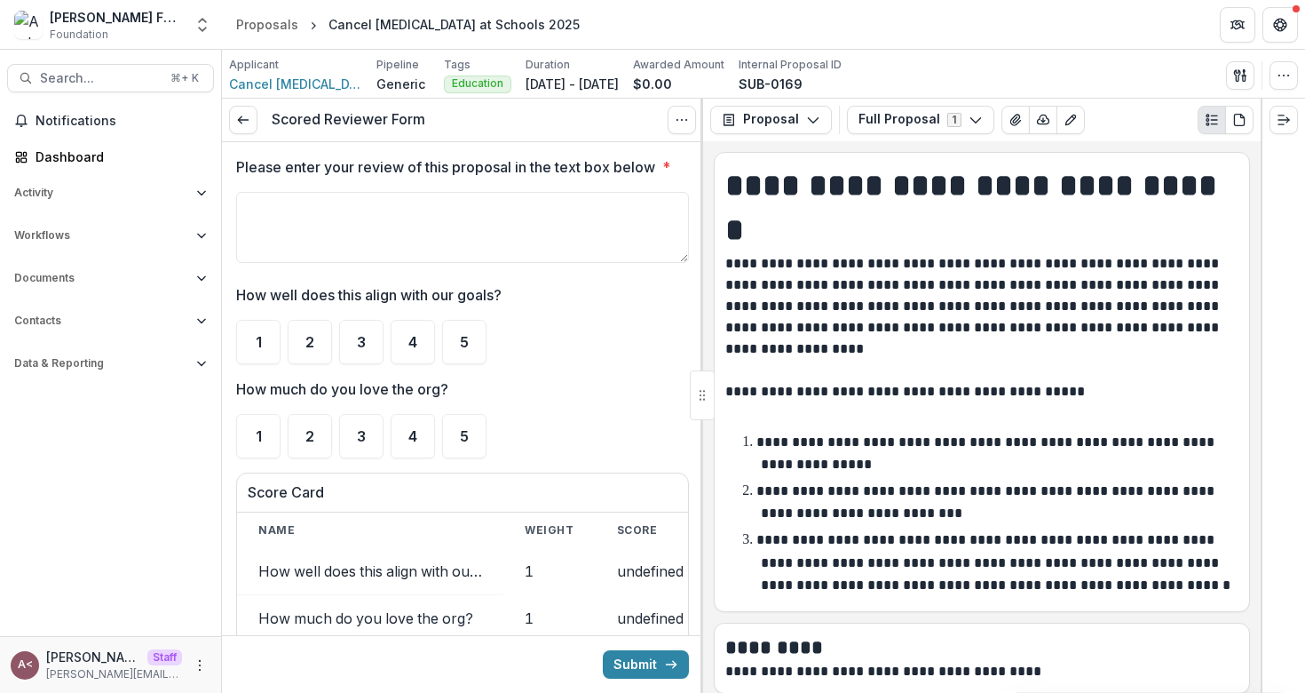
click at [525, 333] on ul "1 2 3 4 5" at bounding box center [462, 342] width 453 height 44
click at [565, 290] on label "How well does this align with our goals?" at bounding box center [457, 294] width 442 height 21
click at [472, 291] on p "How well does this align with our goals?" at bounding box center [369, 294] width 266 height 21
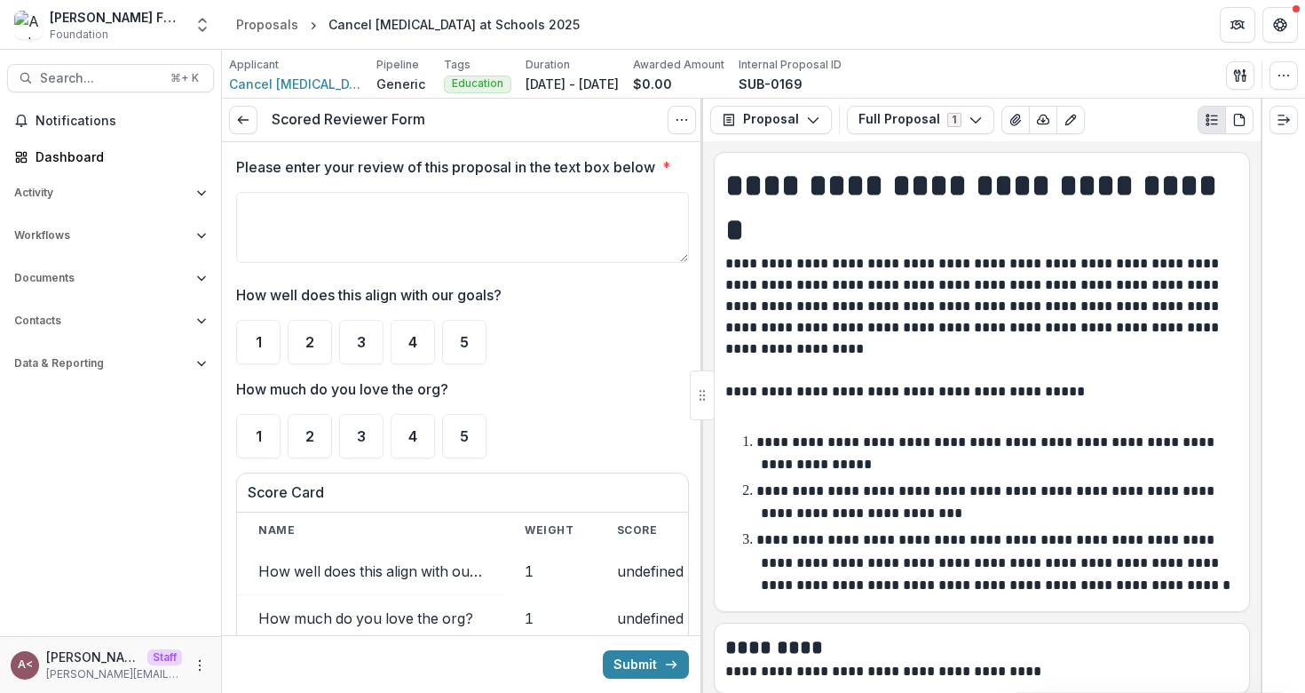
click at [488, 290] on p "How well does this align with our goals?" at bounding box center [369, 294] width 266 height 21
click at [481, 289] on p "How well does this align with our goals?" at bounding box center [369, 294] width 266 height 21
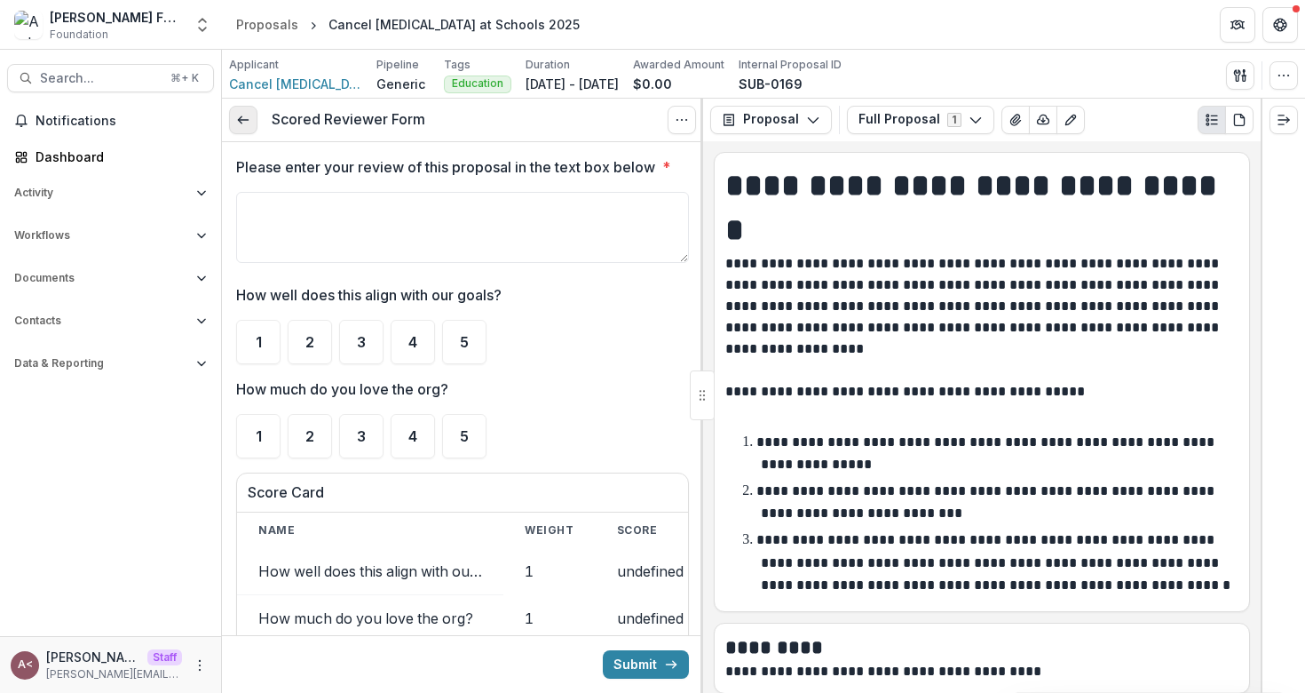
click at [251, 126] on link at bounding box center [243, 120] width 28 height 28
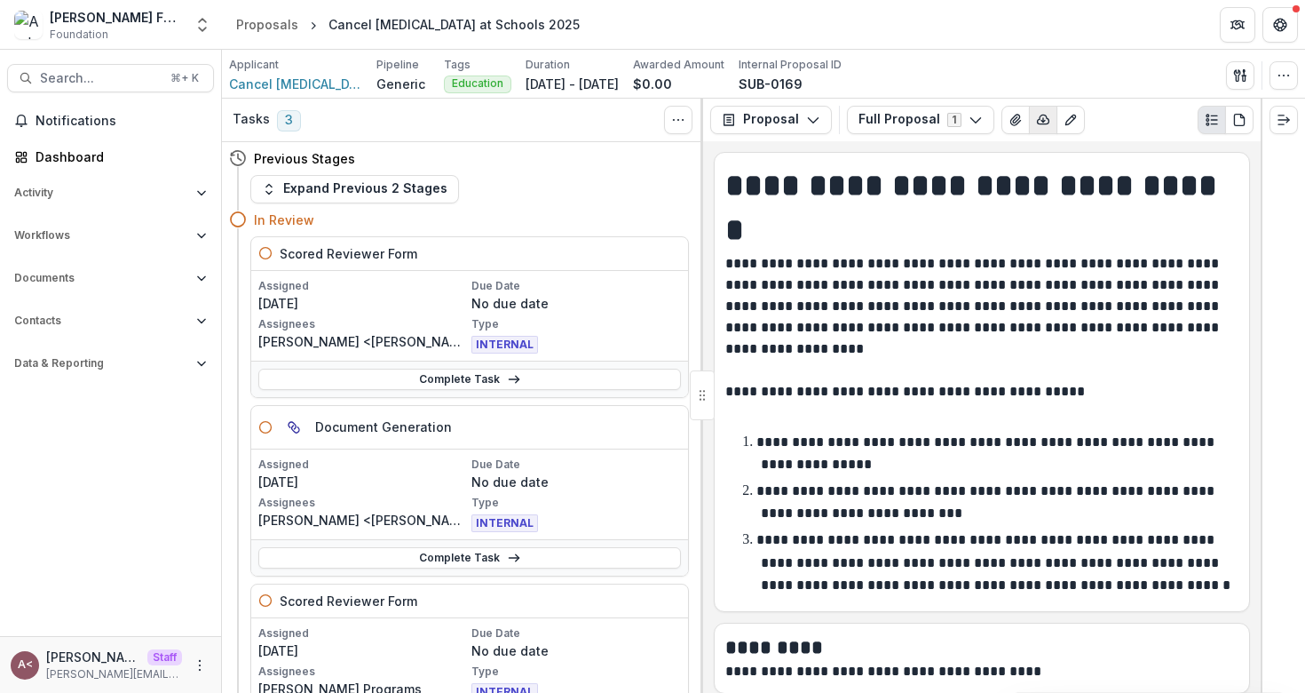
click at [1036, 122] on icon "button" at bounding box center [1043, 120] width 14 height 14
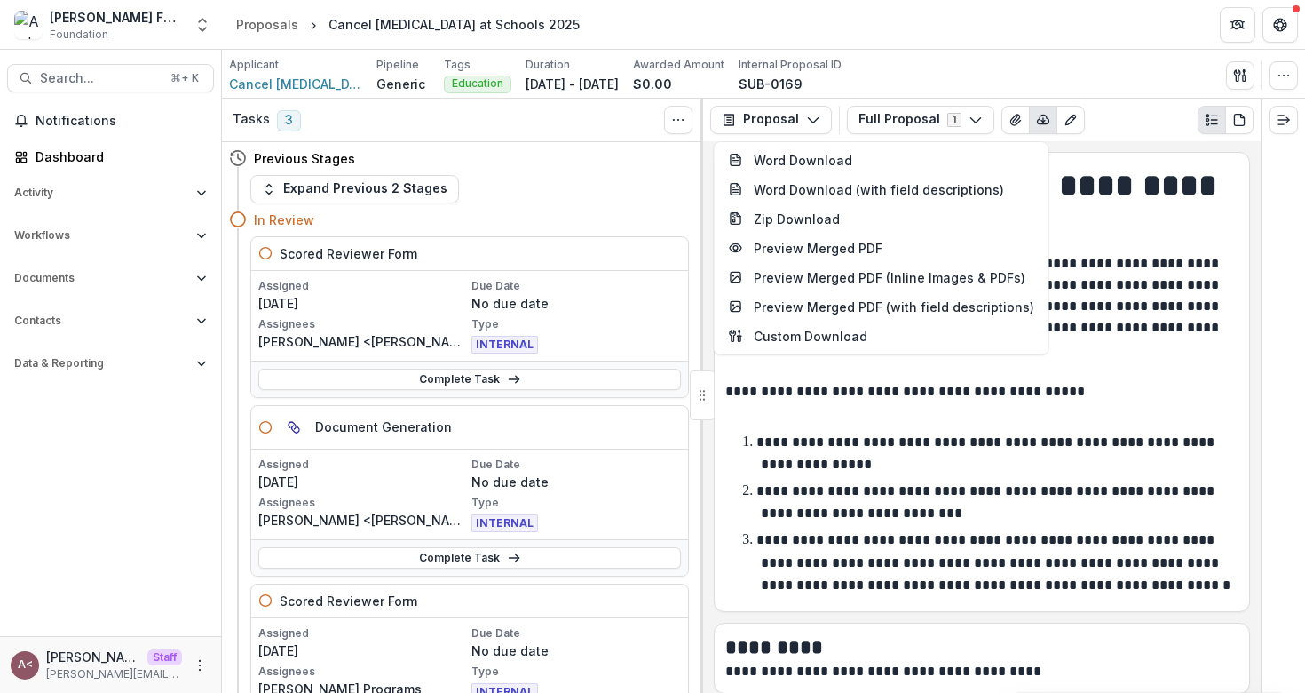
click at [995, 61] on div "Applicant Cancel [MEDICAL_DATA] Corporation Pipeline Generic Tags Education All…" at bounding box center [763, 75] width 1069 height 36
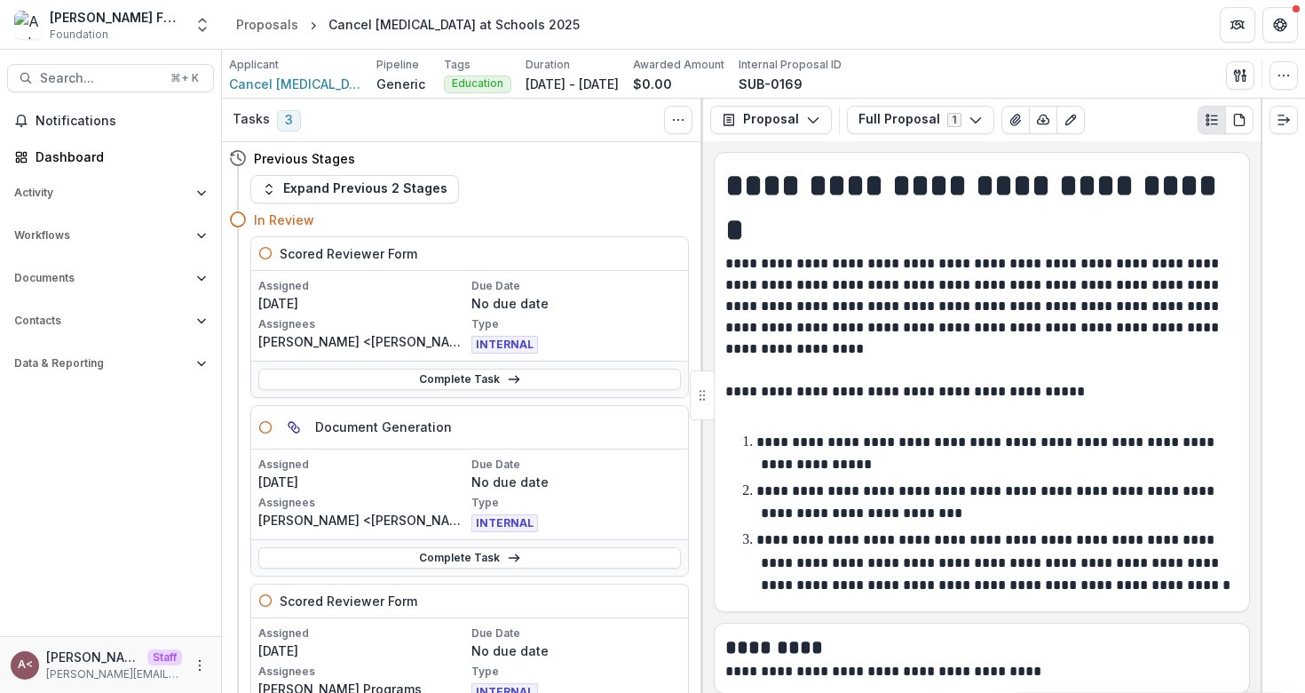
click at [492, 205] on div "In Review" at bounding box center [459, 219] width 460 height 33
click at [500, 208] on div "In Review" at bounding box center [459, 219] width 460 height 33
click at [500, 207] on div "In Review" at bounding box center [459, 219] width 460 height 33
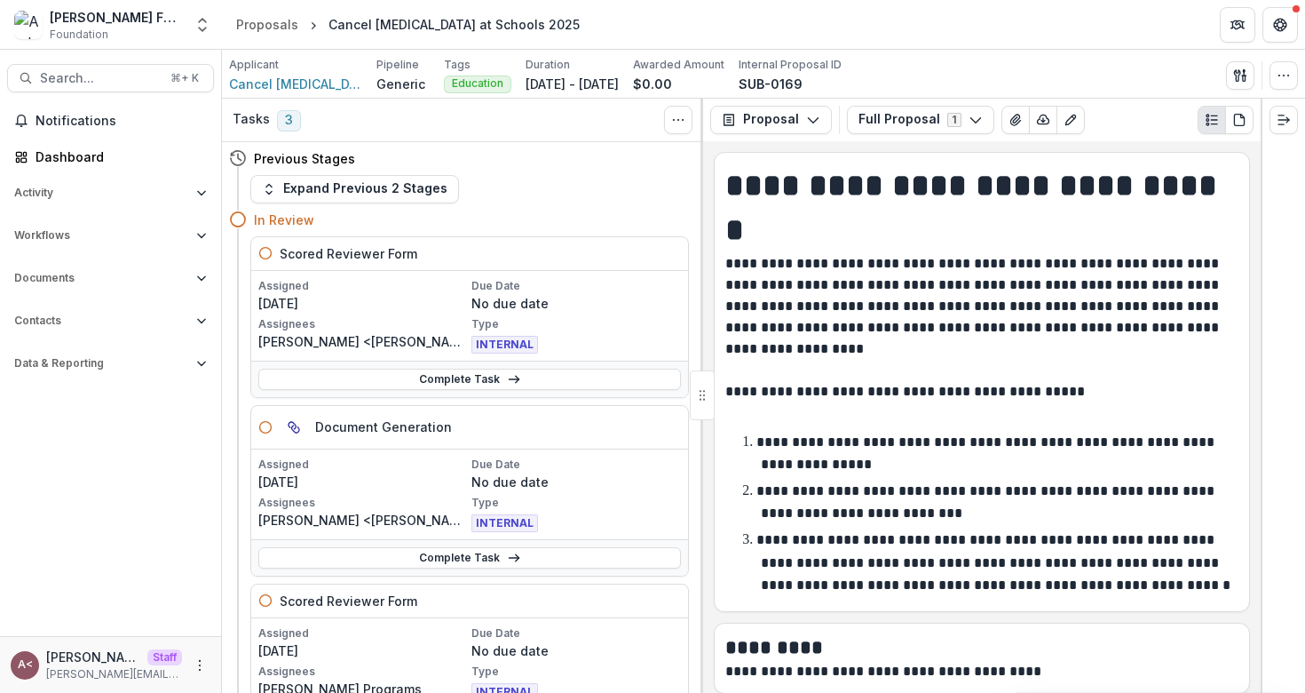
click at [499, 206] on div "In Review" at bounding box center [459, 219] width 460 height 33
click at [500, 205] on div "In Review" at bounding box center [459, 219] width 460 height 33
click at [499, 203] on div "In Review" at bounding box center [459, 219] width 460 height 33
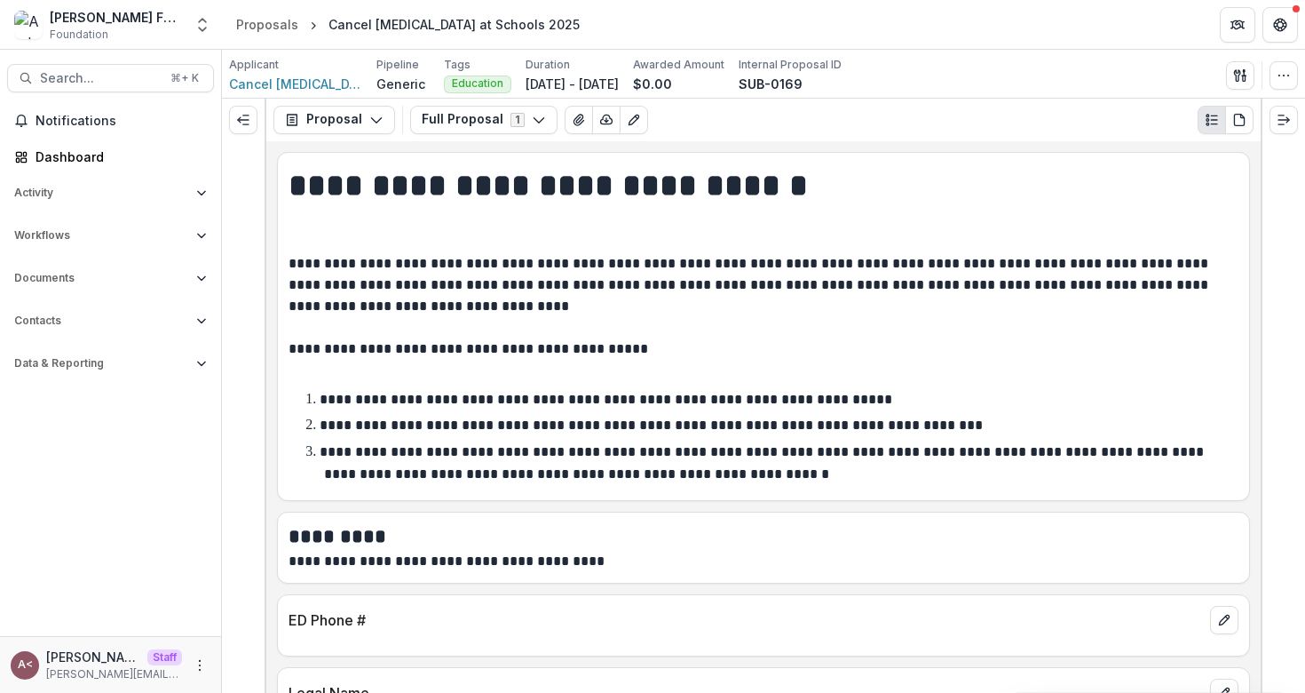
click at [409, 291] on p "**********" at bounding box center [761, 306] width 945 height 107
click at [164, 199] on button "Activity" at bounding box center [110, 192] width 207 height 28
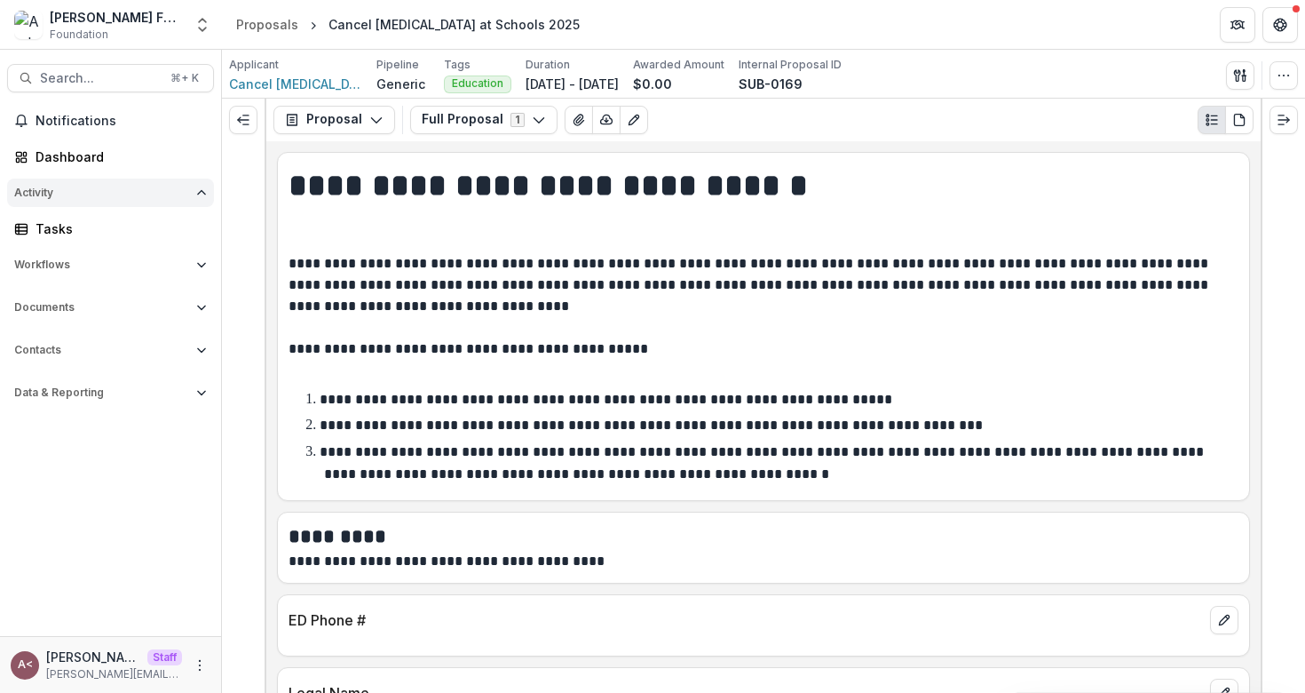
click at [163, 194] on span "Activity" at bounding box center [101, 192] width 175 height 12
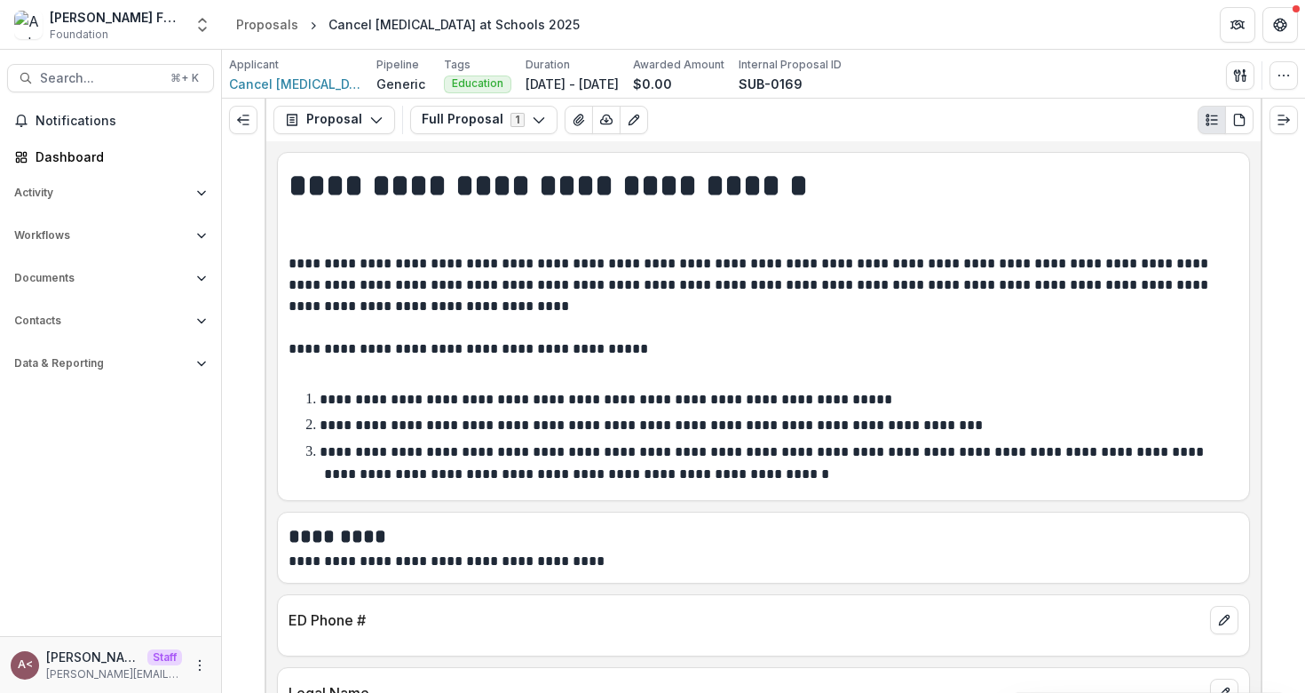
click at [119, 250] on div "Workflows Nominations Proposals Form Builder Reviewers Payments Grantee Reports" at bounding box center [110, 239] width 221 height 36
click at [123, 234] on span "Workflows" at bounding box center [101, 235] width 175 height 12
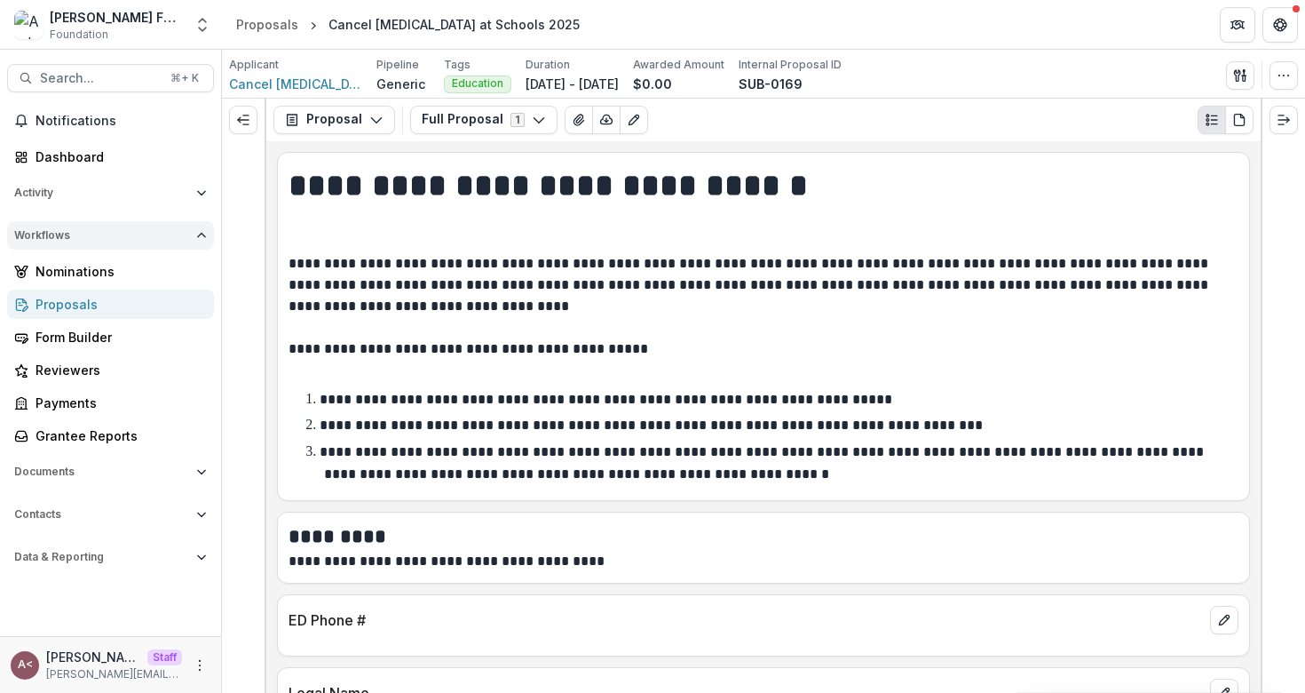
click at [163, 234] on span "Workflows" at bounding box center [101, 235] width 175 height 12
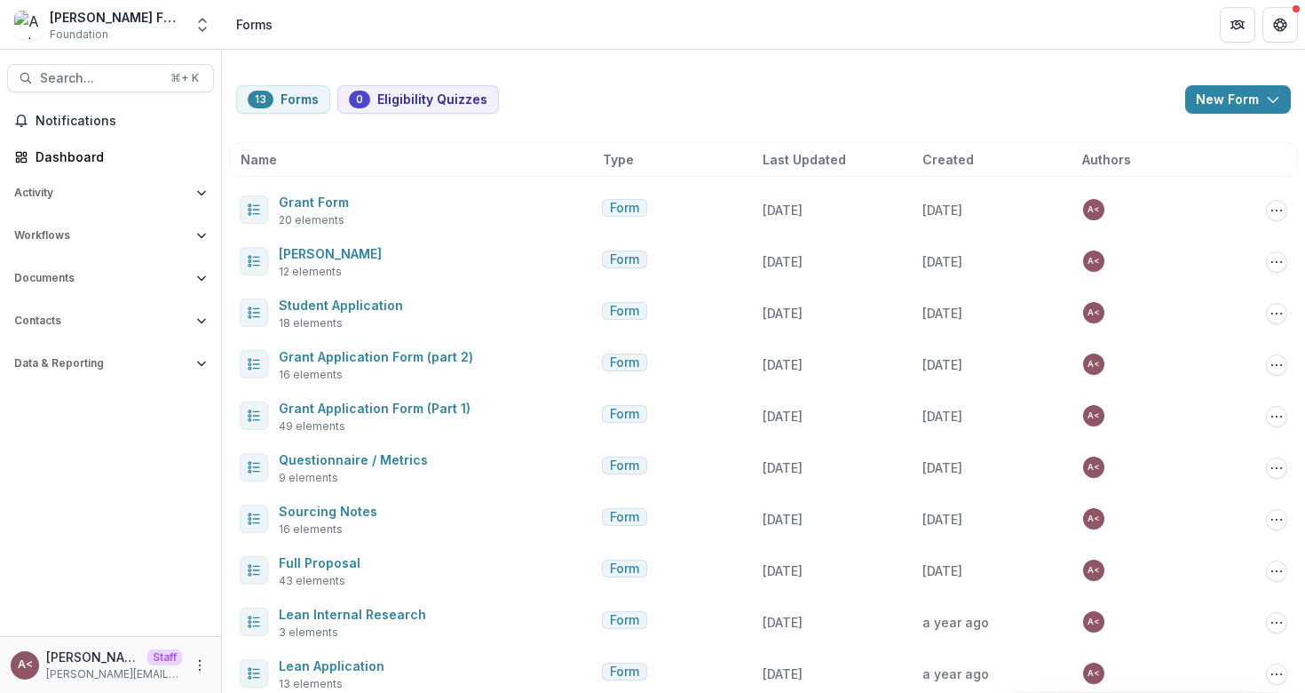
click at [603, 67] on div "13 Forms 0 Eligibility Quizzes New Form New Eligibility Quiz New Form Name Type…" at bounding box center [763, 459] width 1083 height 818
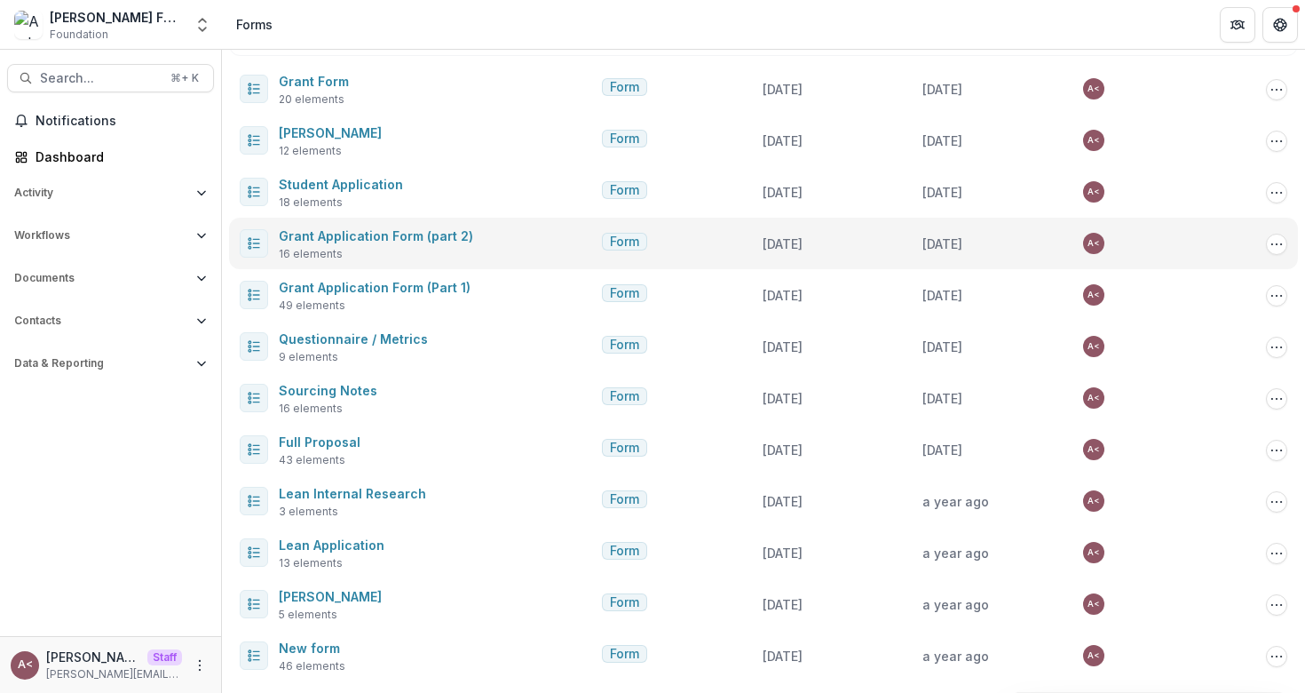
scroll to position [175, 0]
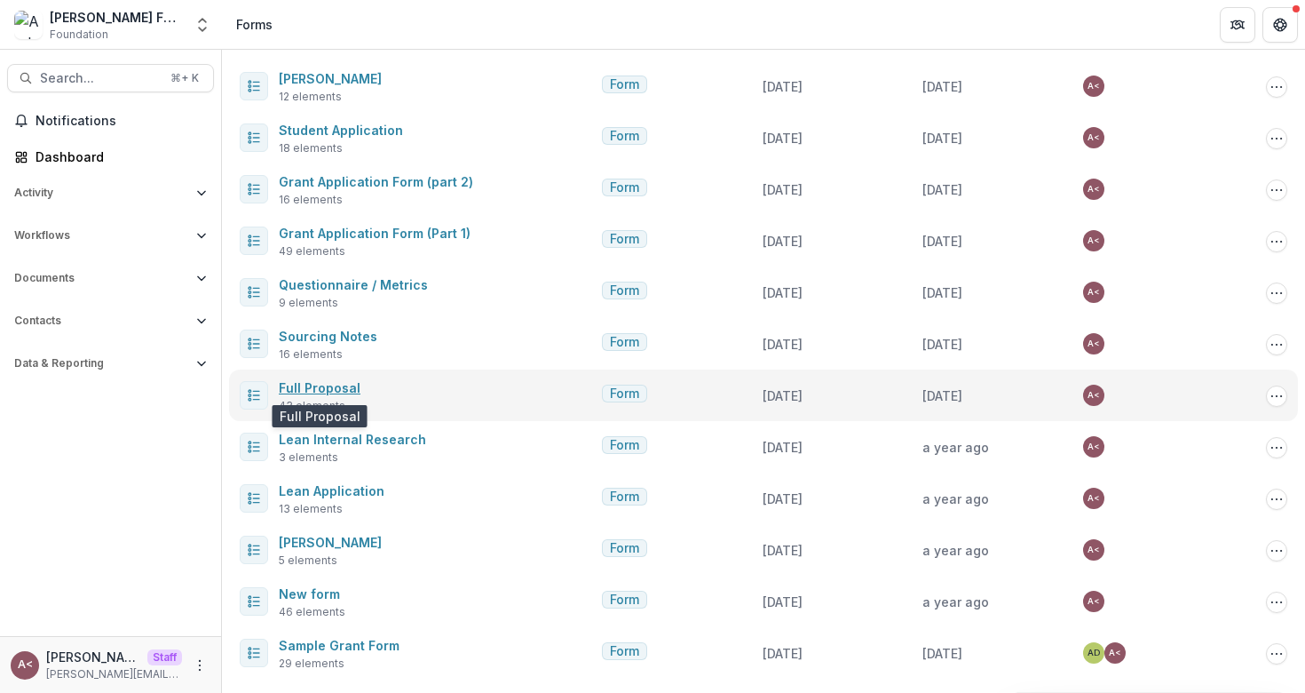
click at [337, 388] on link "Full Proposal" at bounding box center [320, 387] width 82 height 15
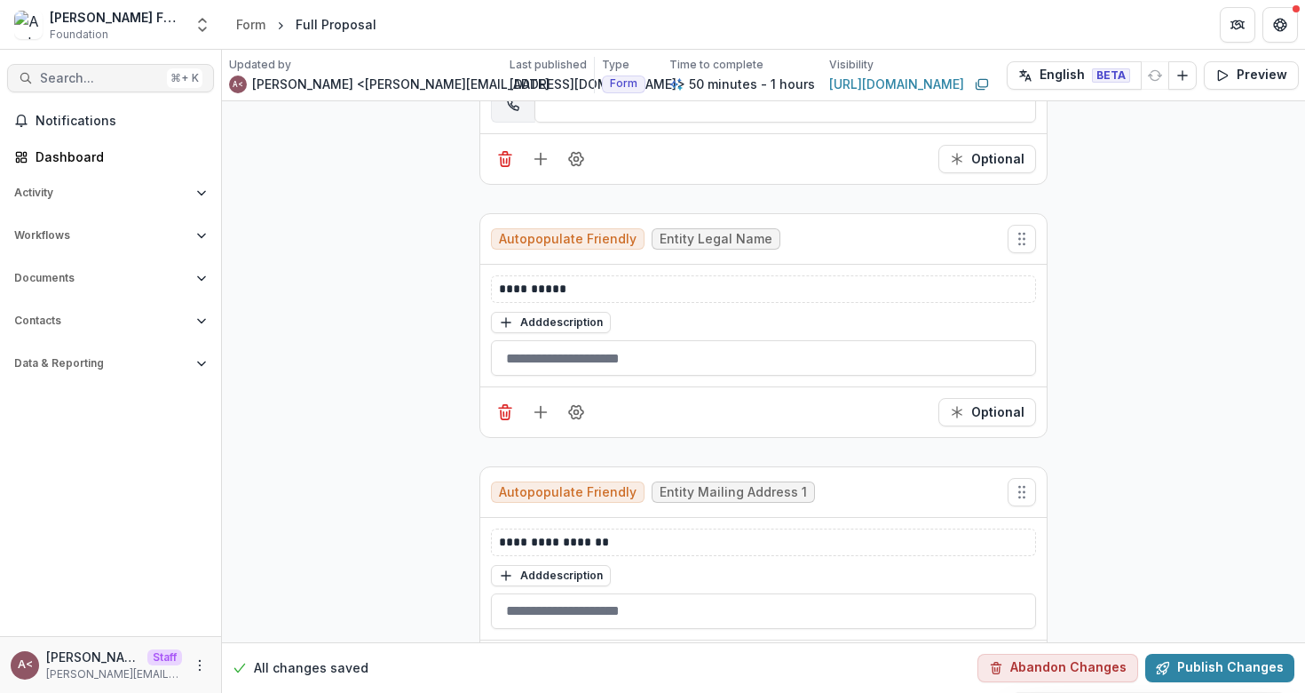
scroll to position [1233, 0]
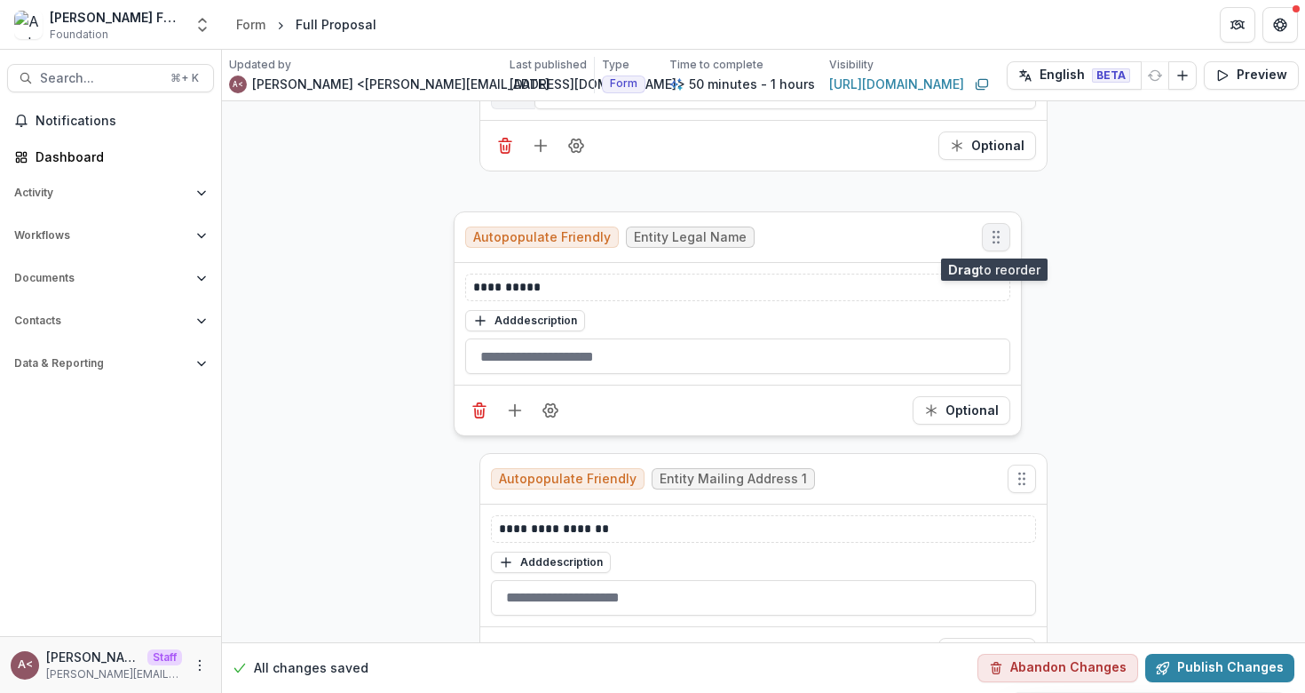
drag, startPoint x: 1017, startPoint y: 228, endPoint x: 991, endPoint y: 241, distance: 28.6
click at [991, 241] on icon "Move field" at bounding box center [996, 237] width 18 height 18
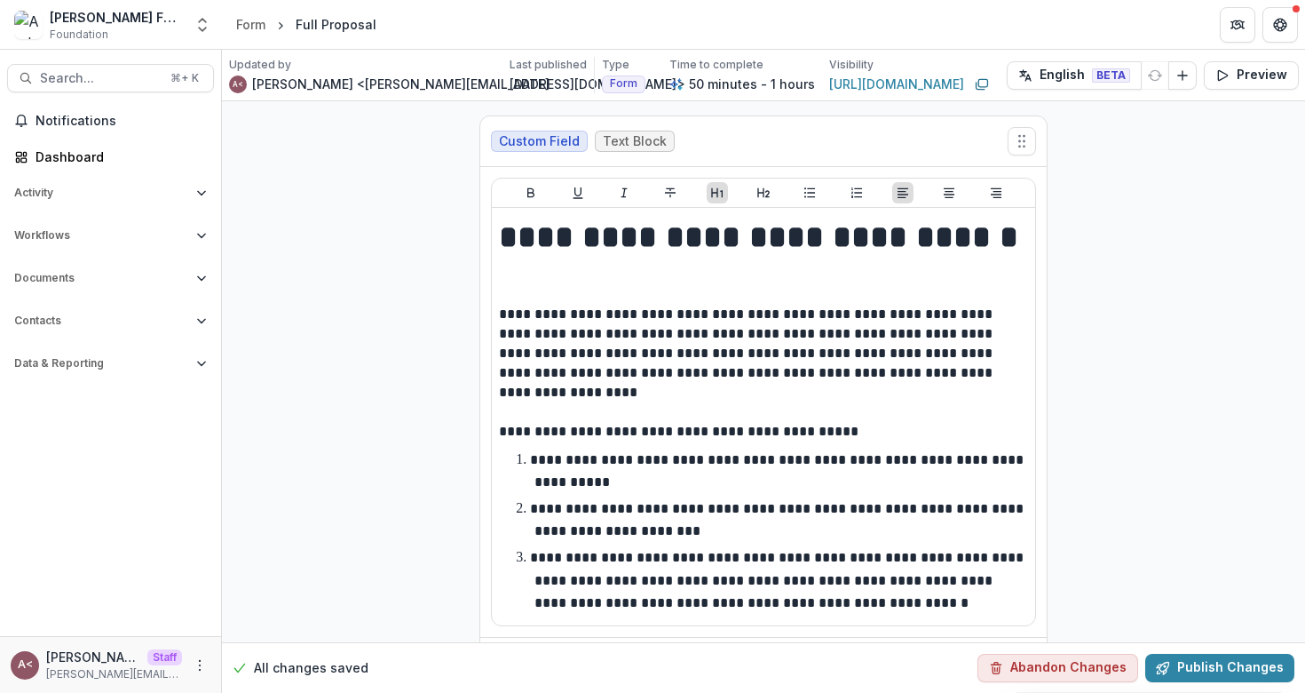
scroll to position [0, 161]
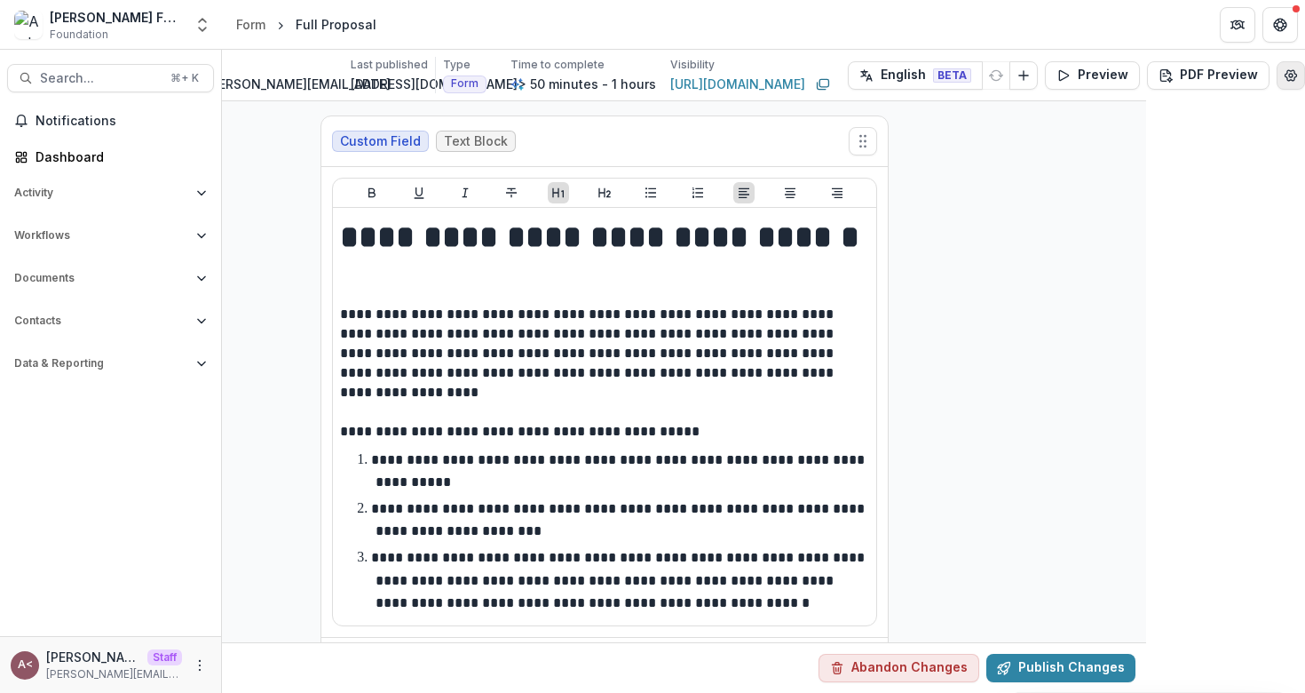
click at [1284, 78] on icon "Edit Form Settings" at bounding box center [1291, 75] width 14 height 14
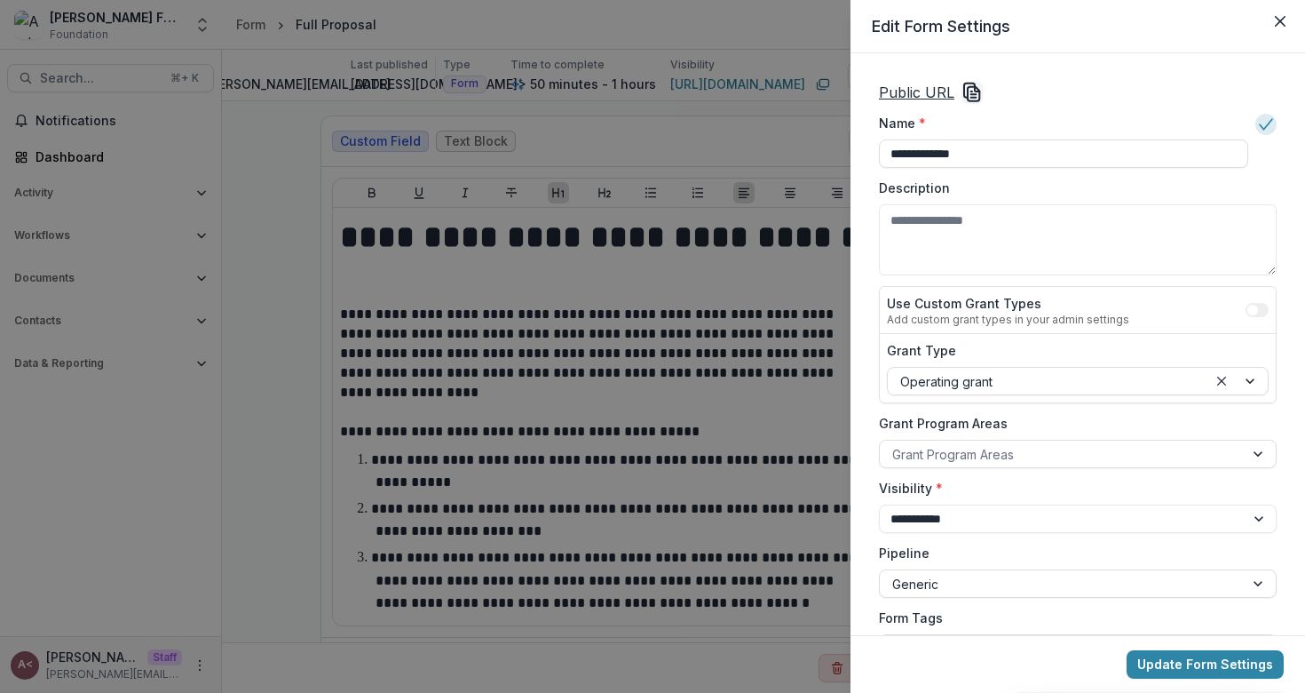
click at [1019, 67] on div "**********" at bounding box center [1078, 344] width 455 height 582
click at [1271, 22] on button "Close" at bounding box center [1280, 21] width 28 height 28
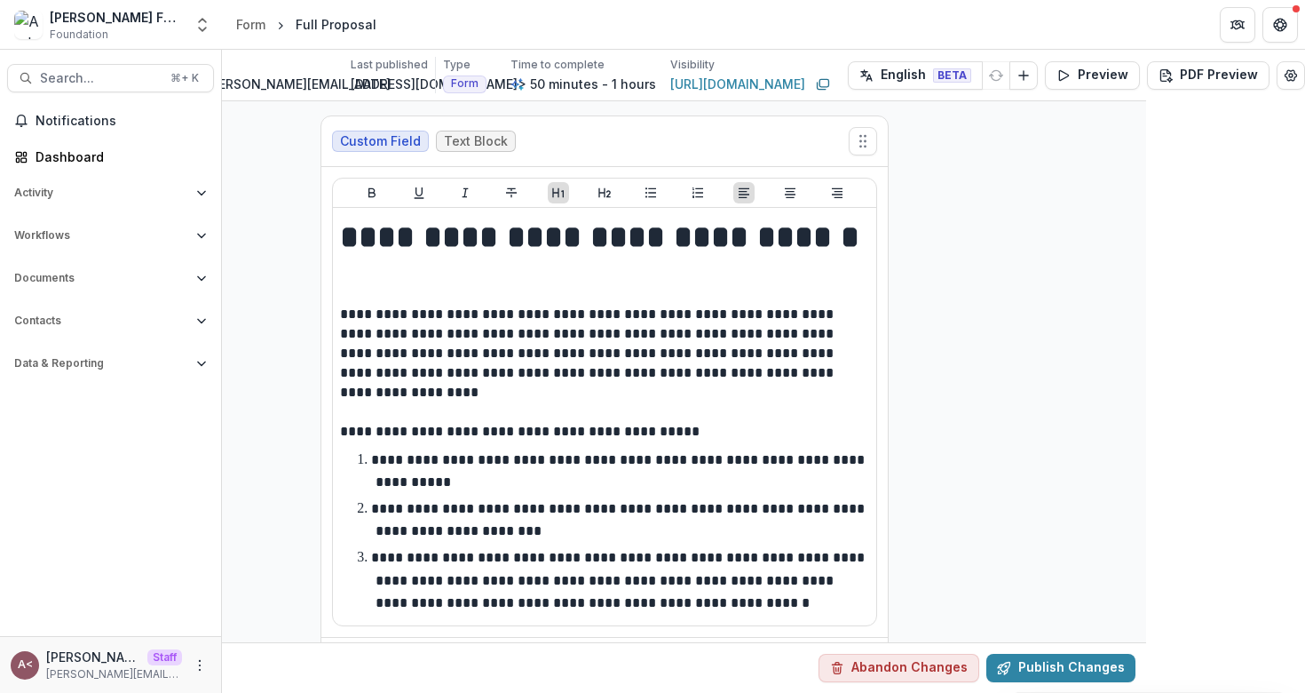
scroll to position [0, 0]
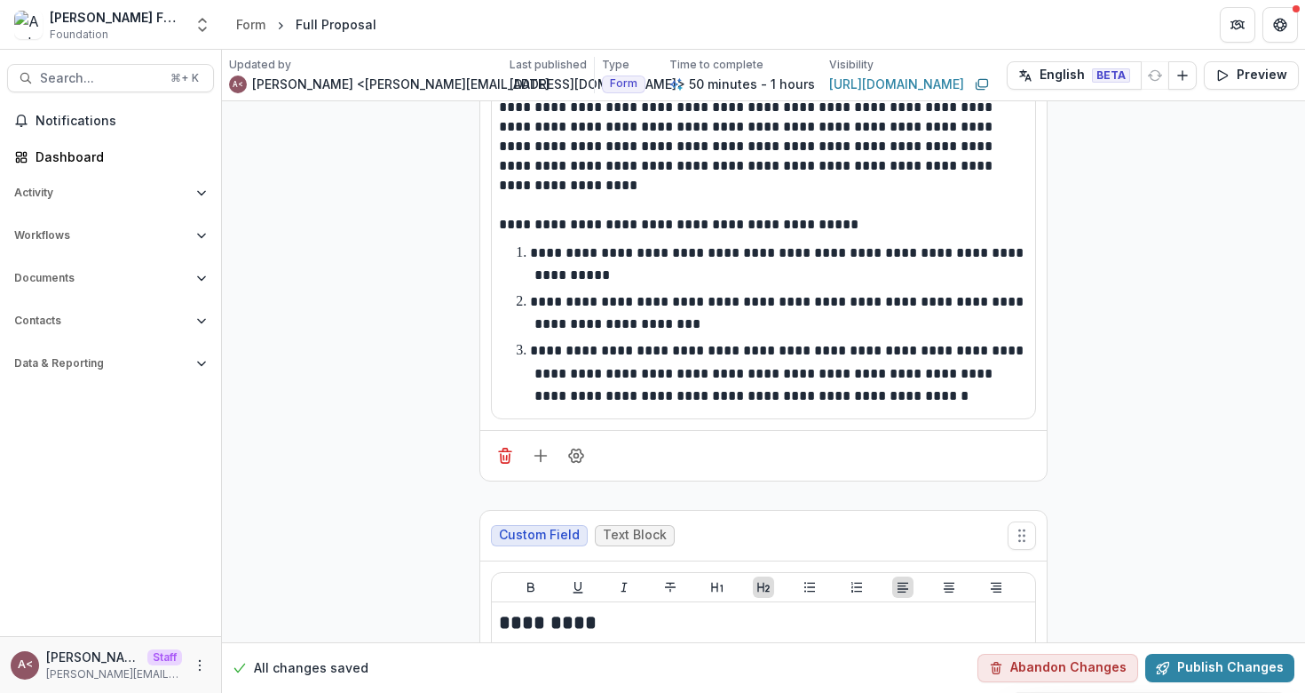
scroll to position [206, 0]
click at [540, 466] on button "Add field" at bounding box center [541, 456] width 28 height 28
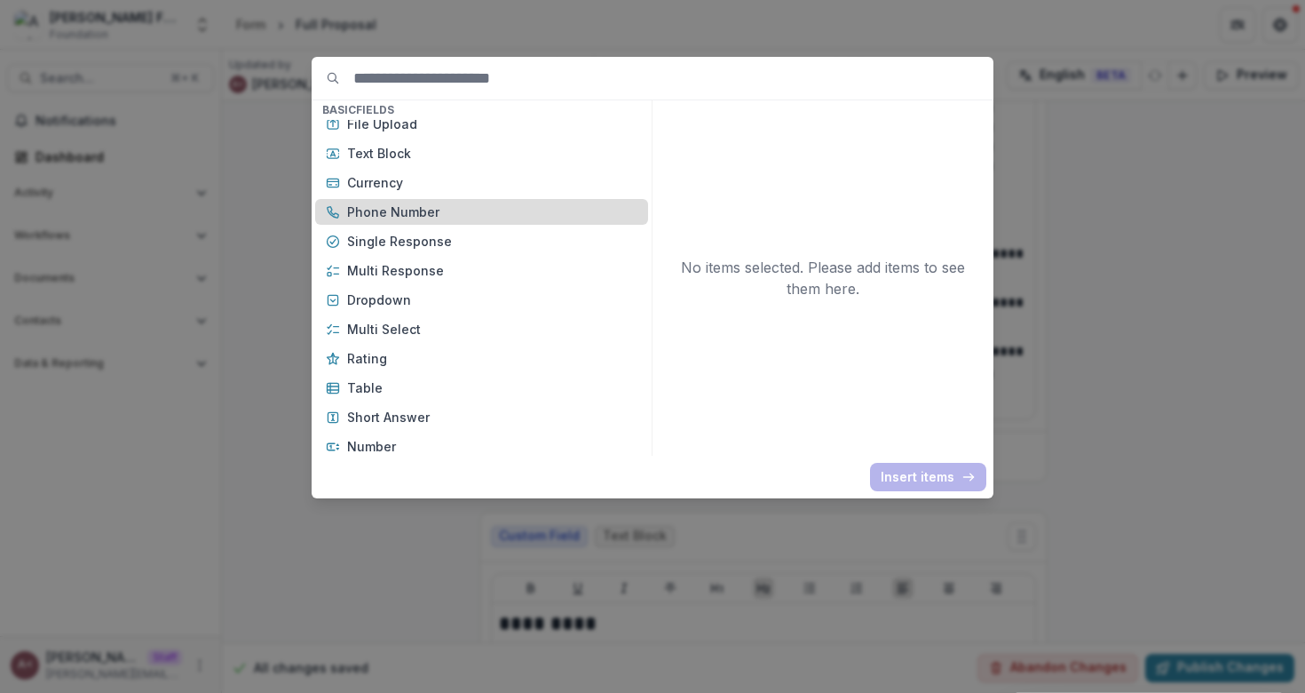
scroll to position [81, 0]
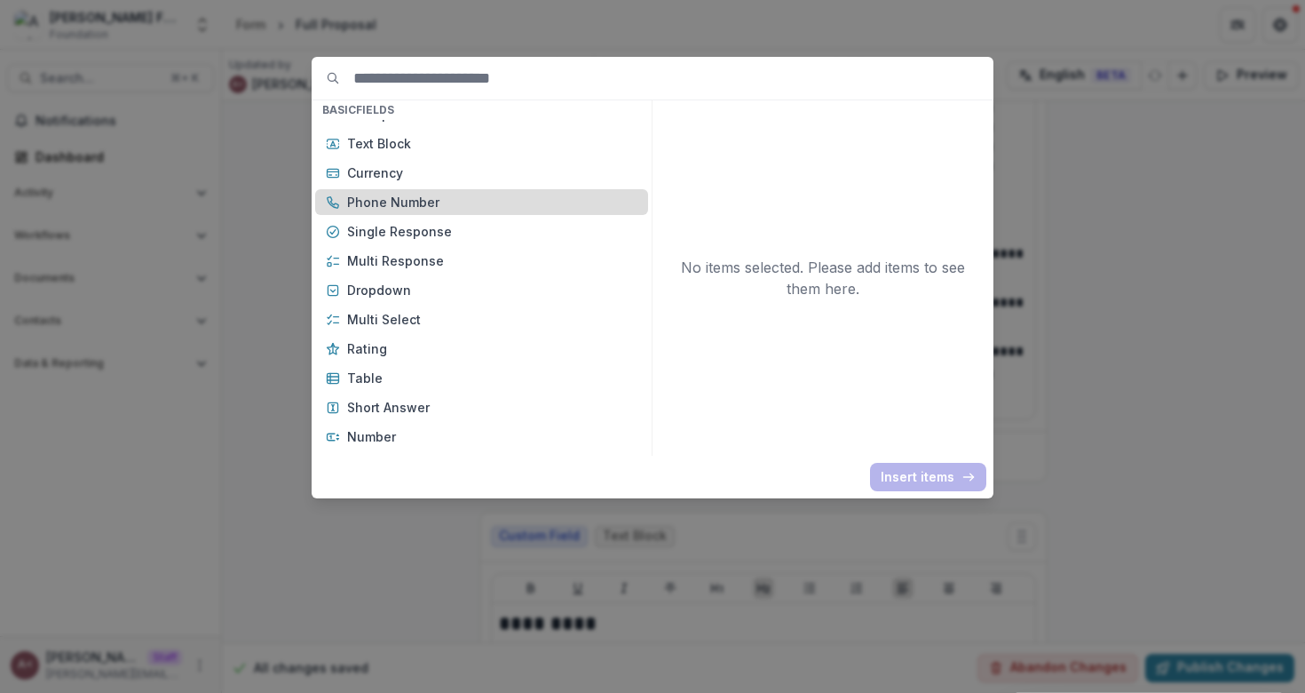
click at [472, 206] on p "Phone Number" at bounding box center [492, 202] width 290 height 19
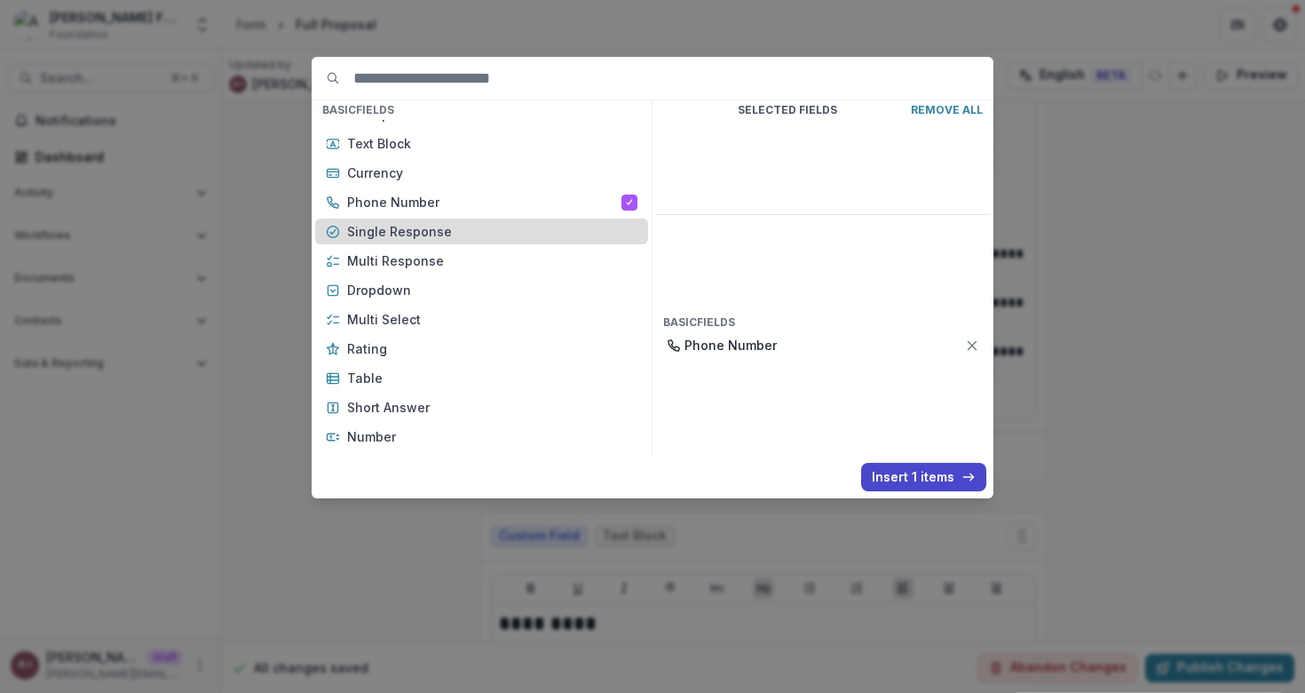
click at [439, 242] on div "Single Response" at bounding box center [481, 231] width 333 height 26
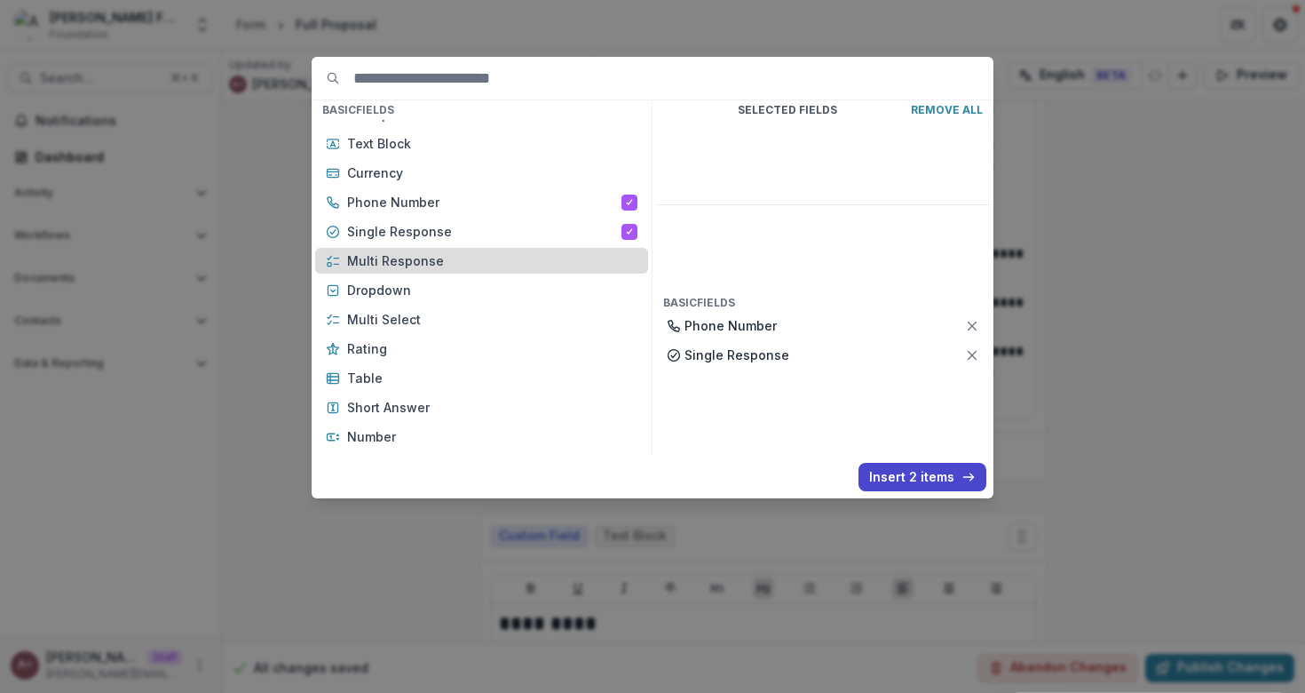
click at [423, 260] on p "Multi Response" at bounding box center [492, 260] width 290 height 19
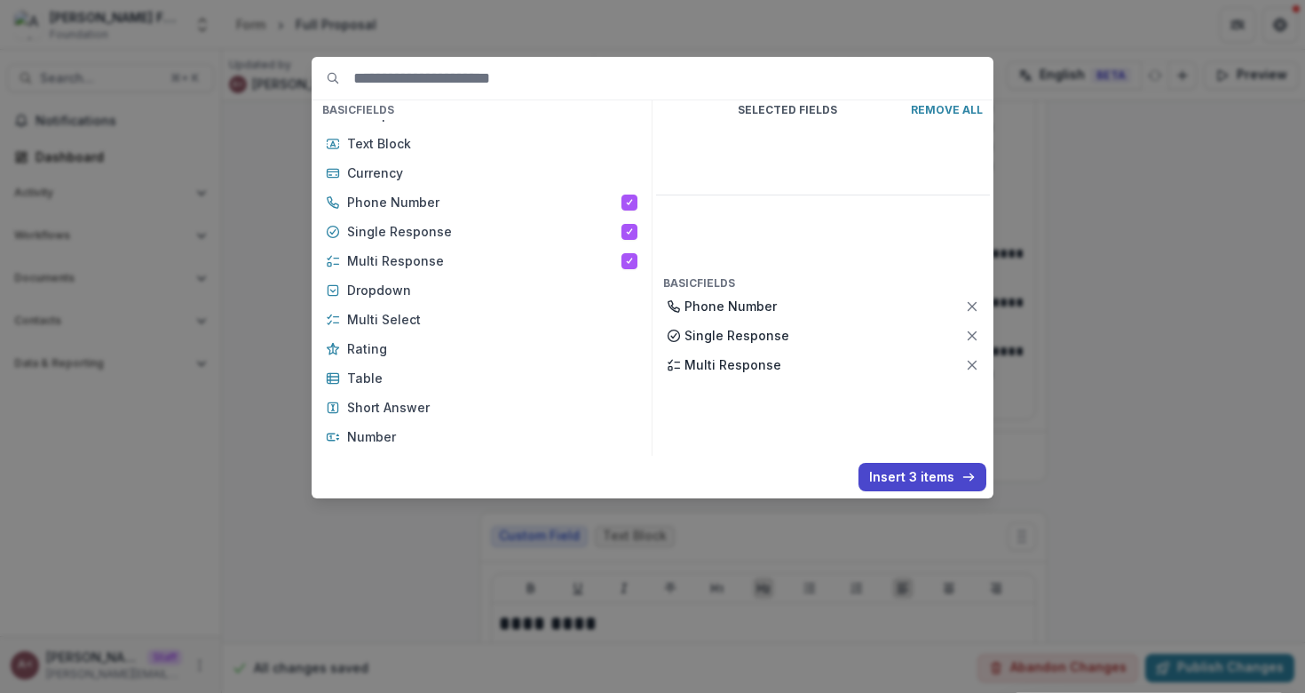
click at [931, 473] on button "Insert 3 items" at bounding box center [923, 477] width 128 height 28
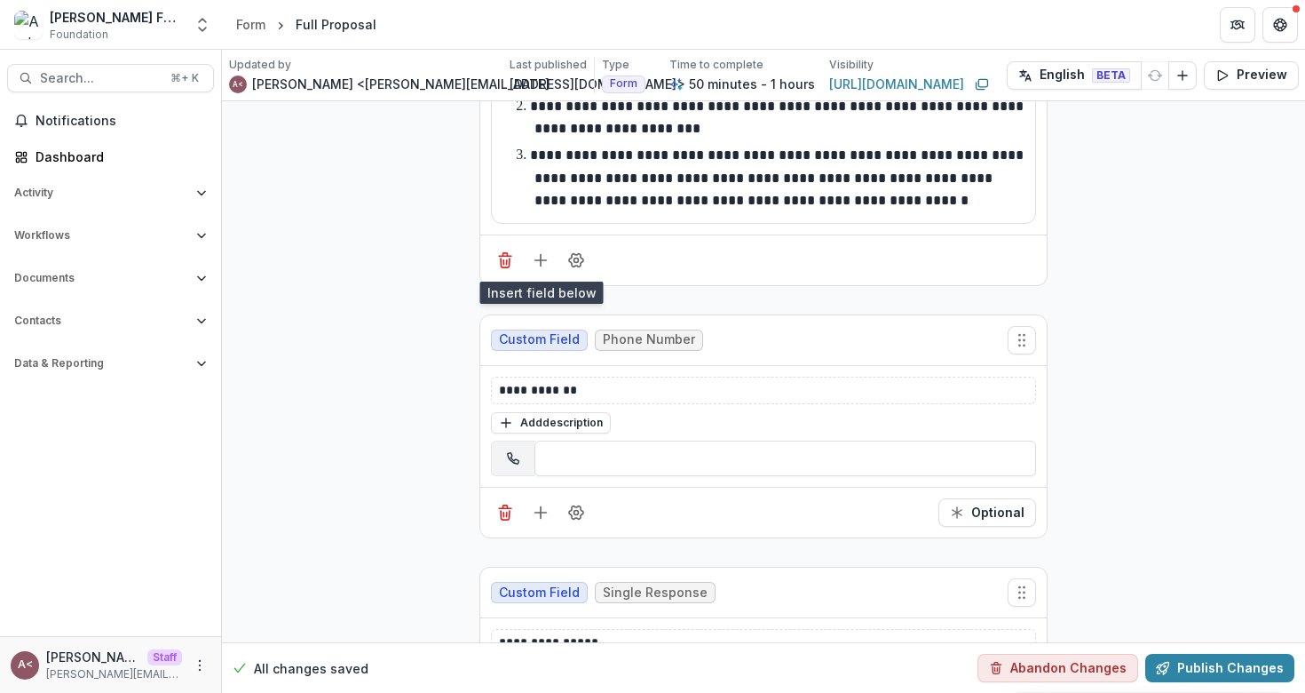
scroll to position [400, 0]
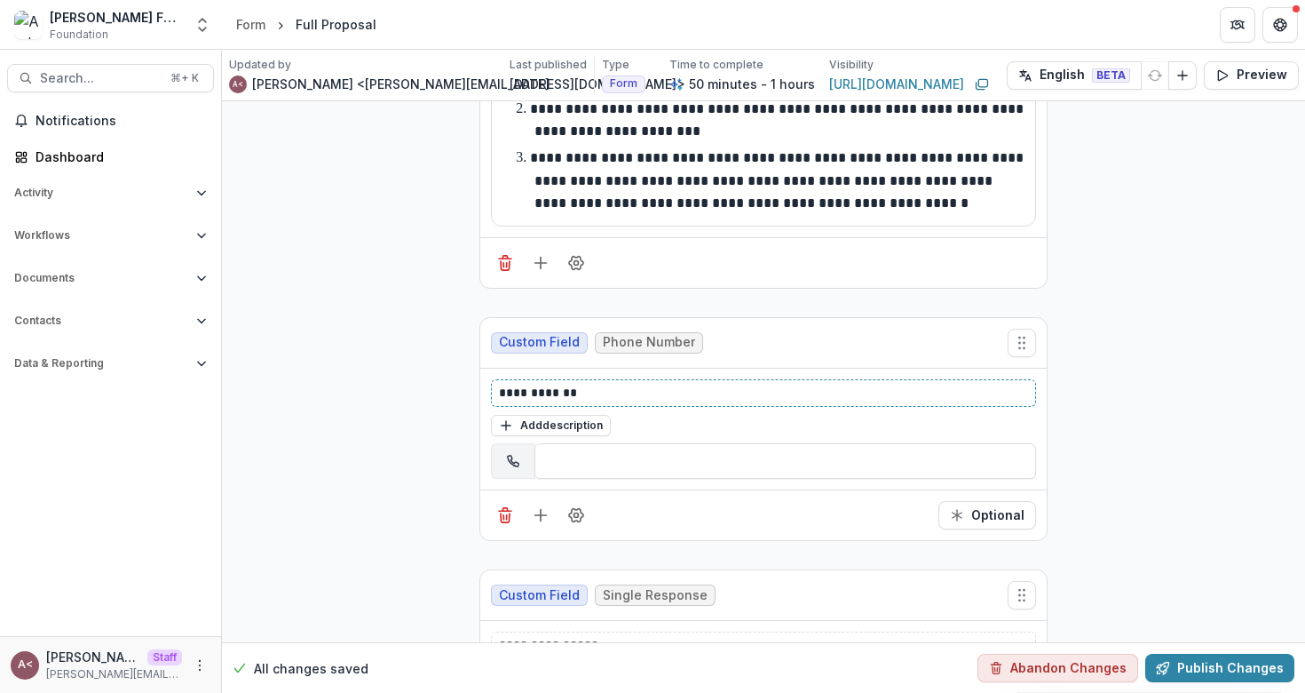
click at [572, 399] on p "**********" at bounding box center [763, 393] width 529 height 19
click at [523, 422] on button "Add description" at bounding box center [551, 425] width 120 height 21
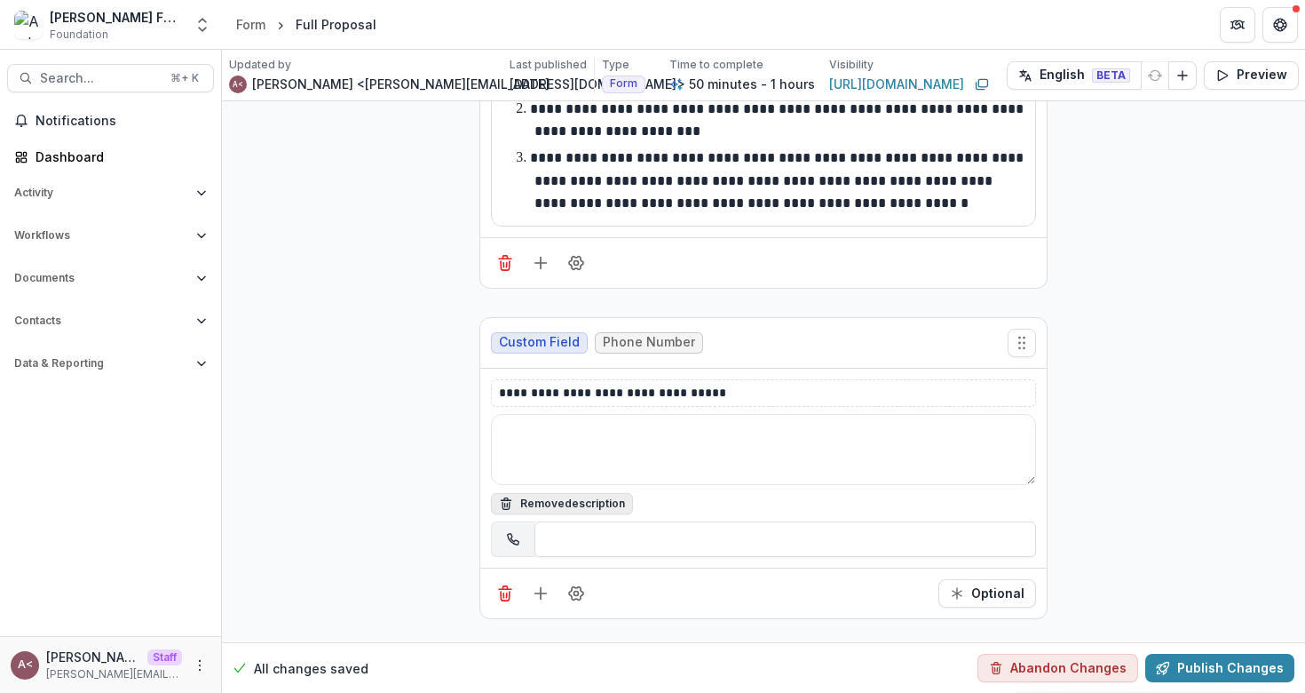
click at [523, 422] on textarea at bounding box center [763, 449] width 545 height 71
type textarea "**********"
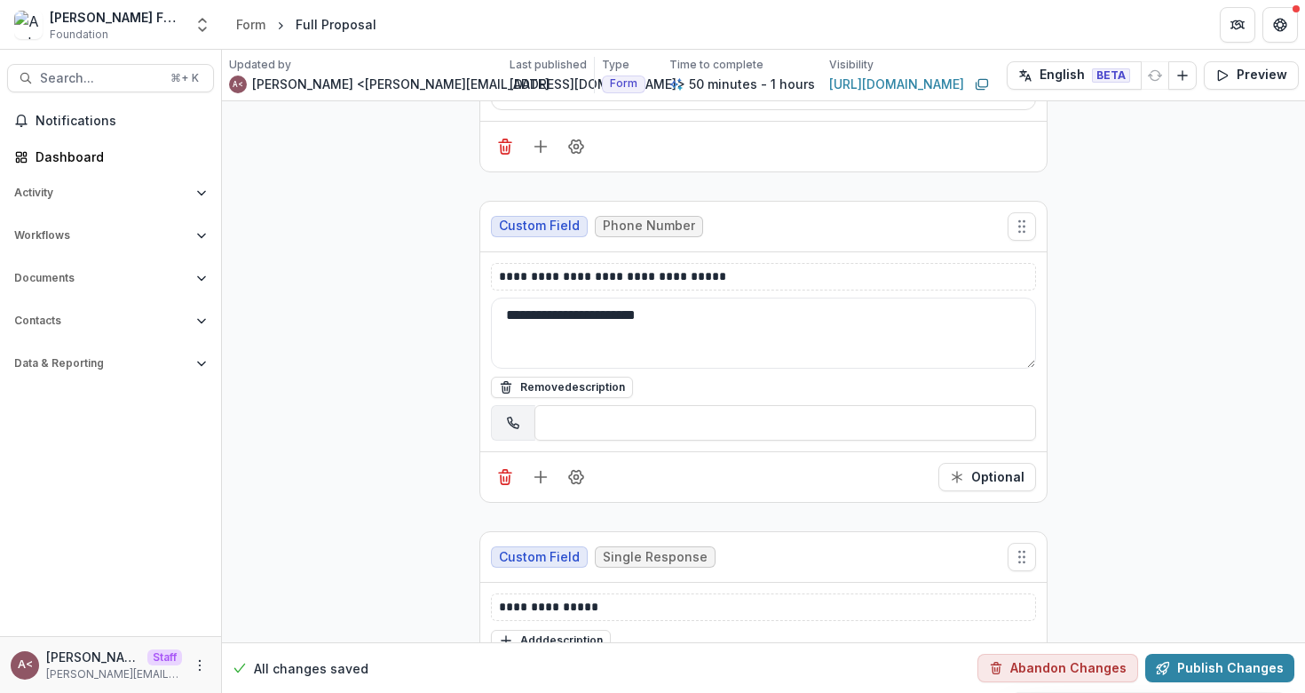
scroll to position [0, 0]
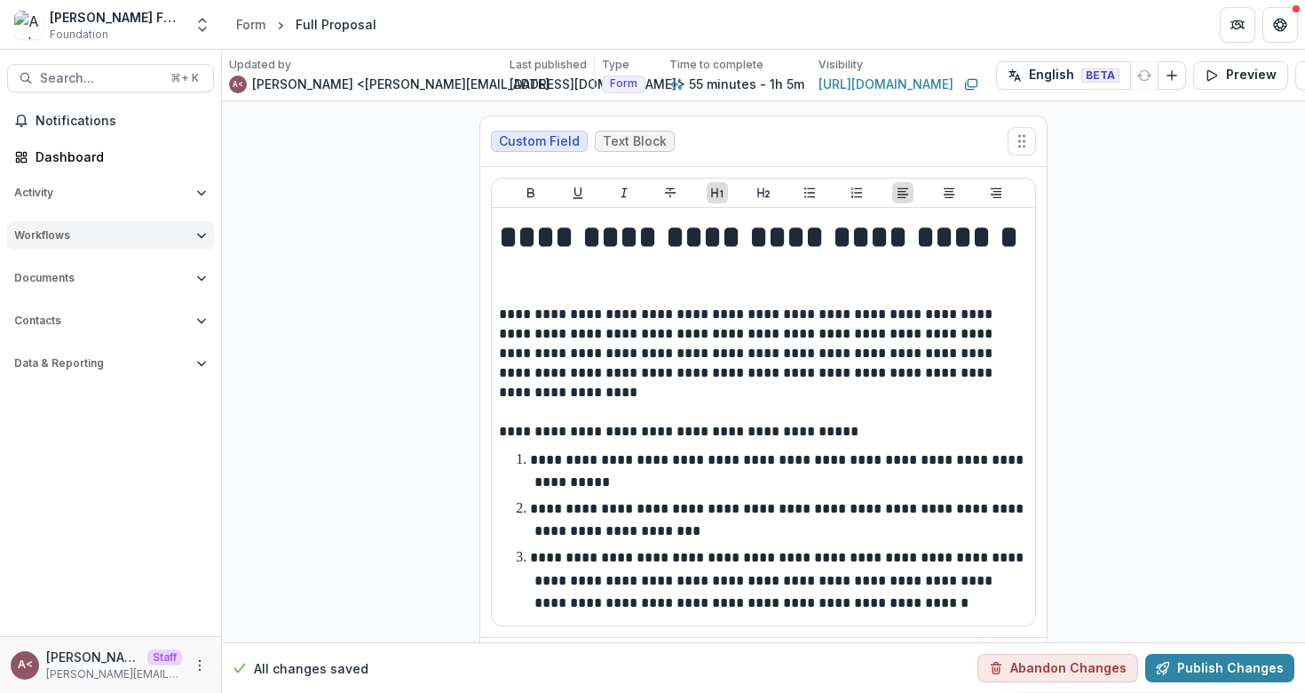
click at [146, 235] on span "Workflows" at bounding box center [101, 235] width 175 height 12
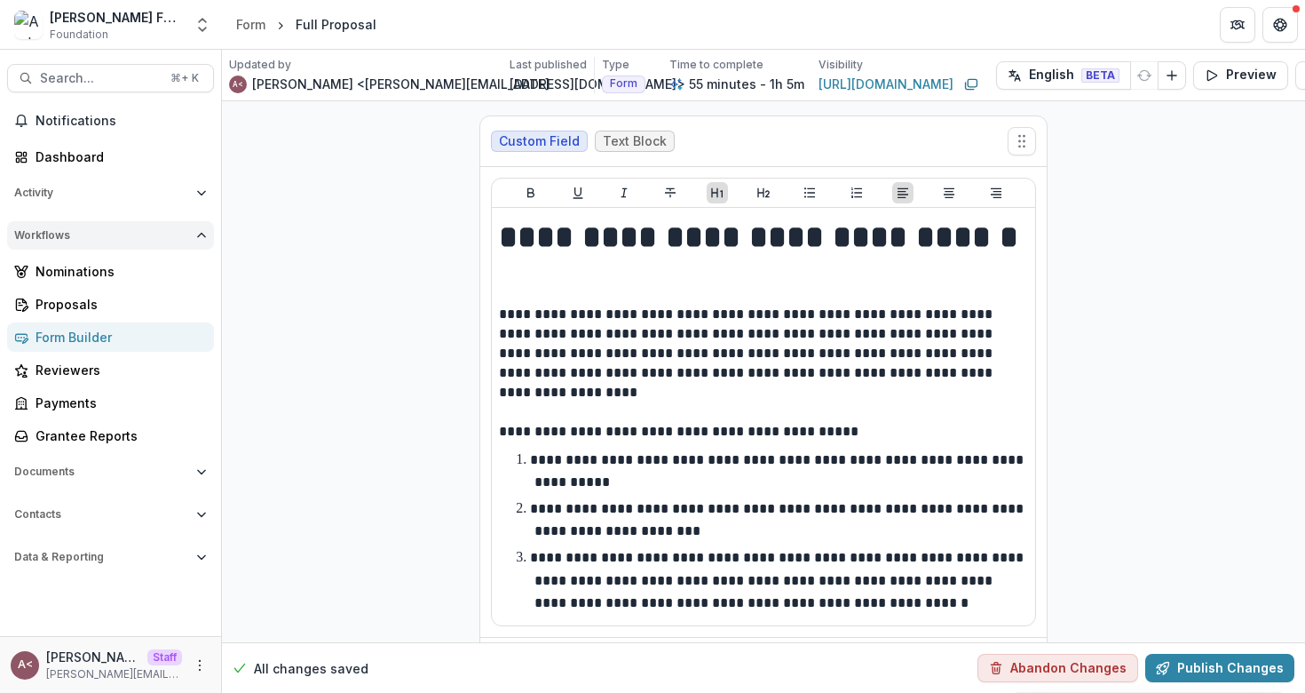
click at [123, 244] on button "Workflows" at bounding box center [110, 235] width 207 height 28
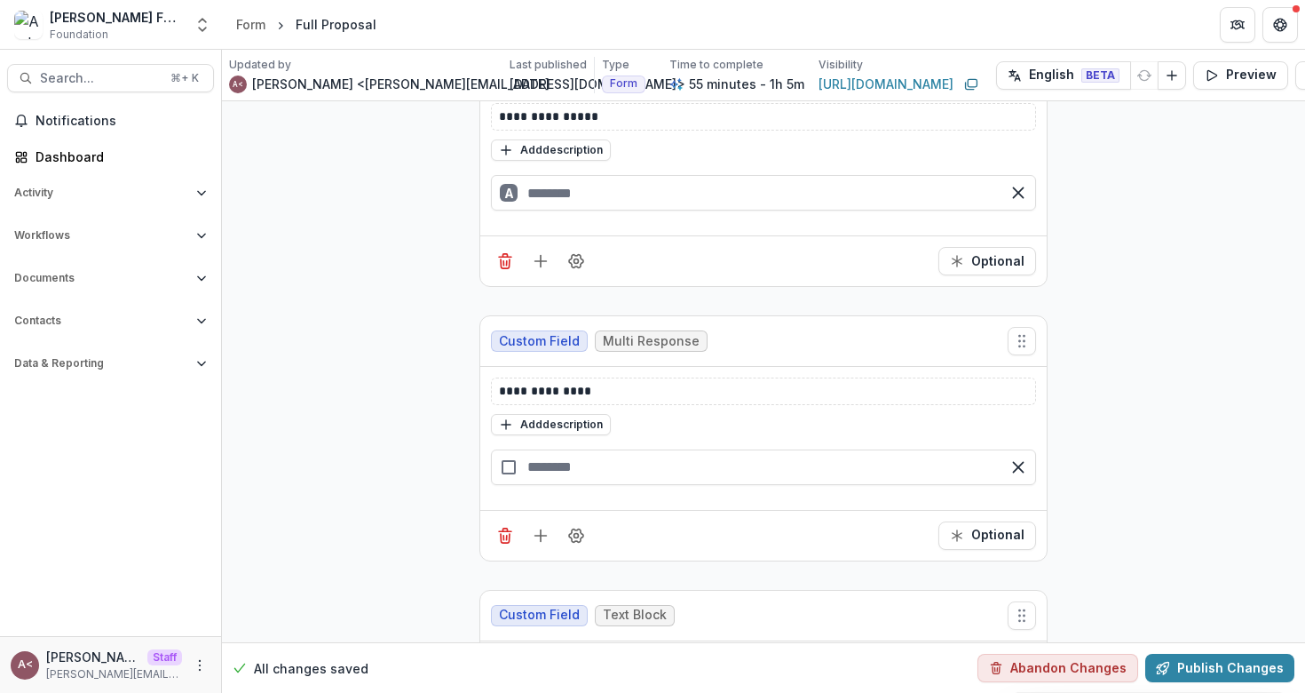
scroll to position [1007, 0]
click at [535, 531] on icon "Add field" at bounding box center [541, 535] width 18 height 18
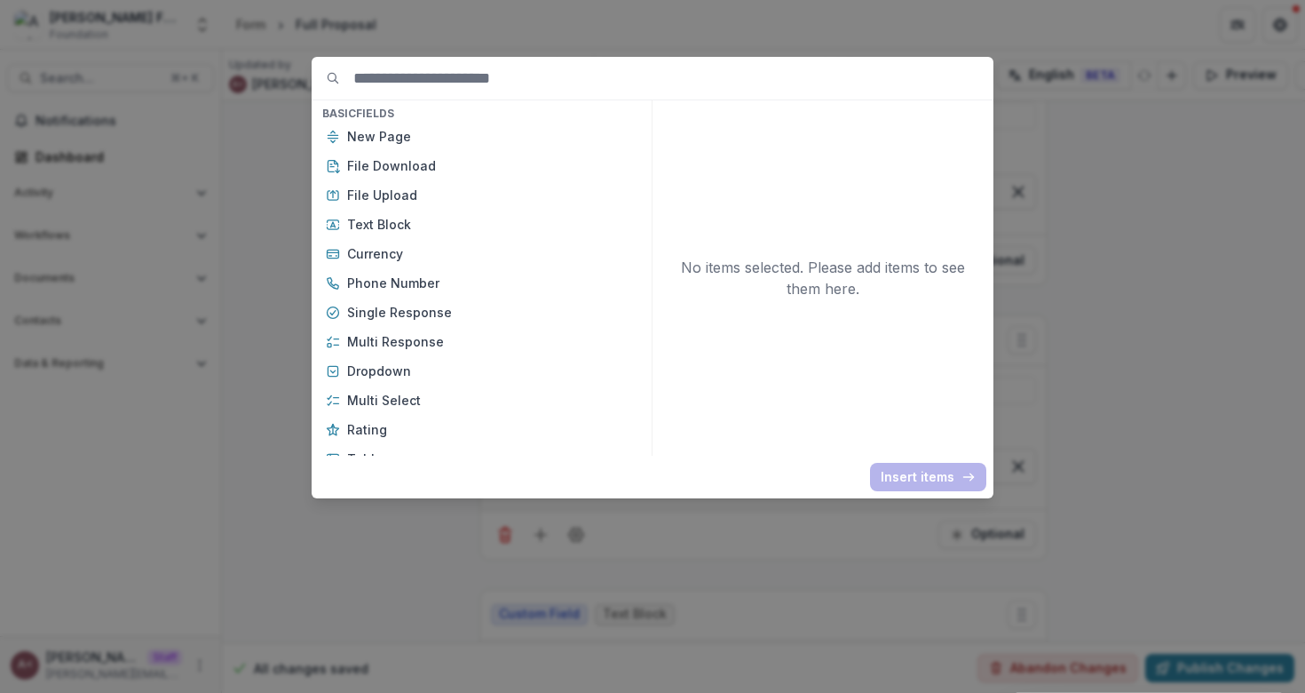
type input "*"
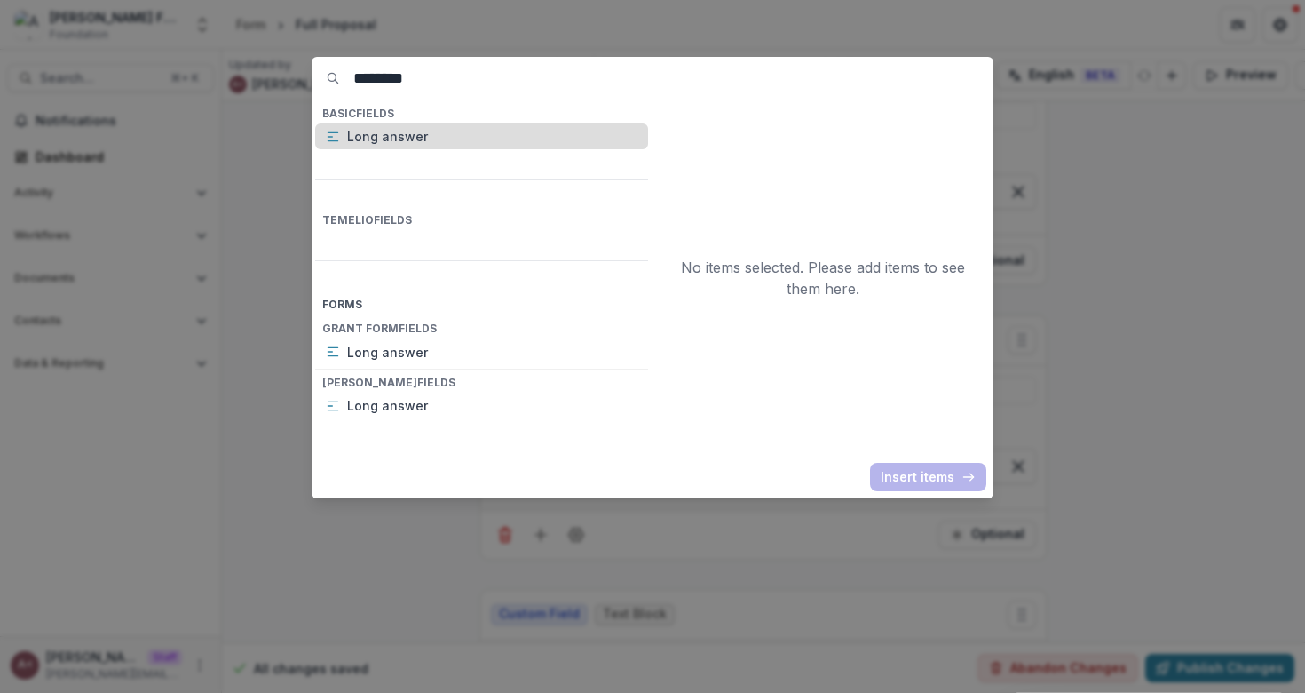
type input "********"
click at [448, 137] on p "Long answer" at bounding box center [492, 136] width 290 height 19
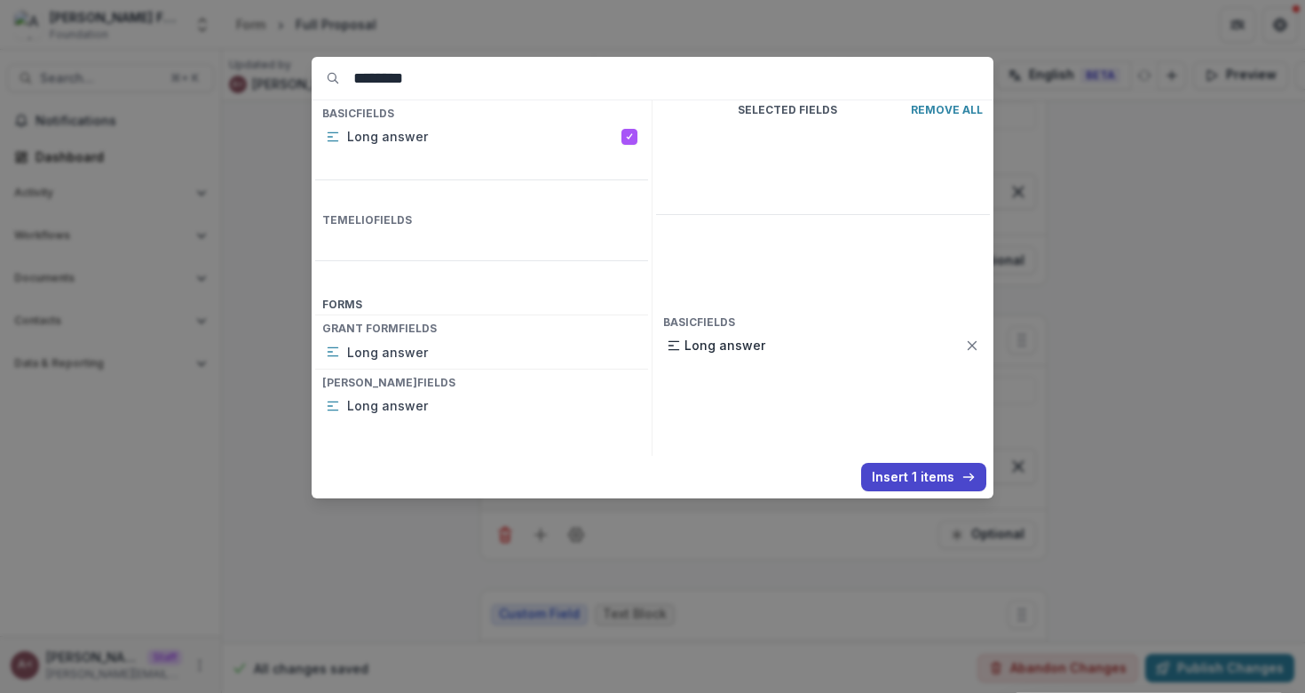
click at [884, 472] on button "Insert 1 items" at bounding box center [923, 477] width 125 height 28
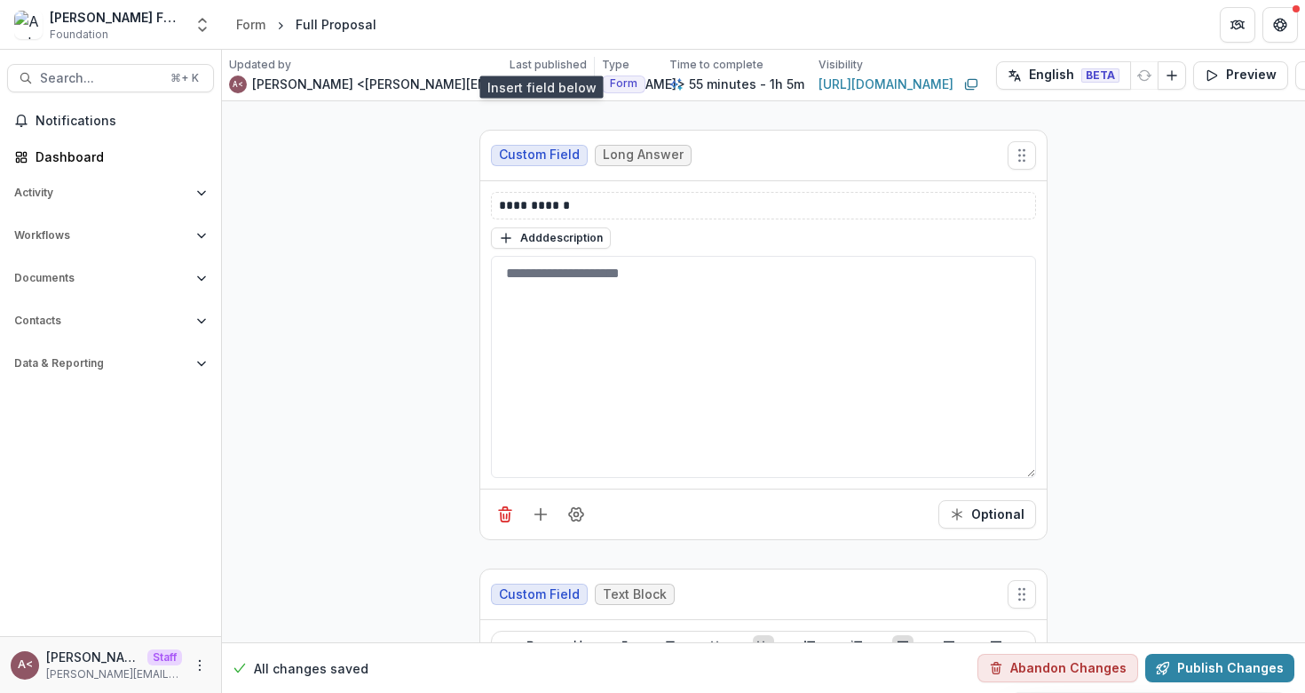
scroll to position [1487, 0]
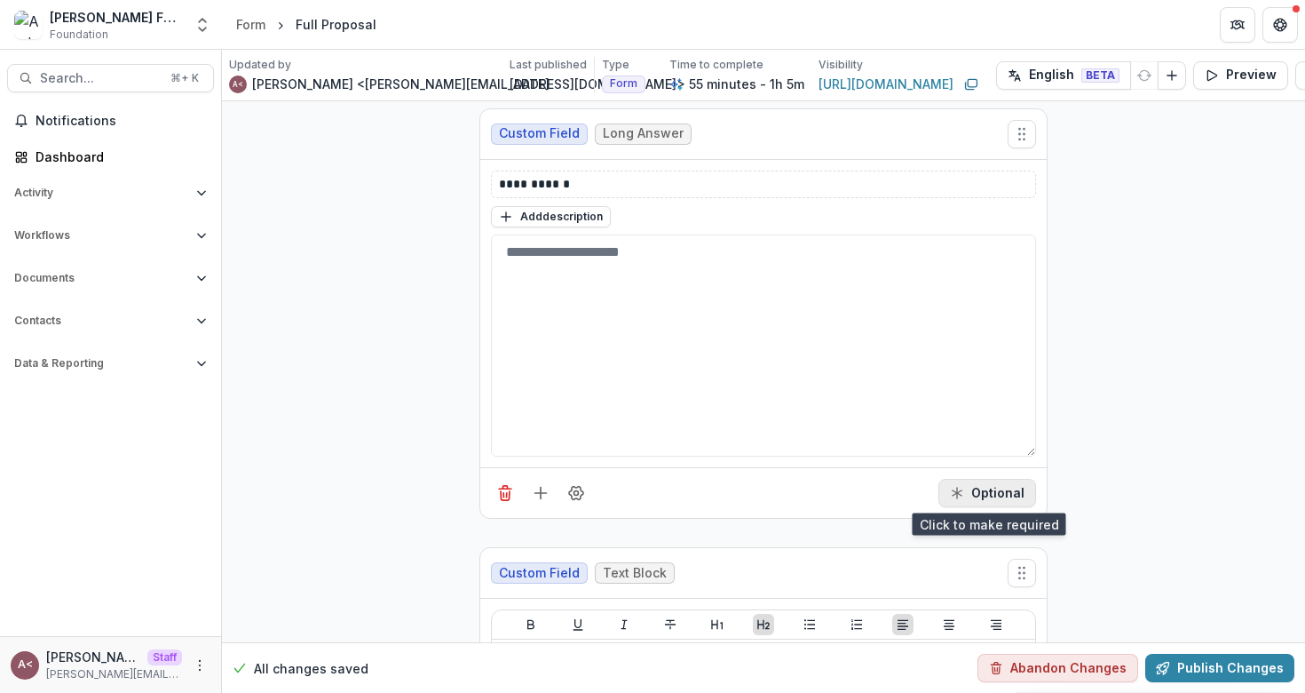
click at [955, 483] on button "Optional" at bounding box center [988, 493] width 98 height 28
click at [574, 487] on icon "Field Settings" at bounding box center [576, 493] width 18 height 18
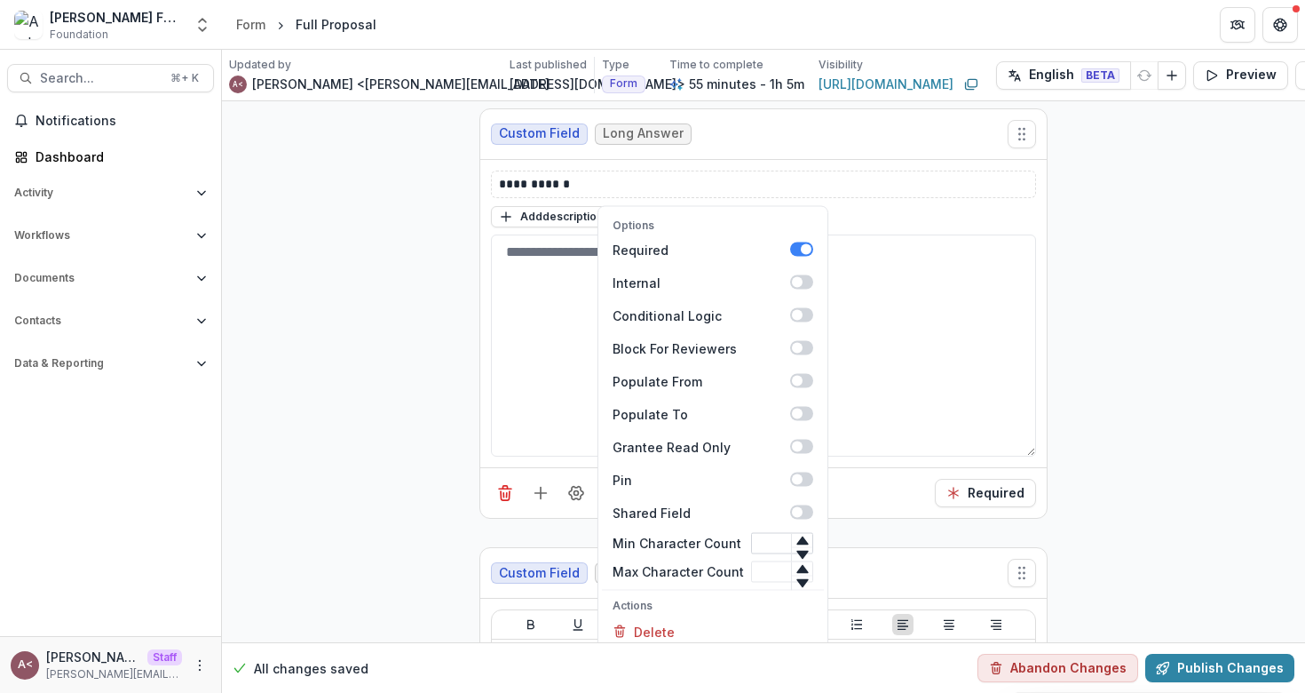
click at [751, 543] on input "Min Character Count" at bounding box center [782, 542] width 62 height 21
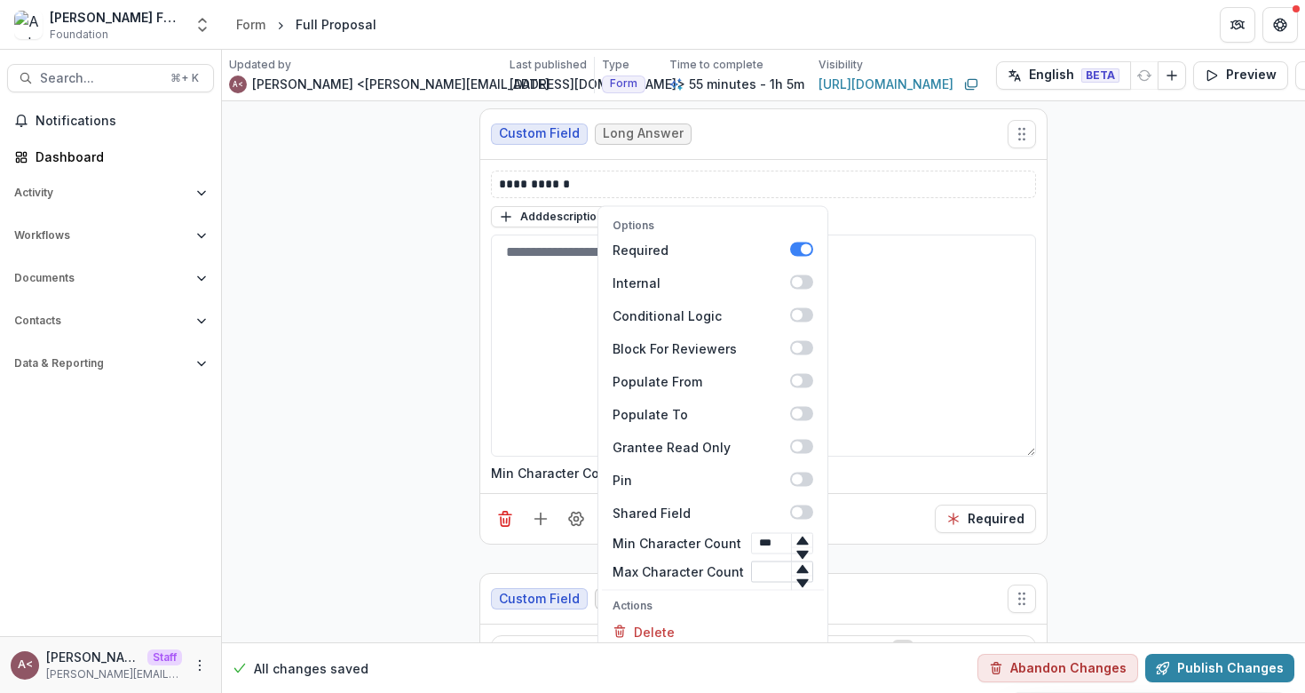
type input "***"
click at [754, 567] on input "Max Character Count" at bounding box center [782, 570] width 62 height 21
type input "***"
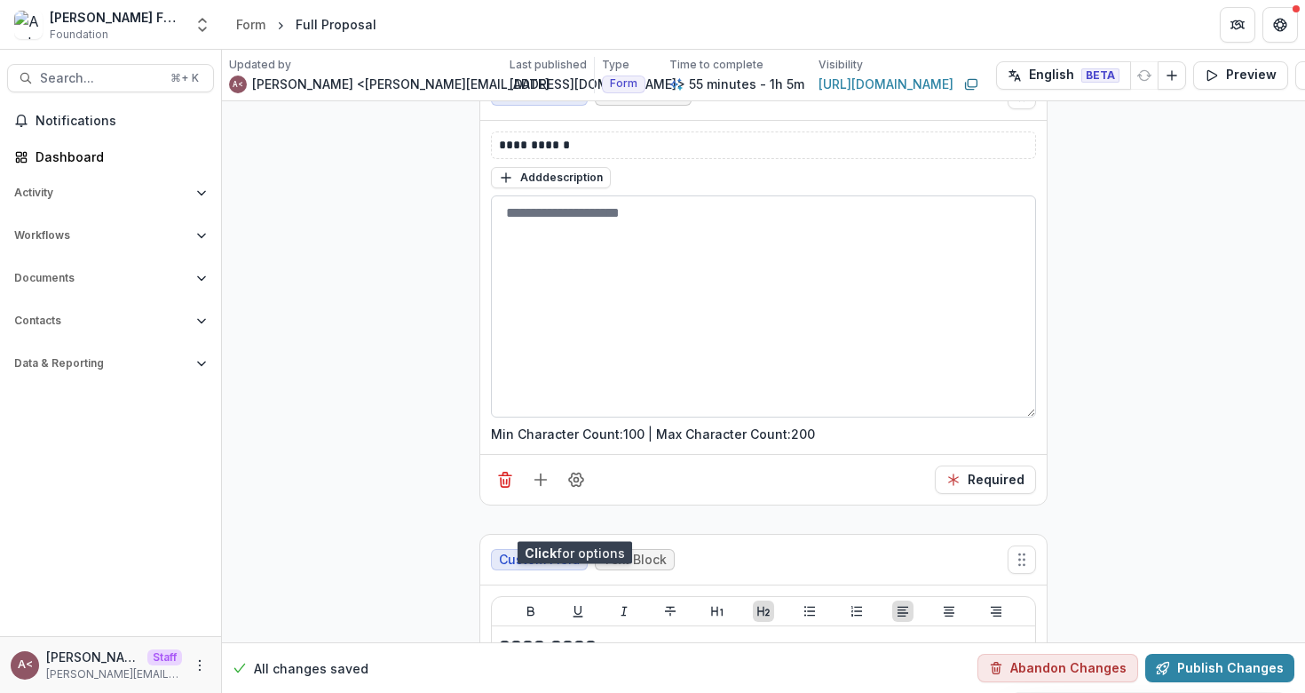
scroll to position [1540, 0]
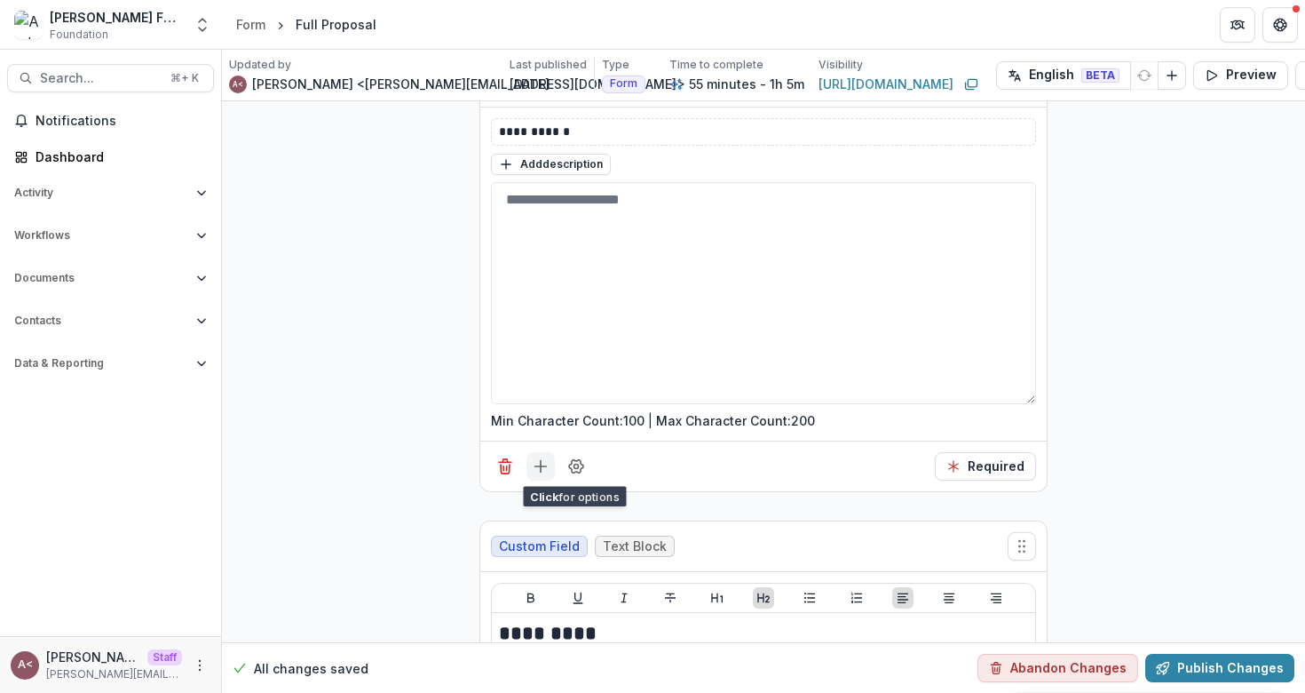
click at [532, 469] on icon "Add field" at bounding box center [541, 466] width 18 height 18
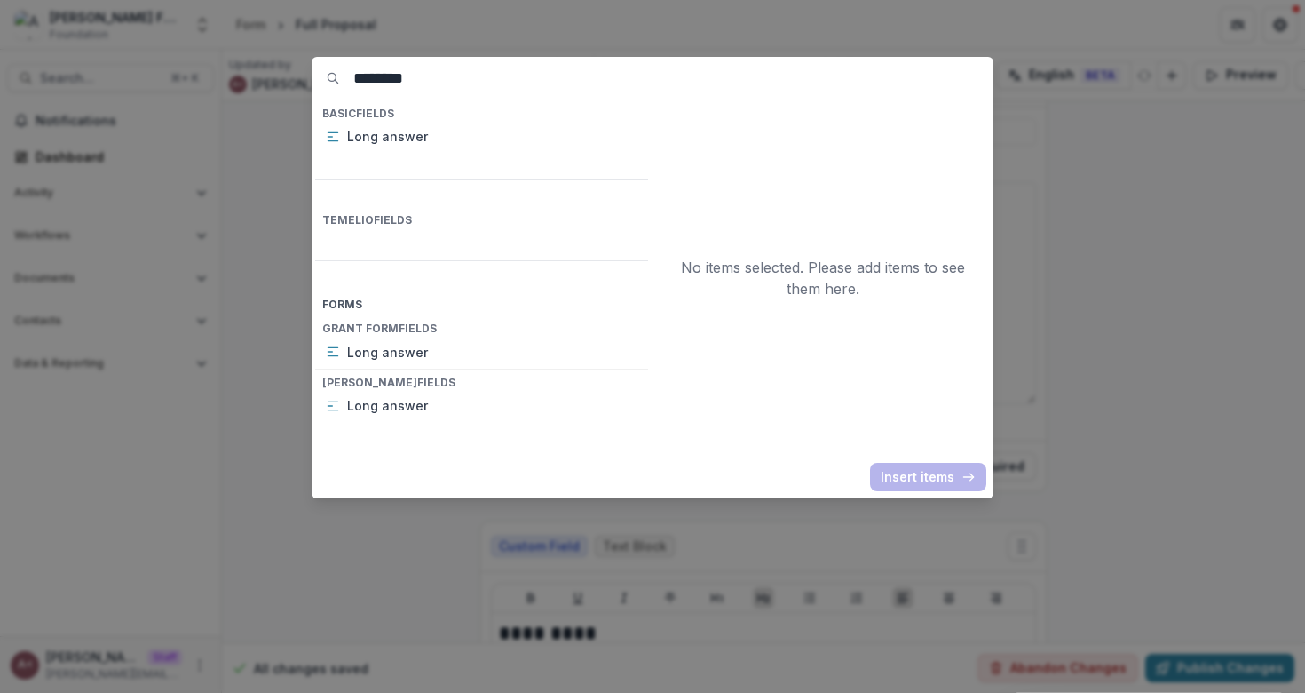
click at [433, 82] on input "********" at bounding box center [673, 78] width 640 height 43
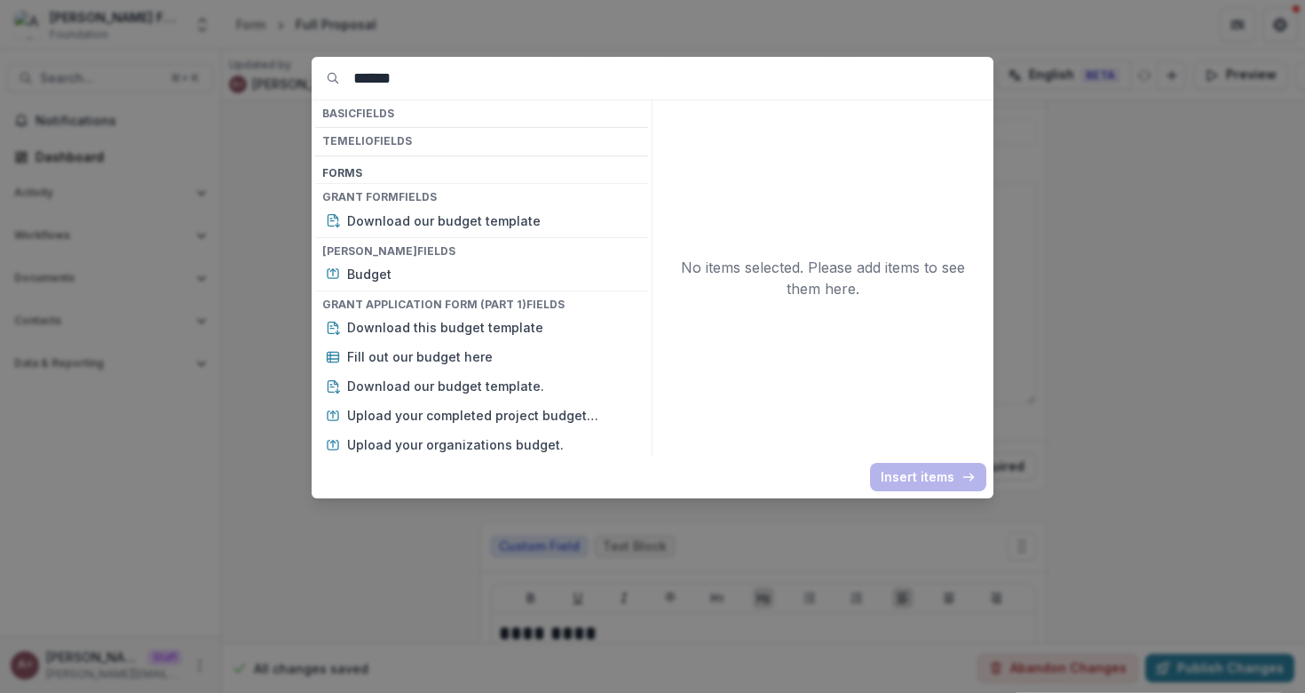
click at [416, 87] on input "******" at bounding box center [673, 78] width 640 height 43
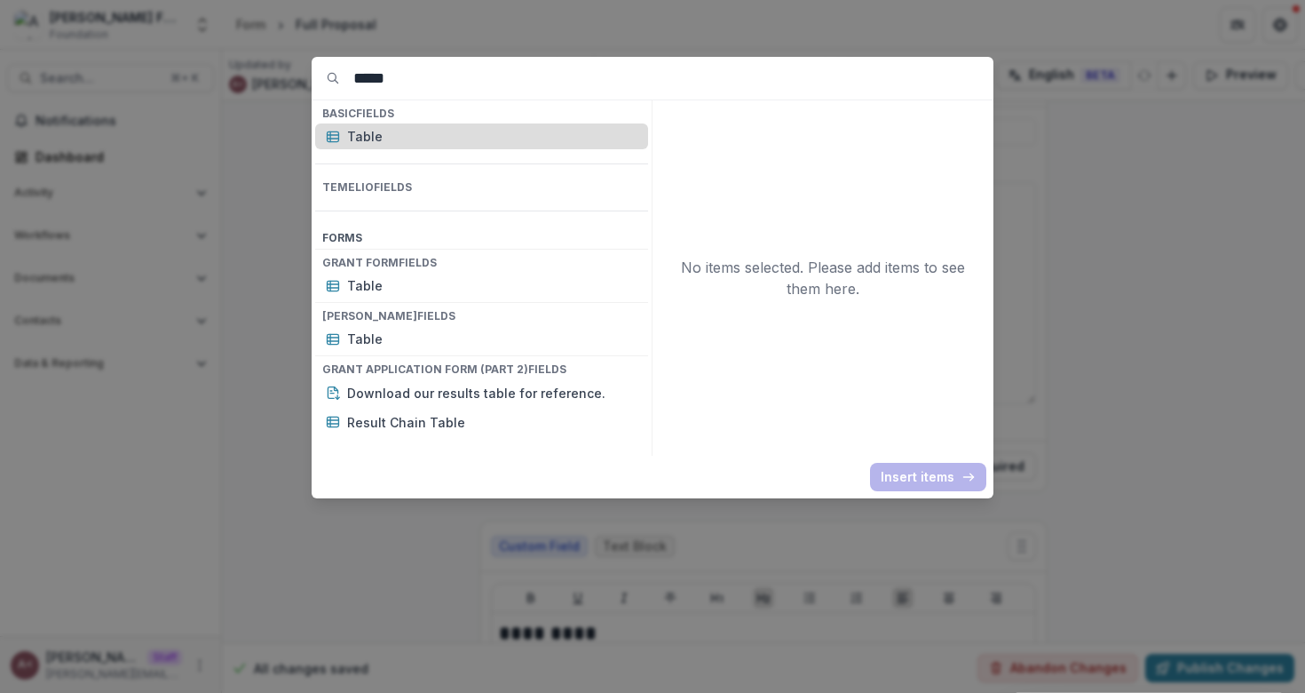
type input "*****"
click at [395, 134] on p "Table" at bounding box center [492, 136] width 290 height 19
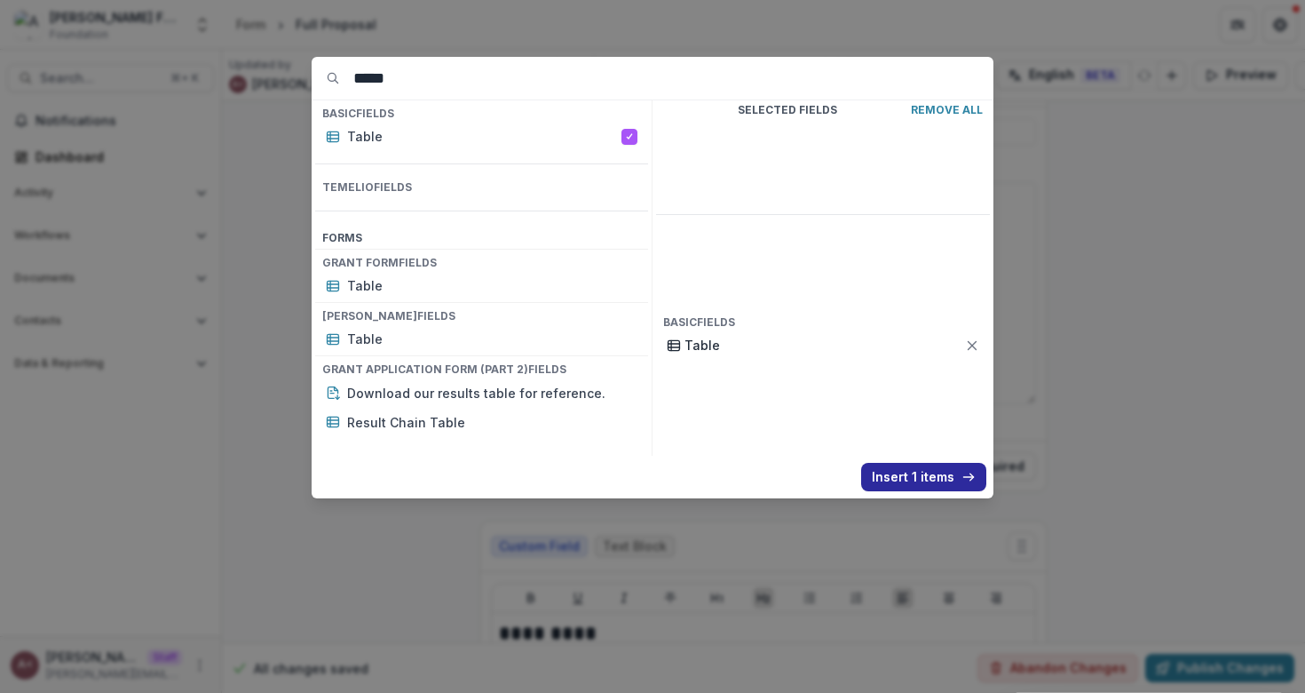
click at [932, 477] on button "Insert 1 items" at bounding box center [923, 477] width 125 height 28
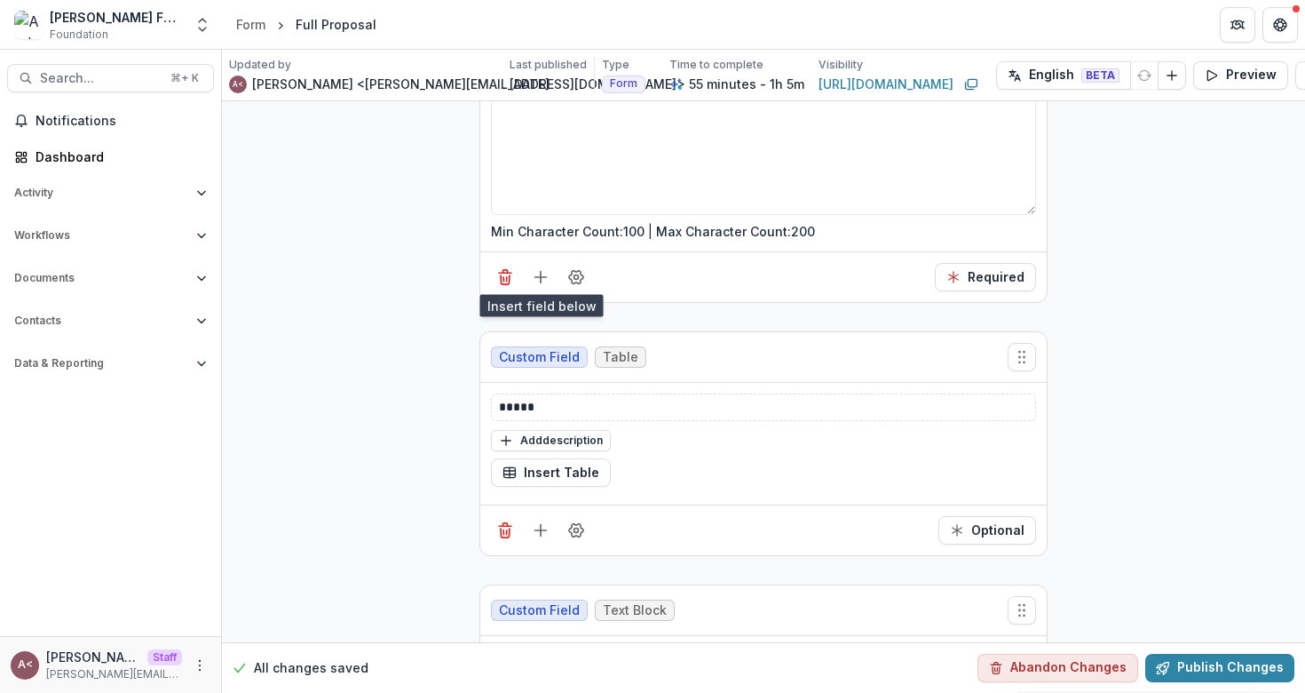
scroll to position [1816, 0]
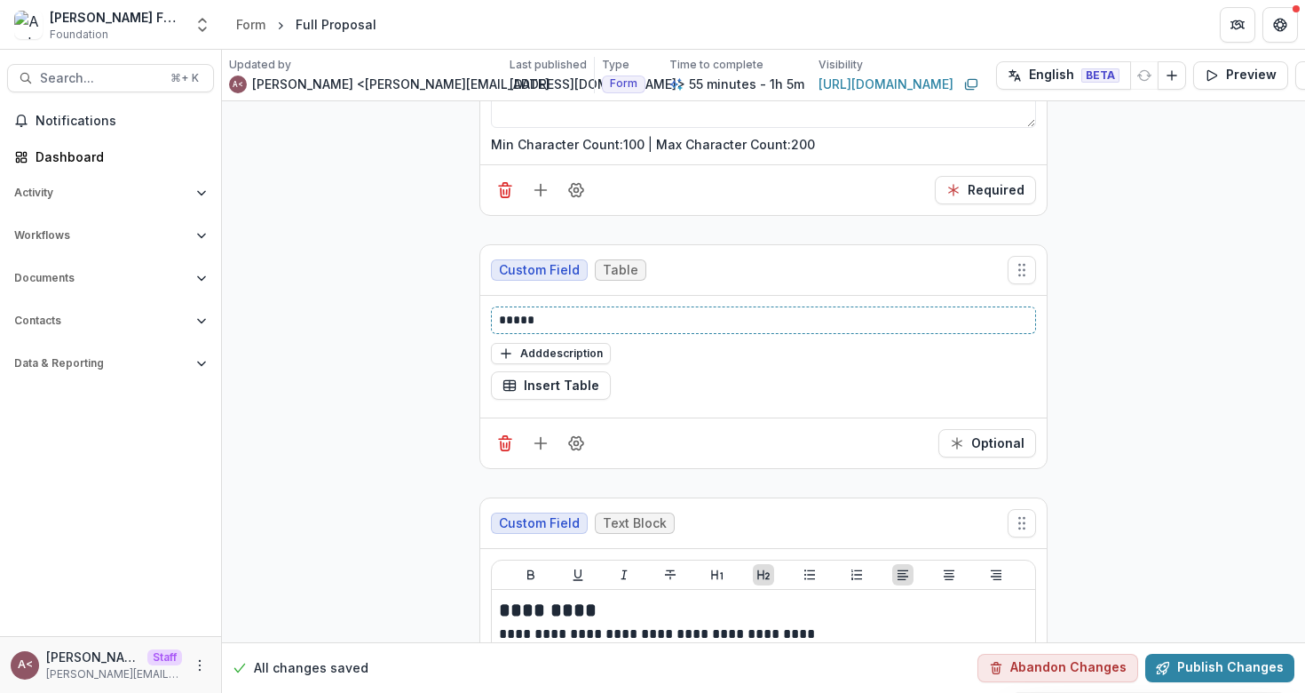
click at [586, 320] on p "*****" at bounding box center [763, 320] width 529 height 19
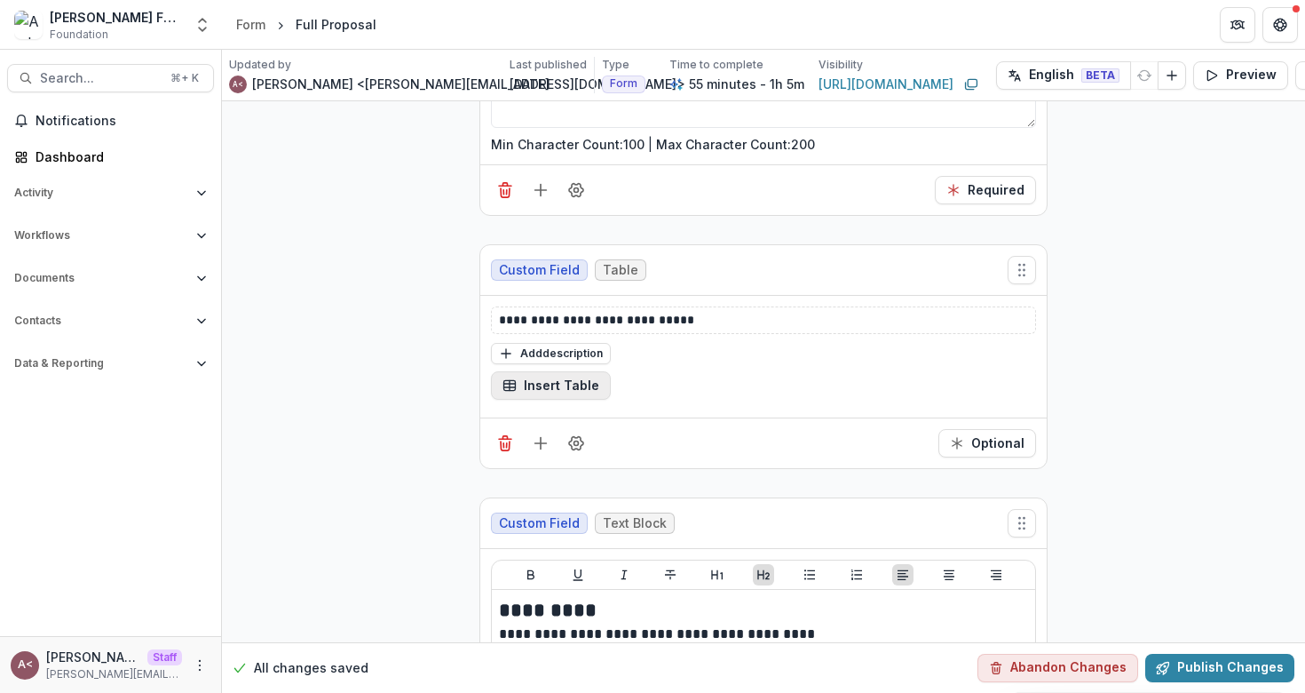
click at [541, 383] on button "Insert Table" at bounding box center [551, 385] width 120 height 28
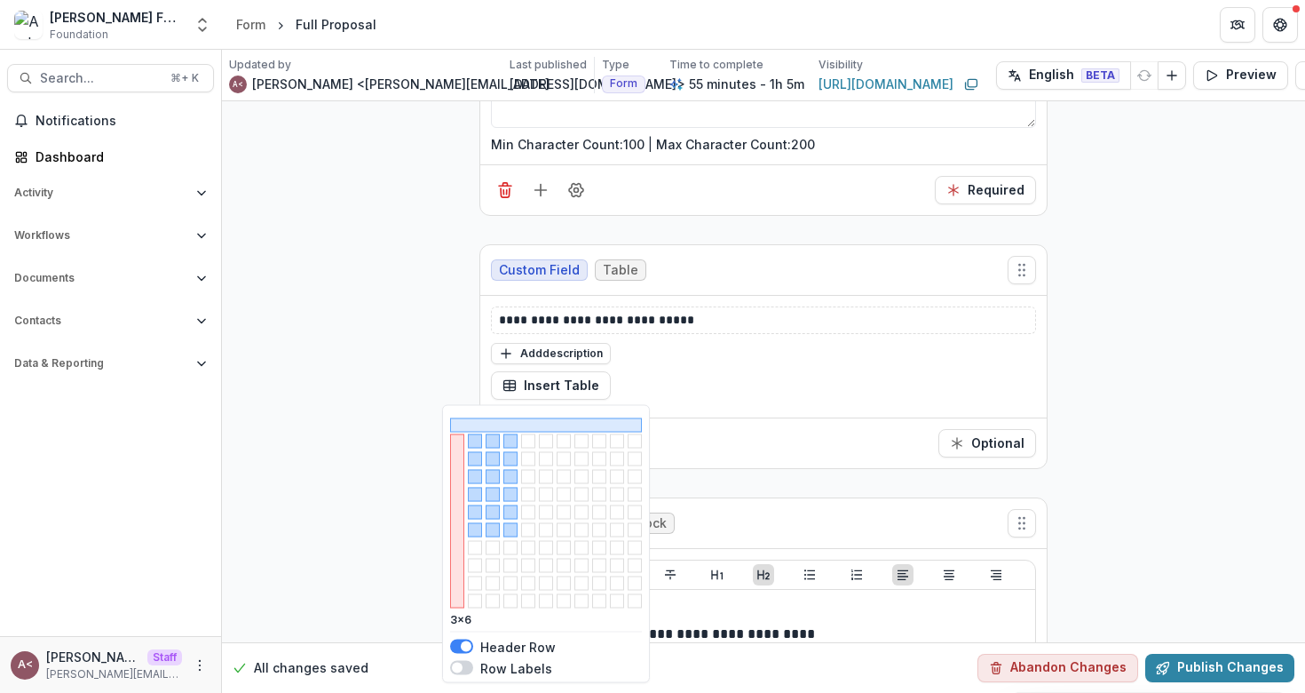
click at [519, 533] on div at bounding box center [555, 521] width 174 height 174
click at [504, 526] on button "button" at bounding box center [511, 530] width 14 height 14
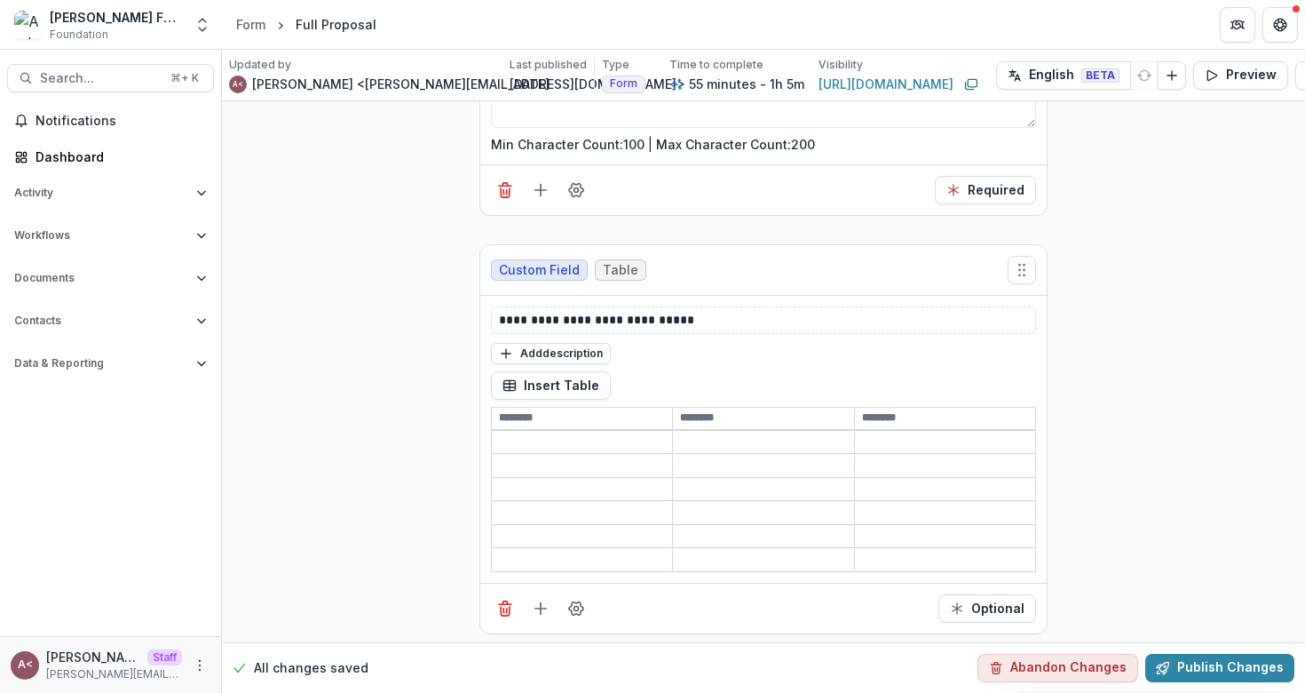
click at [547, 416] on input at bounding box center [582, 418] width 180 height 21
type input "**********"
click at [734, 374] on div "Insert Table" at bounding box center [763, 385] width 545 height 28
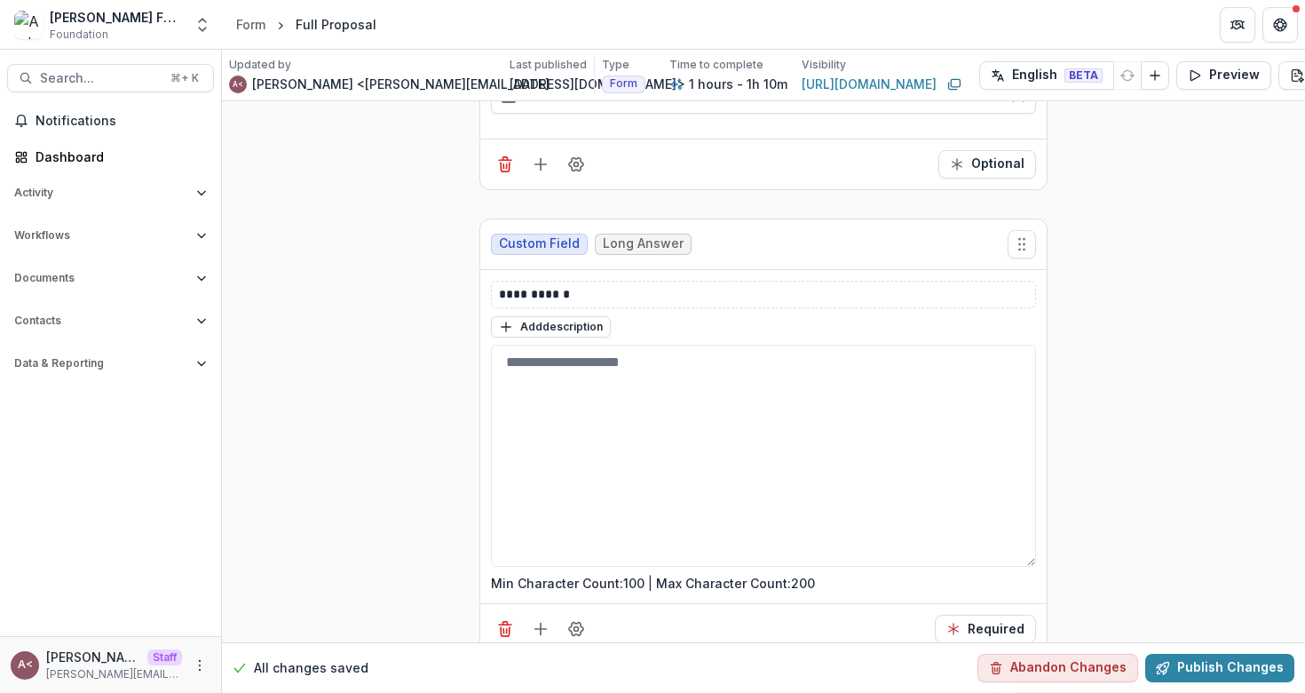
scroll to position [1356, 0]
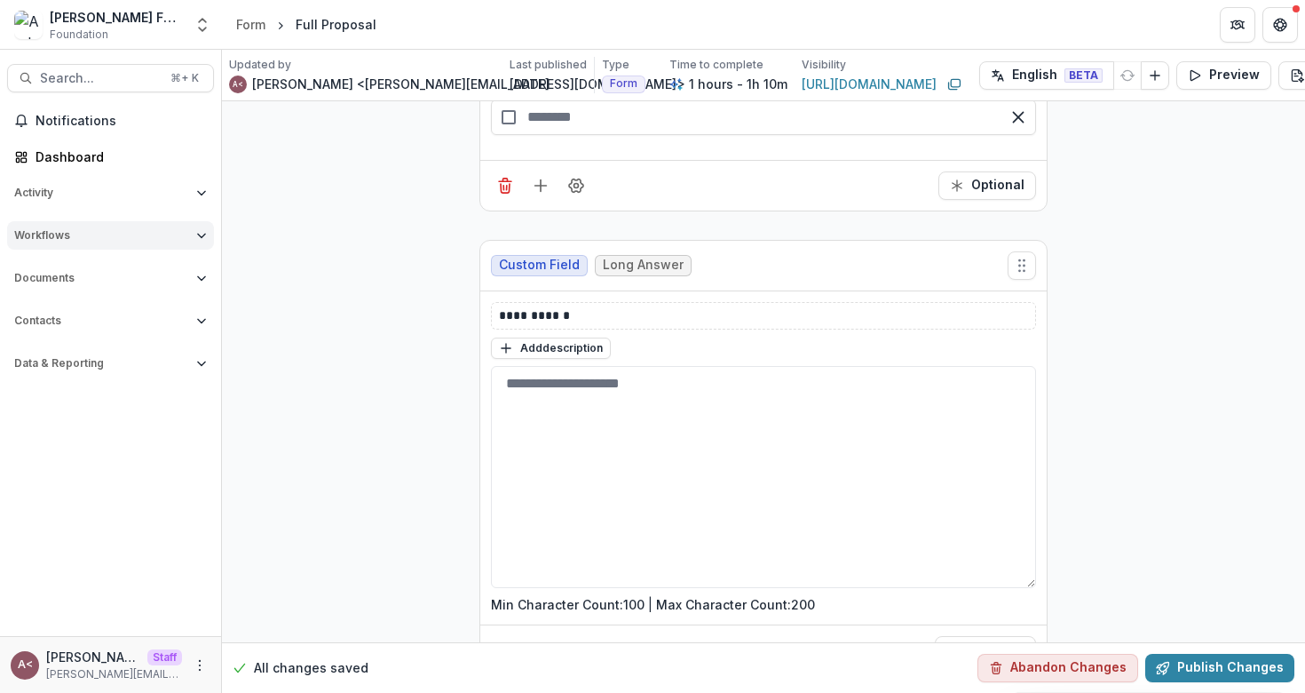
click at [134, 236] on span "Workflows" at bounding box center [101, 235] width 175 height 12
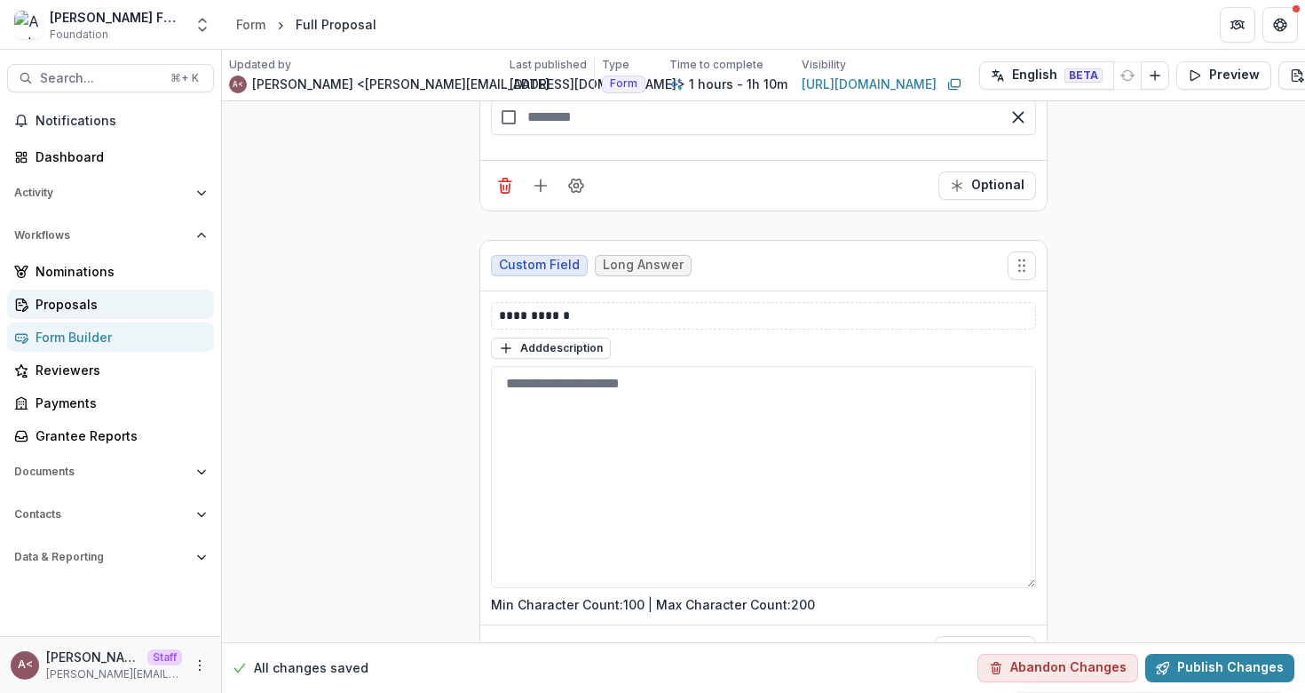
click at [79, 311] on div "Proposals" at bounding box center [118, 304] width 164 height 19
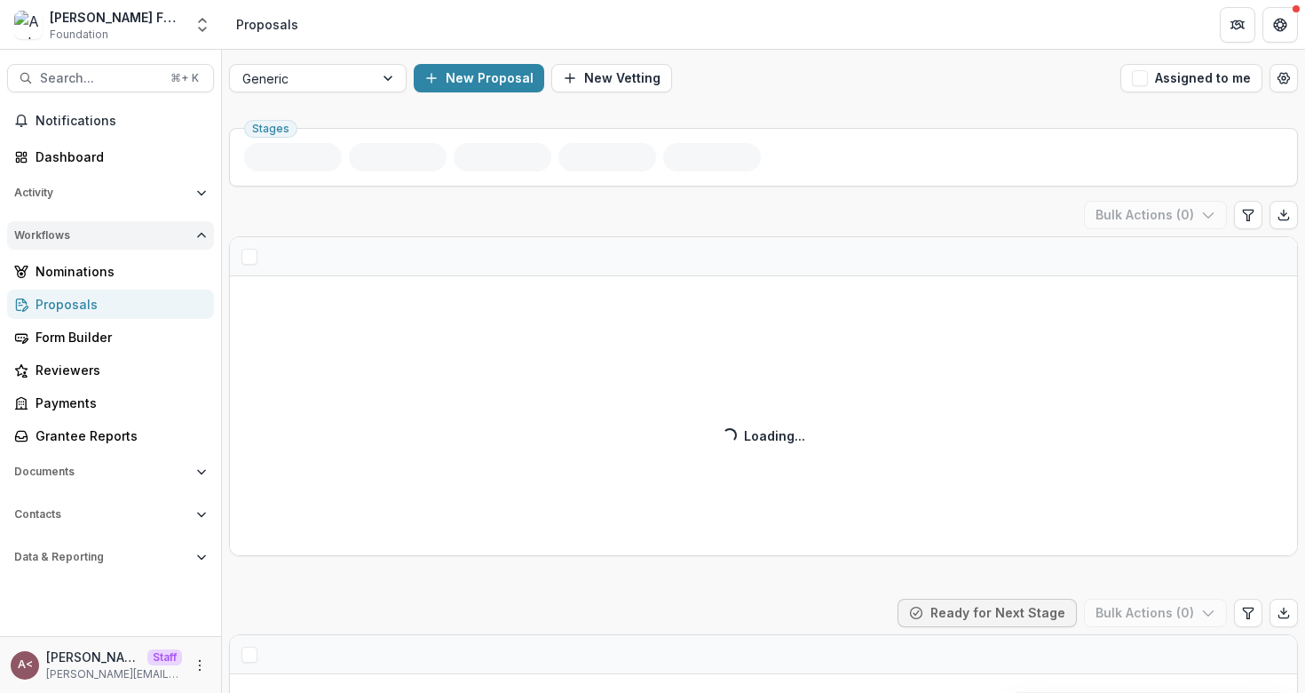
click at [143, 235] on span "Workflows" at bounding box center [101, 235] width 175 height 12
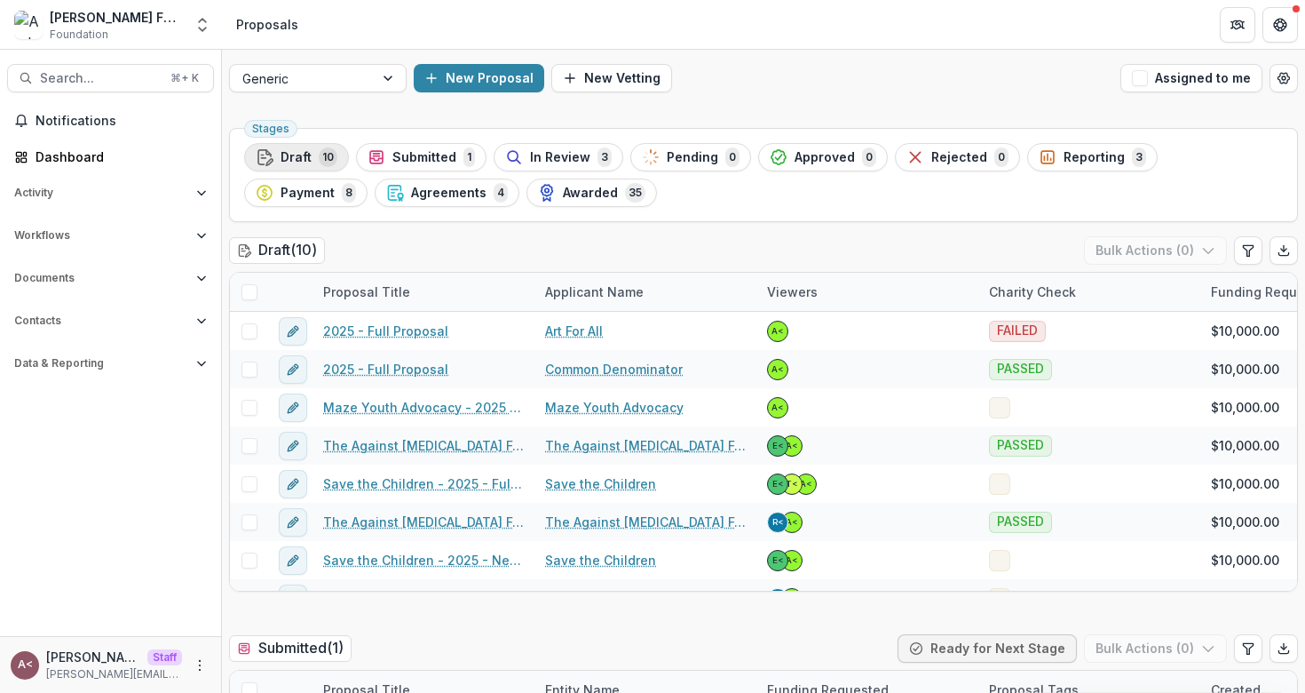
click at [291, 163] on span "Draft" at bounding box center [296, 157] width 31 height 15
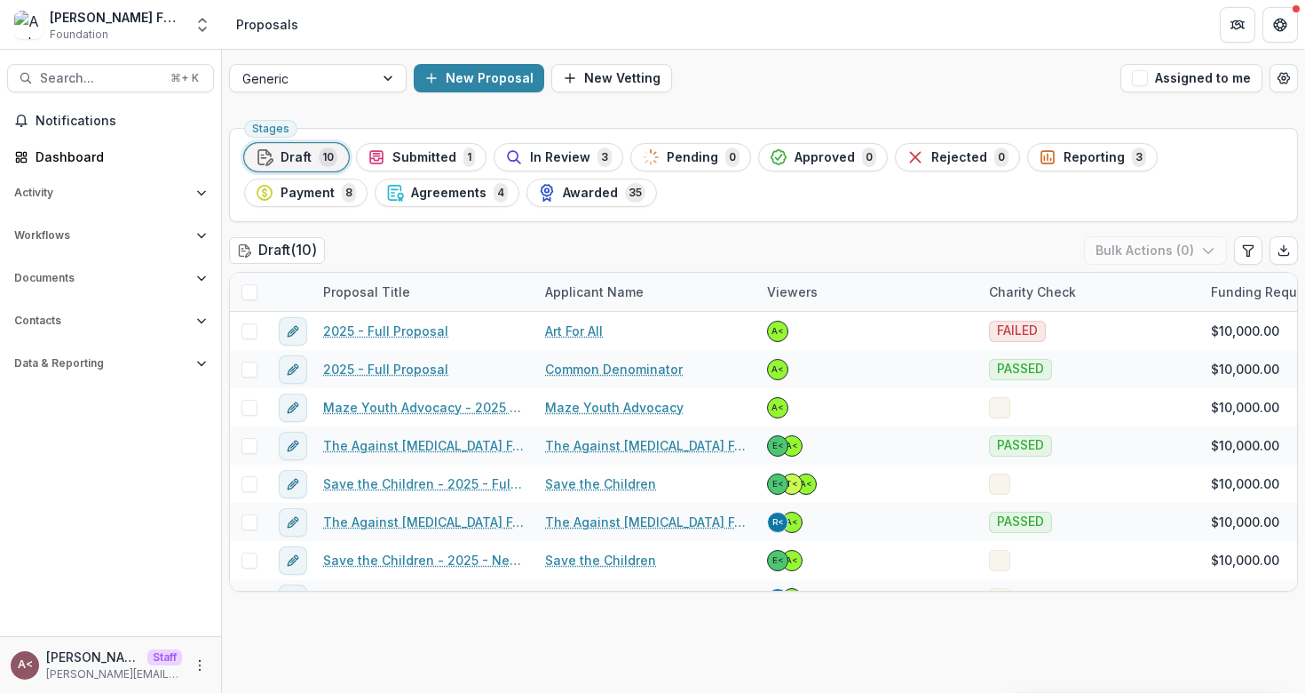
click at [397, 237] on div "Draft ( 10 ) Bulk Actions ( 0 )" at bounding box center [763, 254] width 1069 height 36
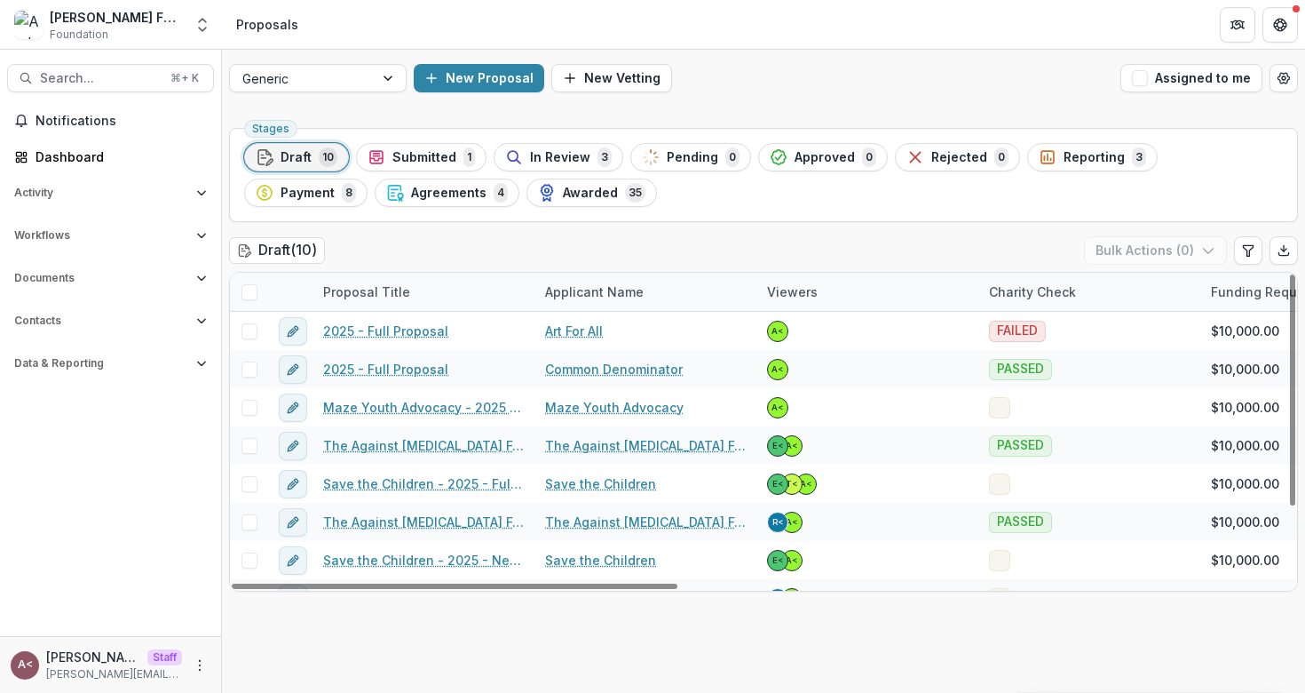
click at [508, 252] on div "Draft ( 10 ) Bulk Actions ( 0 )" at bounding box center [763, 254] width 1069 height 36
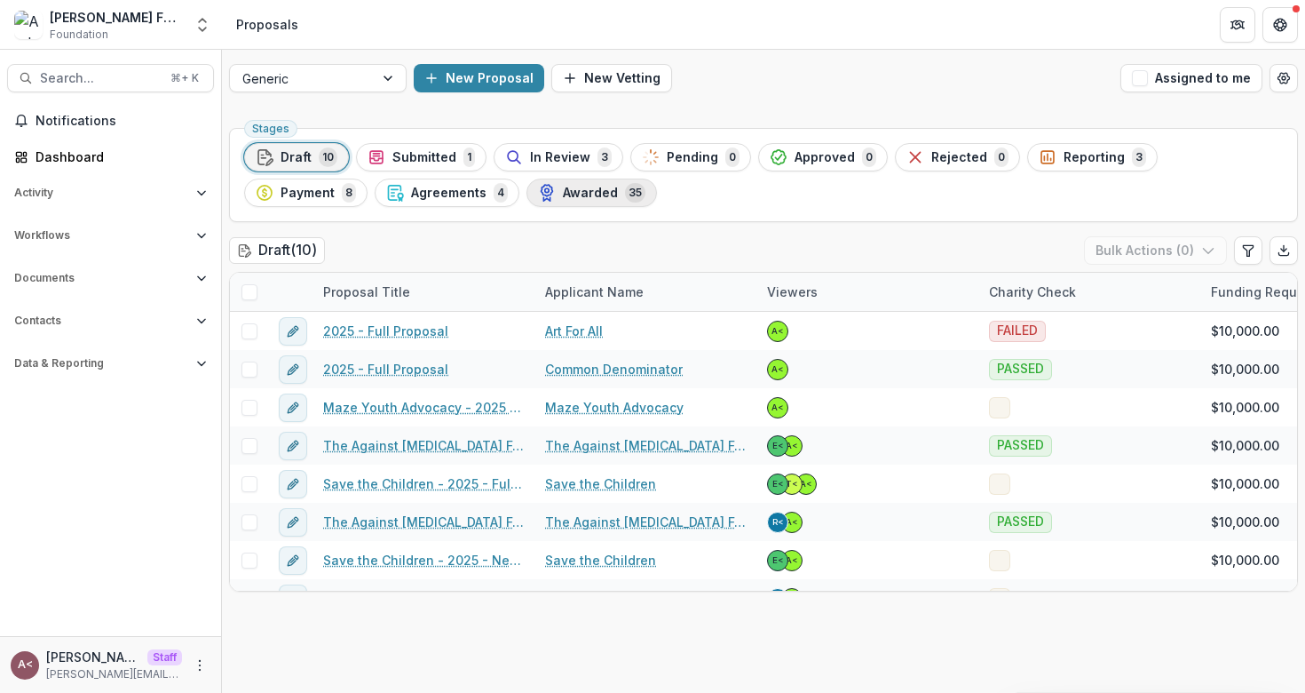
click at [563, 195] on span "Awarded" at bounding box center [590, 193] width 55 height 15
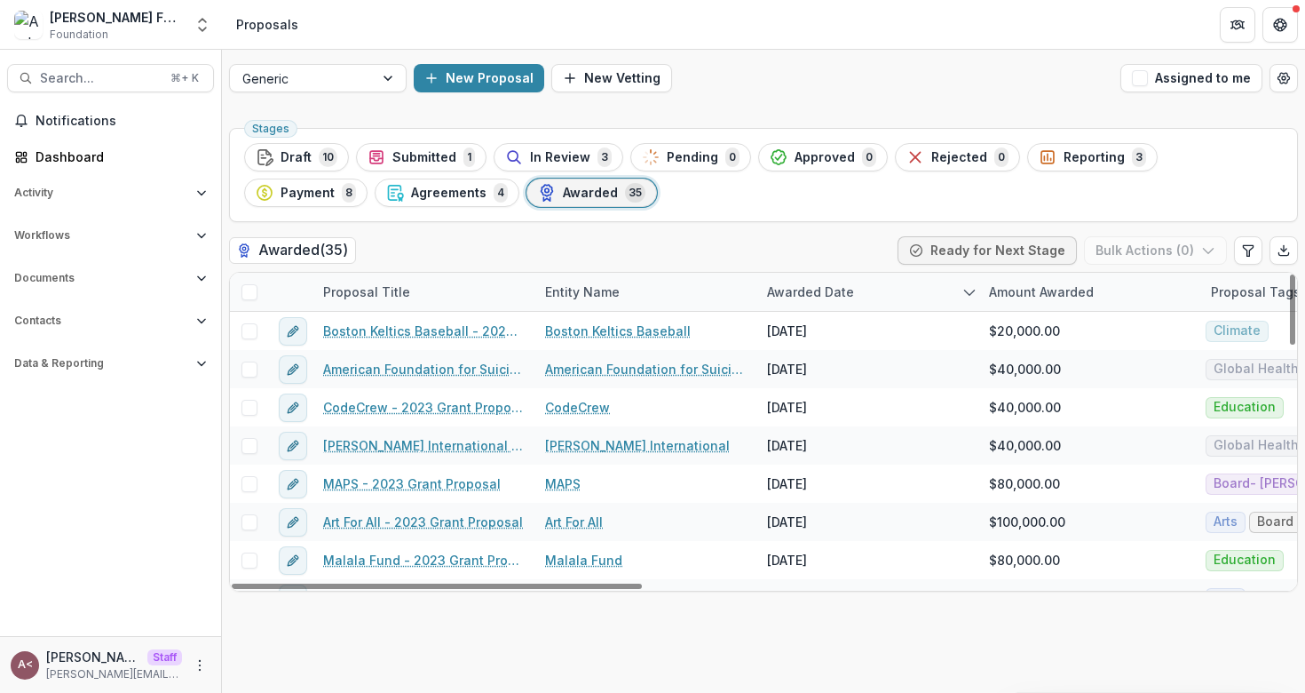
click at [402, 282] on div "Proposal Title" at bounding box center [367, 291] width 108 height 19
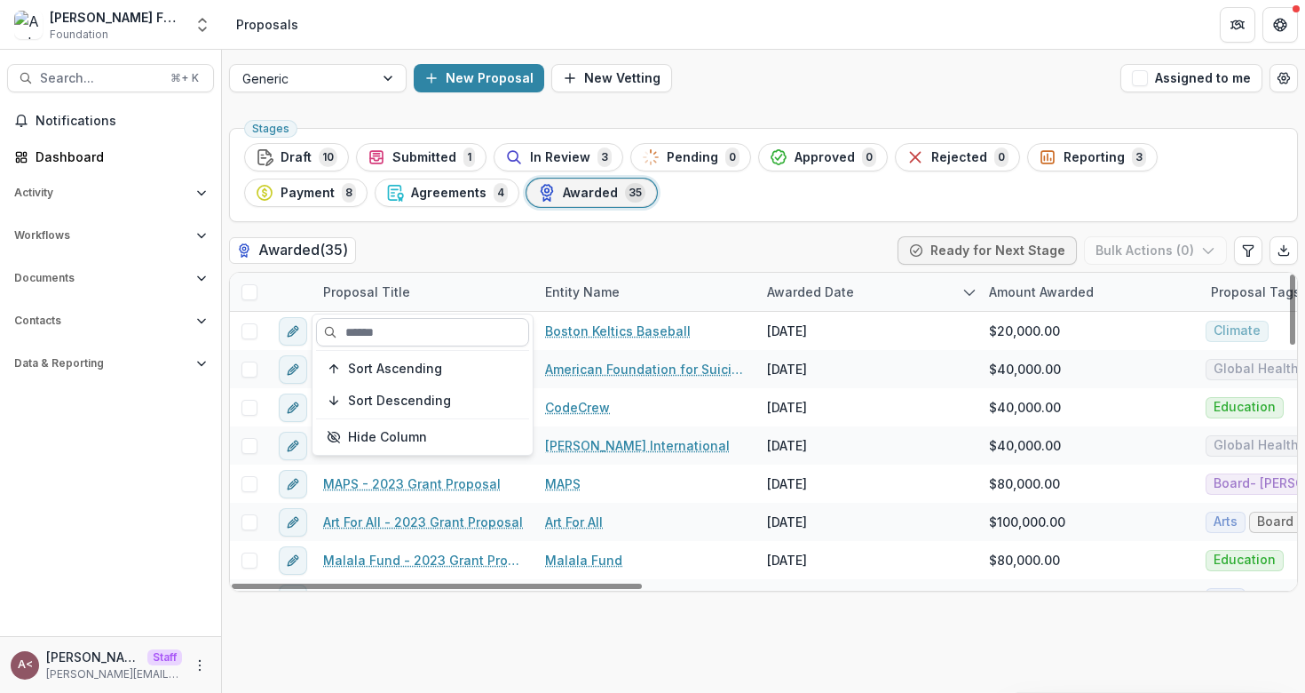
click at [405, 327] on input at bounding box center [422, 332] width 213 height 28
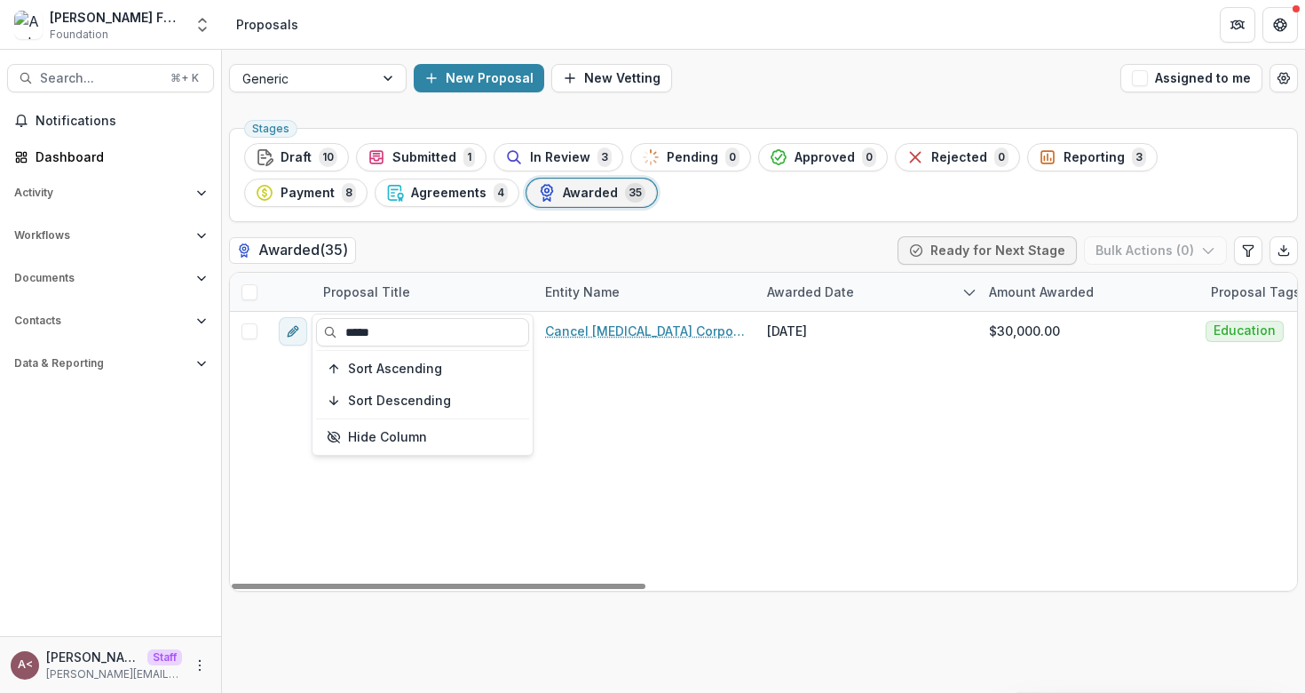
type input "*****"
click at [586, 258] on div "Awarded ( 35 ) Ready for Next Stage Bulk Actions ( 0 )" at bounding box center [763, 254] width 1069 height 36
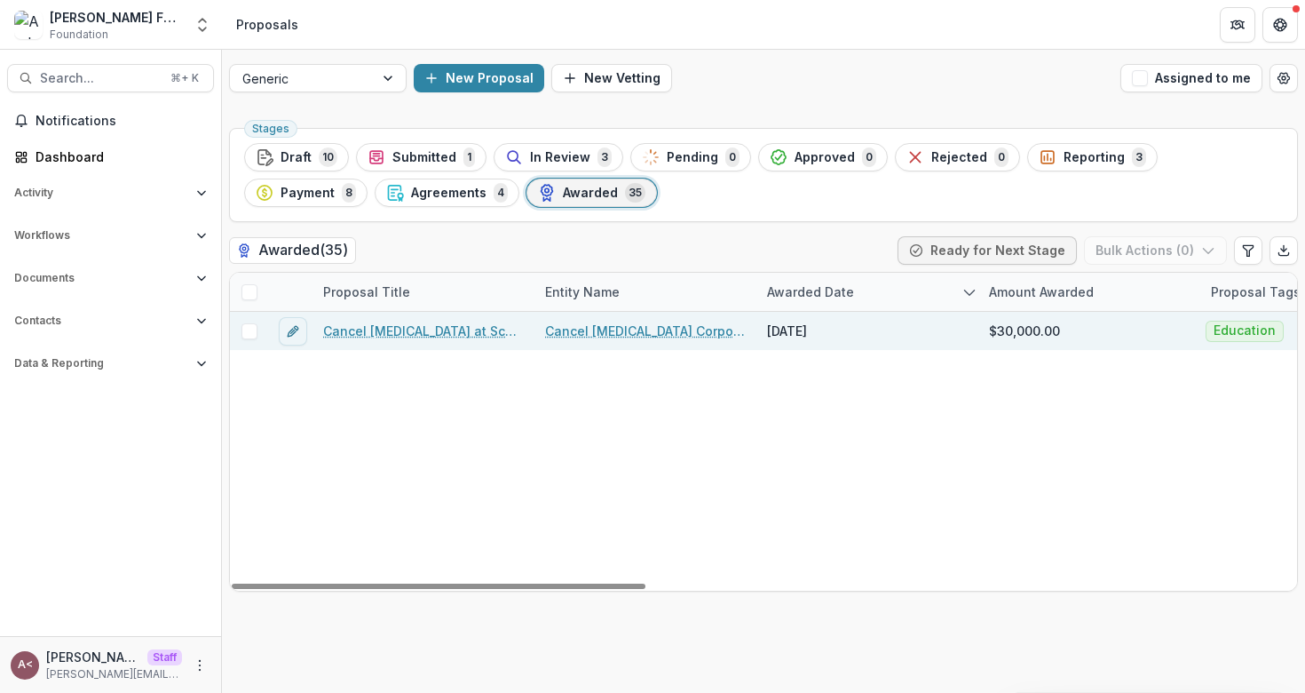
click at [425, 326] on link "Cancel [MEDICAL_DATA] at Schools 2023" at bounding box center [423, 330] width 201 height 19
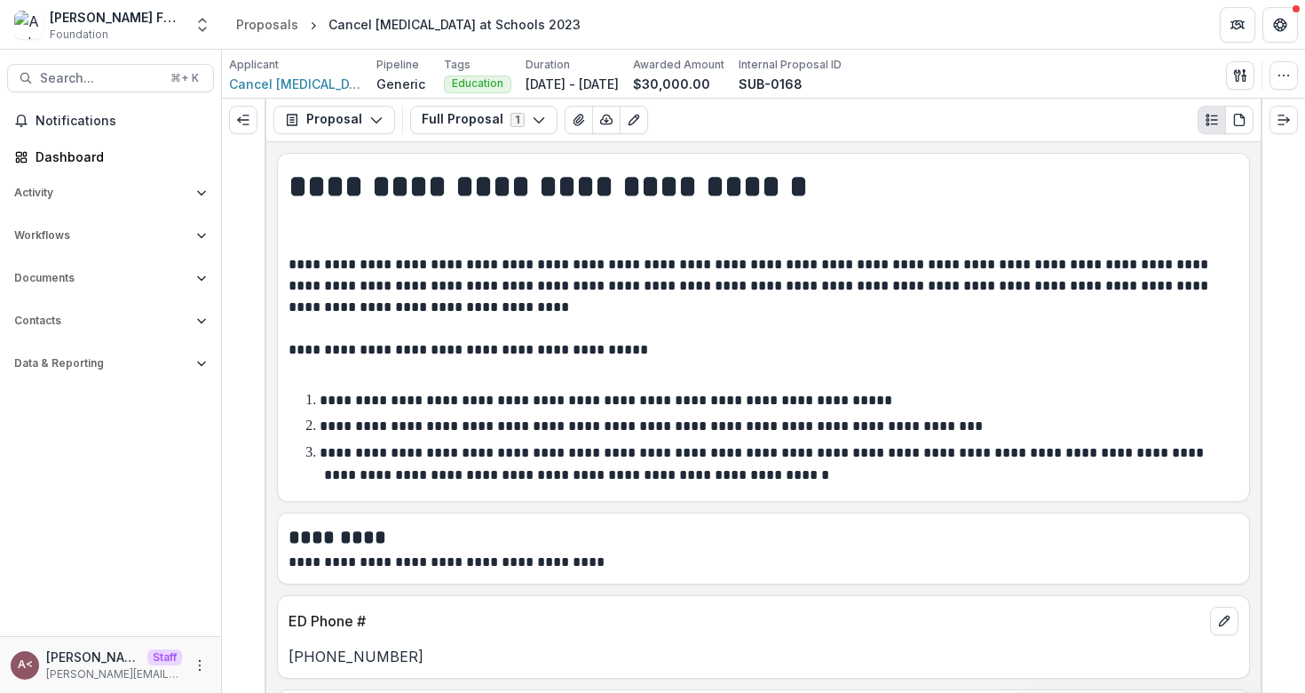
click at [461, 283] on p "**********" at bounding box center [761, 307] width 945 height 107
click at [358, 115] on button "Proposal" at bounding box center [335, 120] width 122 height 28
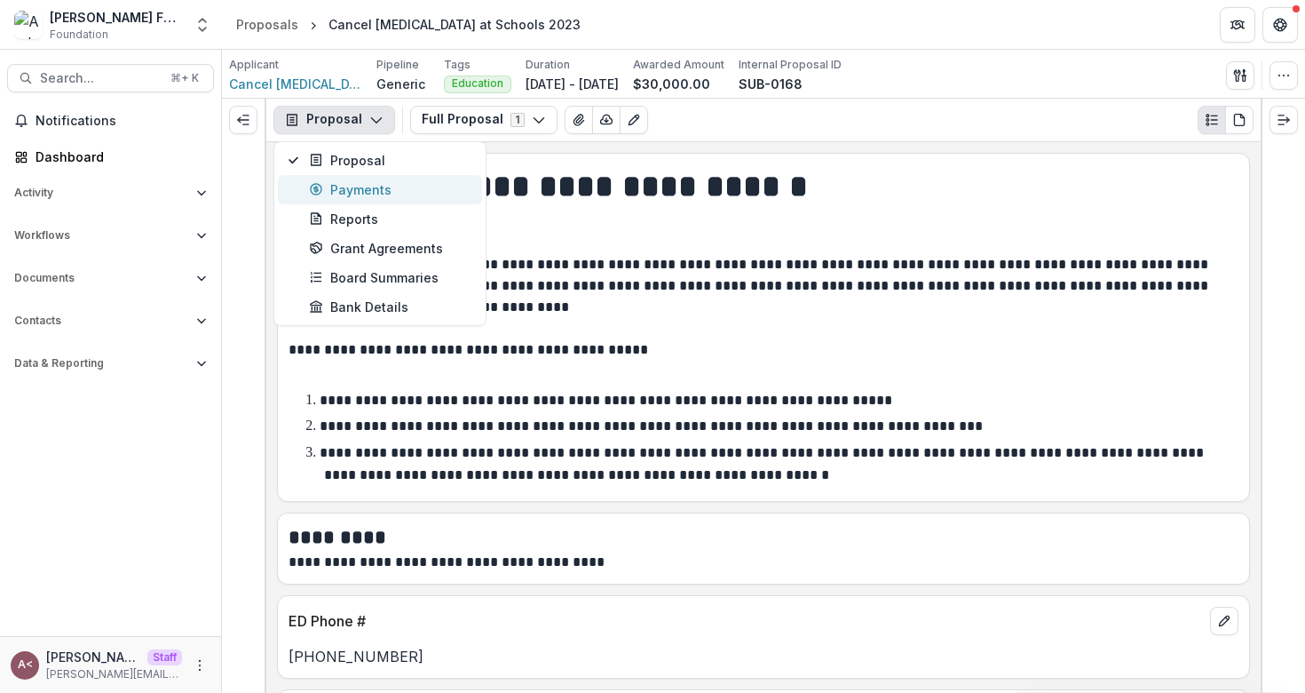
click at [362, 183] on div "Payments" at bounding box center [390, 189] width 163 height 19
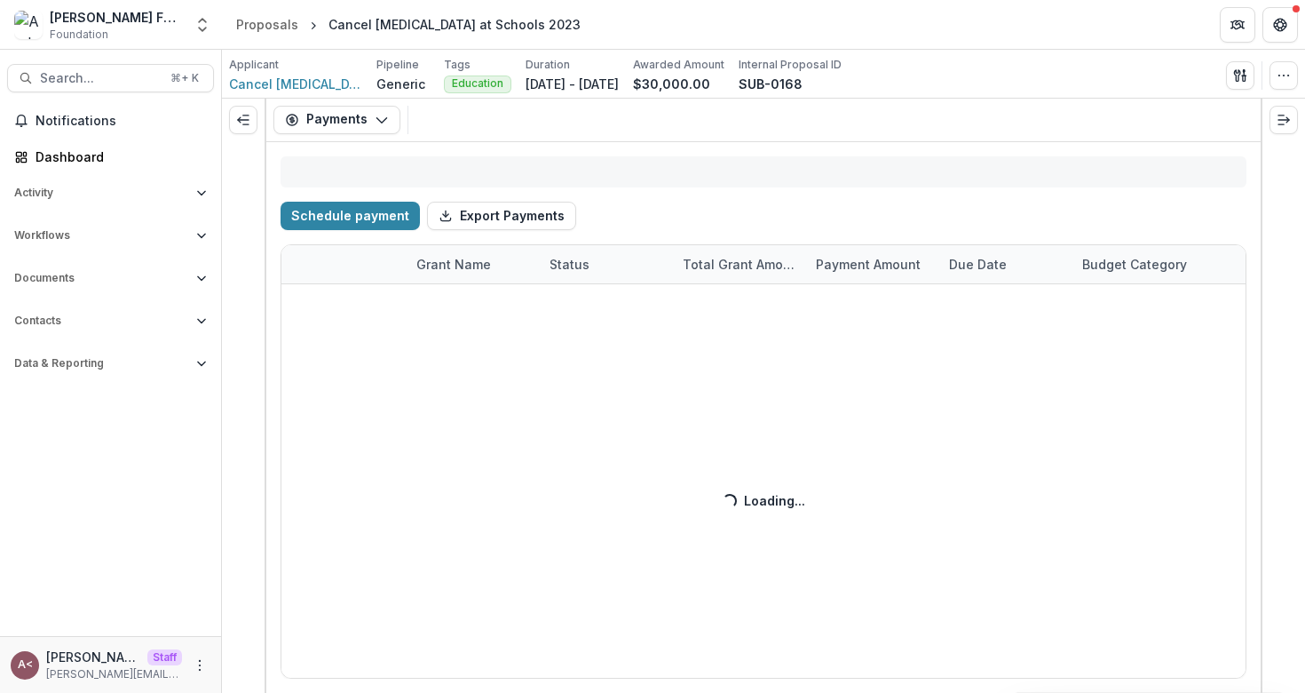
select select "**********"
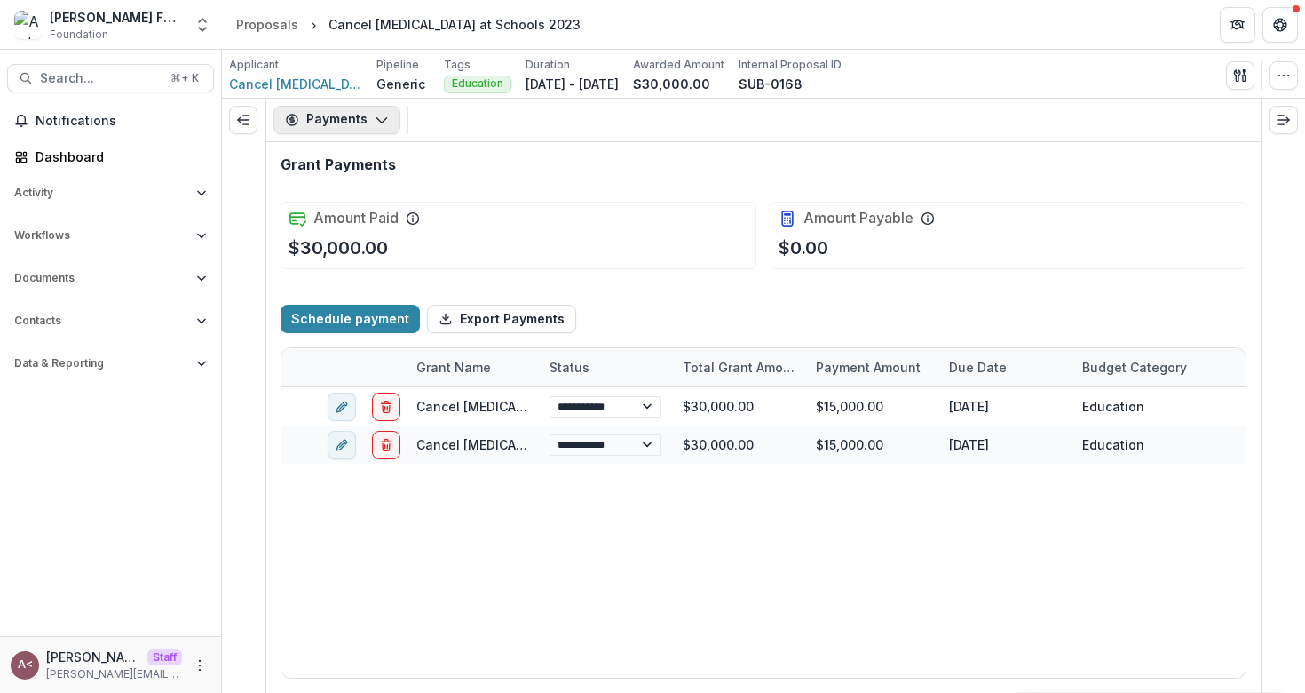
click at [353, 117] on button "Payments" at bounding box center [337, 120] width 127 height 28
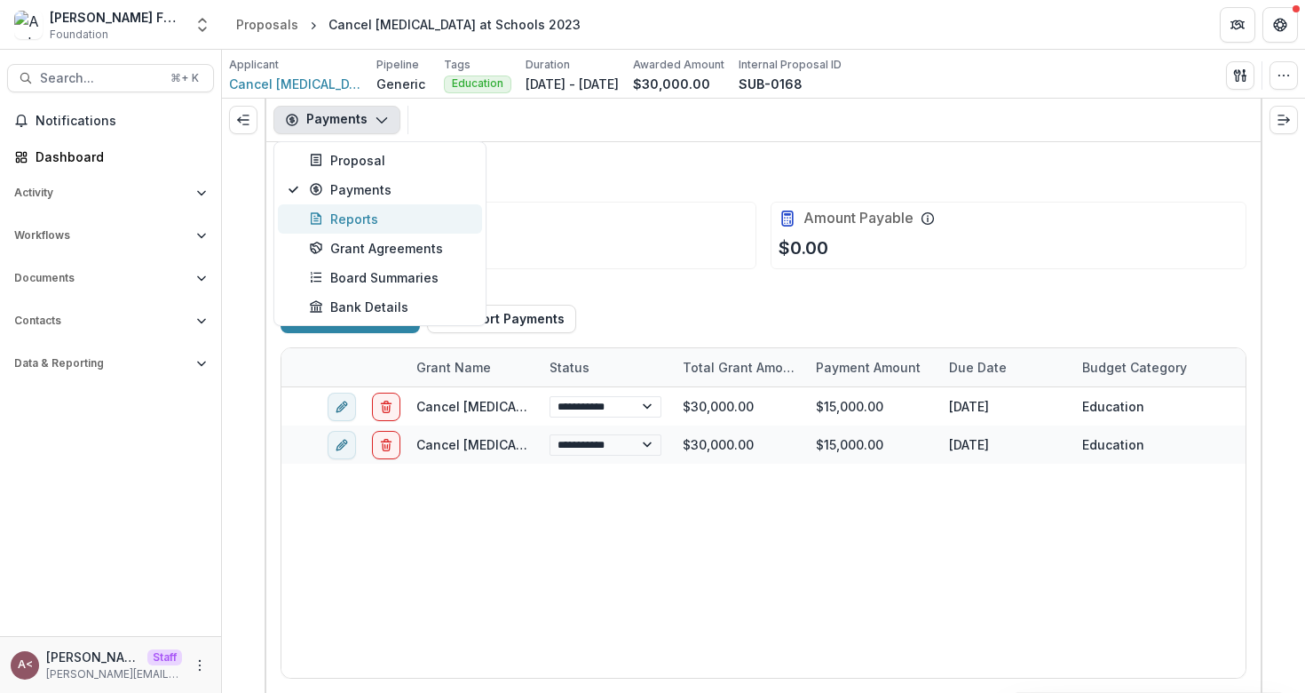
click at [381, 217] on div "Reports" at bounding box center [390, 219] width 163 height 19
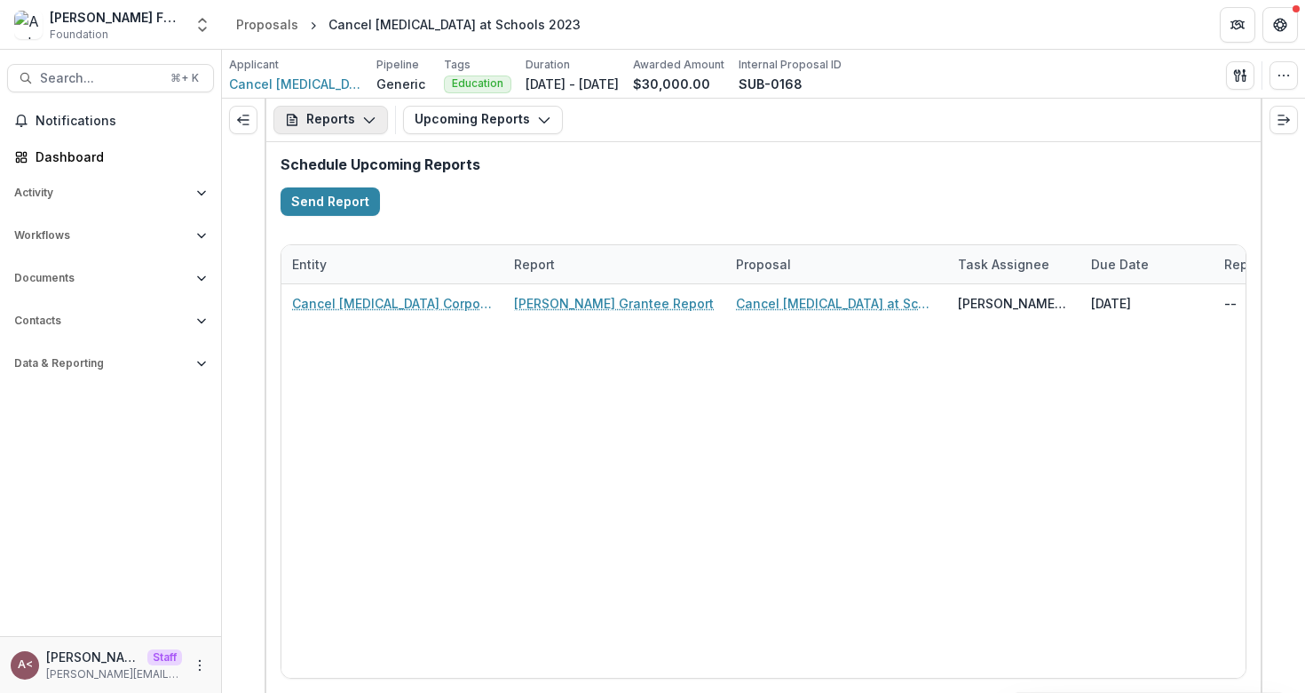
click at [353, 122] on button "Reports" at bounding box center [331, 120] width 115 height 28
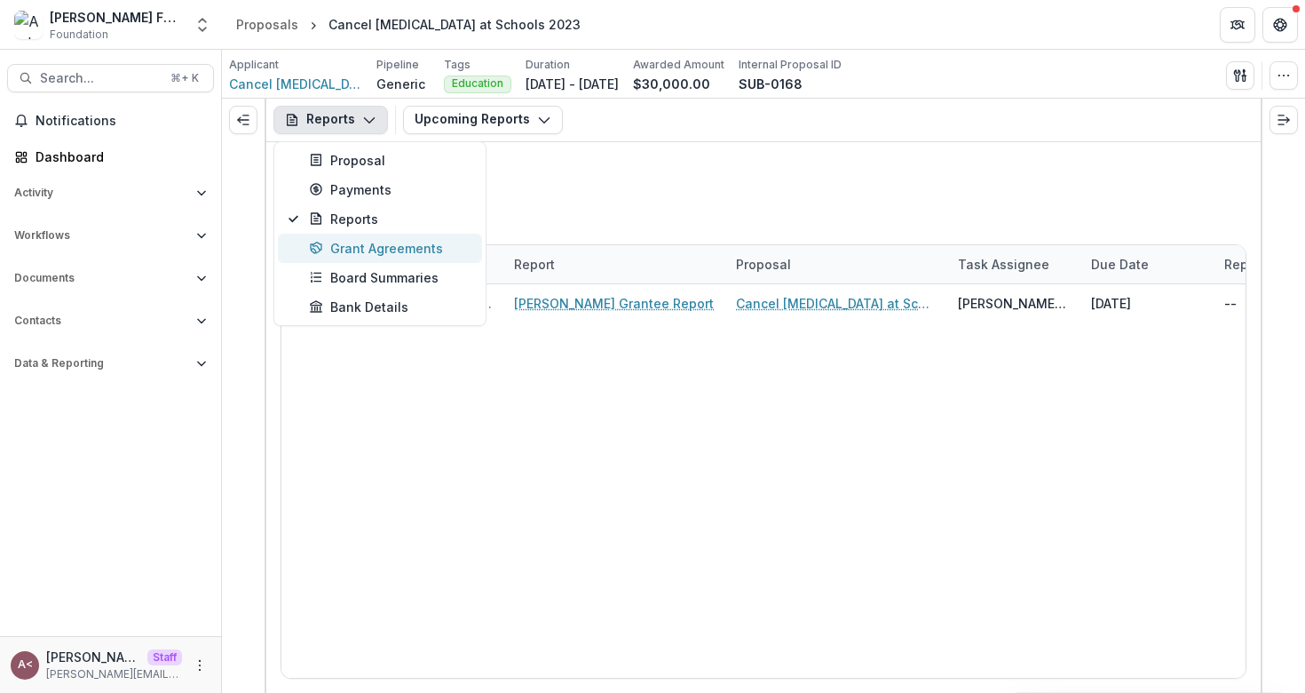
click at [367, 241] on div "Grant Agreements" at bounding box center [390, 248] width 163 height 19
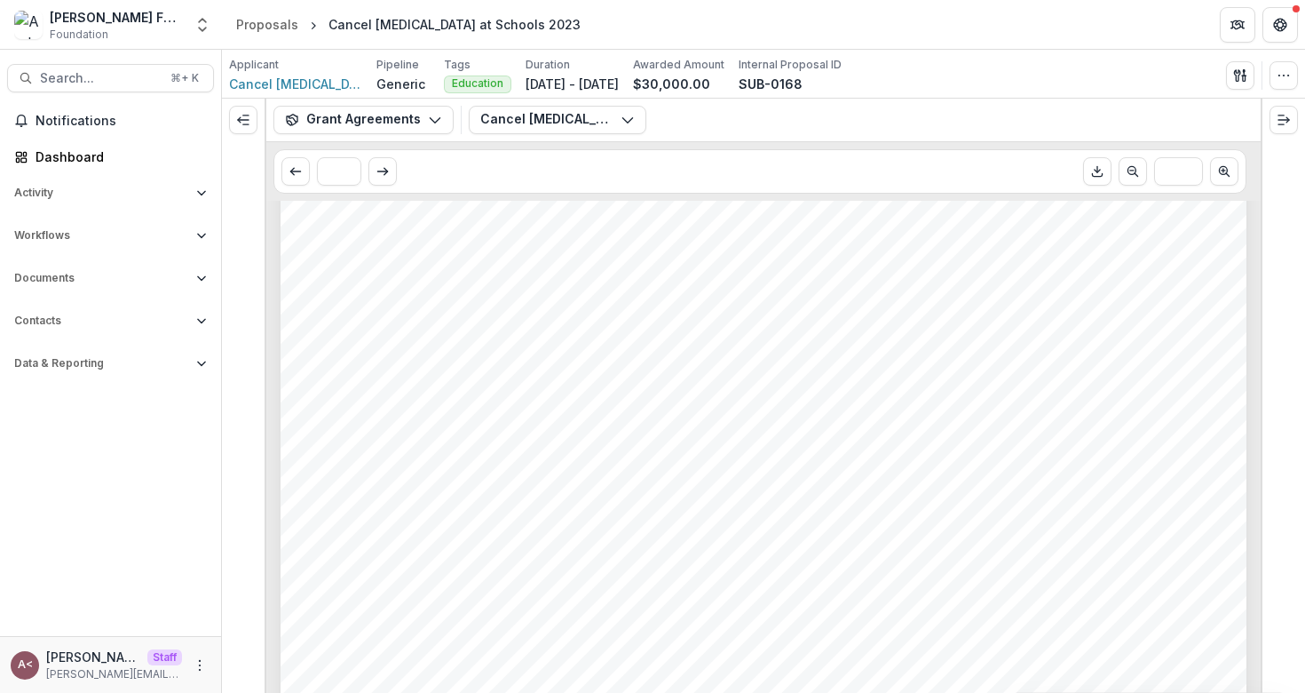
scroll to position [2050, 0]
click at [396, 125] on button "Grant Agreements" at bounding box center [364, 120] width 180 height 28
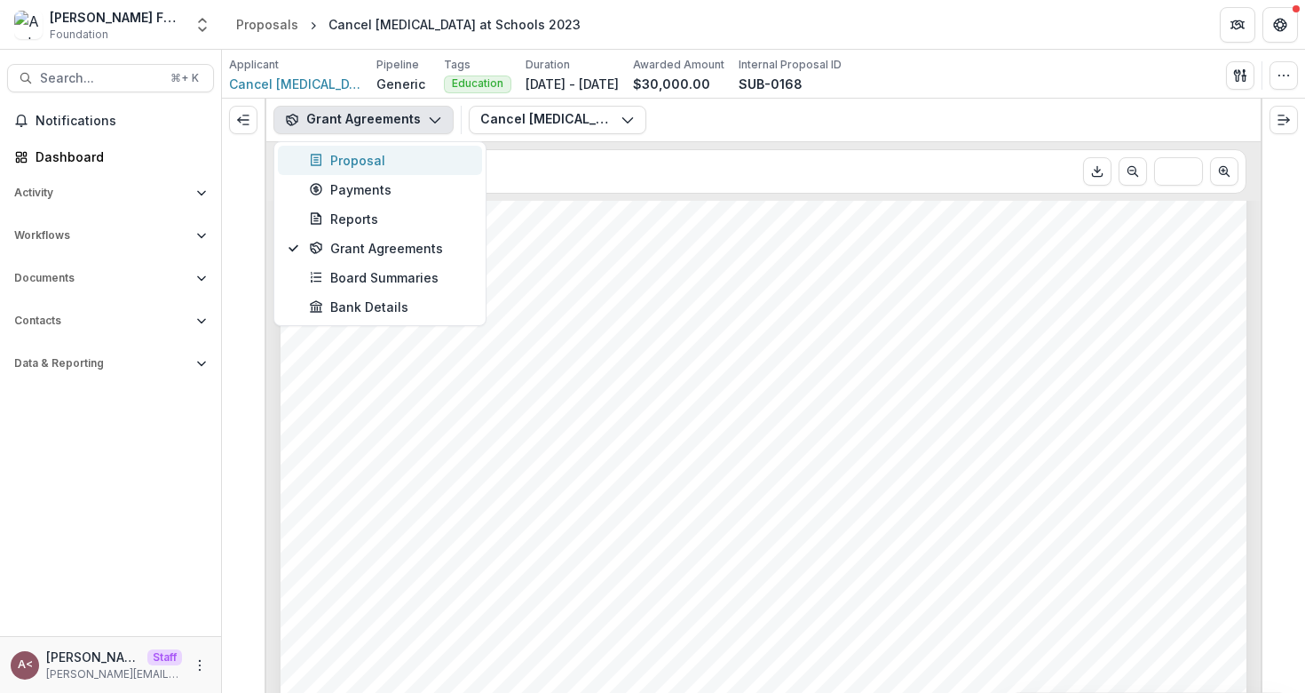
click at [400, 154] on div "Proposal" at bounding box center [390, 160] width 163 height 19
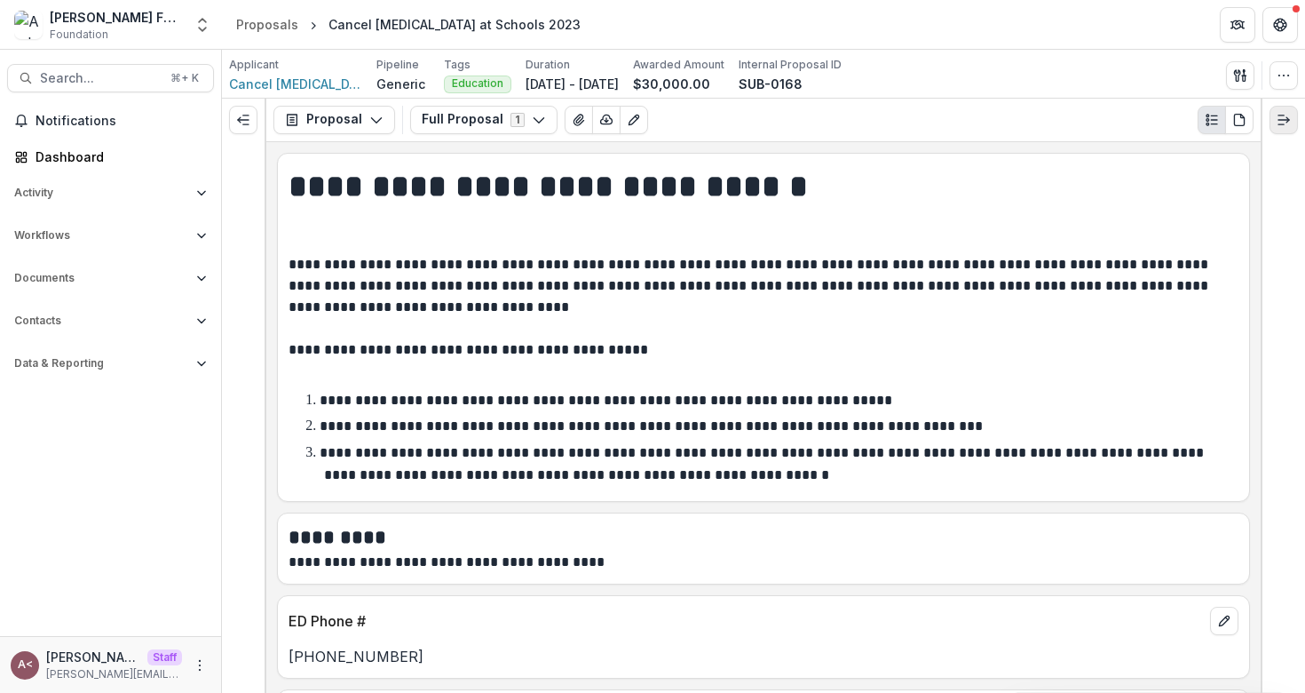
click at [1288, 114] on icon "Expand right" at bounding box center [1284, 120] width 14 height 14
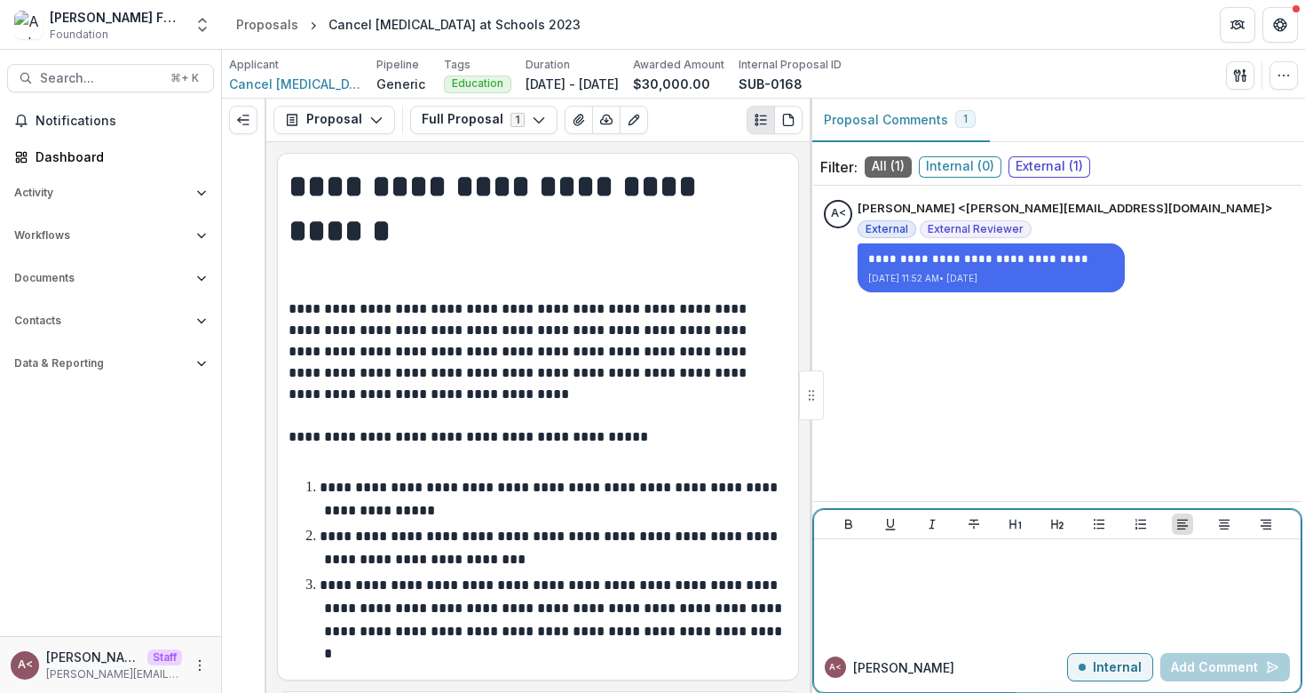
click at [851, 591] on div at bounding box center [1057, 590] width 472 height 89
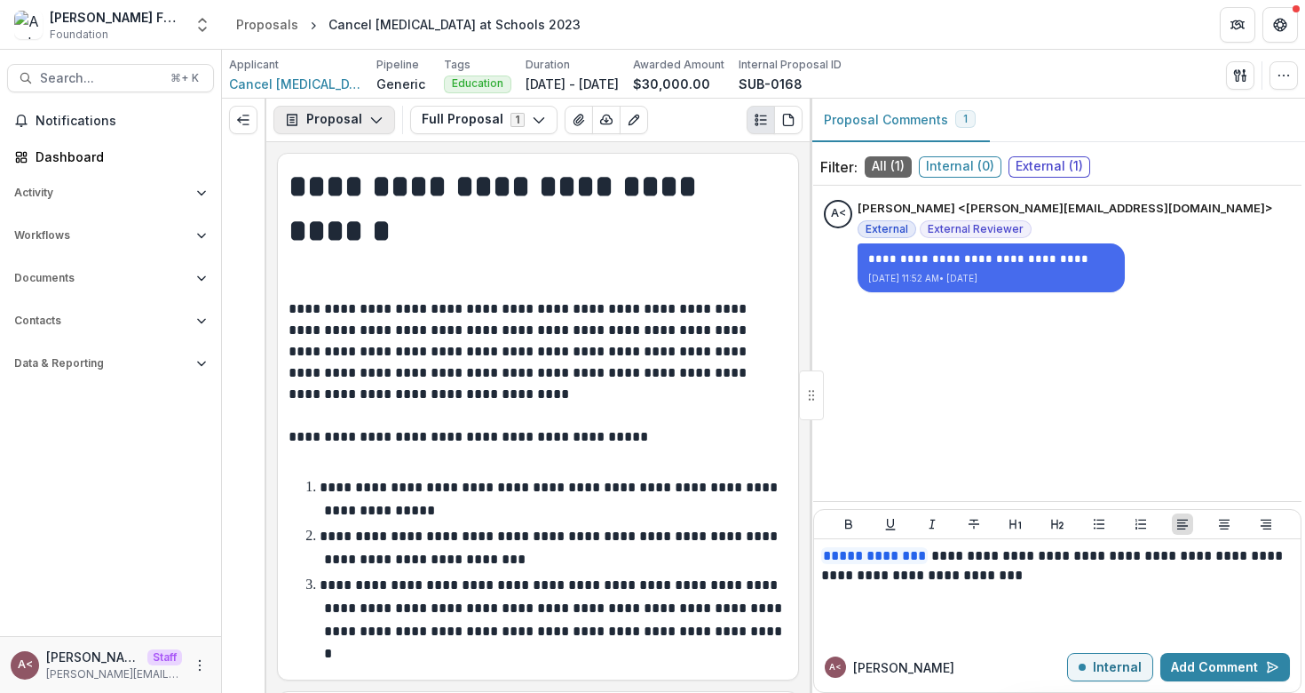
click at [351, 117] on button "Proposal" at bounding box center [335, 120] width 122 height 28
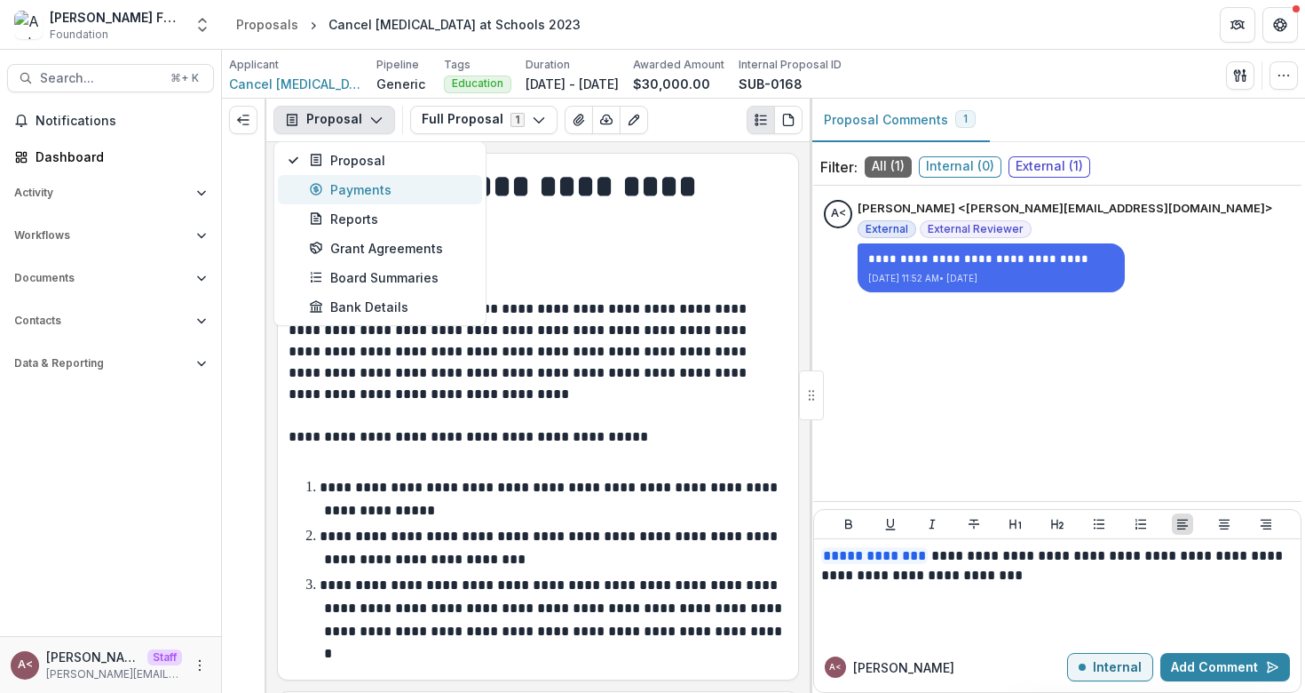
click at [342, 193] on div "Payments" at bounding box center [390, 189] width 163 height 19
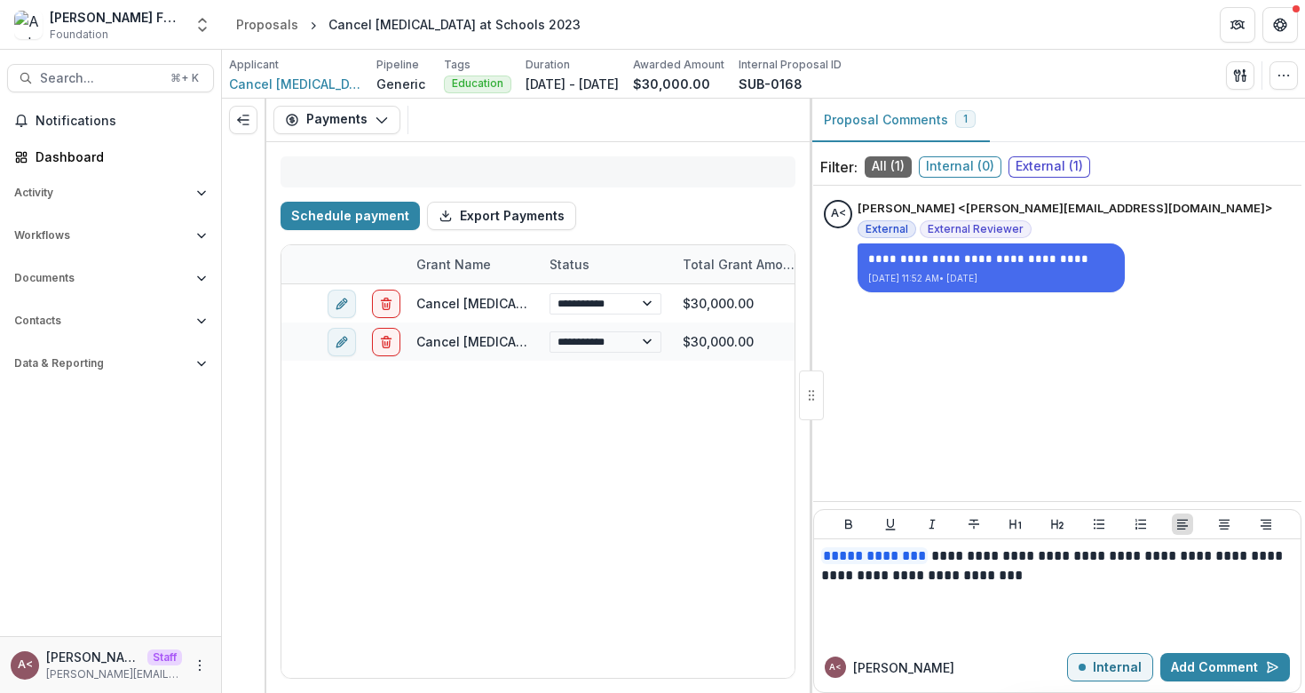
select select "**********"
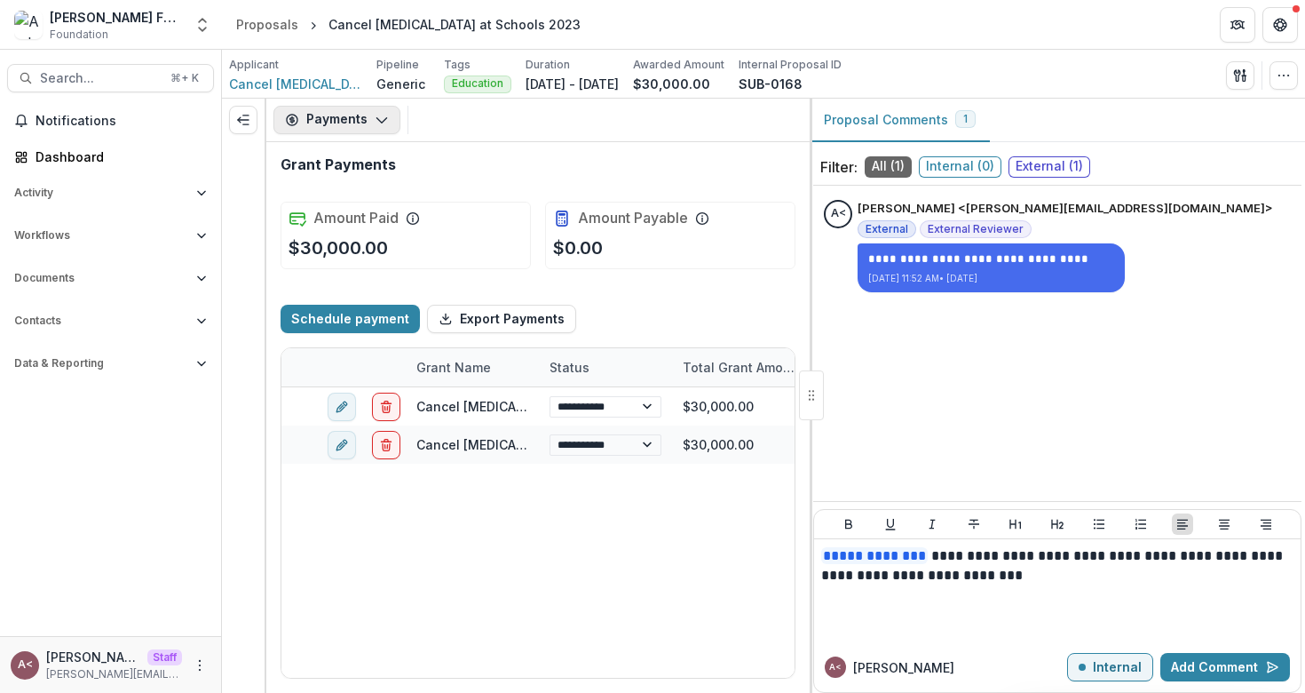
select select "**********"
click at [361, 123] on button "Payments" at bounding box center [337, 120] width 127 height 28
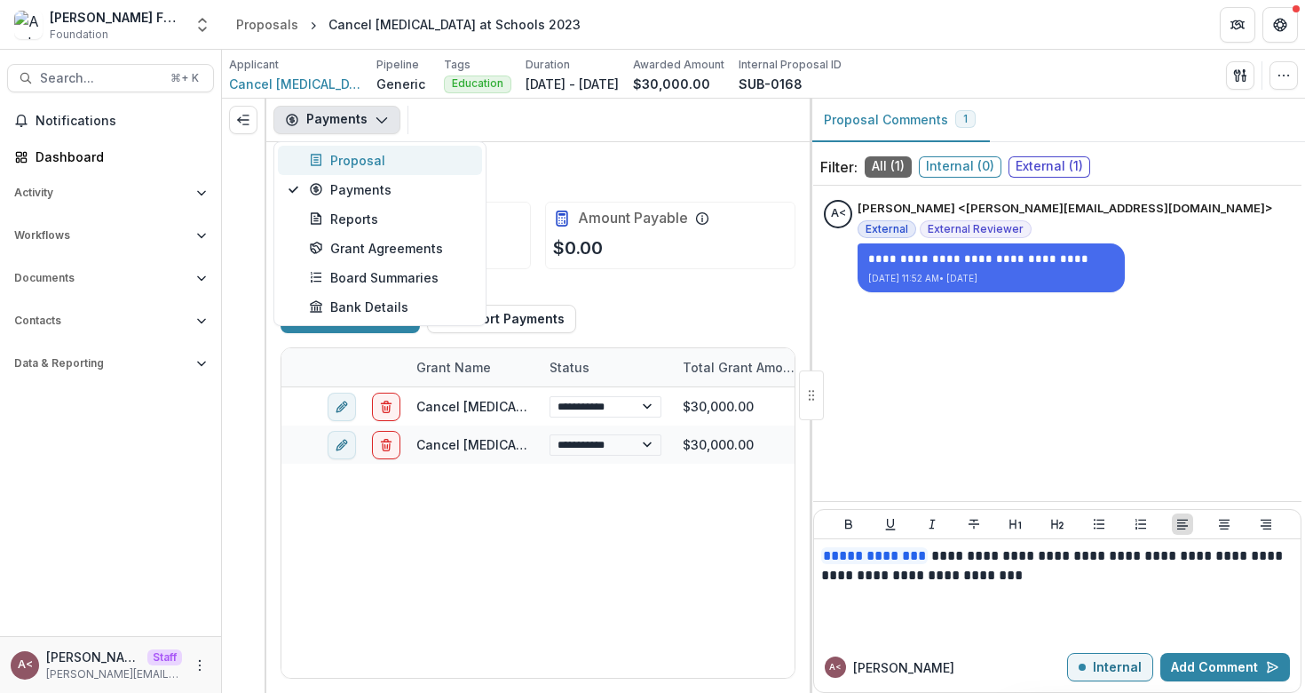
click at [351, 156] on div "Proposal" at bounding box center [390, 160] width 163 height 19
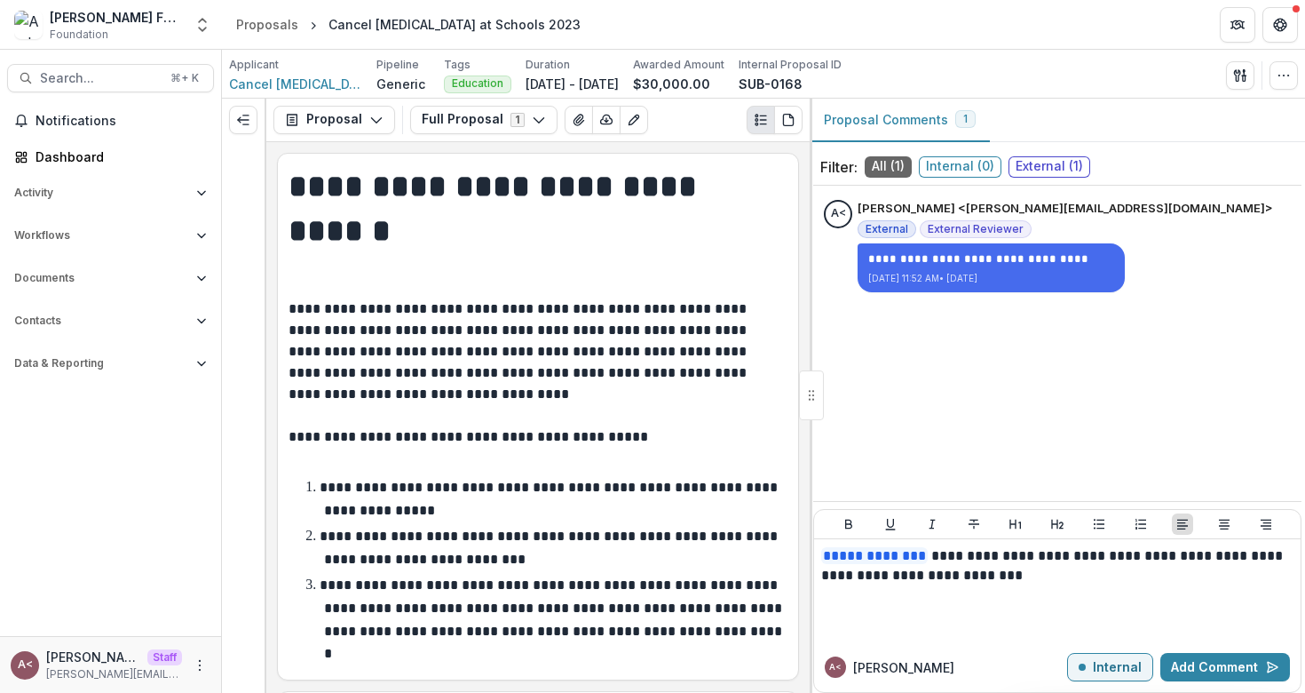
click at [518, 295] on h1 "**********" at bounding box center [536, 231] width 494 height 134
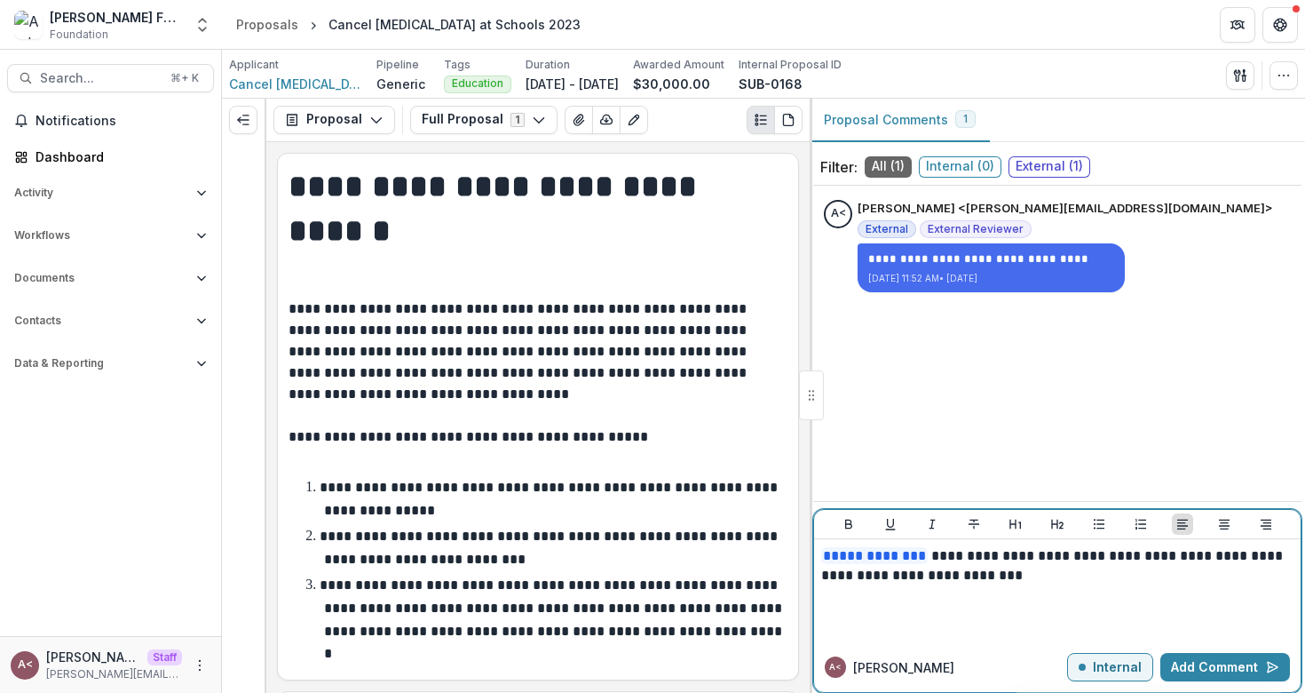
click at [990, 557] on p "**********" at bounding box center [1057, 565] width 472 height 39
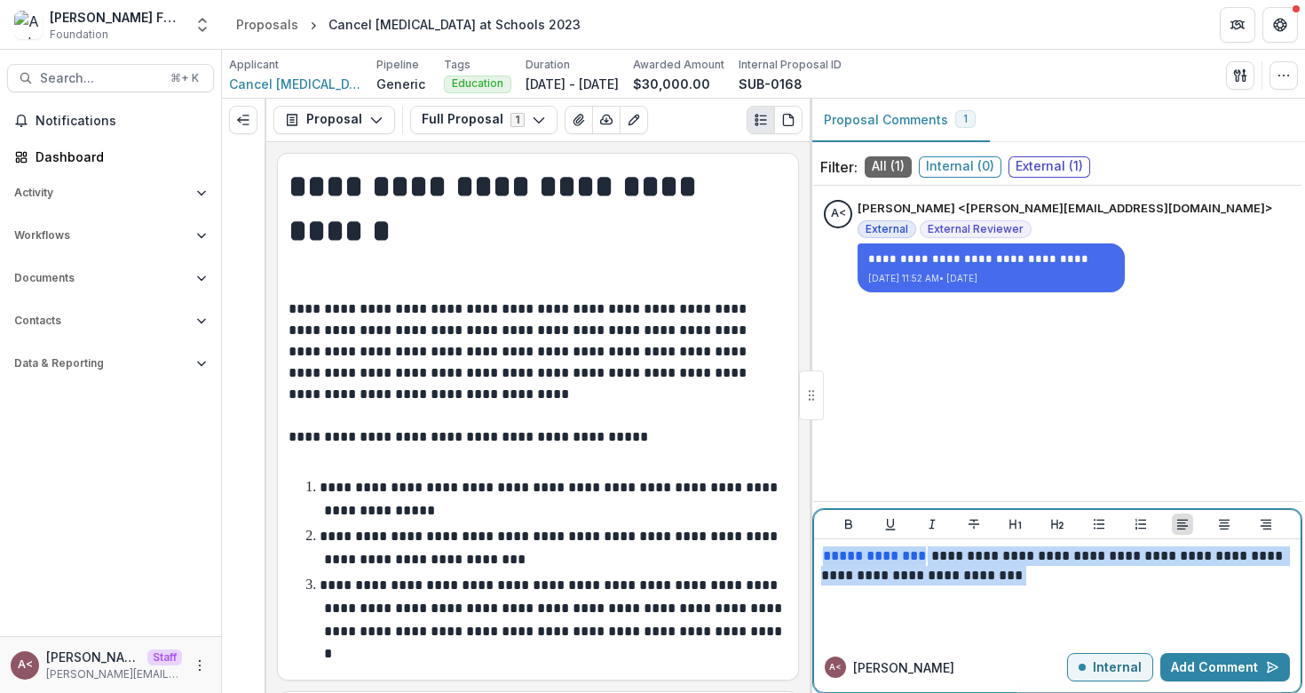
click at [990, 557] on p "**********" at bounding box center [1057, 565] width 472 height 39
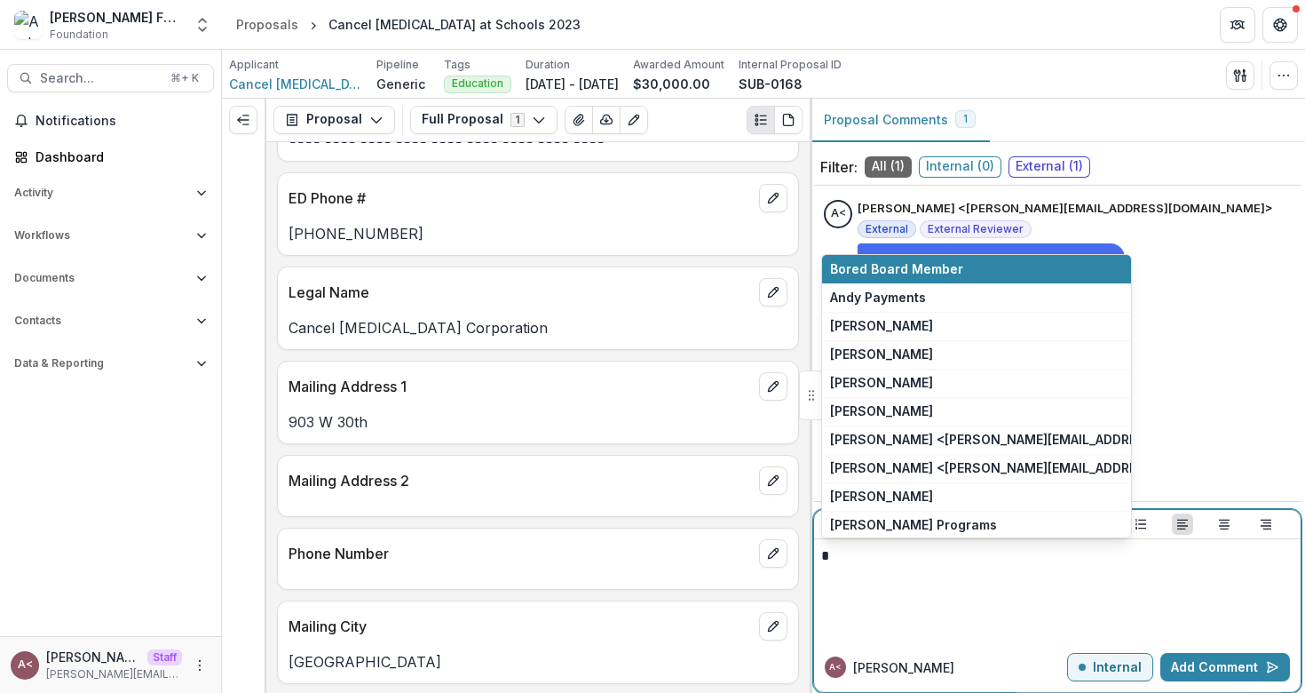
scroll to position [728, 0]
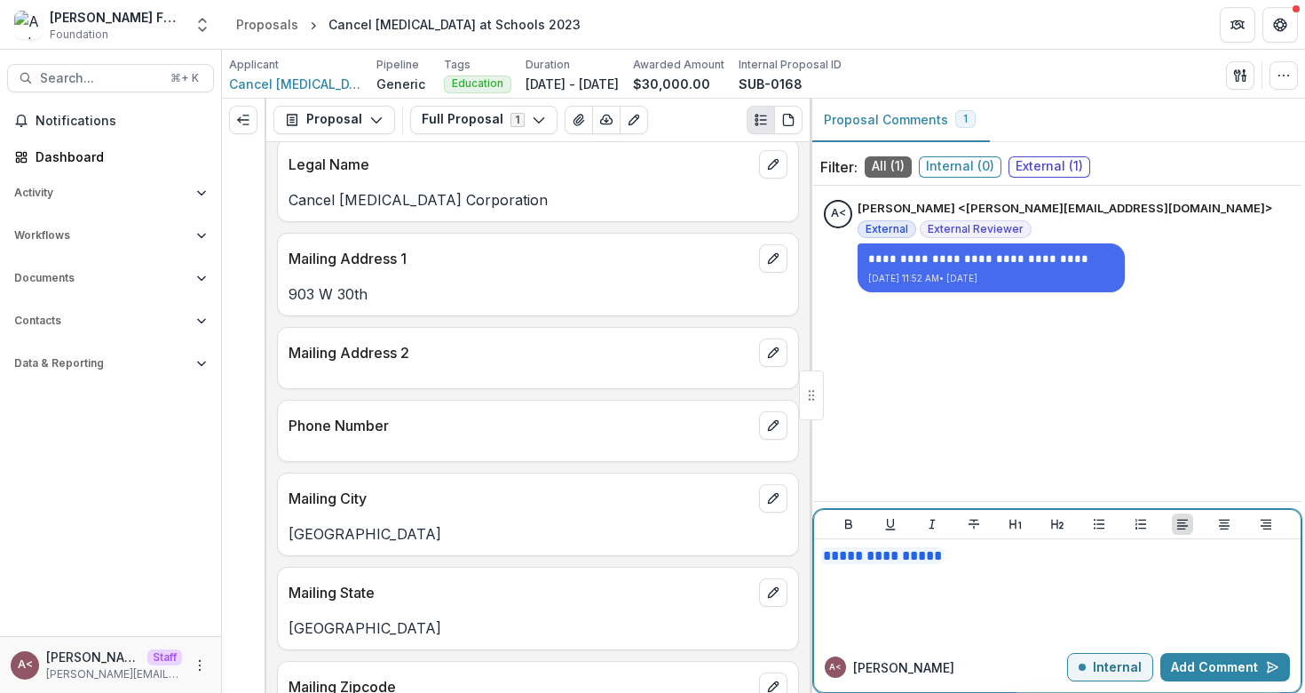
click at [1123, 676] on button "Internal" at bounding box center [1110, 667] width 86 height 28
click at [908, 580] on div at bounding box center [1057, 590] width 472 height 89
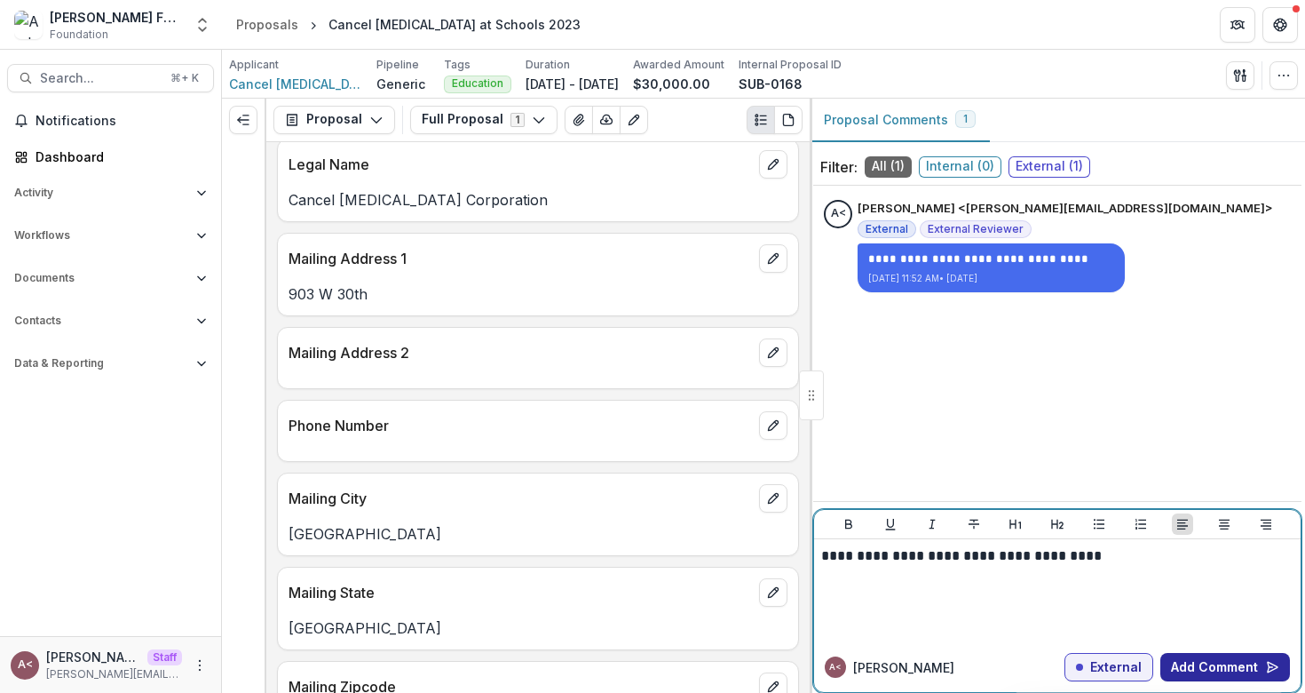
click at [1201, 654] on button "Add Comment" at bounding box center [1226, 667] width 130 height 28
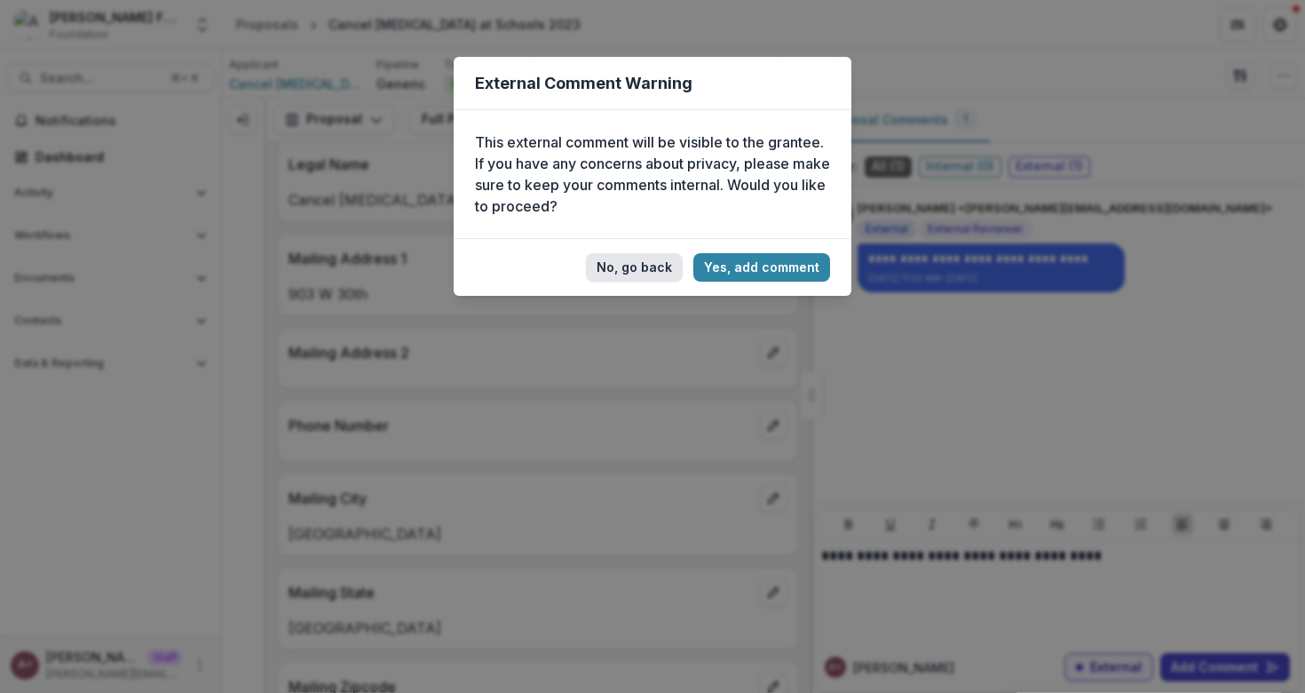
click at [660, 266] on button "No, go back" at bounding box center [634, 267] width 97 height 28
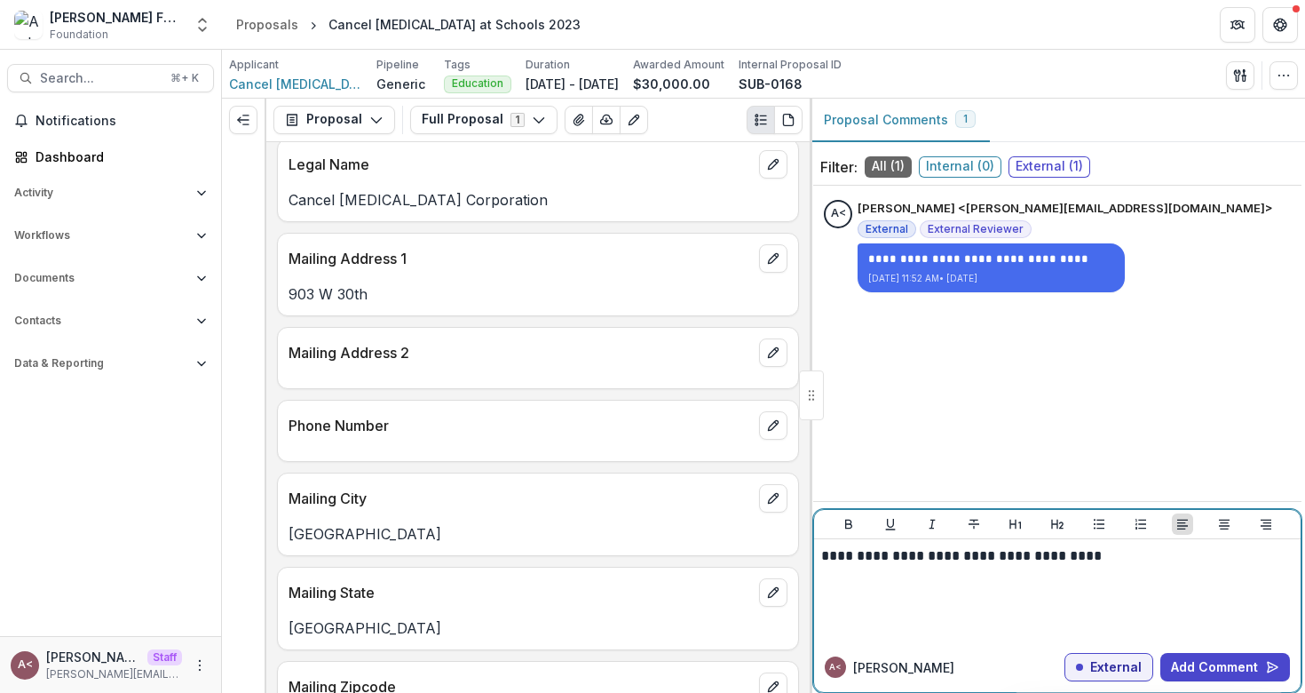
click at [963, 567] on div "**********" at bounding box center [1057, 590] width 472 height 89
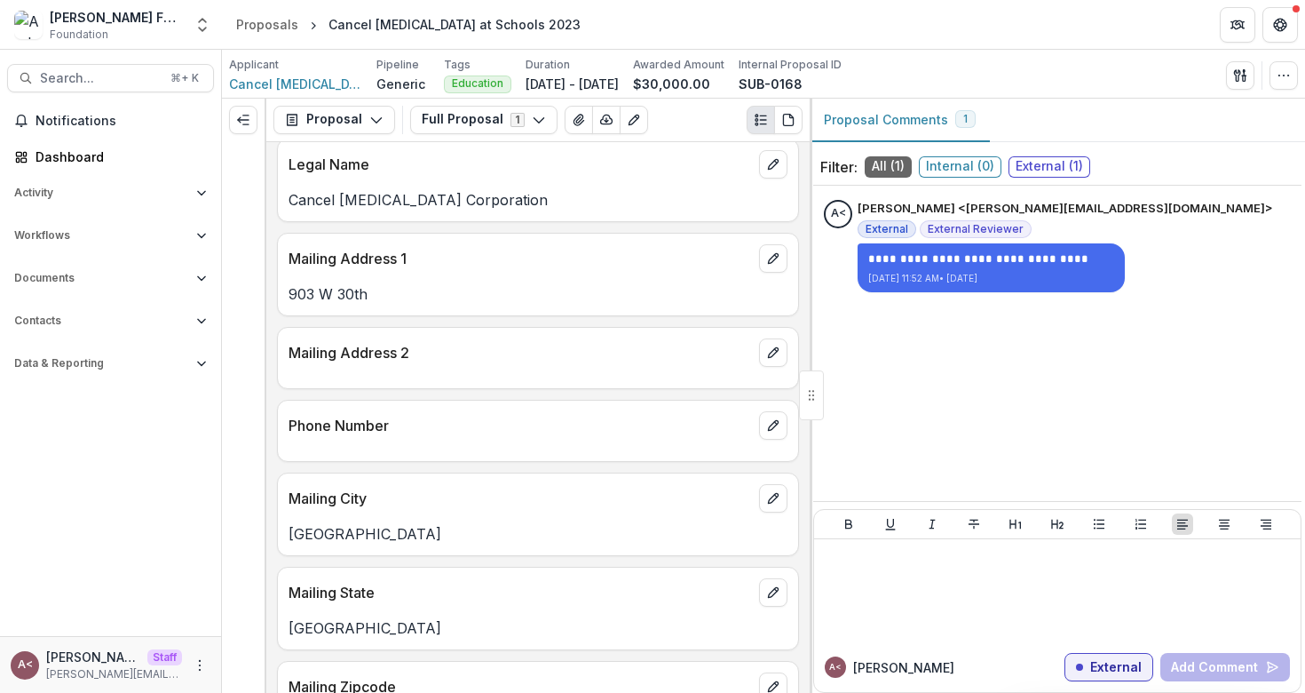
click at [1015, 400] on div "**********" at bounding box center [1057, 343] width 488 height 301
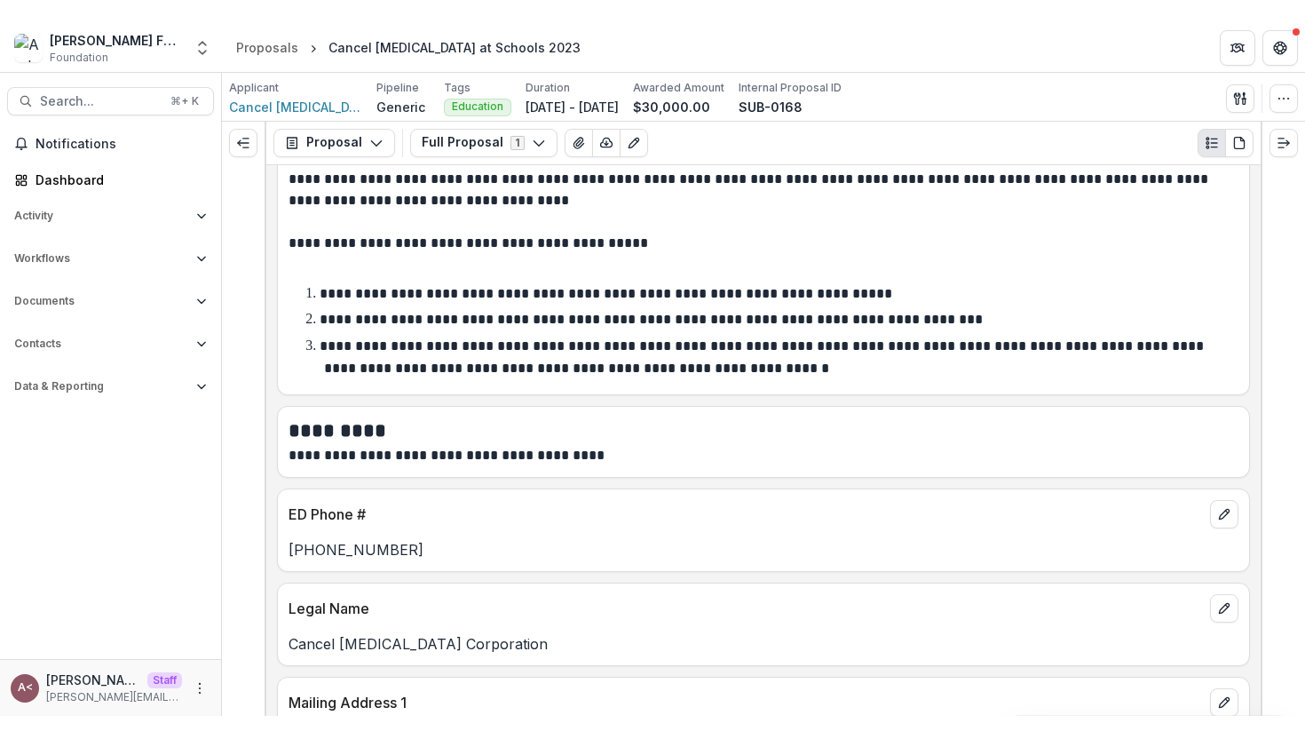
scroll to position [0, 0]
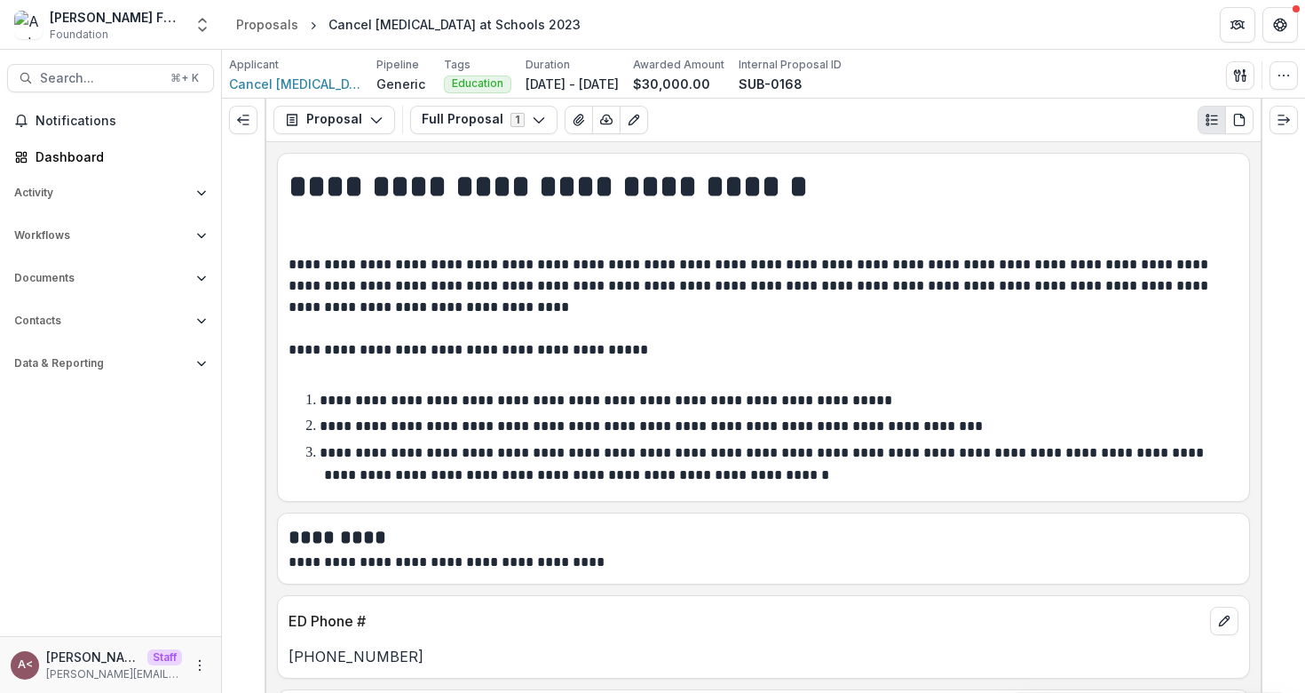
click at [466, 189] on h1 "**********" at bounding box center [761, 209] width 945 height 90
click at [465, 189] on h1 "**********" at bounding box center [761, 209] width 945 height 90
click at [440, 184] on h1 "**********" at bounding box center [761, 209] width 945 height 90
click at [420, 182] on h1 "**********" at bounding box center [761, 209] width 945 height 90
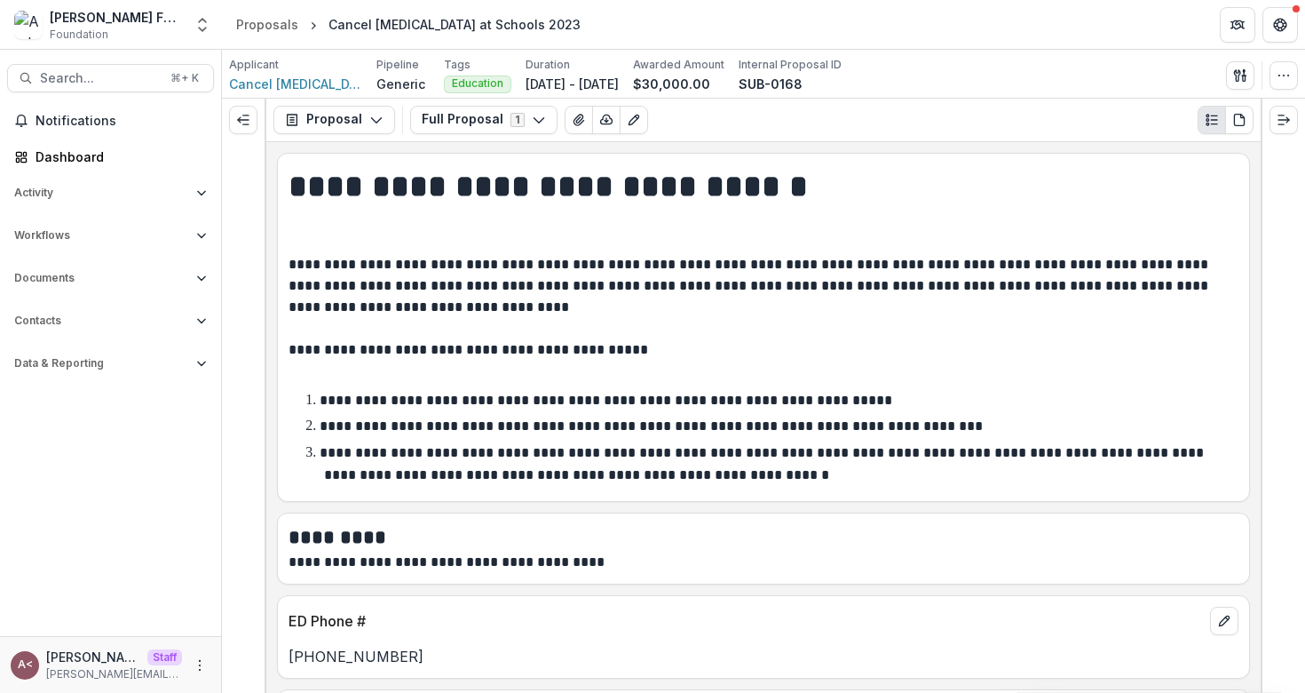
click at [419, 182] on h1 "**********" at bounding box center [761, 209] width 945 height 90
click at [419, 180] on h1 "**********" at bounding box center [761, 209] width 945 height 90
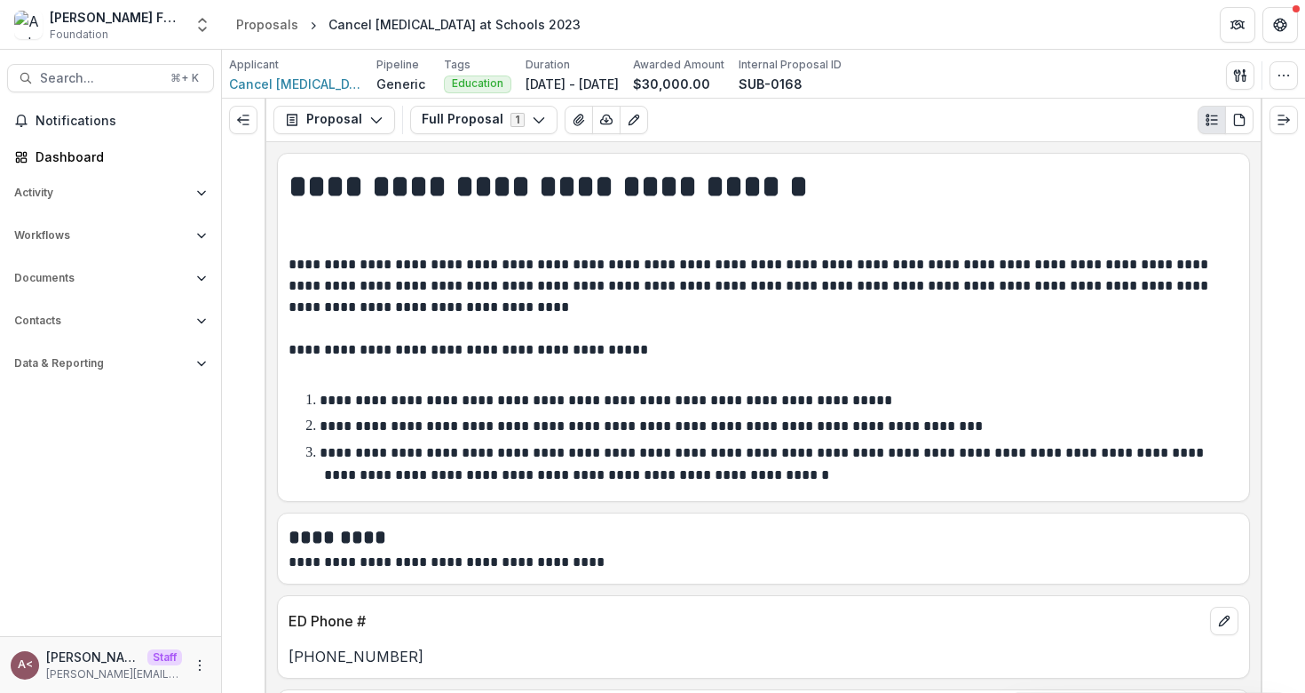
click at [419, 180] on h1 "**********" at bounding box center [761, 209] width 945 height 90
click at [416, 185] on h1 "**********" at bounding box center [761, 209] width 945 height 90
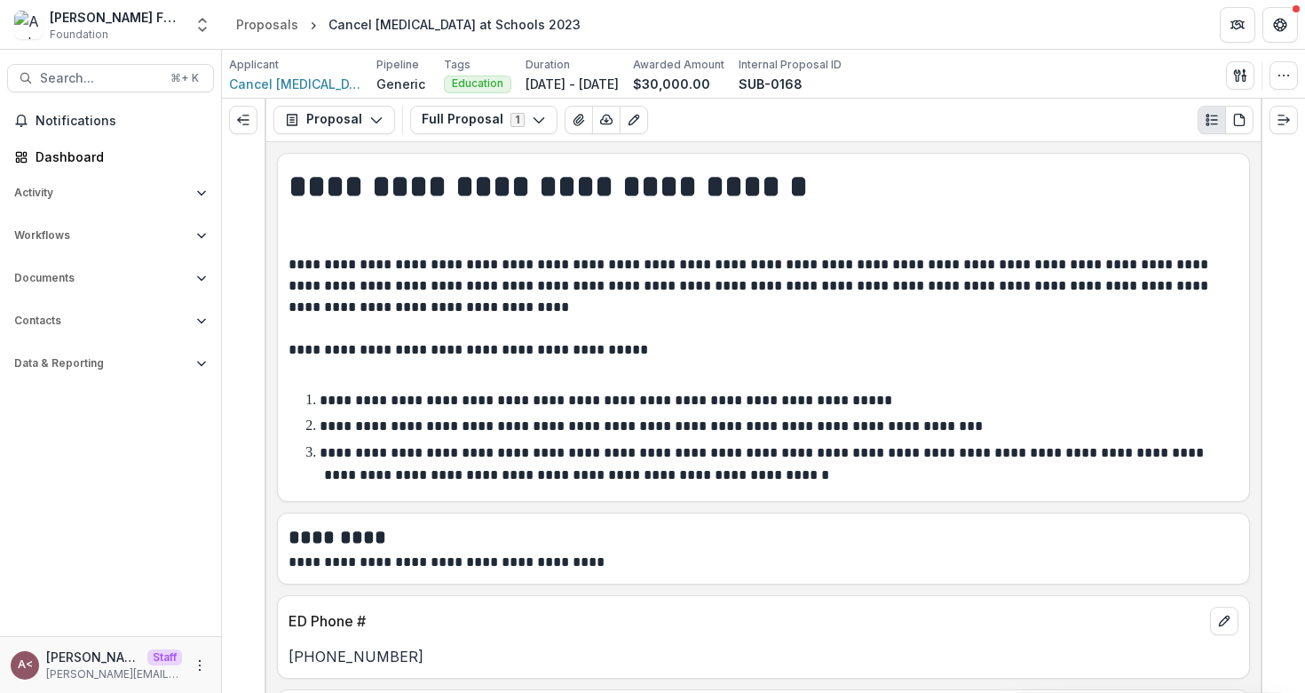
click at [416, 185] on h1 "**********" at bounding box center [761, 209] width 945 height 90
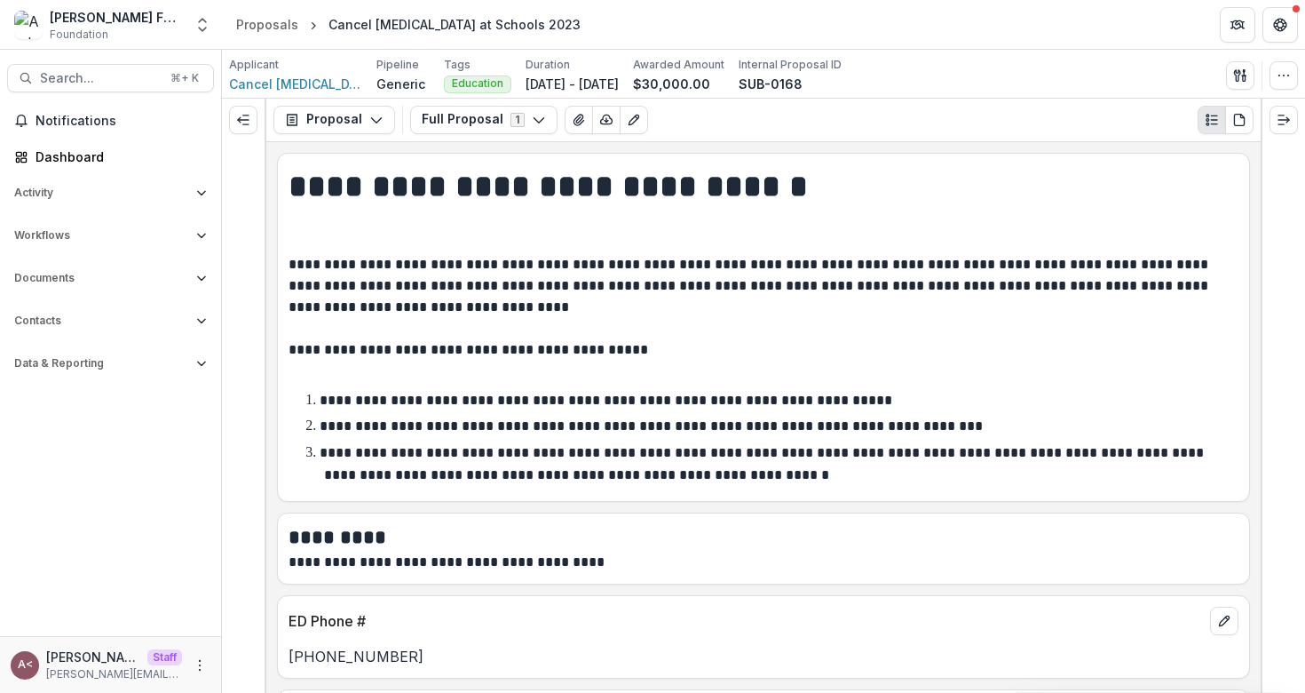
click at [416, 185] on h1 "**********" at bounding box center [761, 209] width 945 height 90
click at [410, 180] on h1 "**********" at bounding box center [761, 209] width 945 height 90
click at [407, 185] on h1 "**********" at bounding box center [761, 209] width 945 height 90
click at [406, 185] on h1 "**********" at bounding box center [761, 209] width 945 height 90
